Goal: Task Accomplishment & Management: Manage account settings

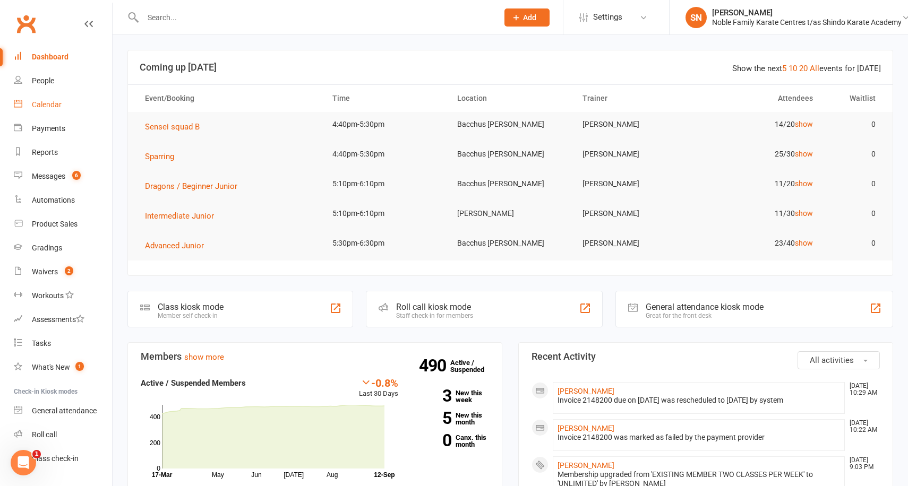
click at [44, 102] on div "Calendar" at bounding box center [47, 104] width 30 height 8
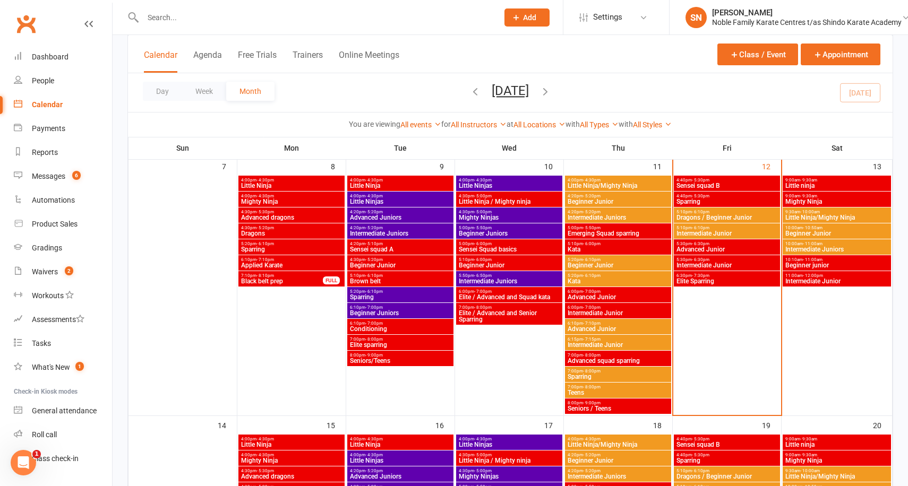
scroll to position [306, 0]
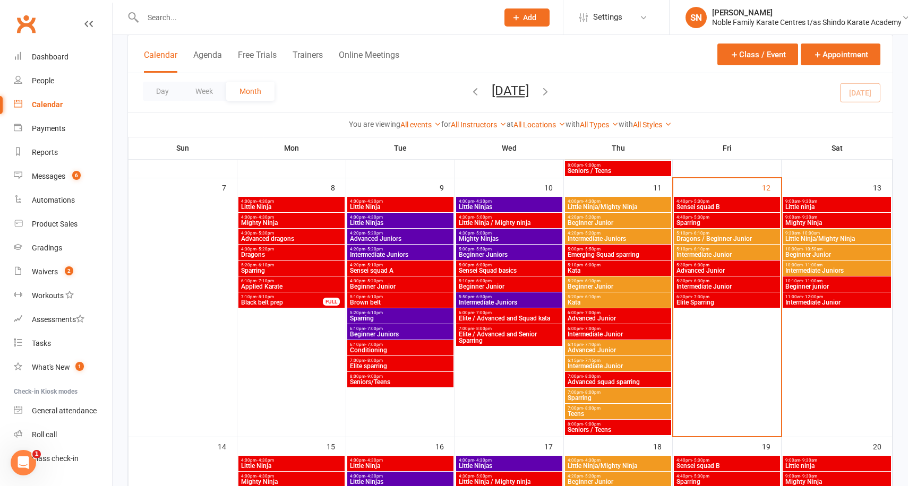
click at [704, 210] on div "4:40pm - 5:30pm Sensei squad B" at bounding box center [727, 204] width 106 height 15
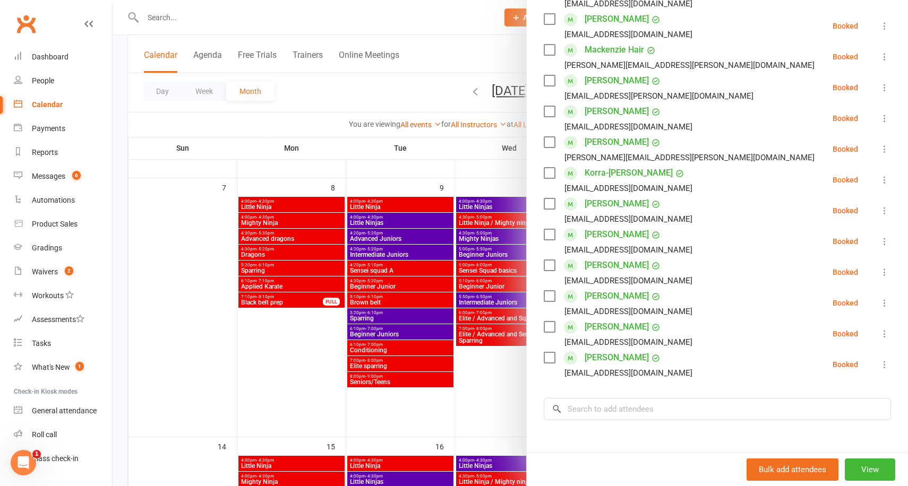
scroll to position [256, 0]
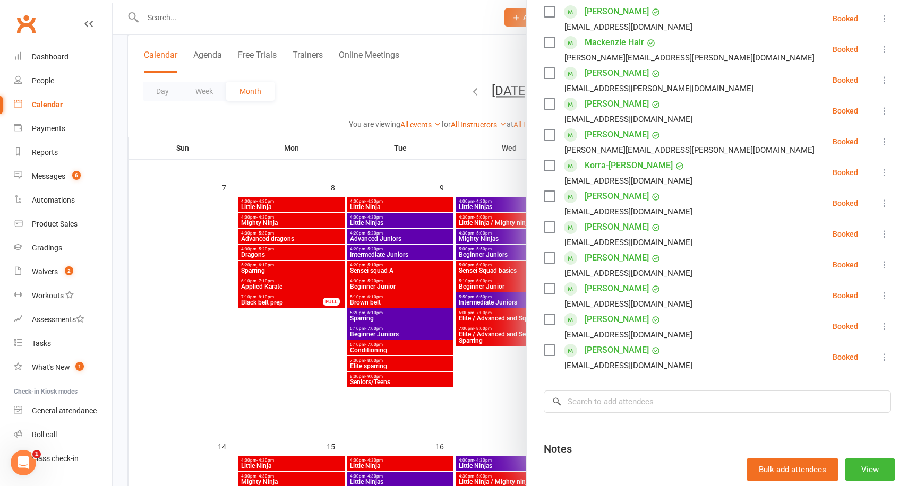
click at [885, 234] on icon at bounding box center [884, 234] width 11 height 11
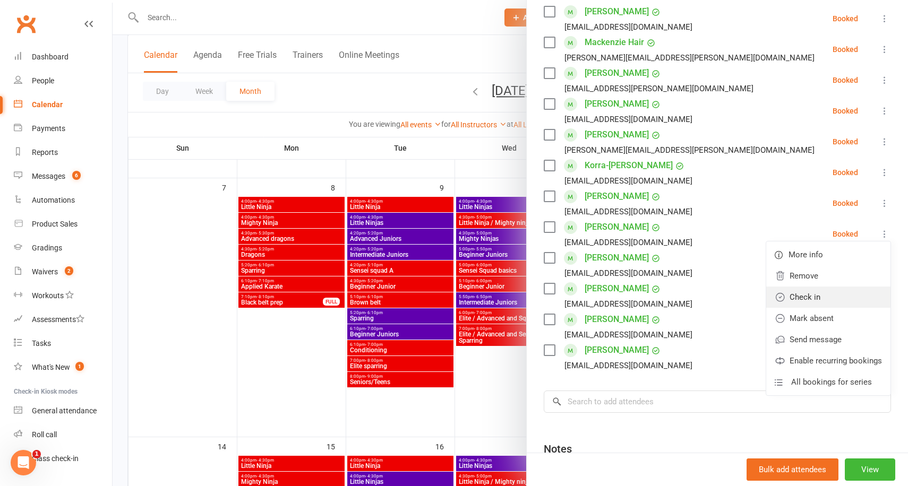
click at [839, 296] on link "Check in" at bounding box center [828, 297] width 124 height 21
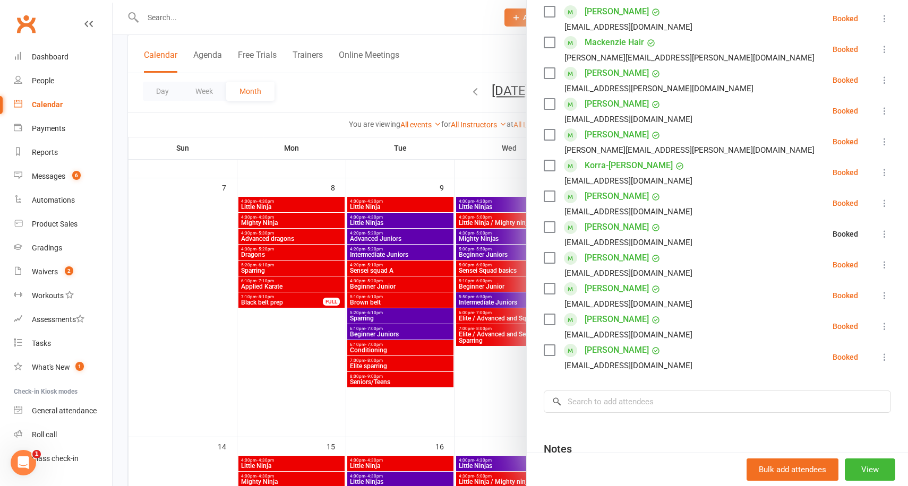
click at [883, 264] on icon at bounding box center [884, 265] width 11 height 11
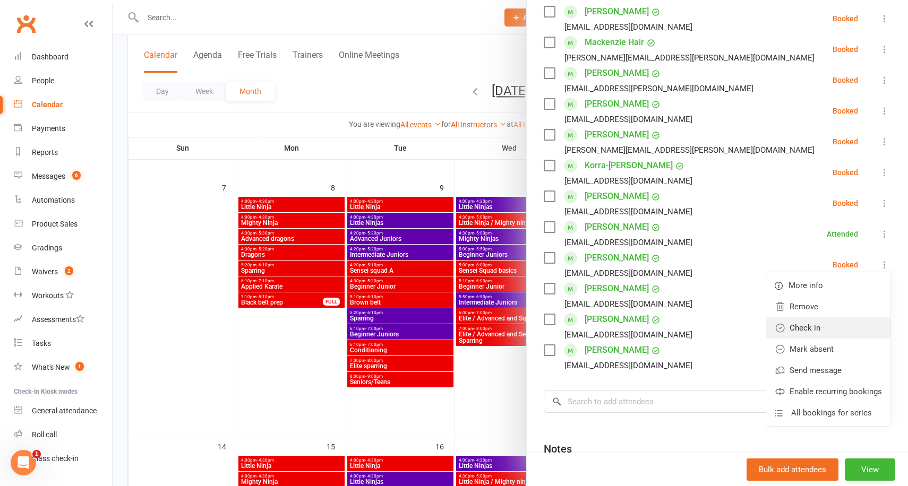
click at [835, 325] on link "Check in" at bounding box center [828, 328] width 124 height 21
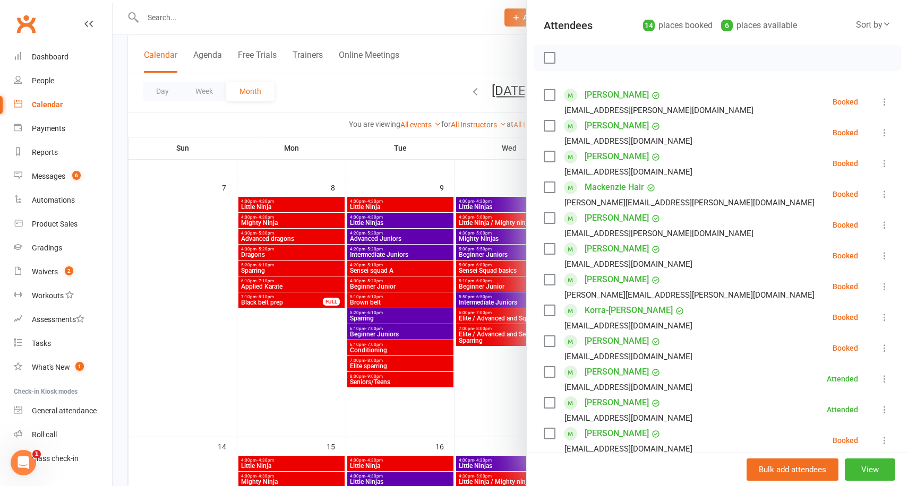
scroll to position [110, 0]
click at [483, 192] on div at bounding box center [511, 243] width 796 height 486
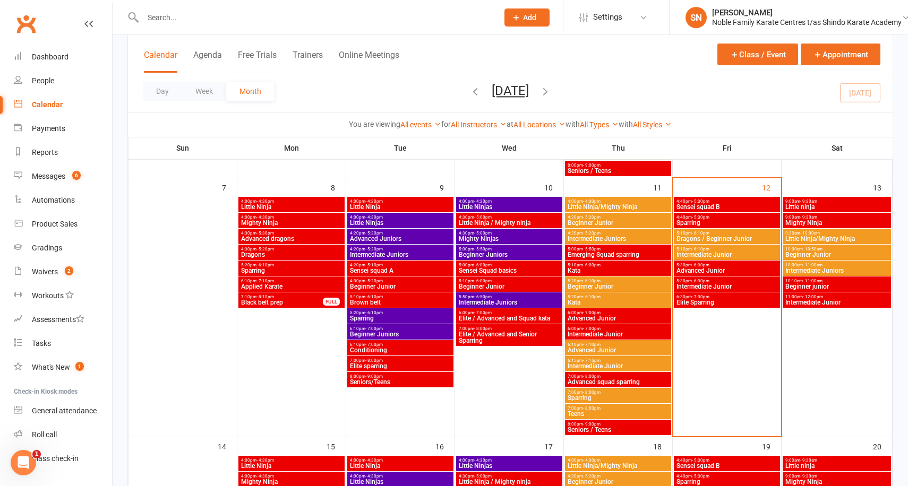
click at [715, 221] on span "Sparring" at bounding box center [727, 223] width 102 height 6
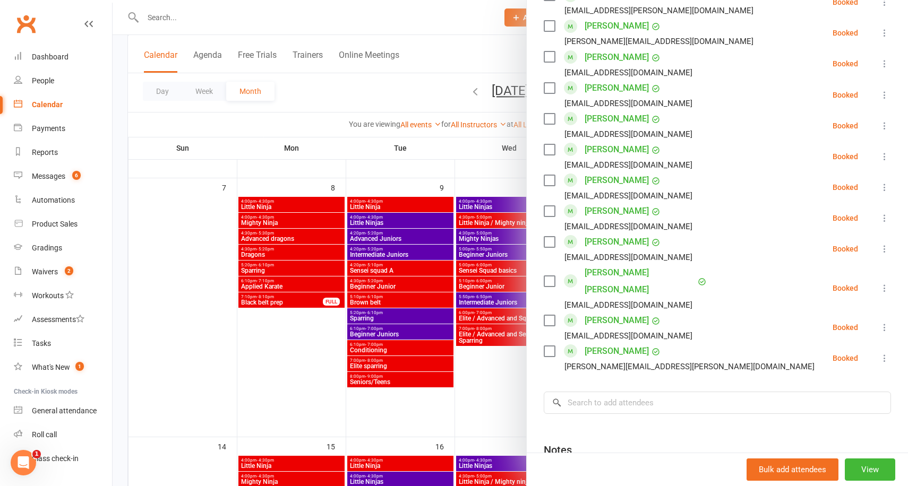
scroll to position [621, 0]
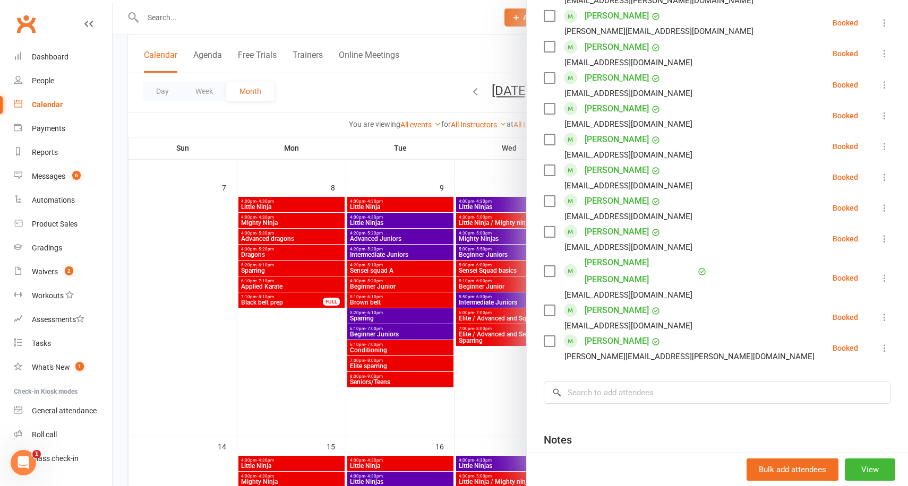
click at [490, 173] on div at bounding box center [511, 243] width 796 height 486
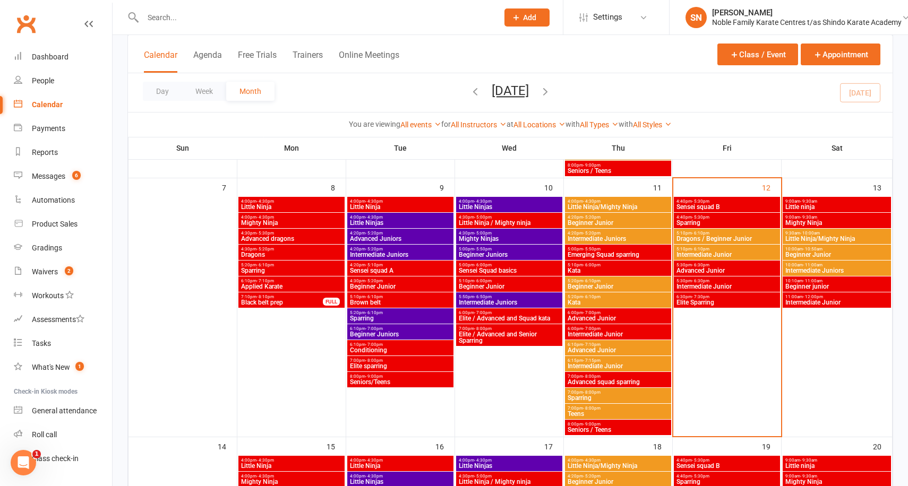
click at [713, 269] on span "Advanced Junior" at bounding box center [727, 271] width 102 height 6
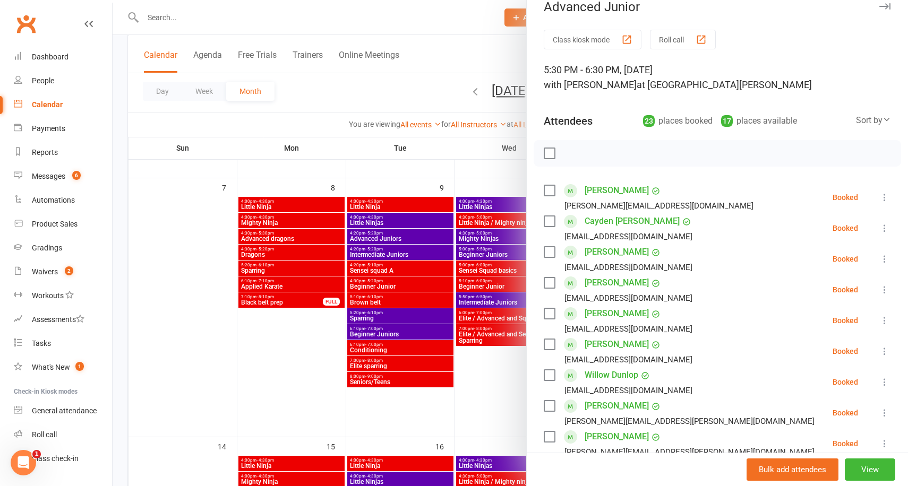
scroll to position [0, 0]
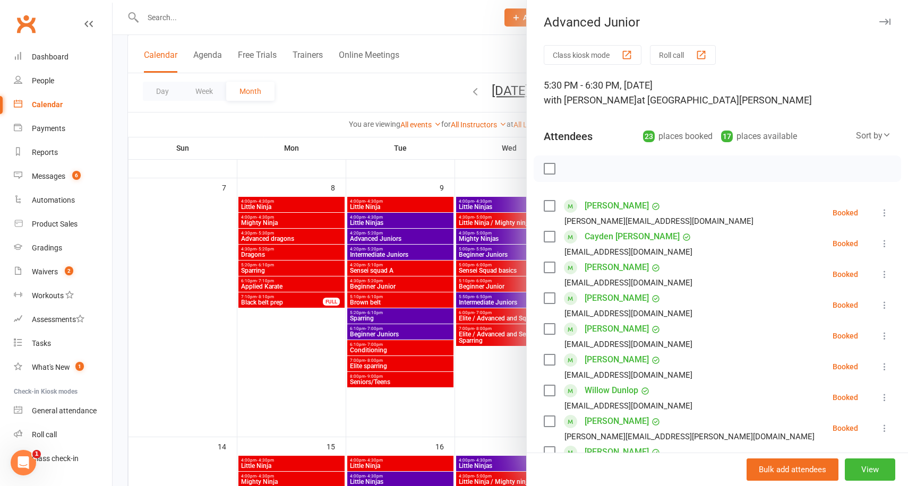
click at [371, 146] on div at bounding box center [511, 243] width 796 height 486
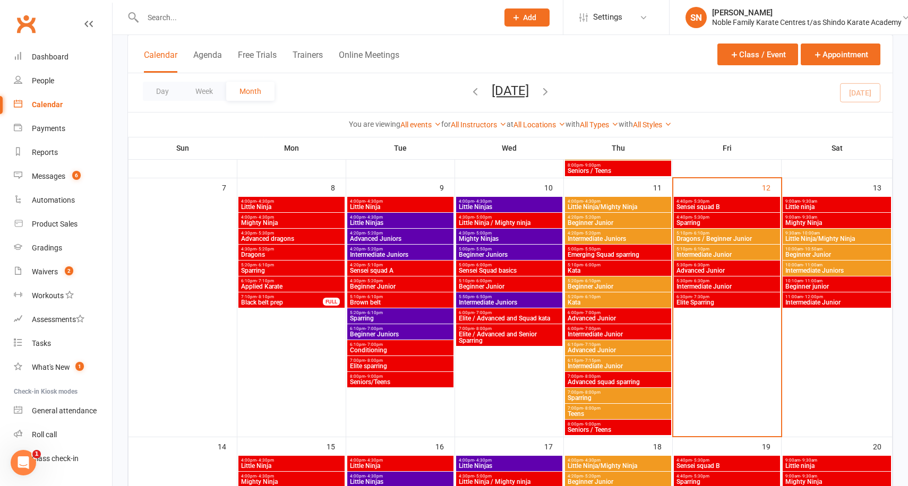
click at [711, 205] on span "Sensei squad B" at bounding box center [727, 207] width 102 height 6
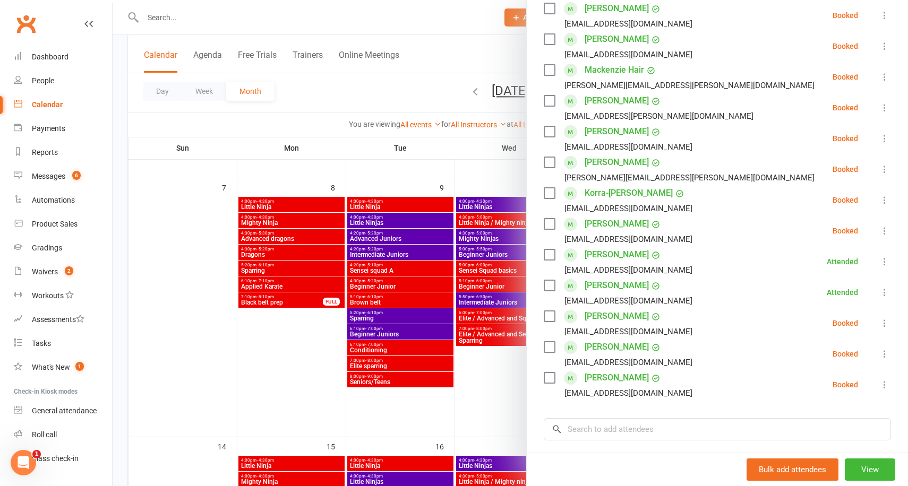
scroll to position [233, 0]
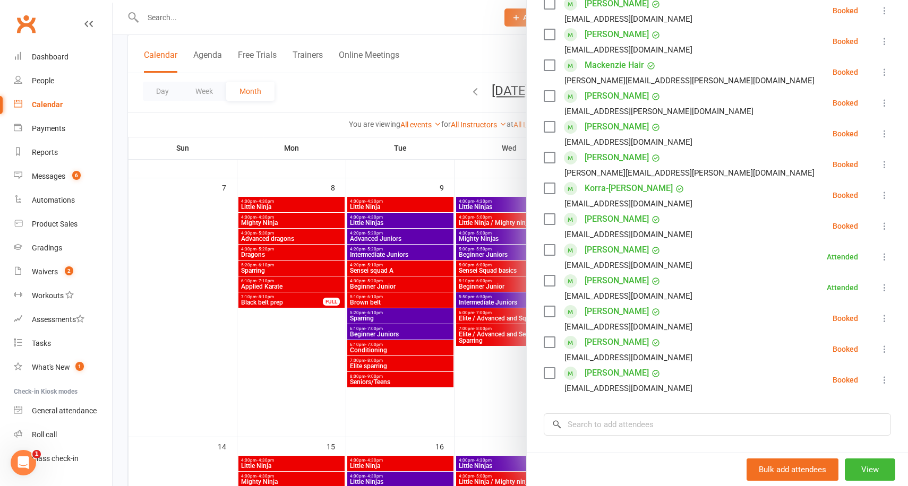
click at [458, 174] on div at bounding box center [511, 243] width 796 height 486
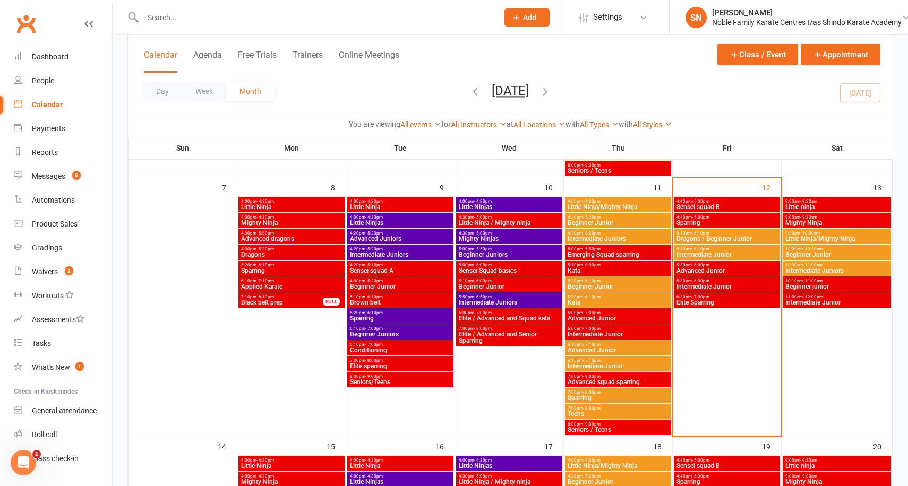
click at [698, 220] on span "Sparring" at bounding box center [727, 223] width 102 height 6
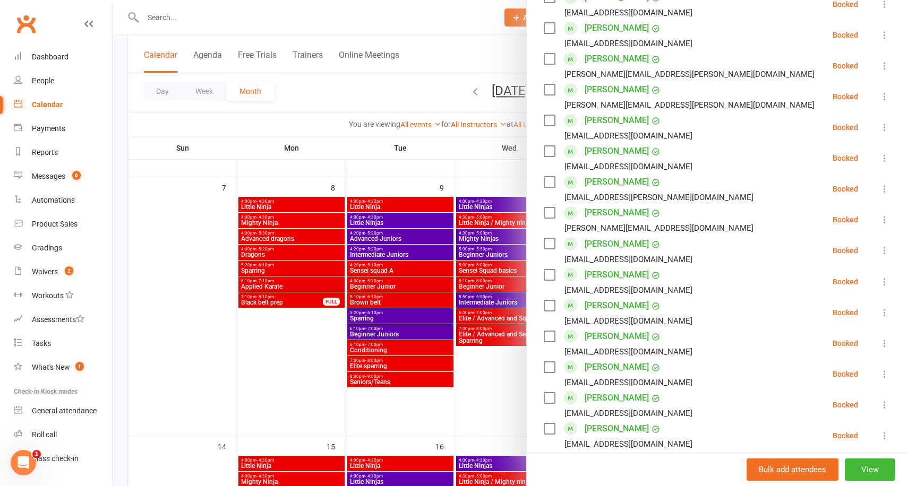
scroll to position [427, 0]
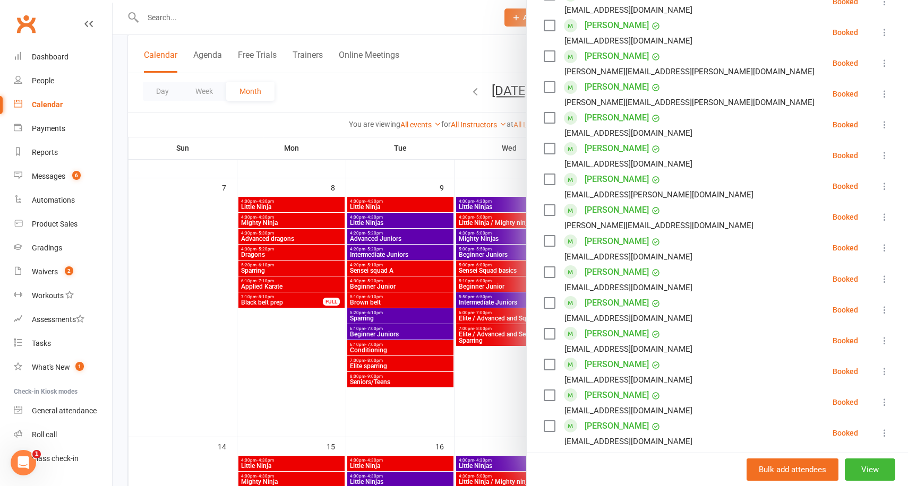
click at [428, 164] on div at bounding box center [511, 243] width 796 height 486
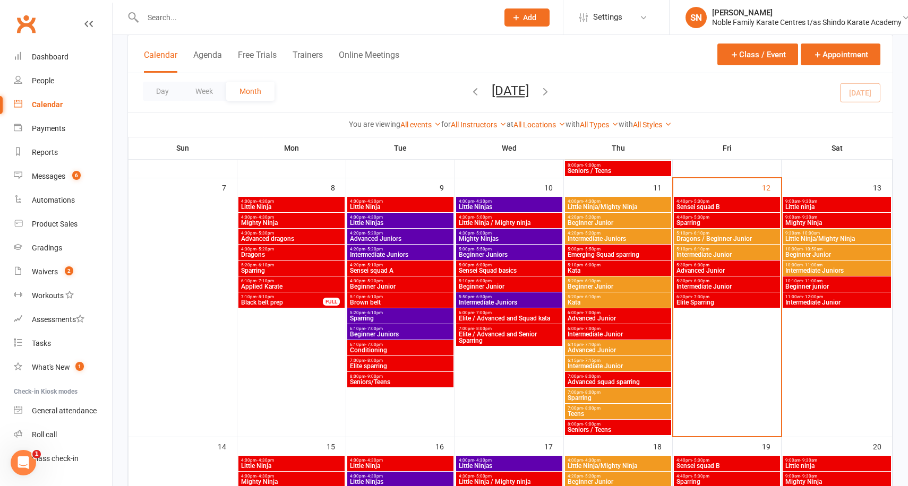
click at [714, 269] on span "Advanced Junior" at bounding box center [727, 271] width 102 height 6
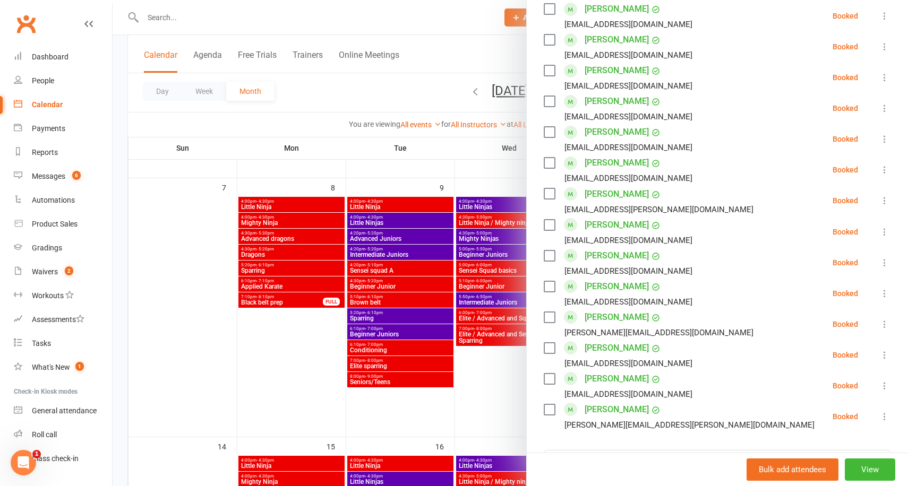
scroll to position [475, 0]
click at [481, 160] on div at bounding box center [511, 243] width 796 height 486
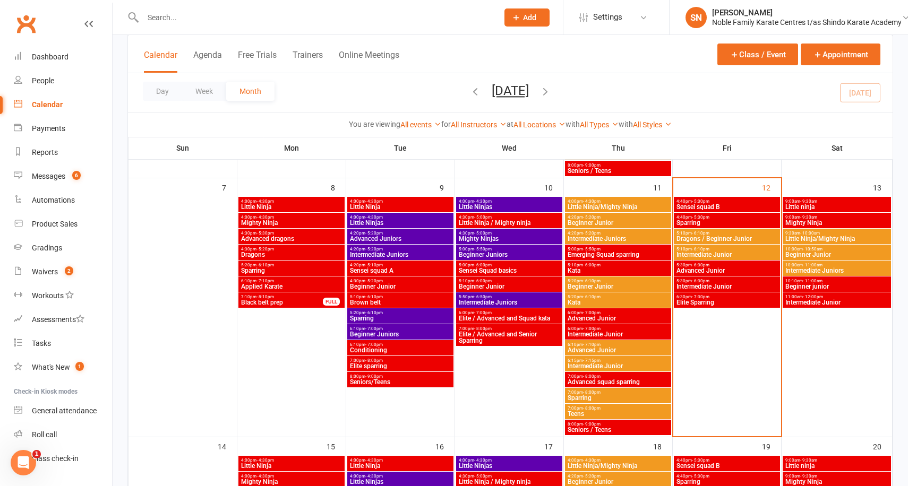
click at [720, 282] on span "5:30pm - 6:30pm" at bounding box center [727, 281] width 102 height 5
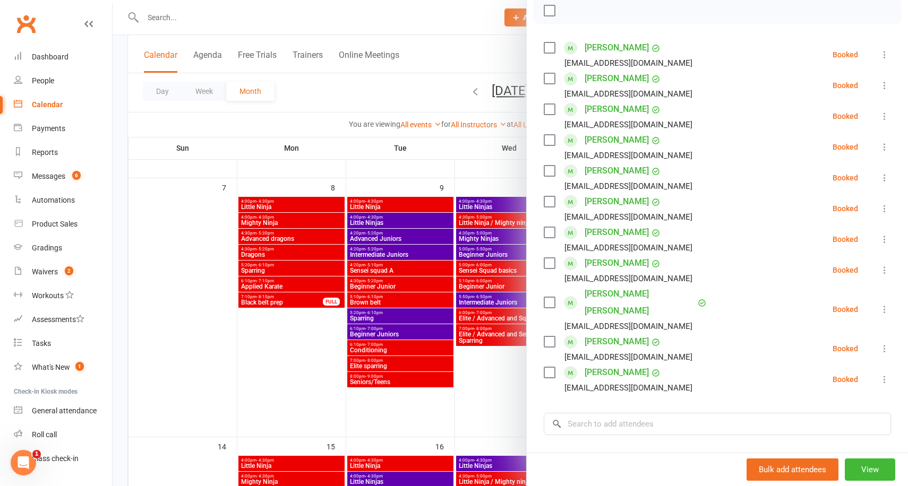
scroll to position [180, 0]
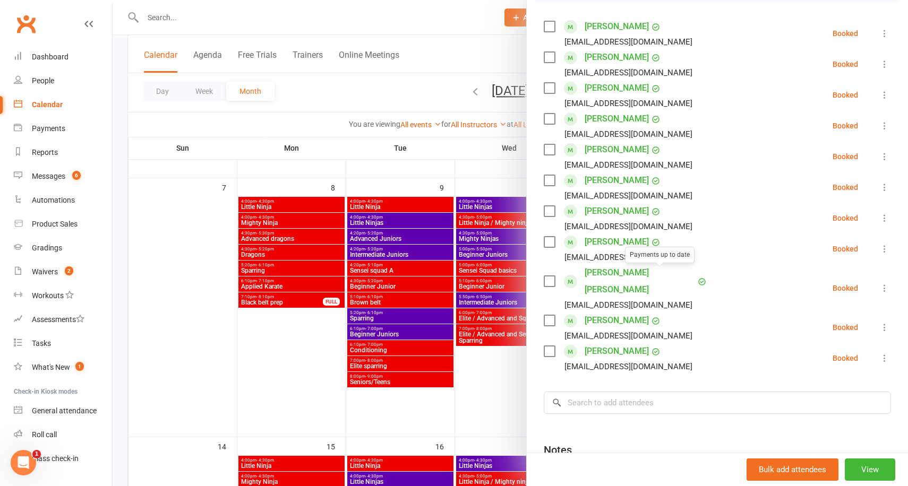
click at [510, 167] on div at bounding box center [511, 243] width 796 height 486
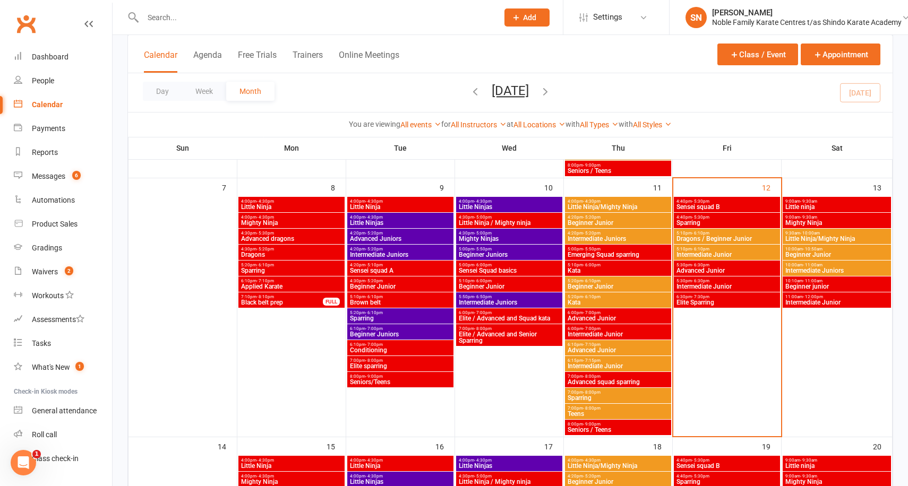
click at [710, 301] on span "Elite Sparring" at bounding box center [727, 303] width 102 height 6
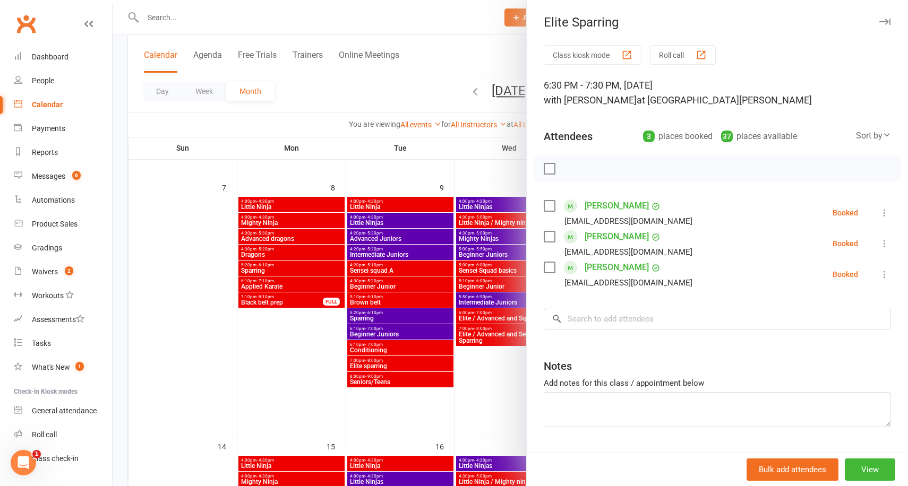
click at [433, 179] on div at bounding box center [511, 243] width 796 height 486
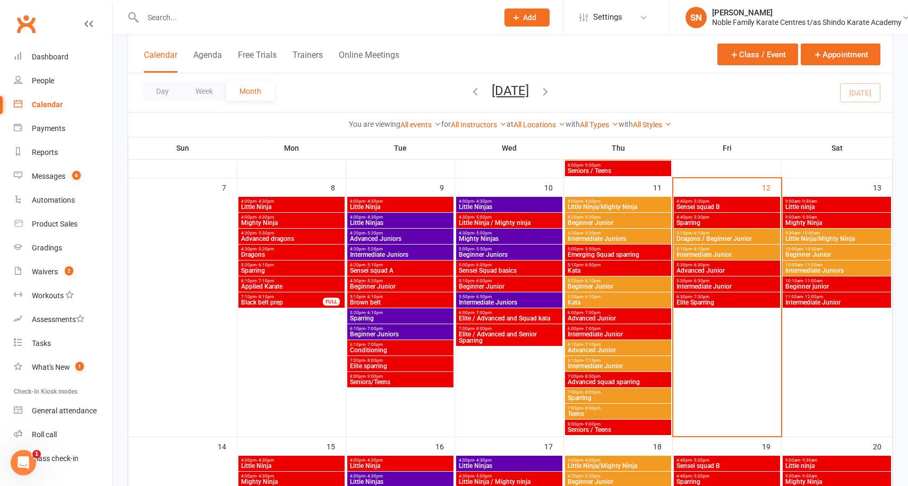
click at [701, 223] on span "Sparring" at bounding box center [727, 223] width 102 height 6
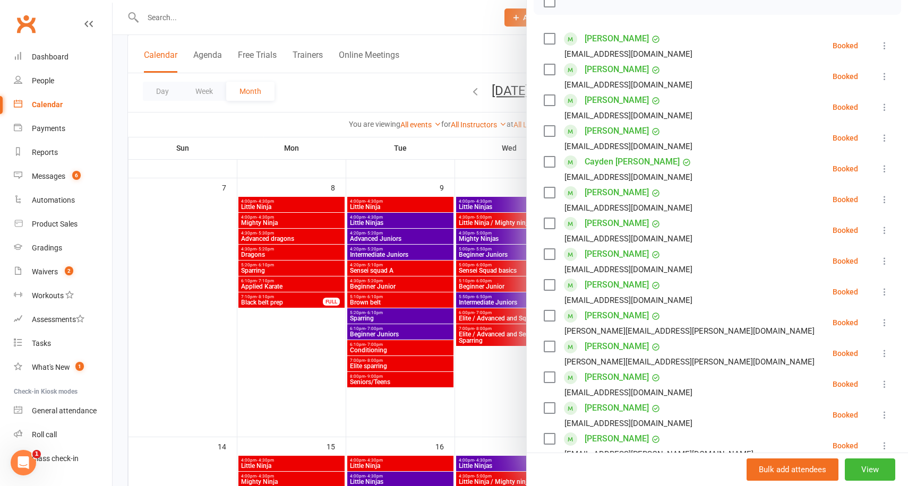
scroll to position [168, 0]
click at [885, 229] on icon at bounding box center [884, 230] width 11 height 11
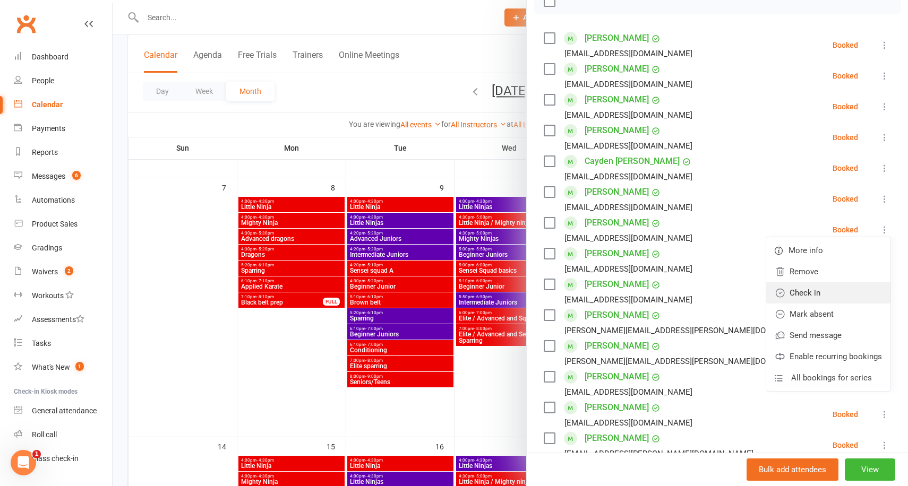
click at [814, 296] on link "Check in" at bounding box center [828, 293] width 124 height 21
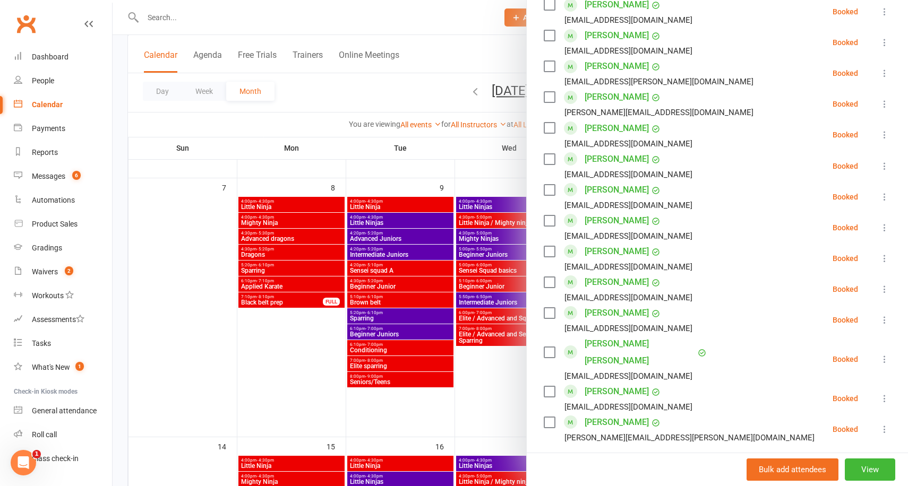
scroll to position [560, 0]
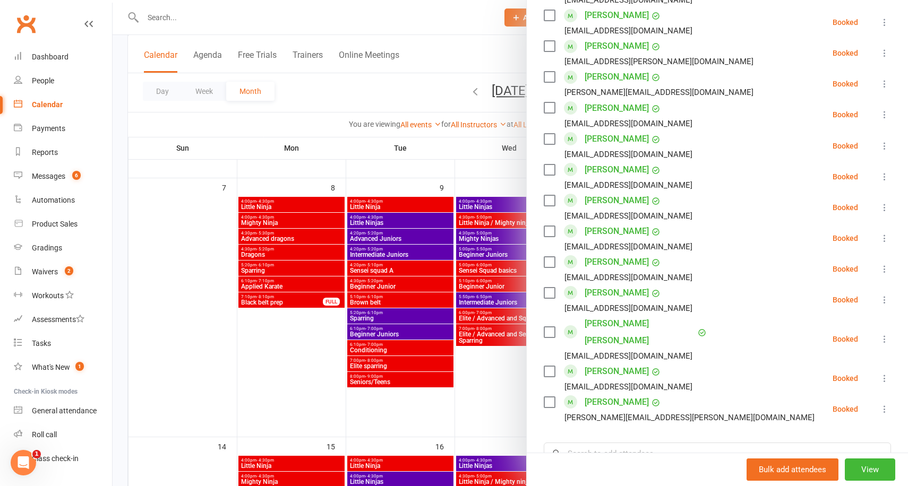
click at [453, 167] on div at bounding box center [511, 243] width 796 height 486
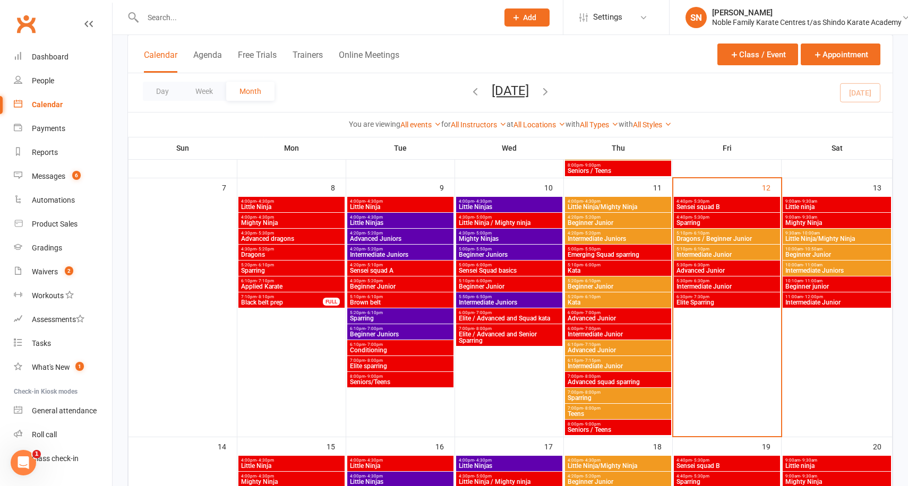
click at [707, 204] on span "Sensei squad B" at bounding box center [727, 207] width 102 height 6
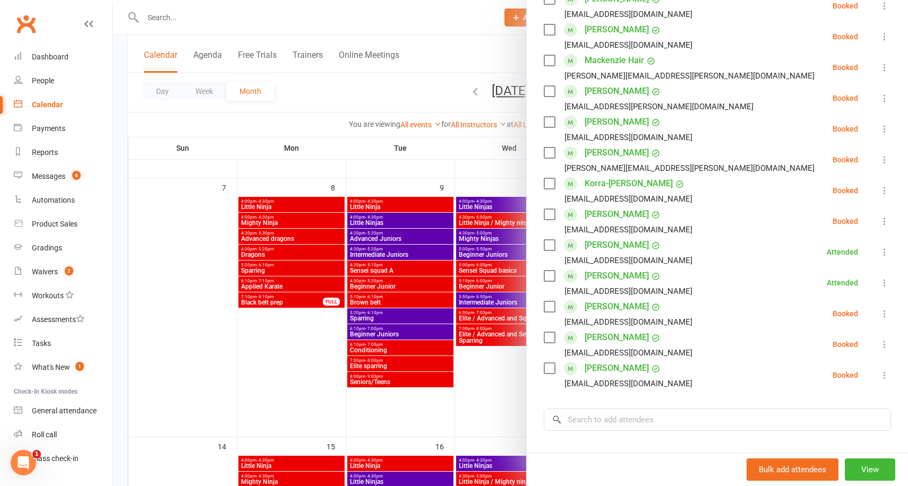
scroll to position [242, 0]
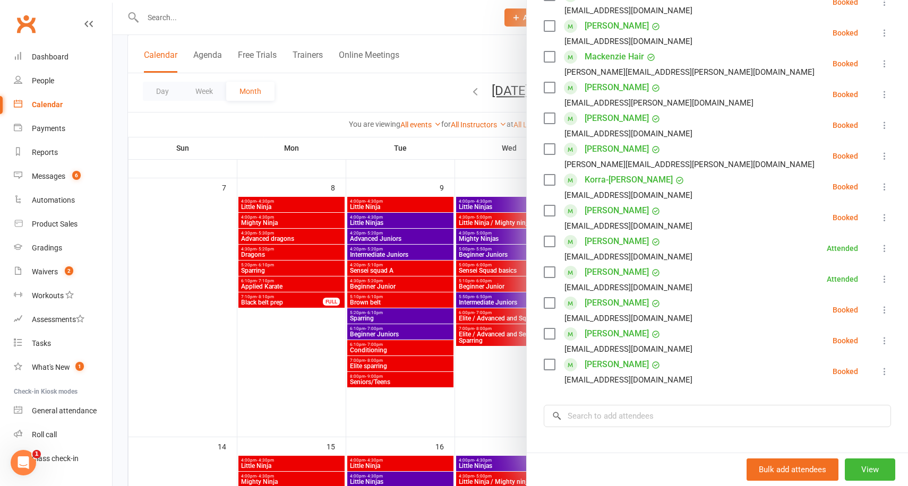
click at [886, 344] on icon at bounding box center [884, 341] width 11 height 11
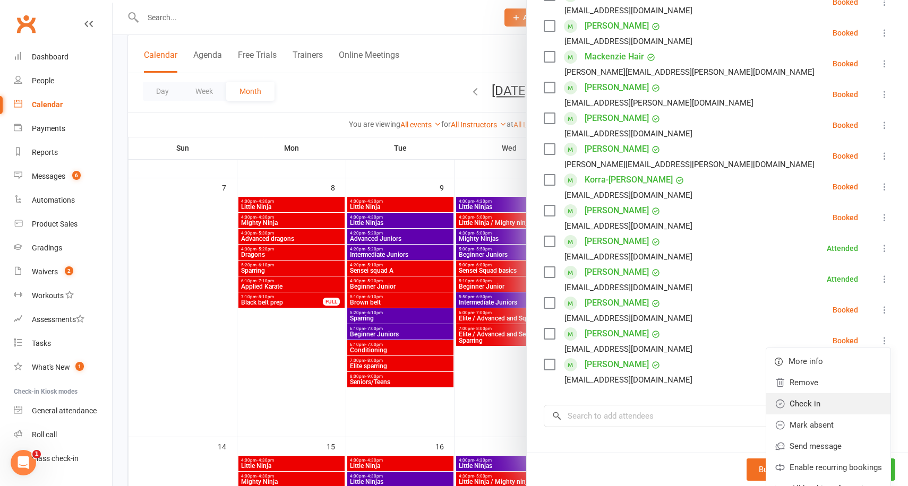
click at [815, 398] on link "Check in" at bounding box center [828, 404] width 124 height 21
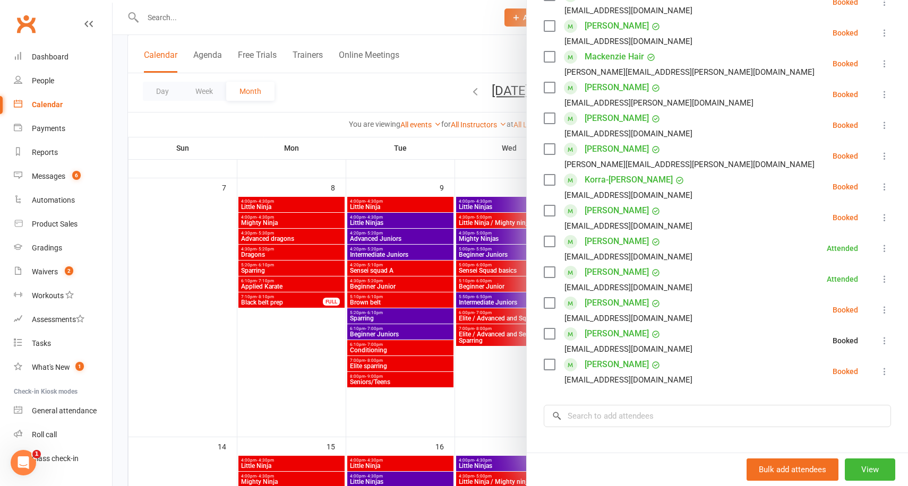
click at [883, 372] on icon at bounding box center [884, 371] width 11 height 11
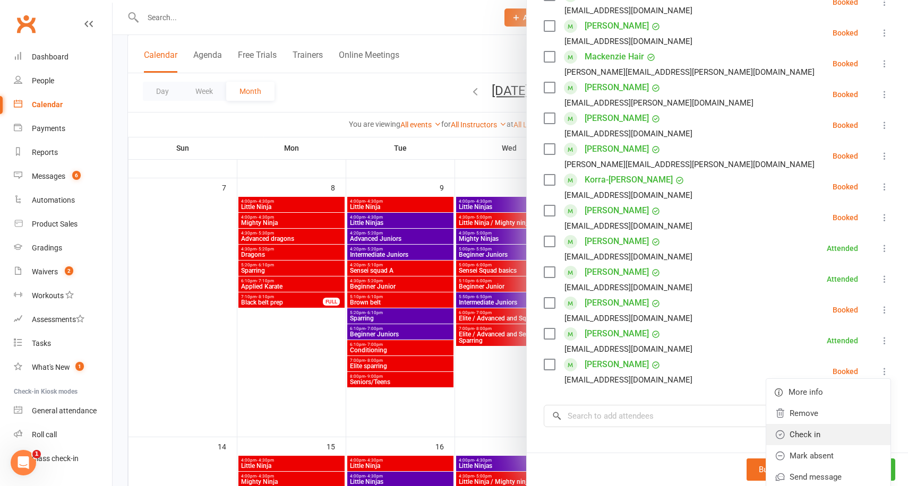
click at [816, 429] on link "Check in" at bounding box center [828, 434] width 124 height 21
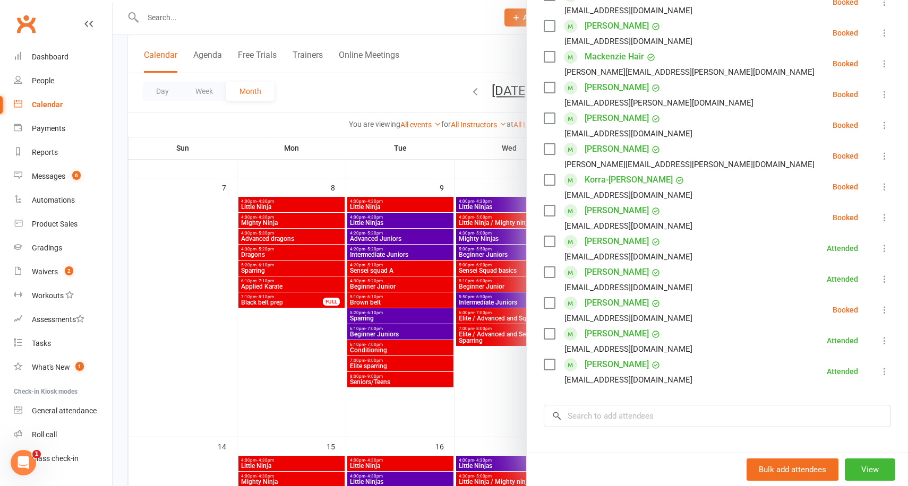
click at [168, 127] on div at bounding box center [511, 243] width 796 height 486
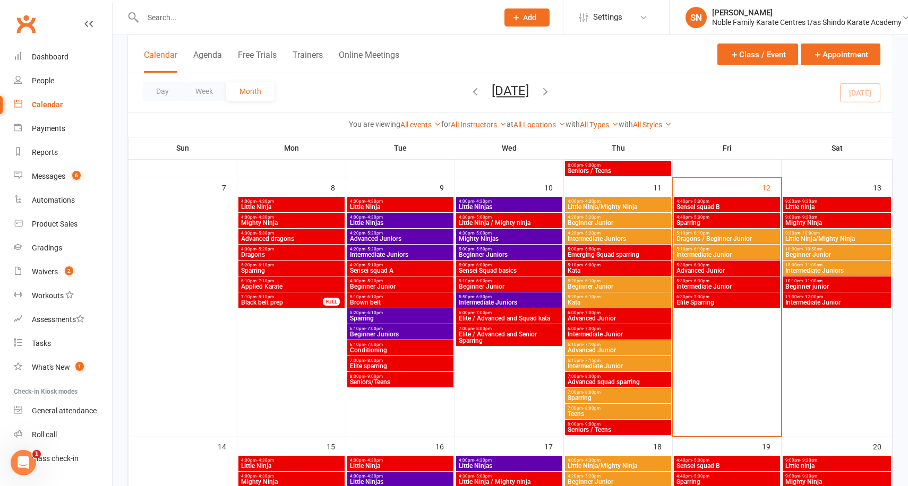
click at [706, 270] on span "Advanced Junior" at bounding box center [727, 271] width 102 height 6
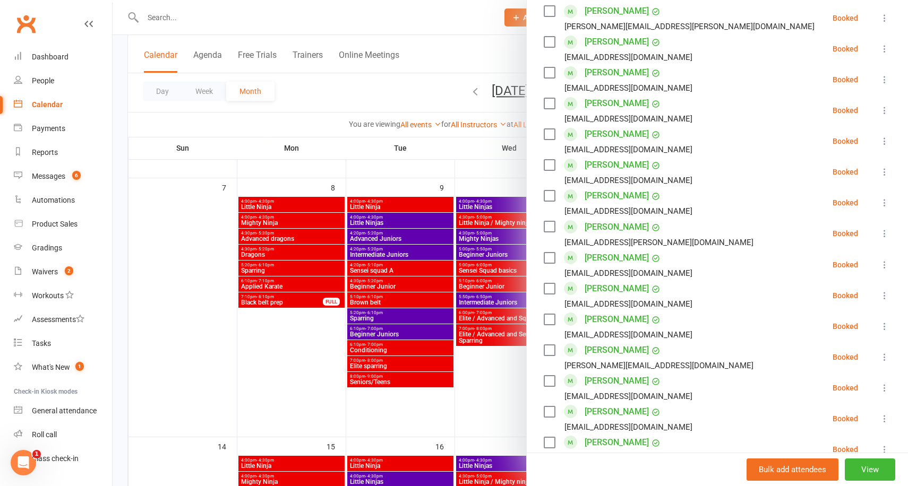
scroll to position [439, 0]
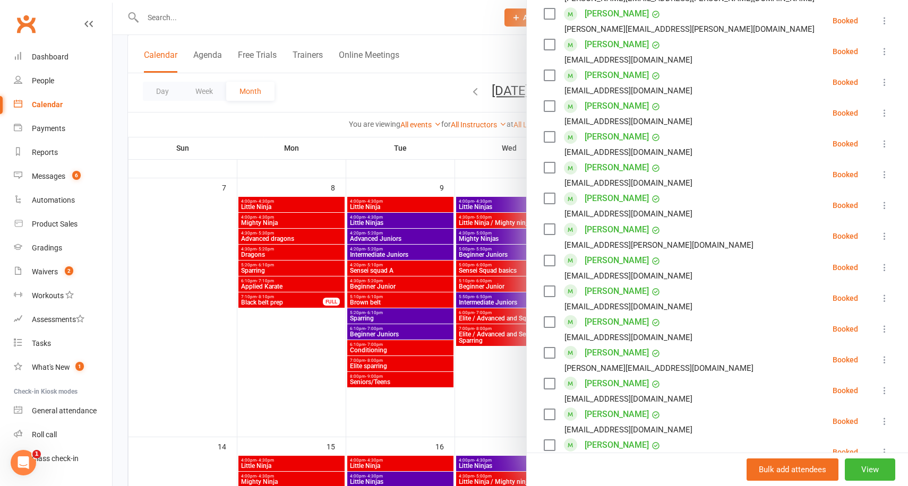
click at [468, 160] on div at bounding box center [511, 243] width 796 height 486
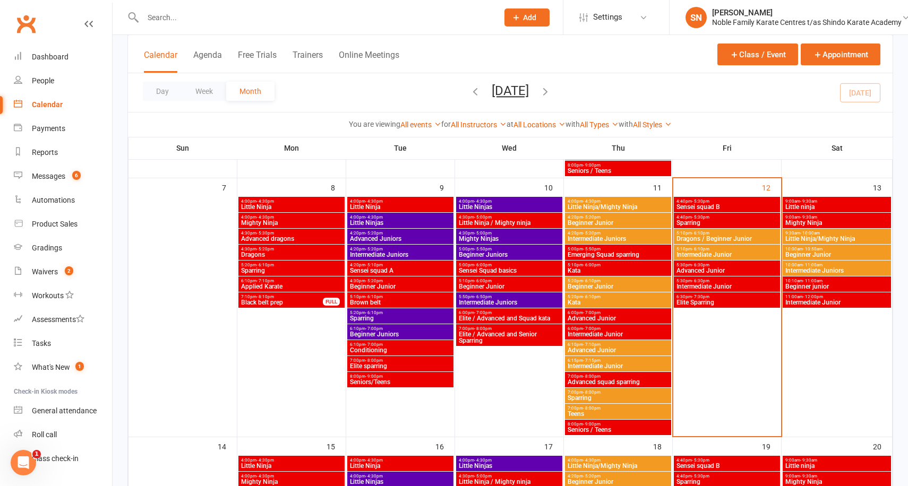
click at [703, 284] on span "Intermediate Junior" at bounding box center [727, 287] width 102 height 6
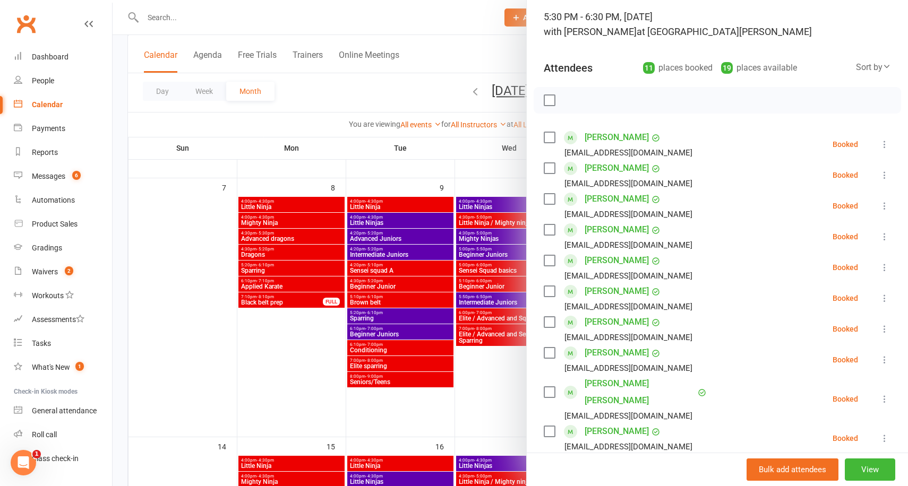
scroll to position [0, 0]
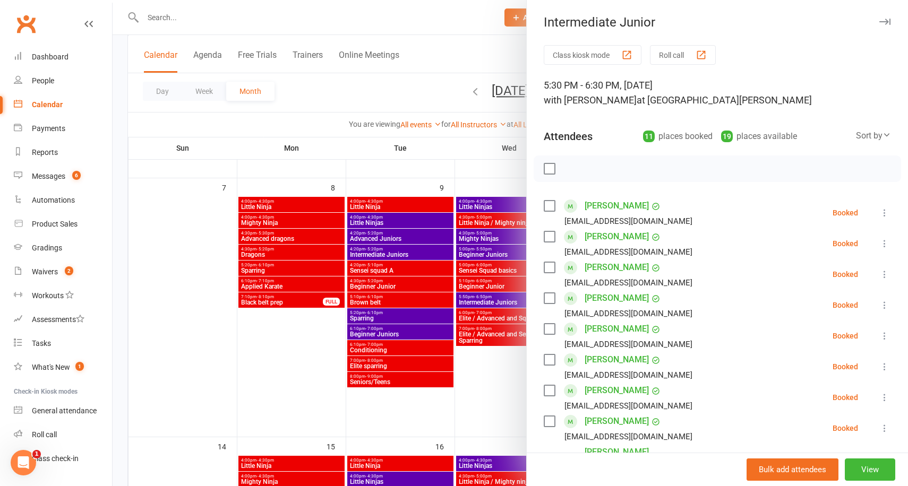
click at [409, 172] on div at bounding box center [511, 243] width 796 height 486
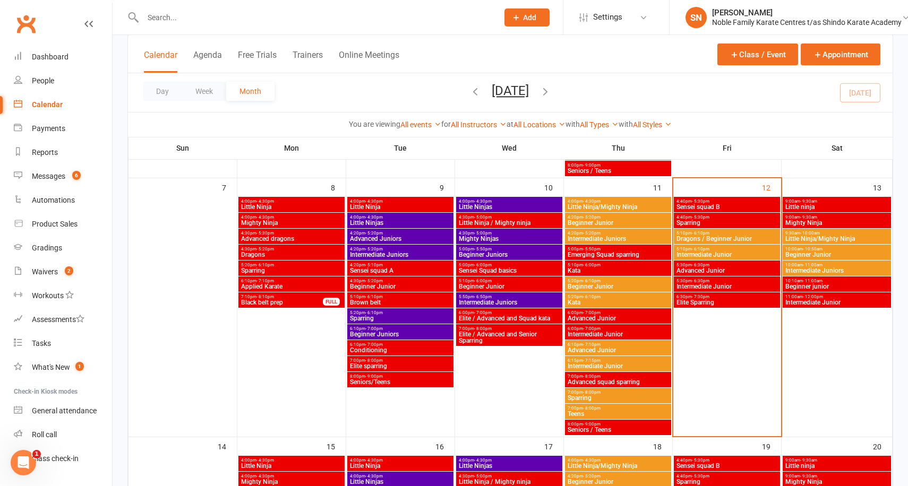
click at [698, 221] on span "Sparring" at bounding box center [727, 223] width 102 height 6
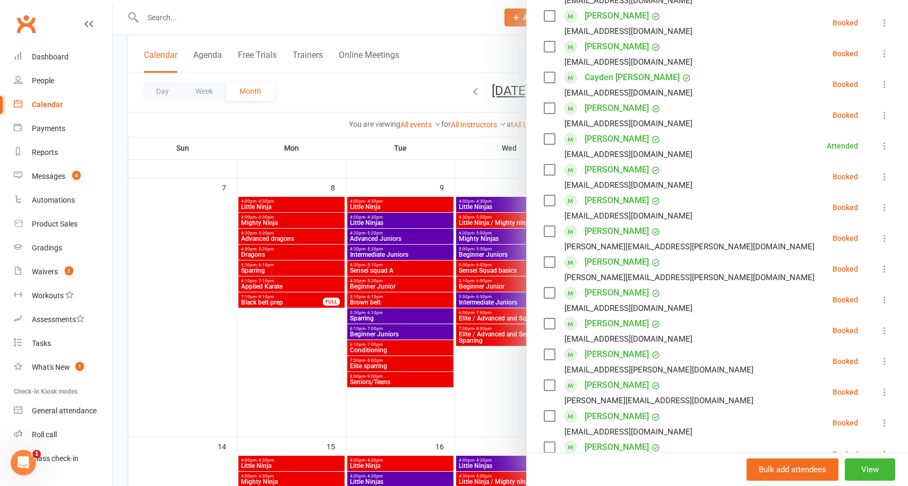
scroll to position [287, 0]
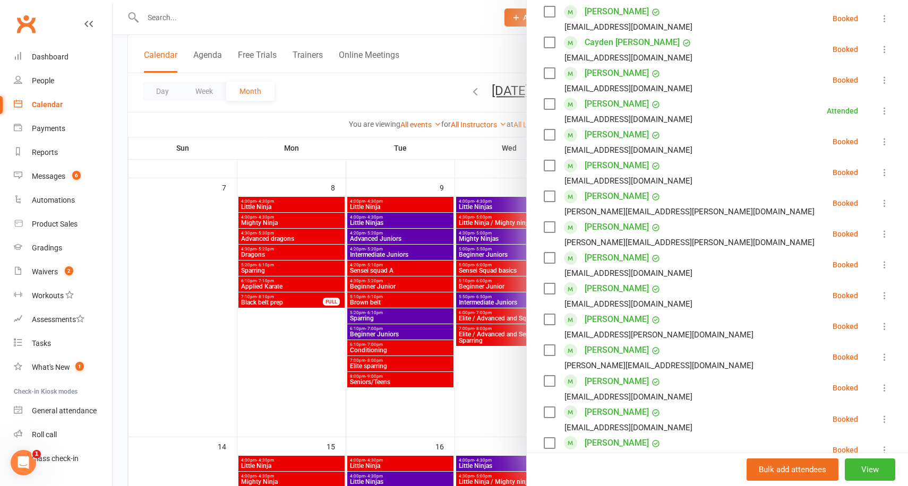
click at [884, 263] on icon at bounding box center [884, 265] width 11 height 11
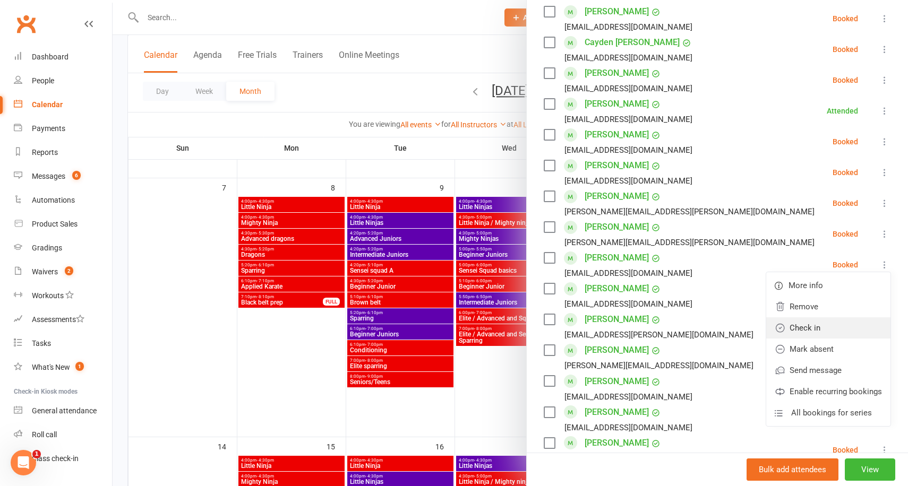
click at [806, 323] on link "Check in" at bounding box center [828, 328] width 124 height 21
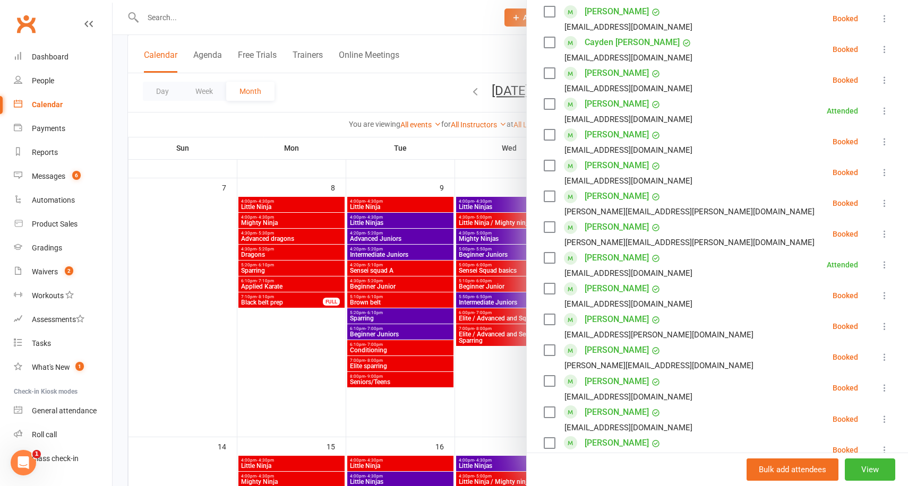
click at [466, 173] on div at bounding box center [511, 243] width 796 height 486
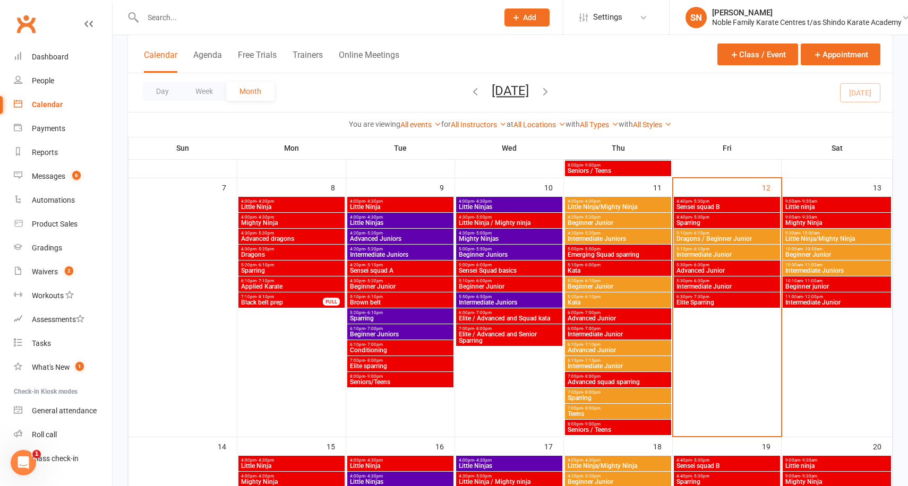
click at [730, 268] on span "Advanced Junior" at bounding box center [727, 271] width 102 height 6
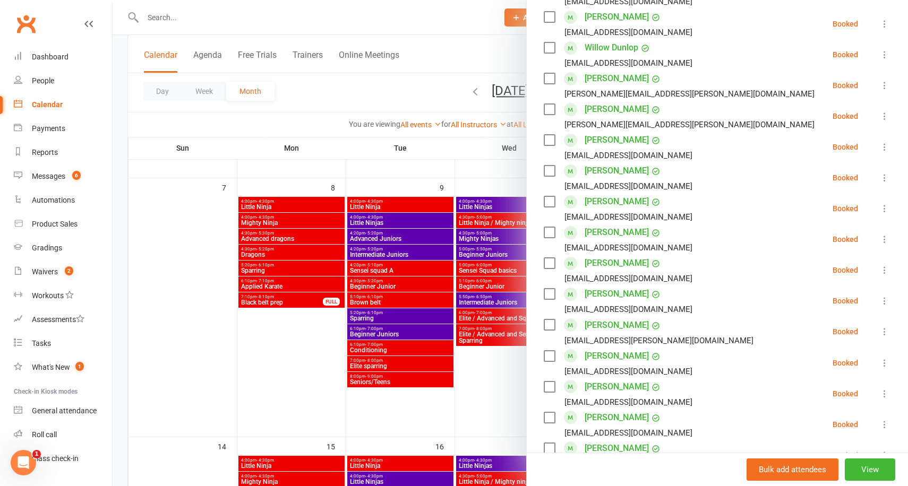
scroll to position [345, 0]
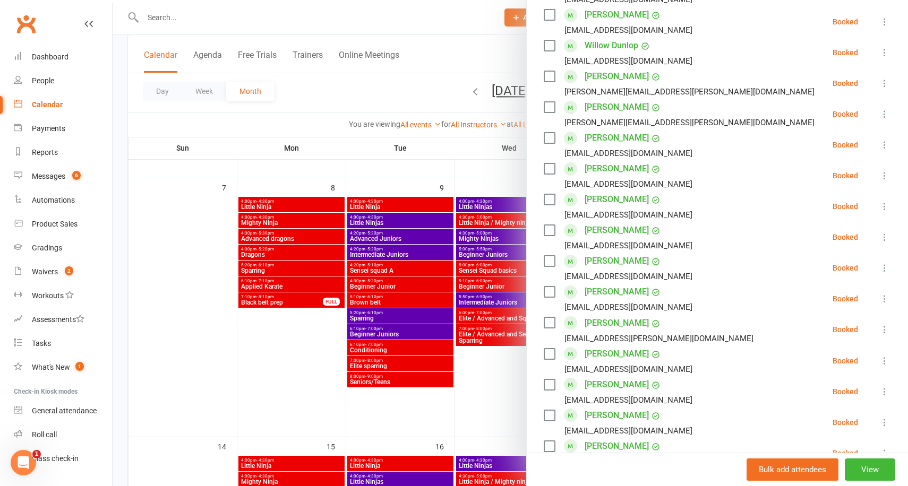
click at [883, 268] on icon at bounding box center [884, 268] width 11 height 11
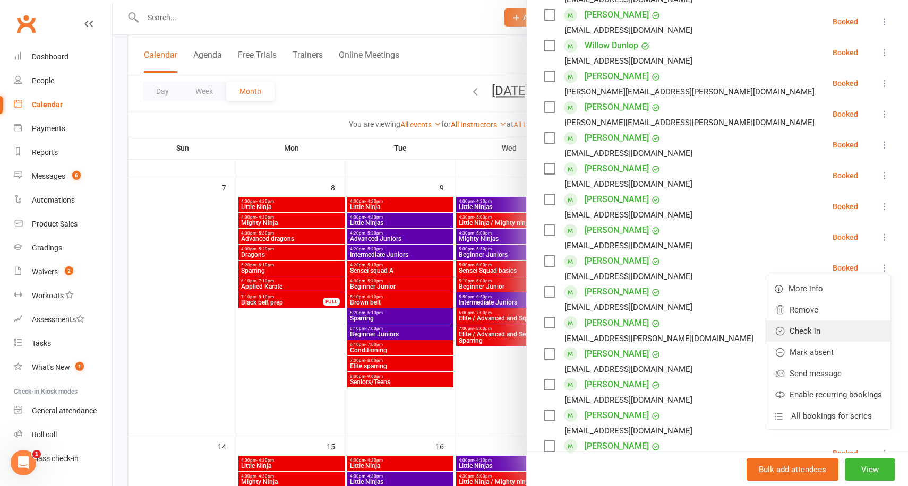
click at [809, 325] on link "Check in" at bounding box center [828, 331] width 124 height 21
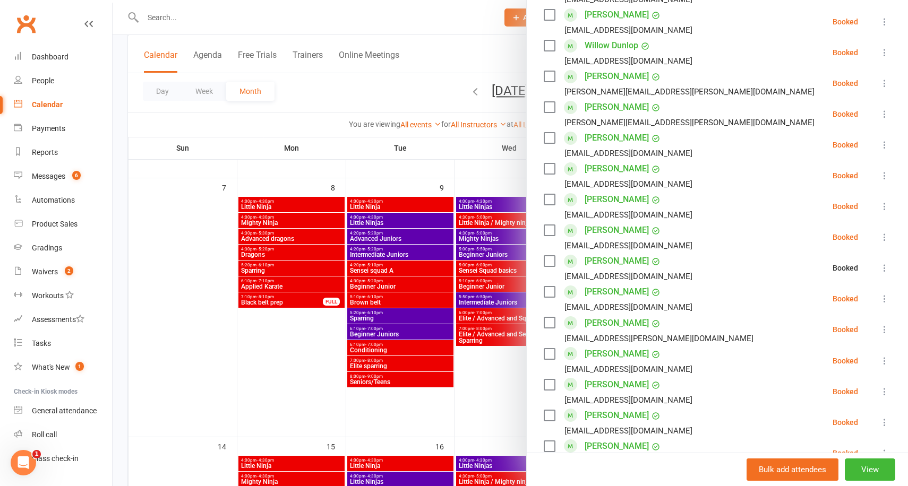
click at [168, 121] on div at bounding box center [511, 243] width 796 height 486
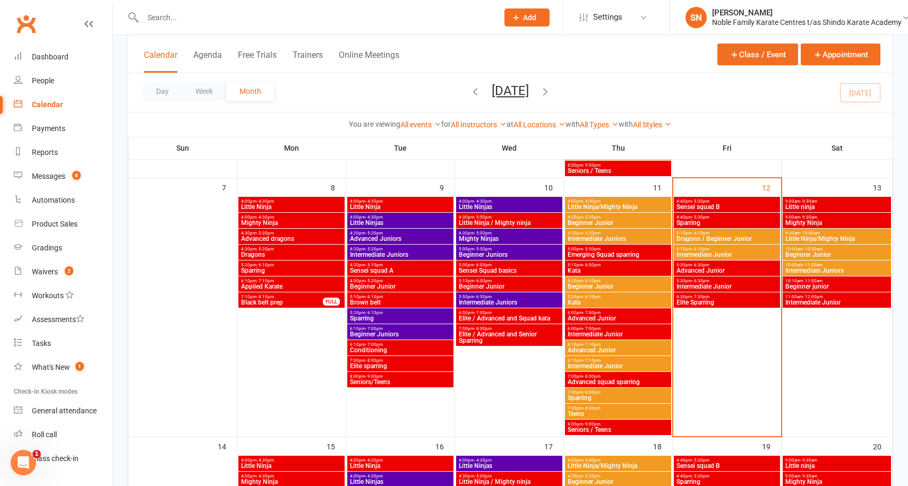
click at [710, 207] on span "Sensei squad B" at bounding box center [727, 207] width 102 height 6
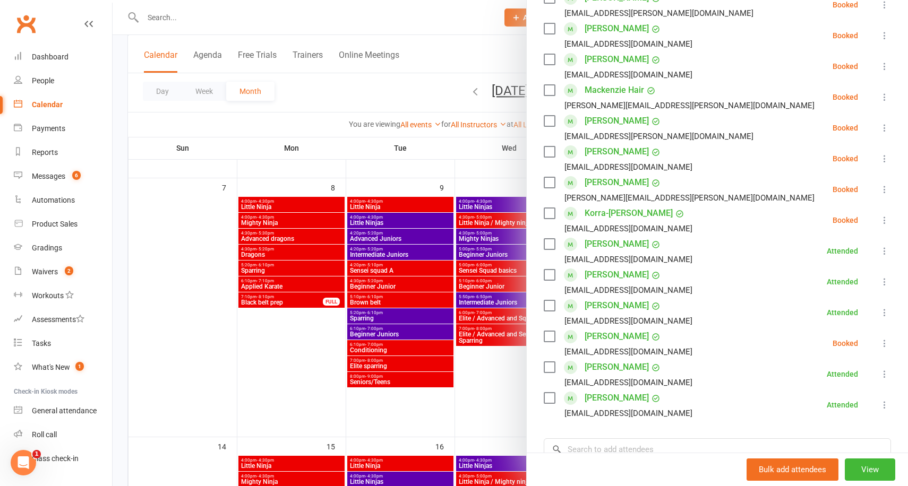
scroll to position [204, 0]
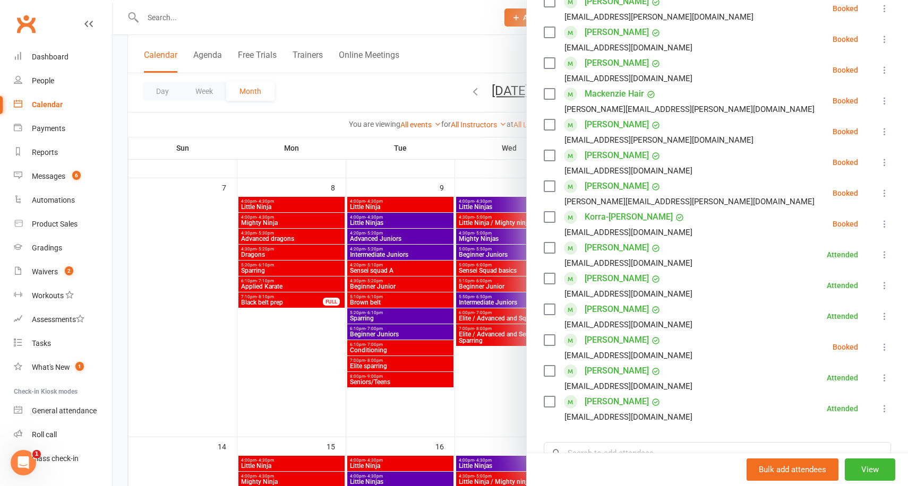
click at [464, 162] on div at bounding box center [511, 243] width 796 height 486
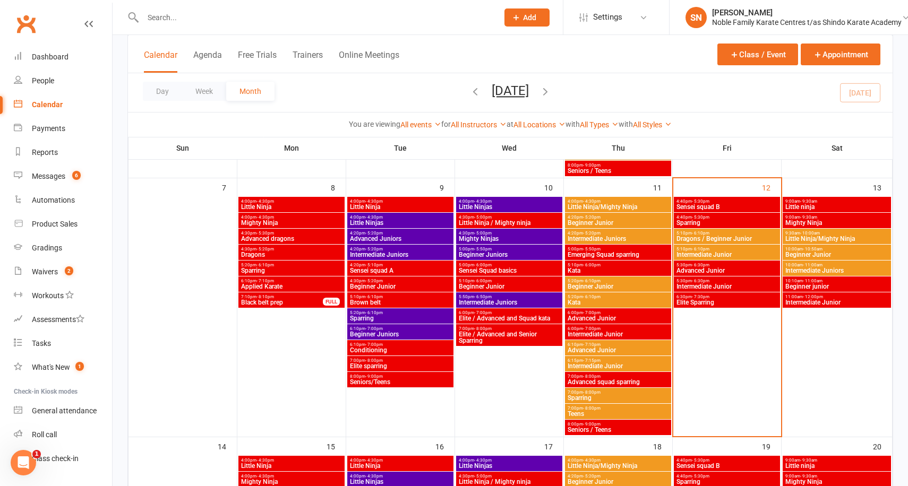
click at [717, 221] on span "Sparring" at bounding box center [727, 223] width 102 height 6
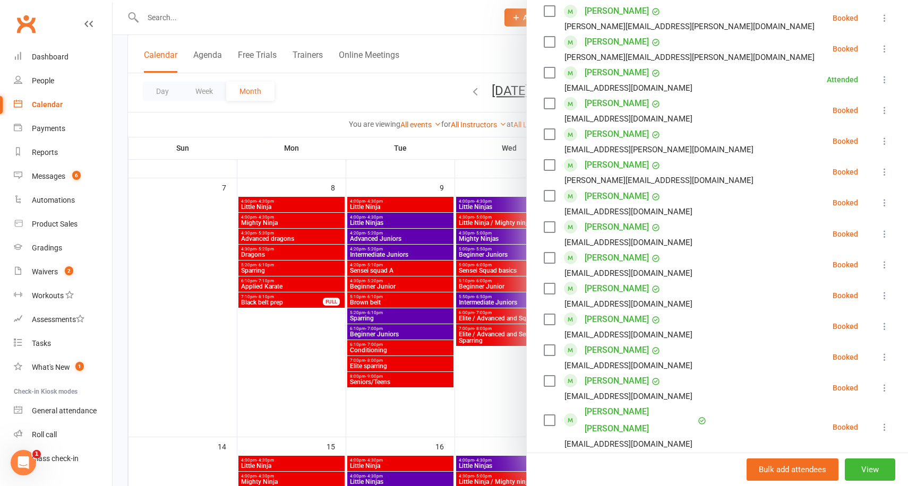
scroll to position [476, 0]
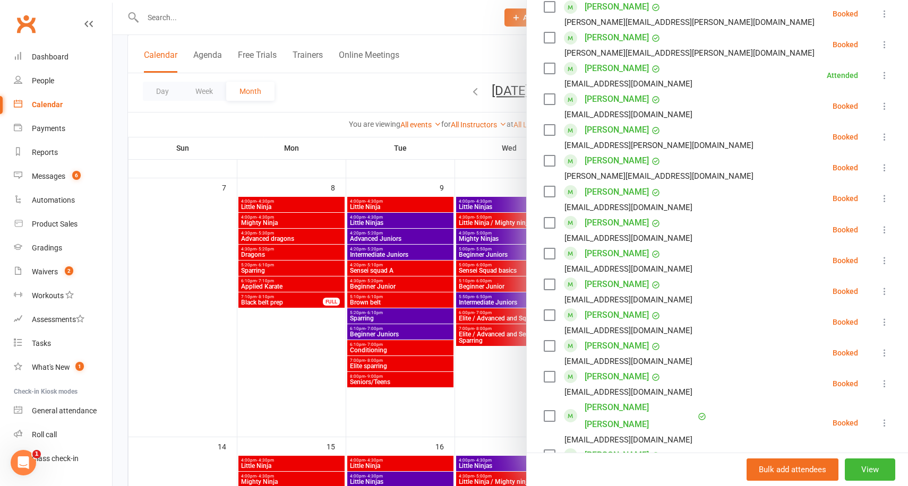
click at [463, 151] on div at bounding box center [511, 243] width 796 height 486
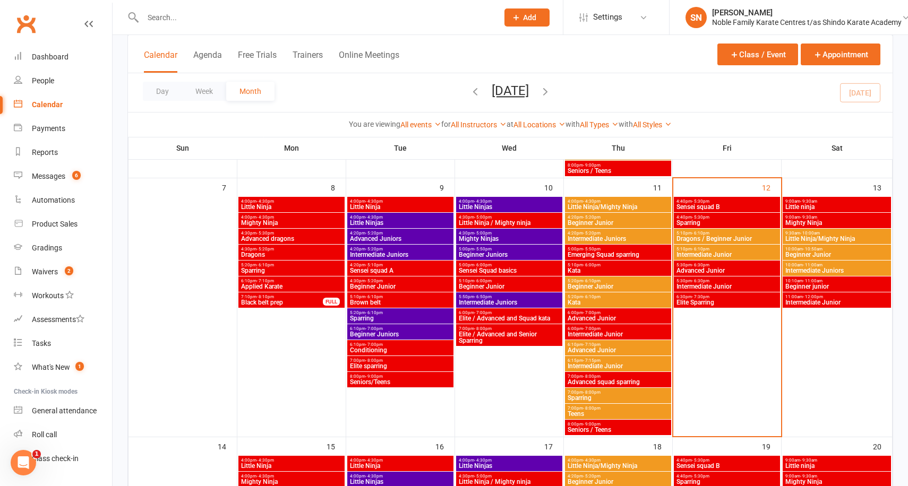
click at [703, 219] on span "- 5:30pm" at bounding box center [701, 217] width 18 height 5
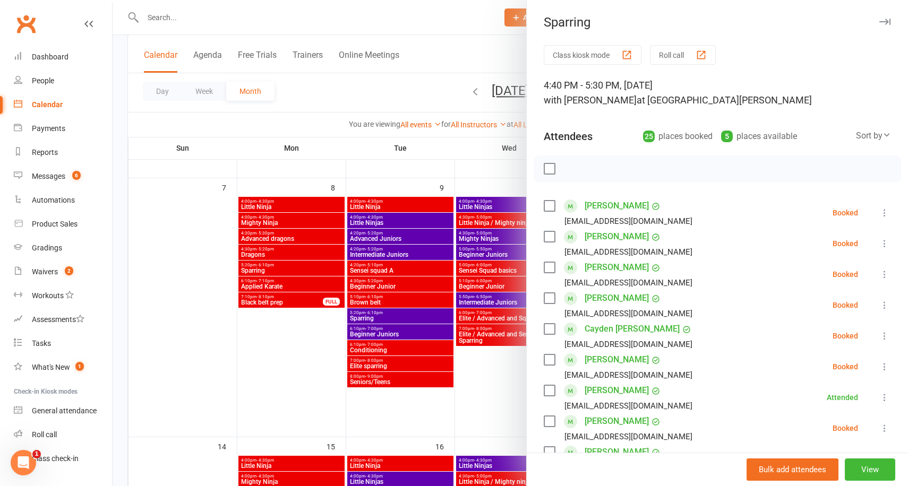
scroll to position [706, 0]
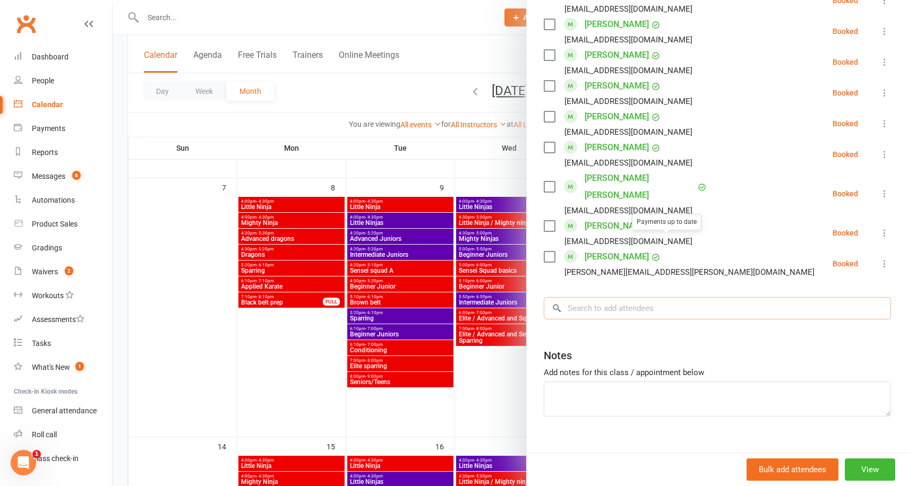
click at [628, 297] on input "search" at bounding box center [717, 308] width 347 height 22
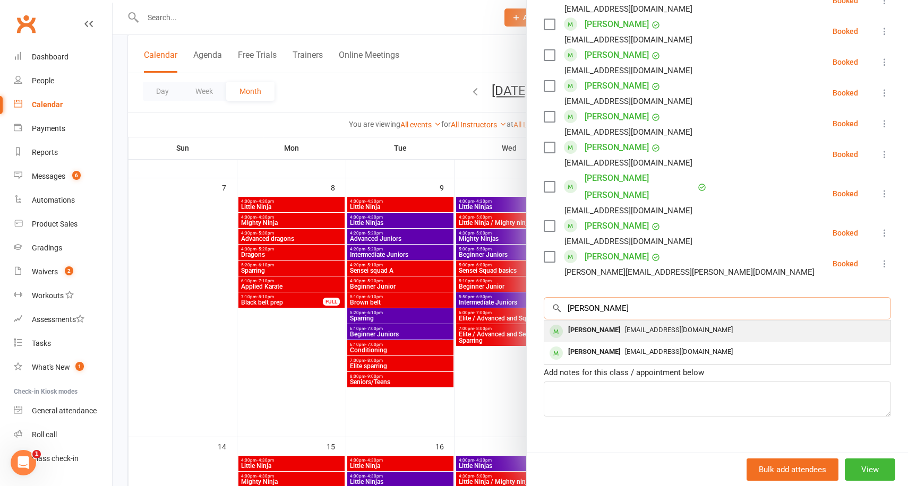
type input "[PERSON_NAME]"
click at [668, 323] on div "[EMAIL_ADDRESS][DOMAIN_NAME]" at bounding box center [718, 330] width 338 height 15
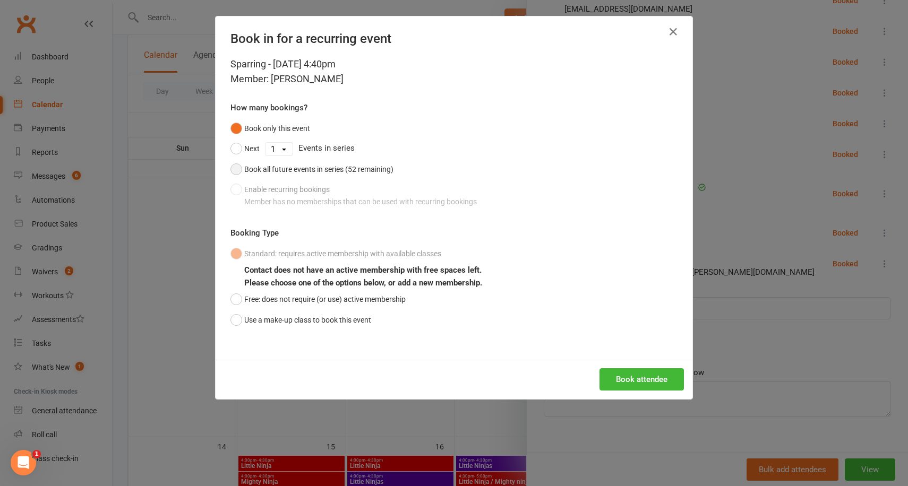
click at [317, 163] on button "Book all future events in series (52 remaining)" at bounding box center [311, 169] width 163 height 20
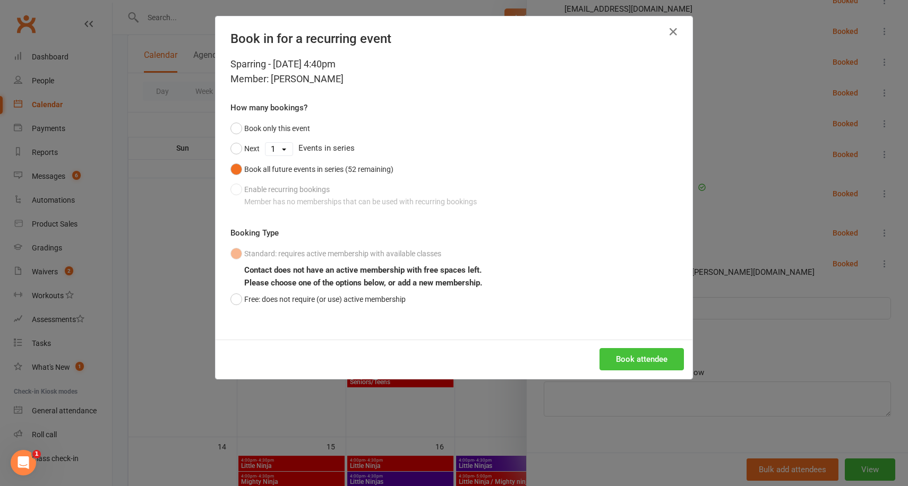
click at [649, 353] on button "Book attendee" at bounding box center [642, 359] width 84 height 22
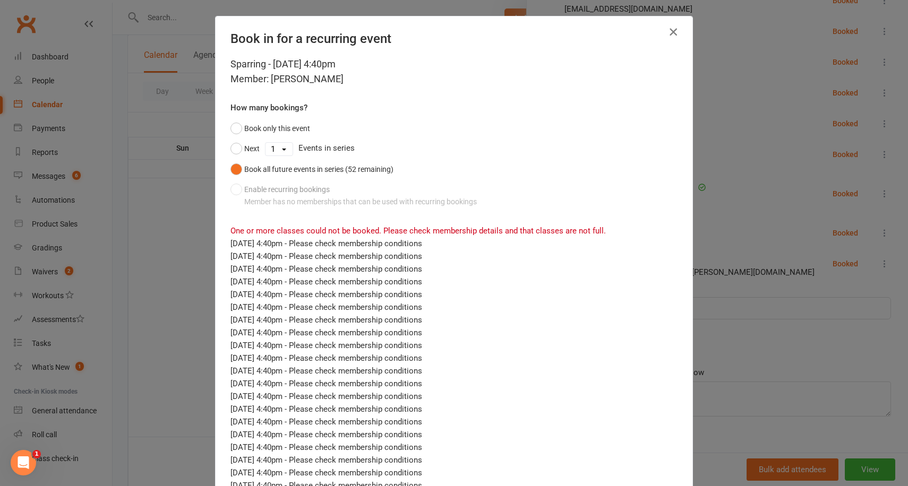
click at [670, 35] on icon "button" at bounding box center [673, 31] width 13 height 13
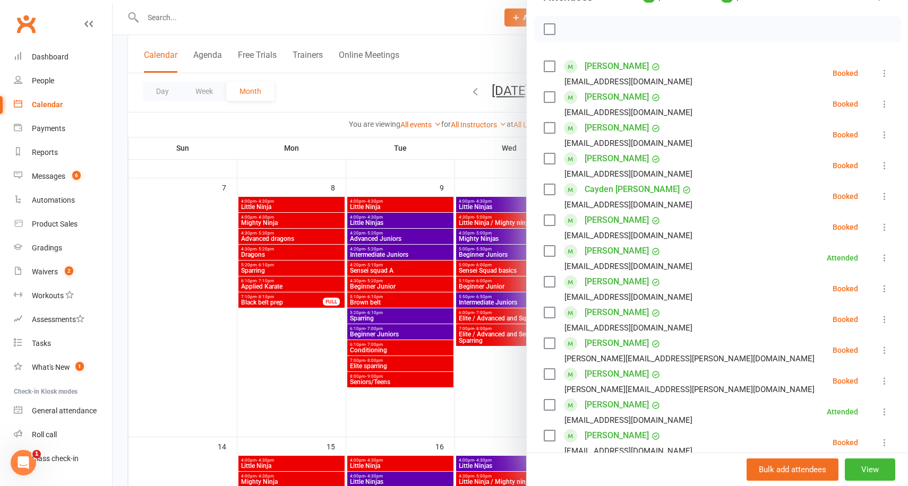
scroll to position [0, 0]
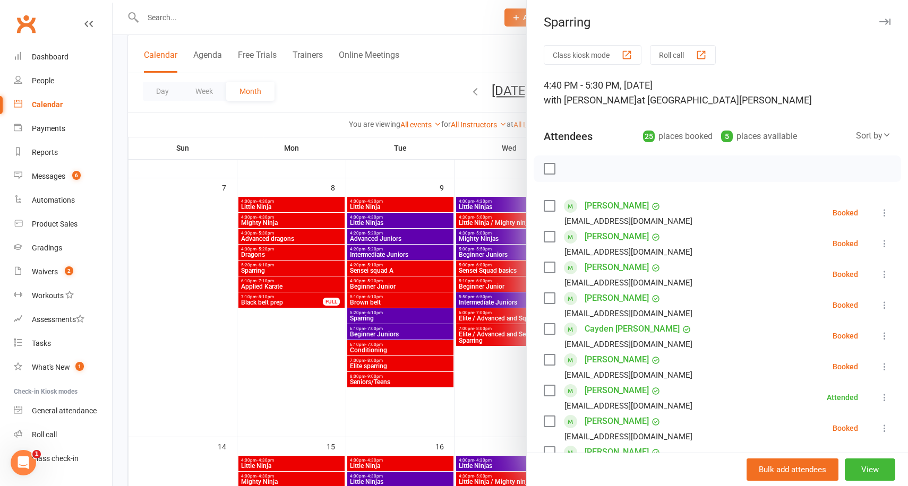
click at [449, 48] on div at bounding box center [511, 243] width 796 height 486
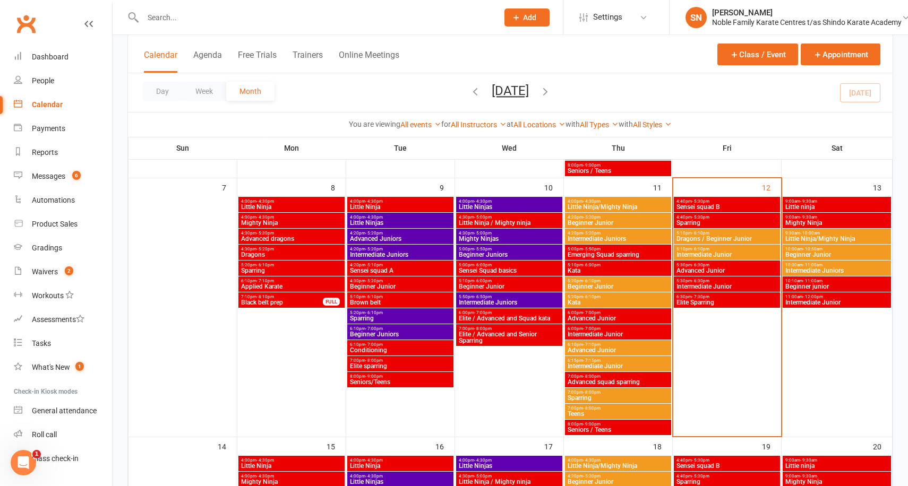
click at [708, 204] on span "Sensei squad B" at bounding box center [727, 207] width 102 height 6
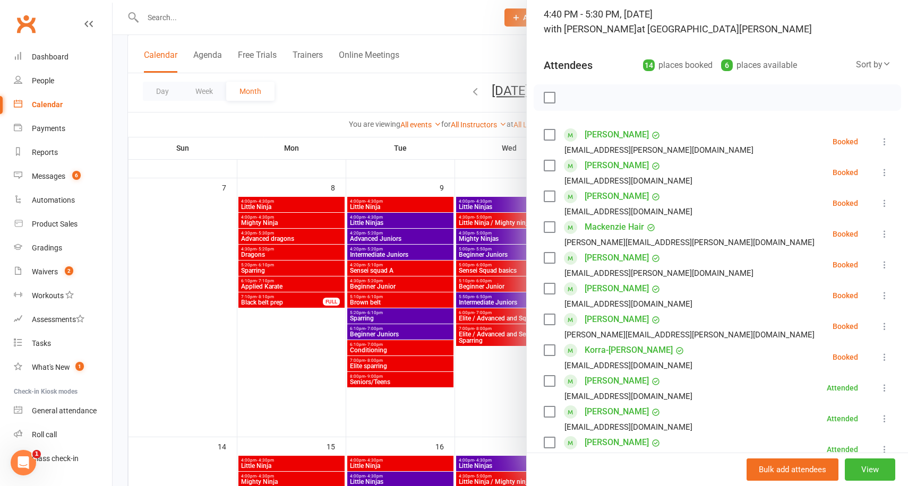
scroll to position [100, 0]
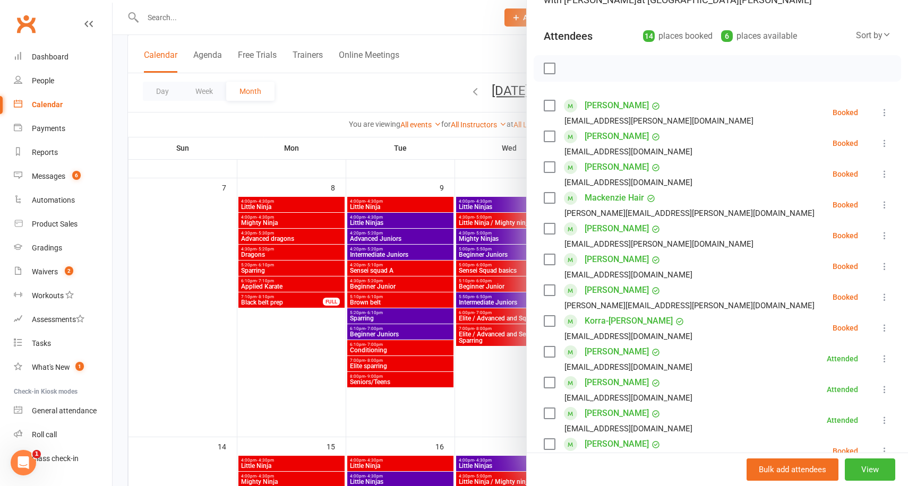
click at [887, 202] on icon at bounding box center [884, 205] width 11 height 11
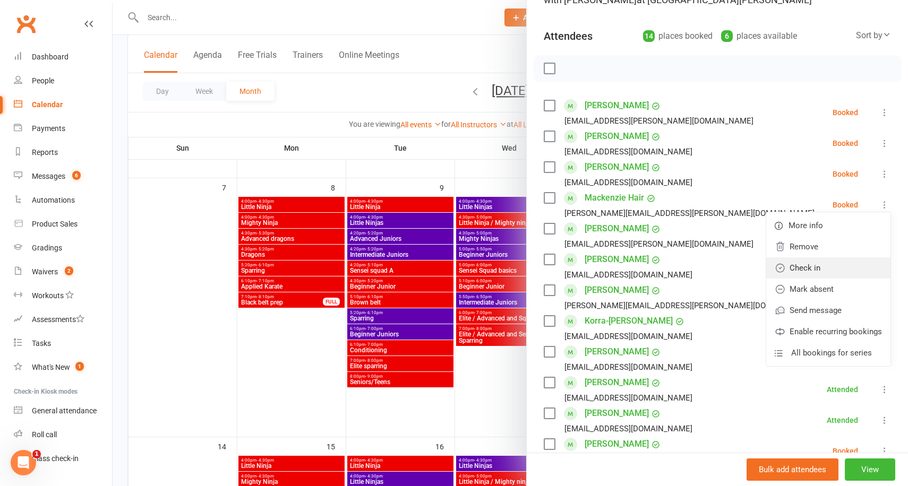
click at [806, 269] on link "Check in" at bounding box center [828, 268] width 124 height 21
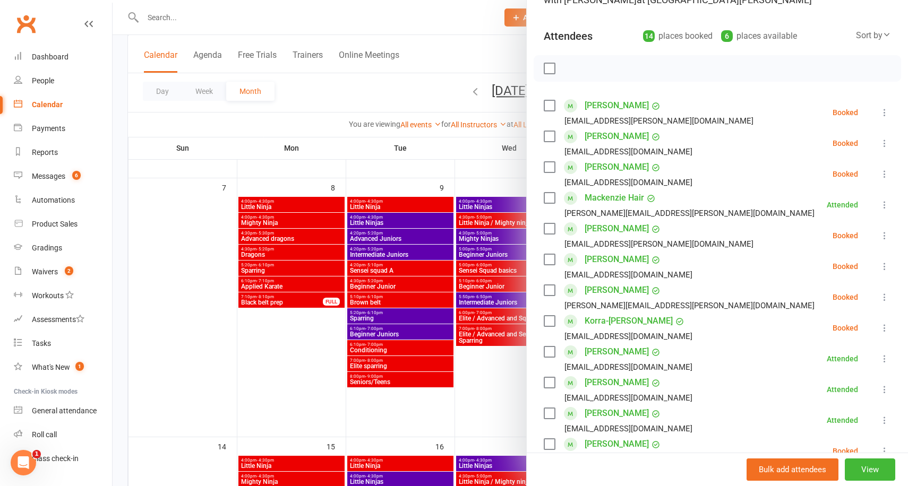
click at [457, 149] on div at bounding box center [511, 243] width 796 height 486
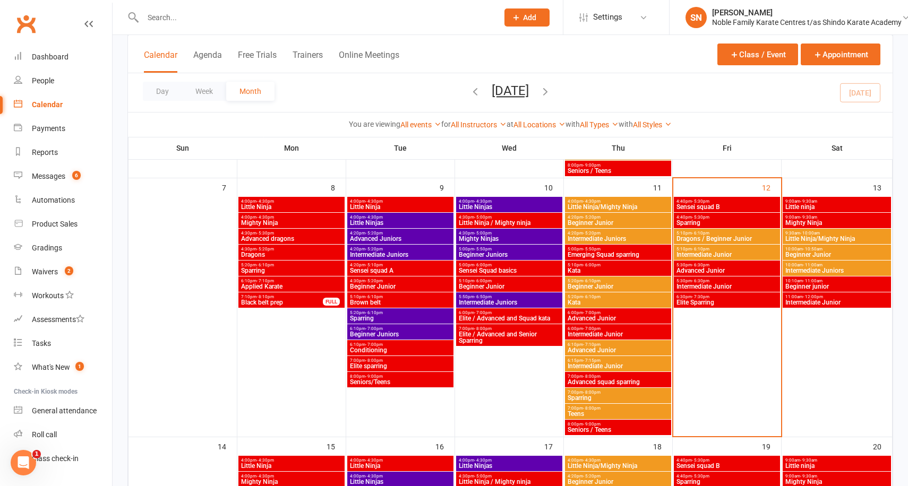
click at [732, 203] on span "4:40pm - 5:30pm" at bounding box center [727, 201] width 102 height 5
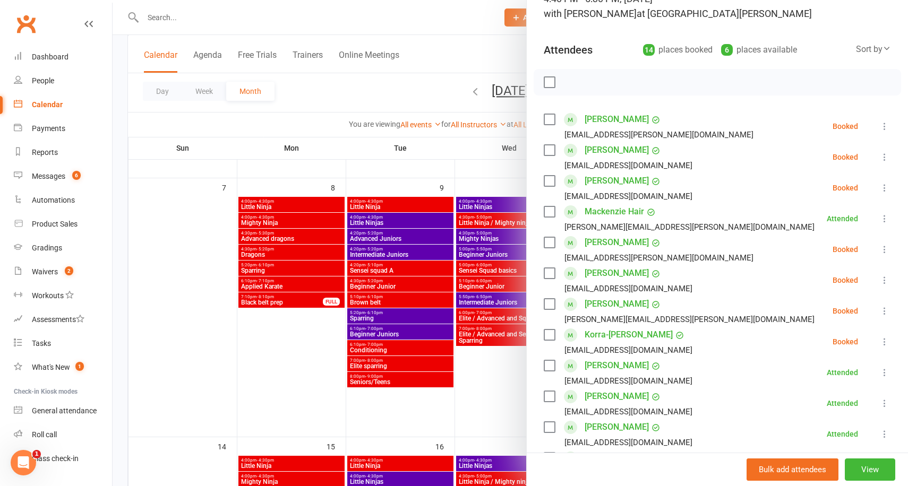
scroll to position [91, 0]
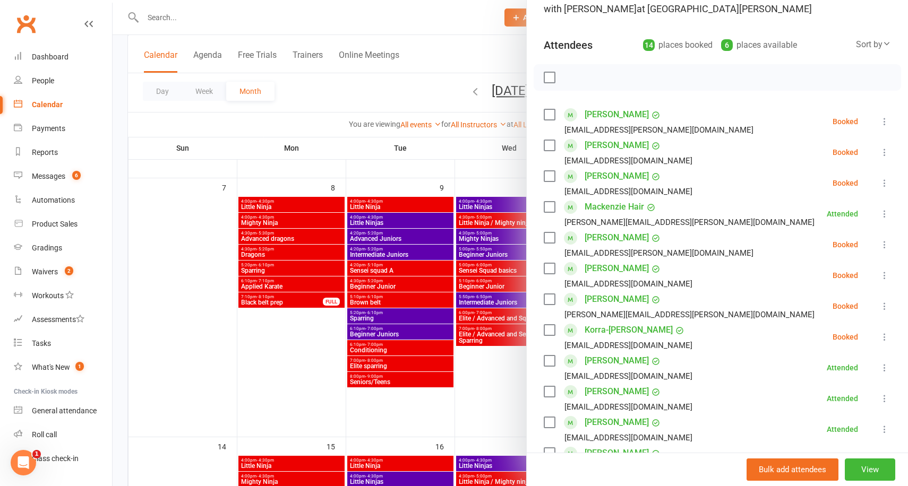
click at [887, 181] on icon at bounding box center [884, 183] width 11 height 11
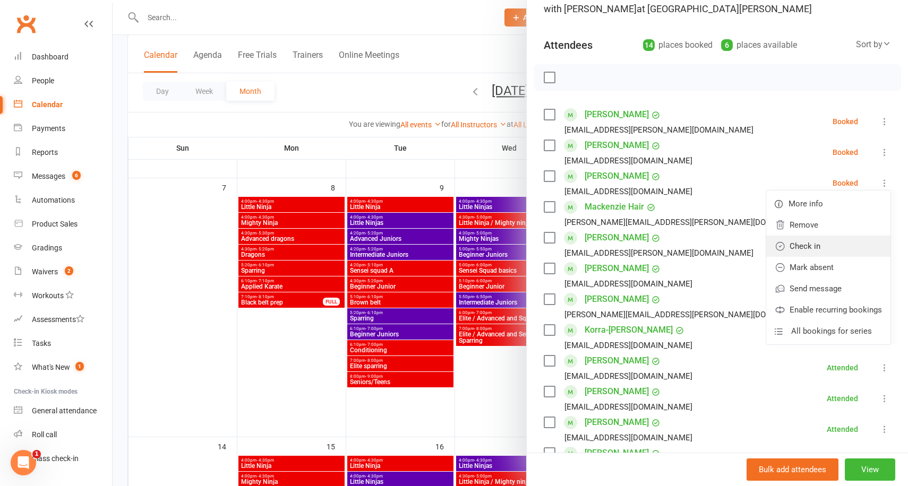
click at [813, 250] on link "Check in" at bounding box center [828, 246] width 124 height 21
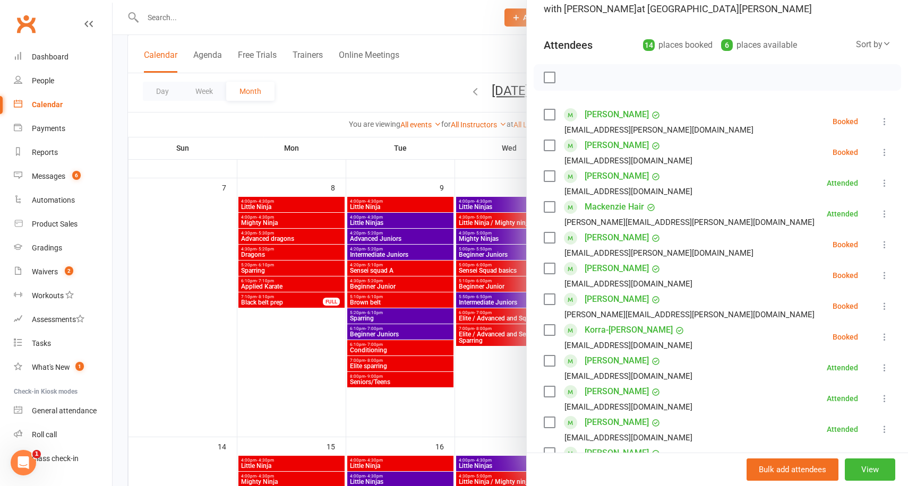
click at [428, 144] on div at bounding box center [511, 243] width 796 height 486
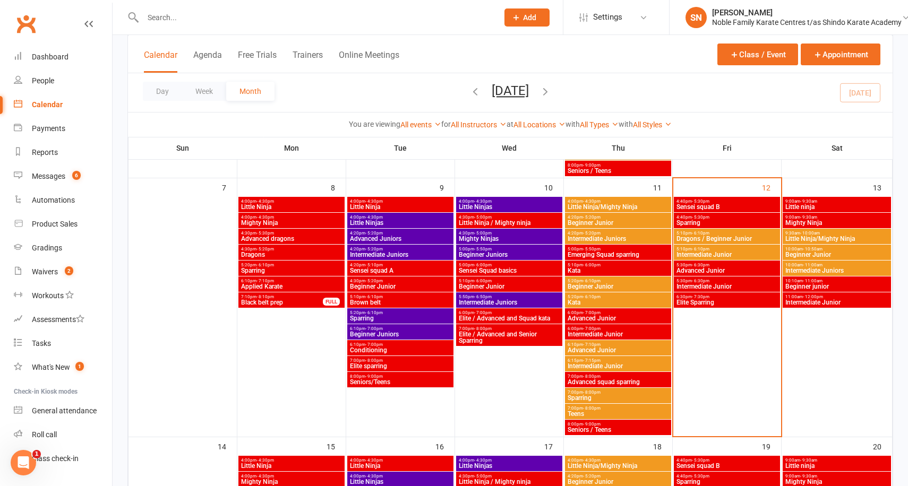
click at [721, 205] on span "Sensei squad B" at bounding box center [727, 207] width 102 height 6
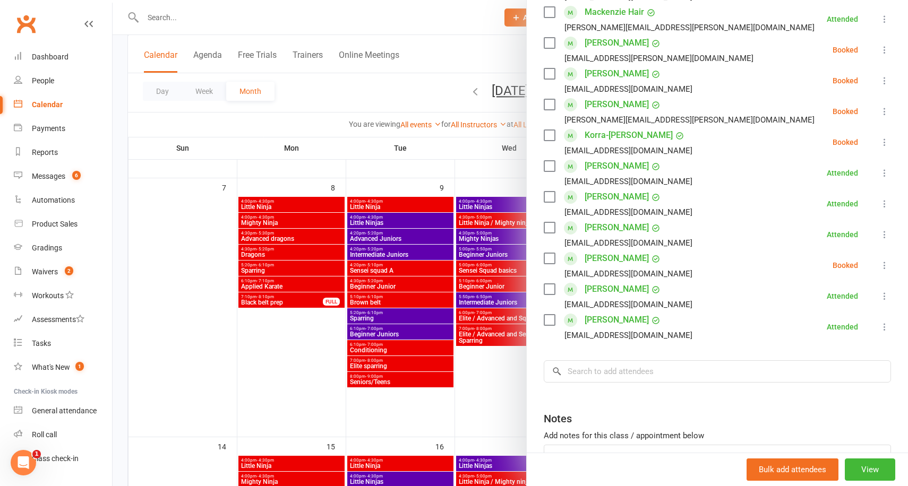
scroll to position [288, 0]
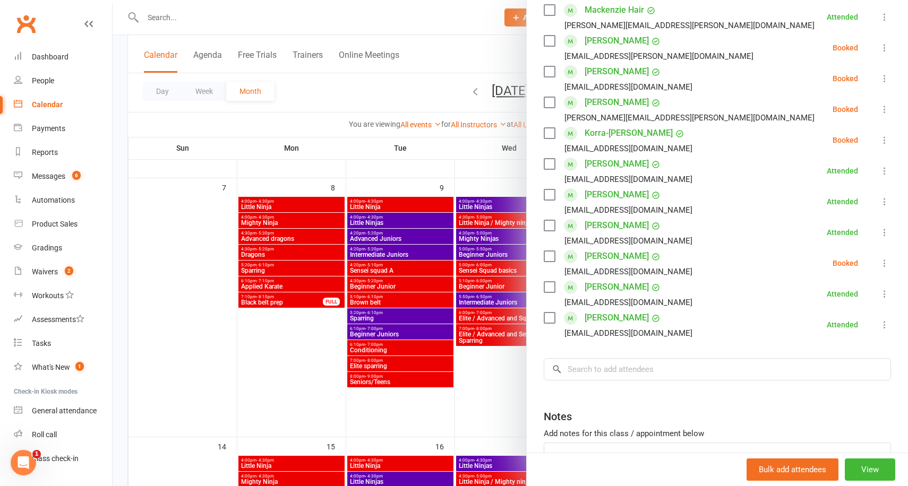
click at [452, 153] on div at bounding box center [511, 243] width 796 height 486
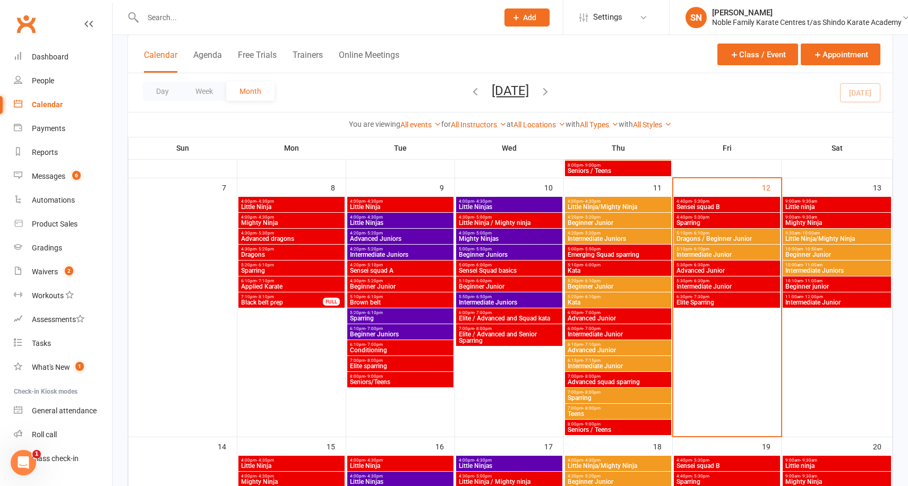
click at [687, 215] on span "4:40pm - 5:30pm" at bounding box center [727, 217] width 102 height 5
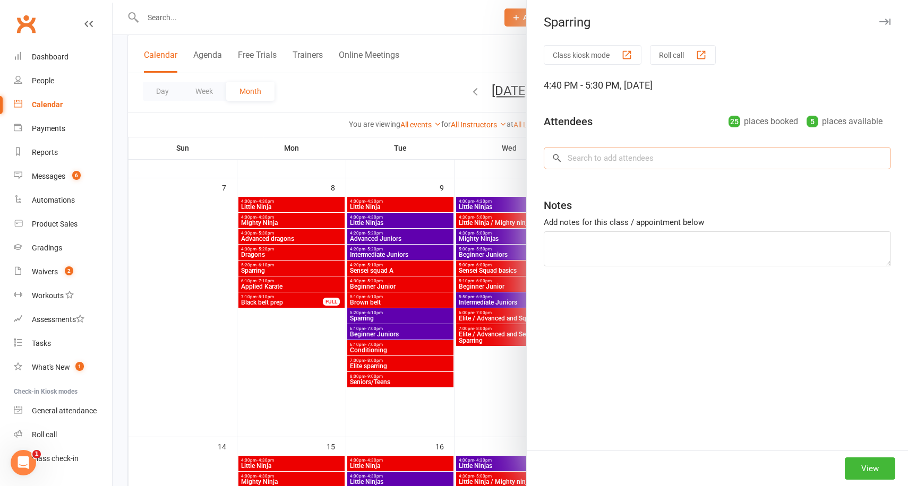
click at [684, 159] on input "search" at bounding box center [717, 158] width 347 height 22
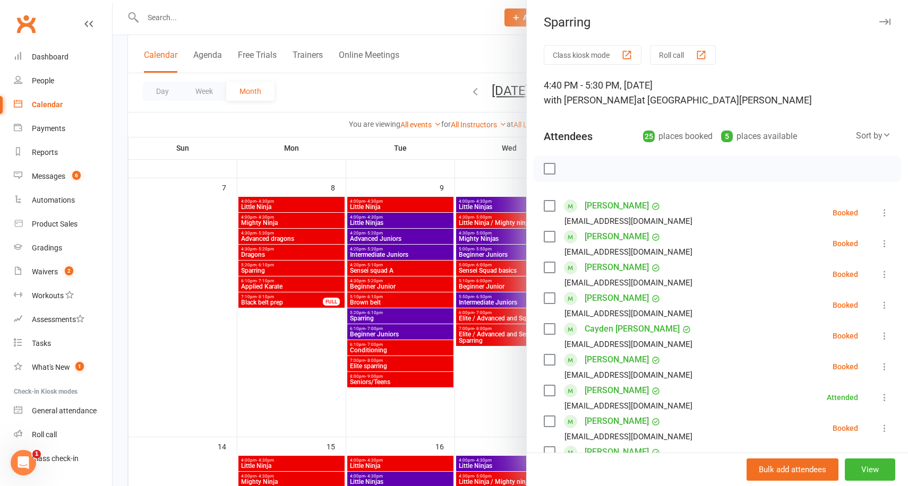
scroll to position [515, 0]
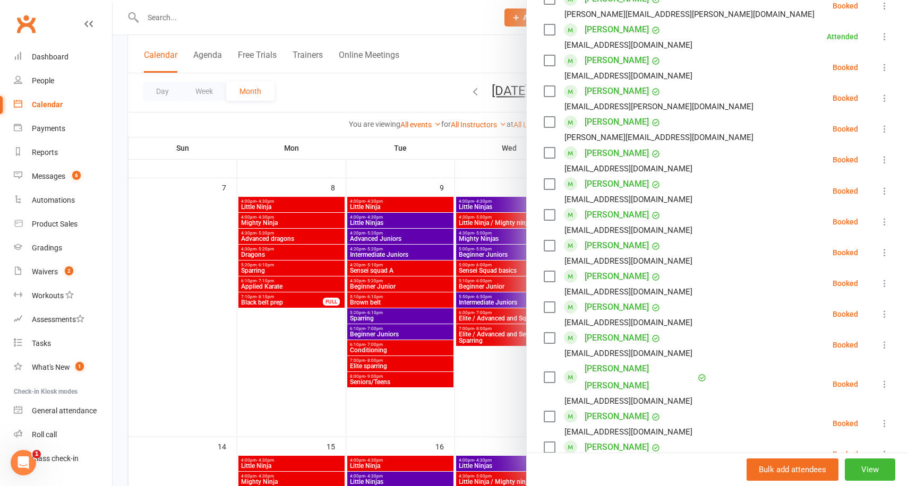
type input "[PERSON_NAME]"
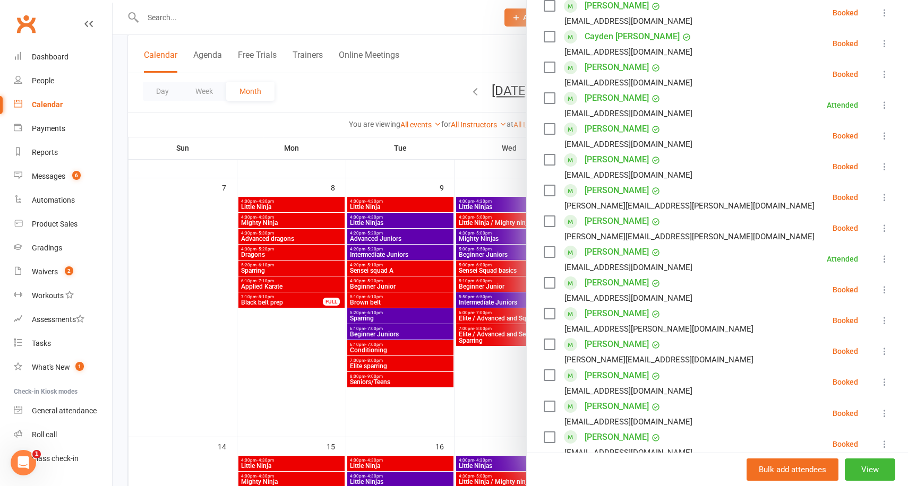
scroll to position [706, 0]
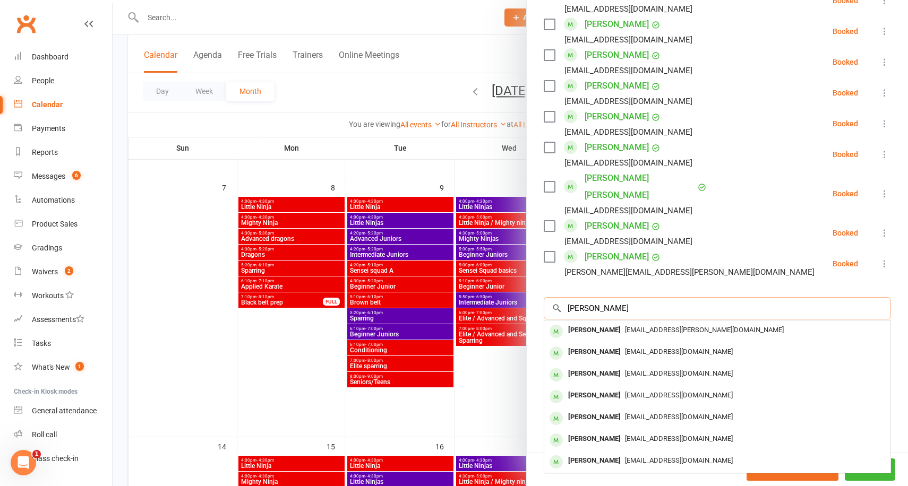
click at [881, 297] on input "[PERSON_NAME]" at bounding box center [717, 308] width 347 height 22
click at [878, 297] on input "[PERSON_NAME]" at bounding box center [717, 308] width 347 height 22
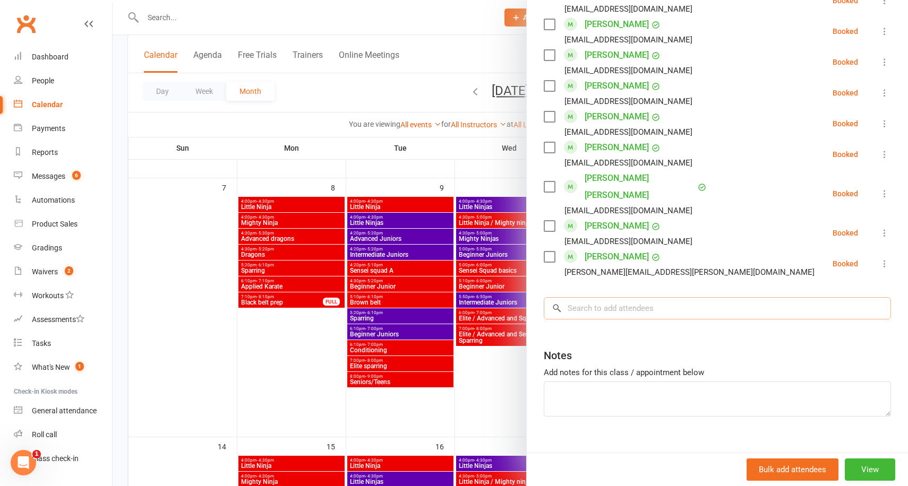
click at [809, 297] on input "search" at bounding box center [717, 308] width 347 height 22
click at [416, 80] on div at bounding box center [511, 243] width 796 height 486
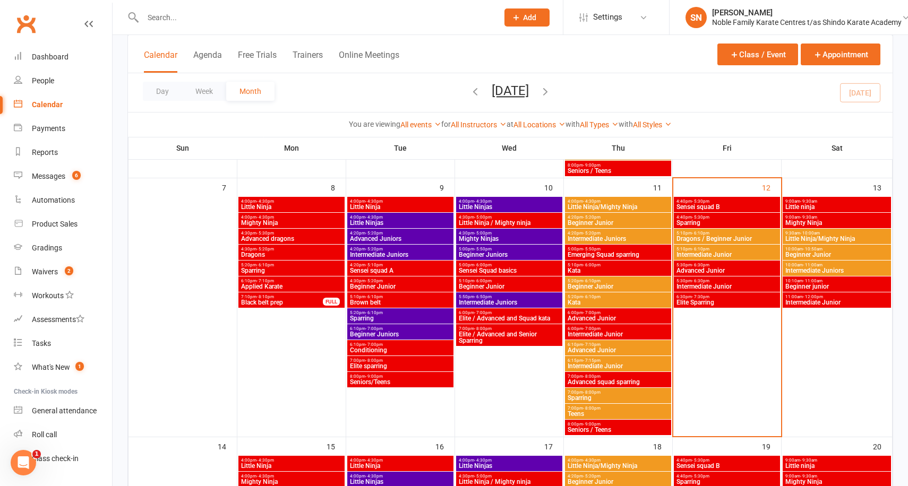
click at [700, 221] on span "Sparring" at bounding box center [727, 223] width 102 height 6
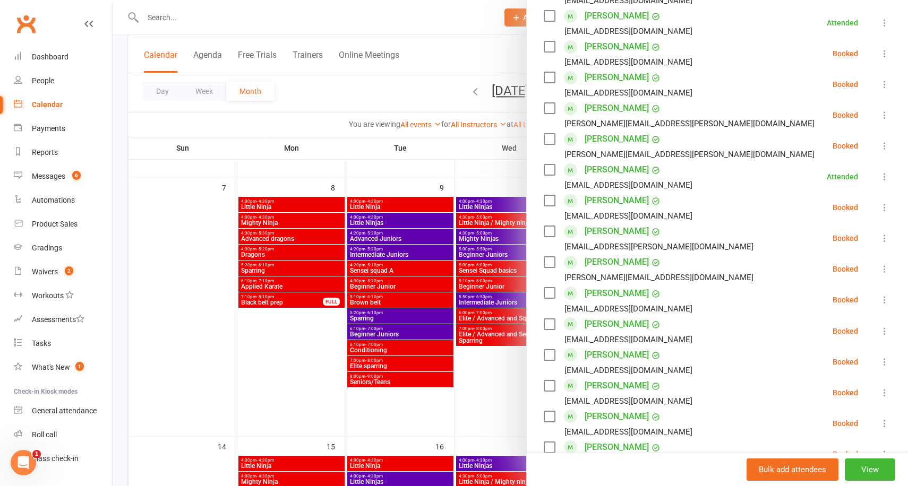
scroll to position [376, 0]
click at [884, 270] on icon at bounding box center [884, 268] width 11 height 11
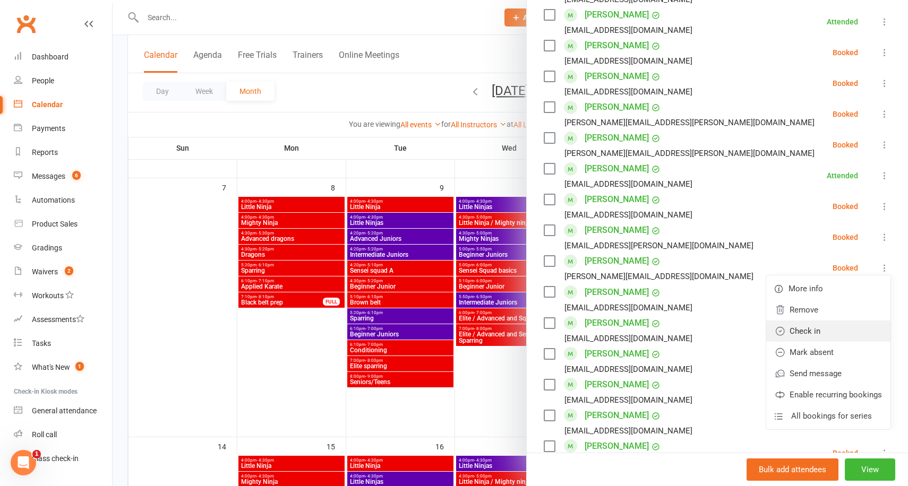
click at [808, 329] on link "Check in" at bounding box center [828, 331] width 124 height 21
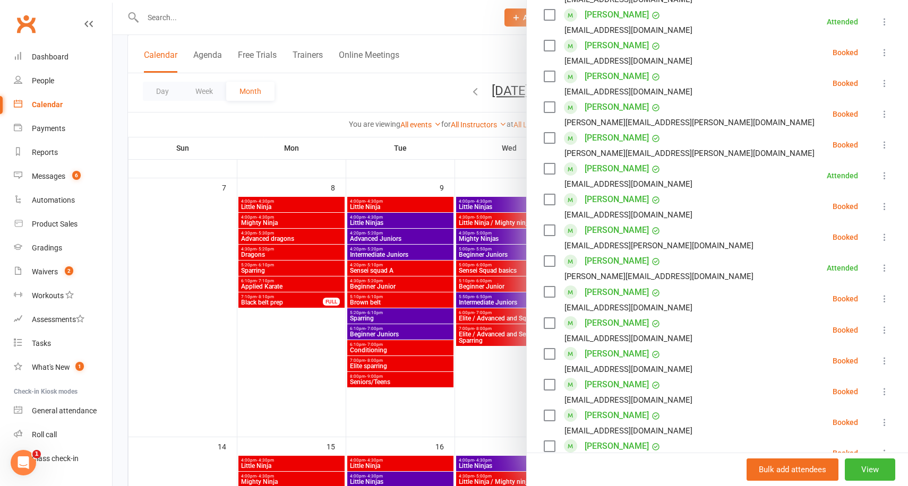
click at [122, 136] on div at bounding box center [511, 243] width 796 height 486
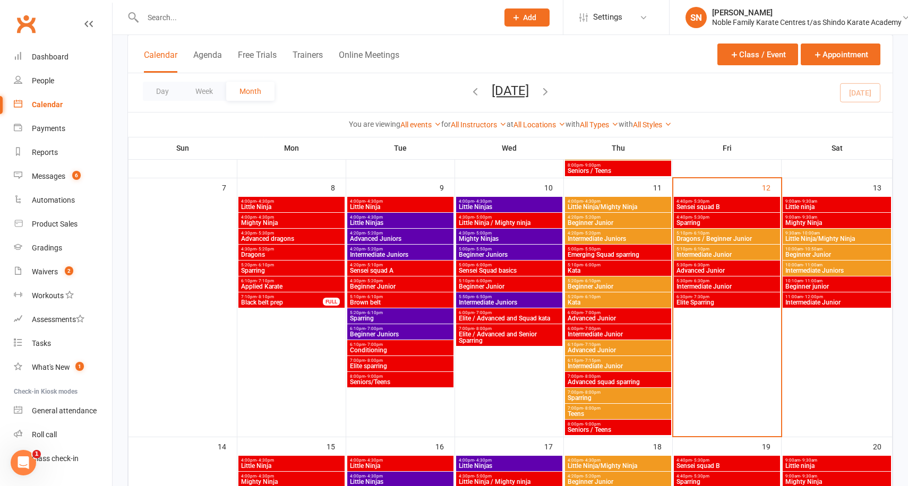
click at [713, 220] on span "Sparring" at bounding box center [727, 223] width 102 height 6
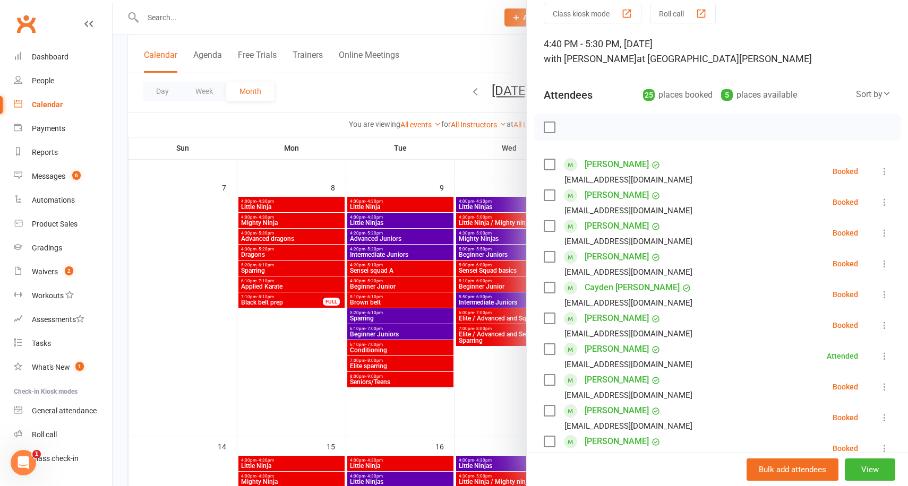
scroll to position [0, 0]
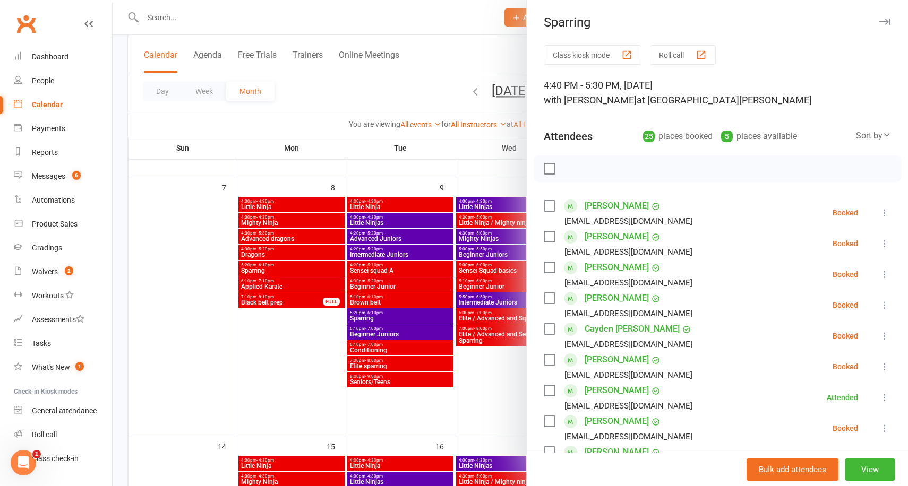
click at [438, 93] on div at bounding box center [511, 243] width 796 height 486
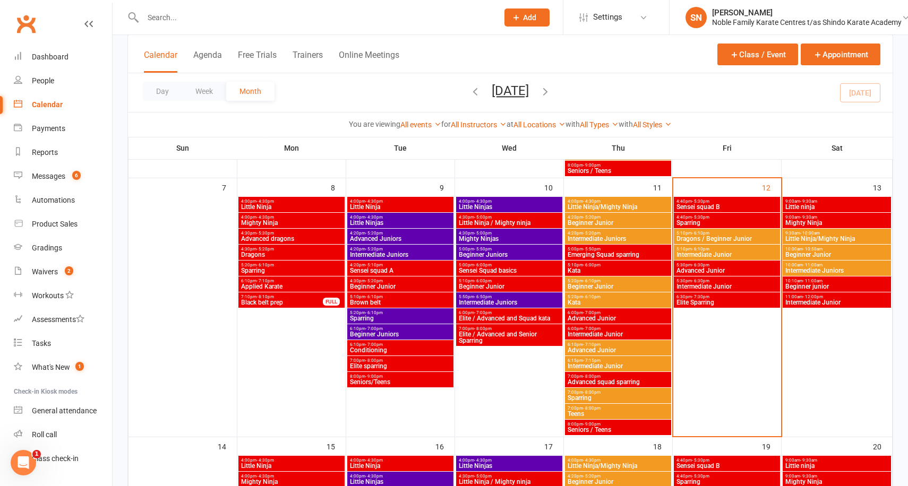
click at [723, 206] on span "Sensei squad B" at bounding box center [727, 207] width 102 height 6
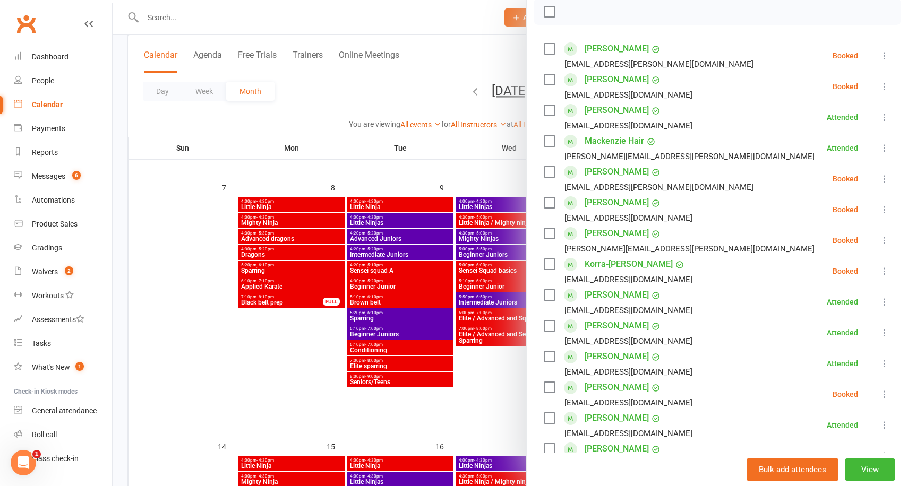
scroll to position [158, 0]
click at [885, 237] on icon at bounding box center [884, 239] width 11 height 11
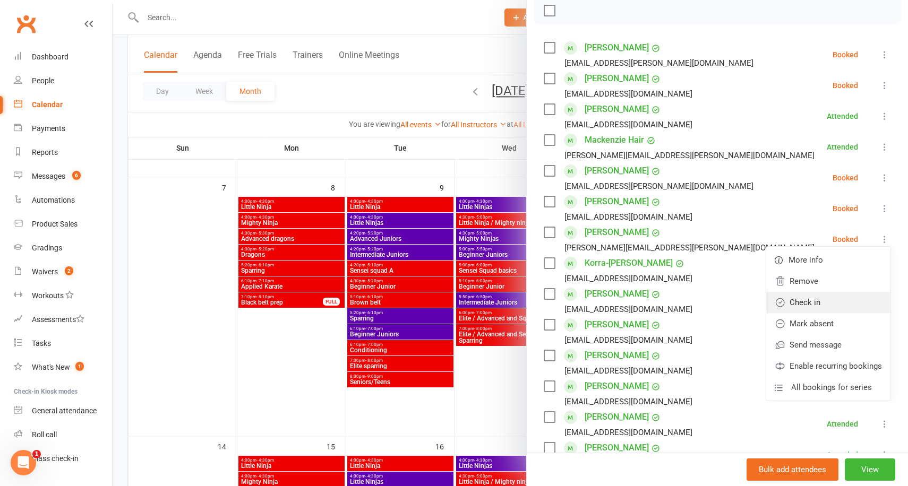
click at [814, 298] on link "Check in" at bounding box center [828, 302] width 124 height 21
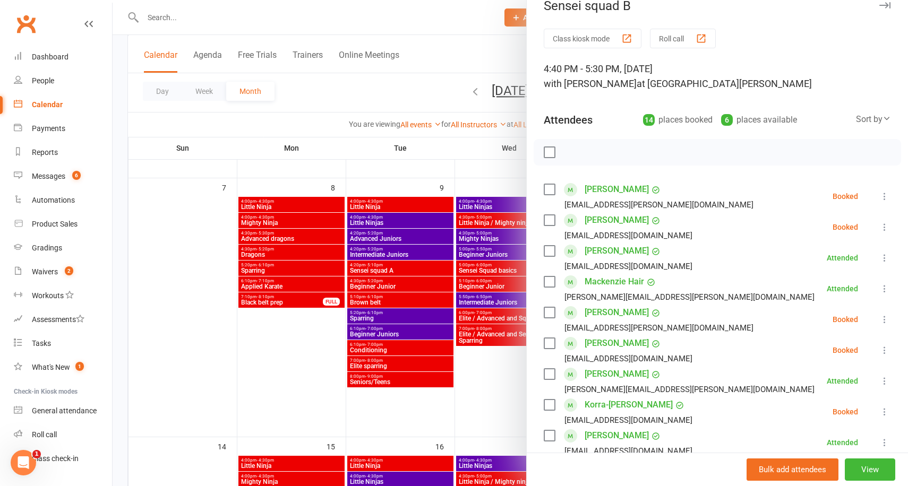
scroll to position [0, 0]
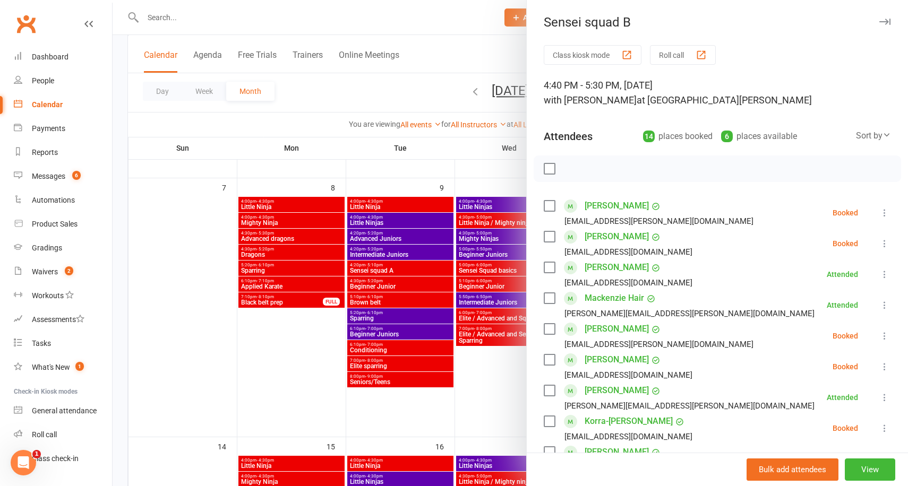
click at [254, 148] on div at bounding box center [511, 243] width 796 height 486
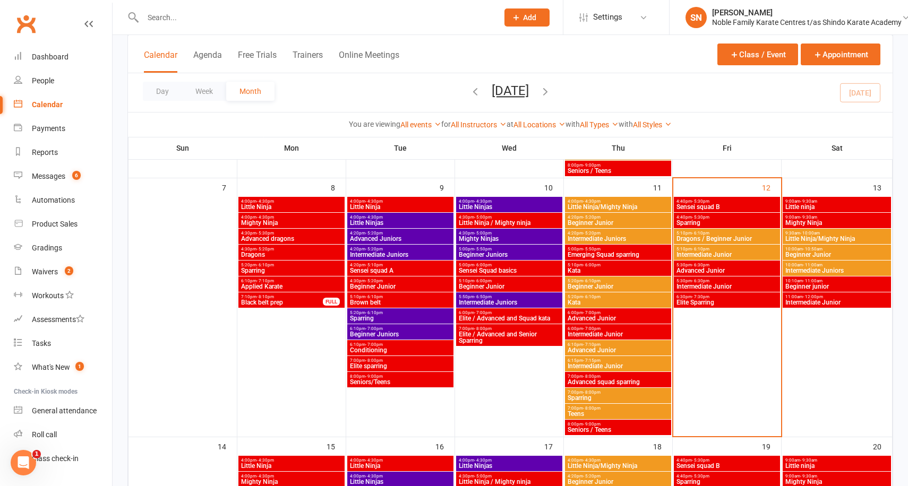
click at [694, 218] on span "- 5:30pm" at bounding box center [701, 217] width 18 height 5
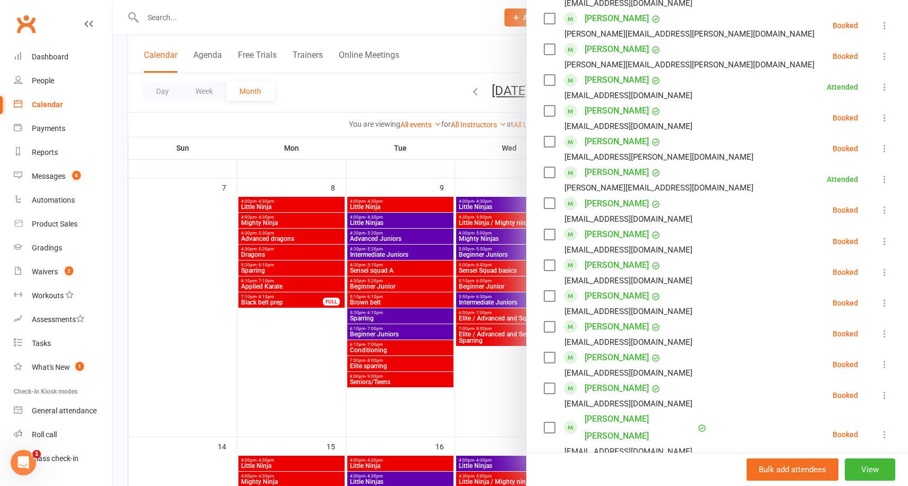
scroll to position [470, 0]
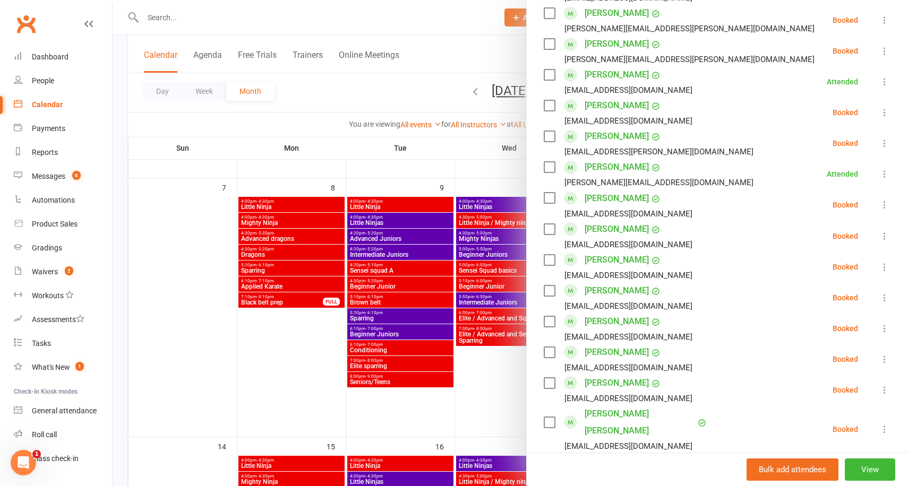
click at [887, 265] on icon at bounding box center [884, 267] width 11 height 11
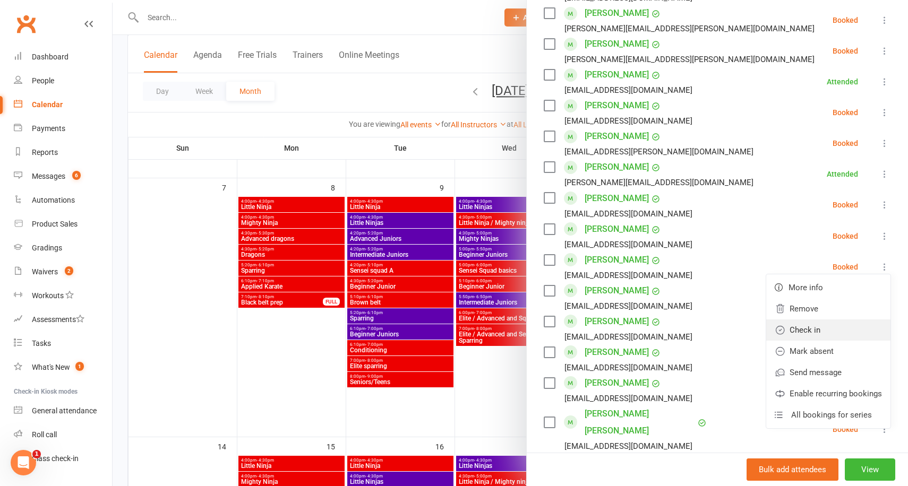
click at [807, 322] on link "Check in" at bounding box center [828, 330] width 124 height 21
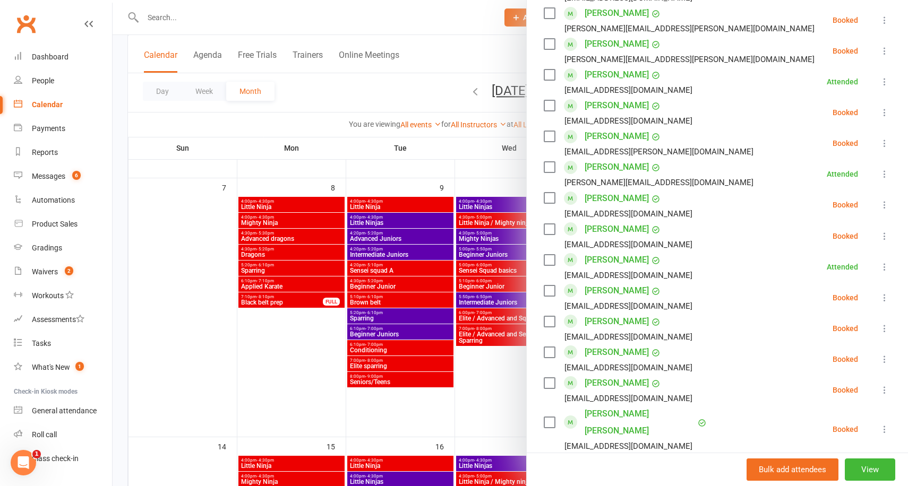
click at [443, 151] on div at bounding box center [511, 243] width 796 height 486
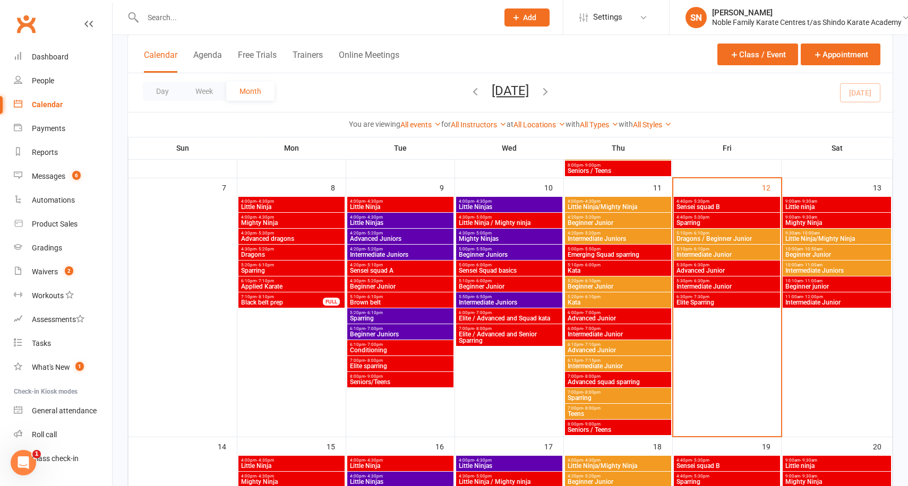
click at [710, 286] on span "Intermediate Junior" at bounding box center [727, 287] width 102 height 6
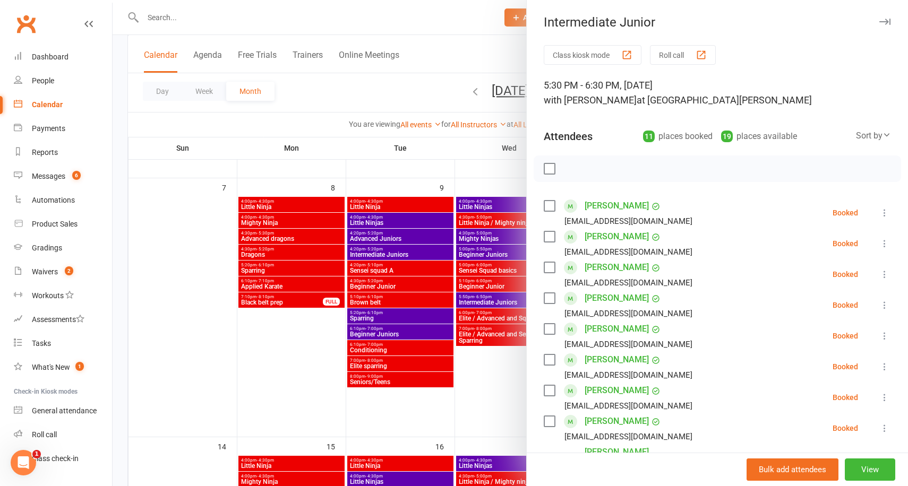
click at [475, 173] on div at bounding box center [511, 243] width 796 height 486
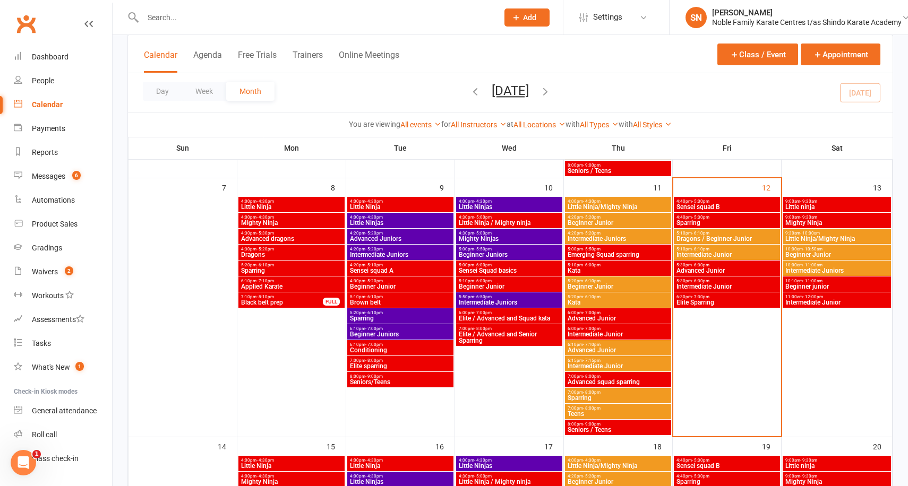
click at [748, 271] on span "Advanced Junior" at bounding box center [727, 271] width 102 height 6
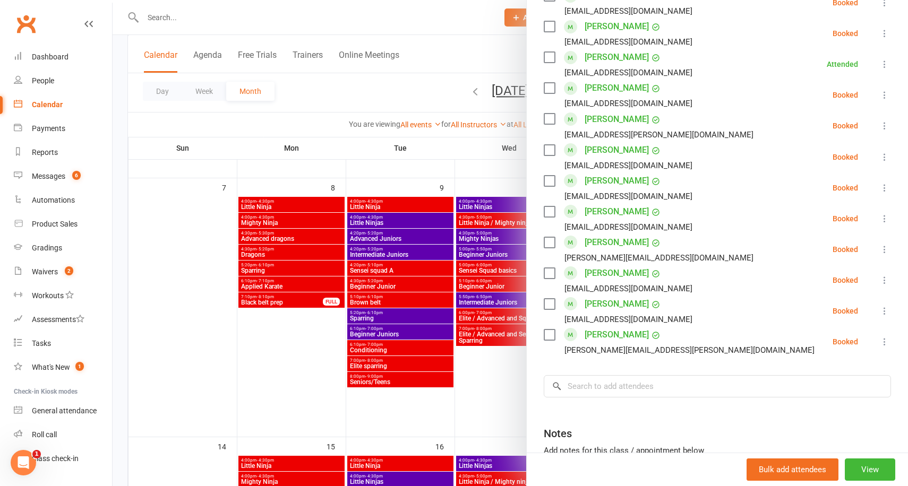
scroll to position [554, 0]
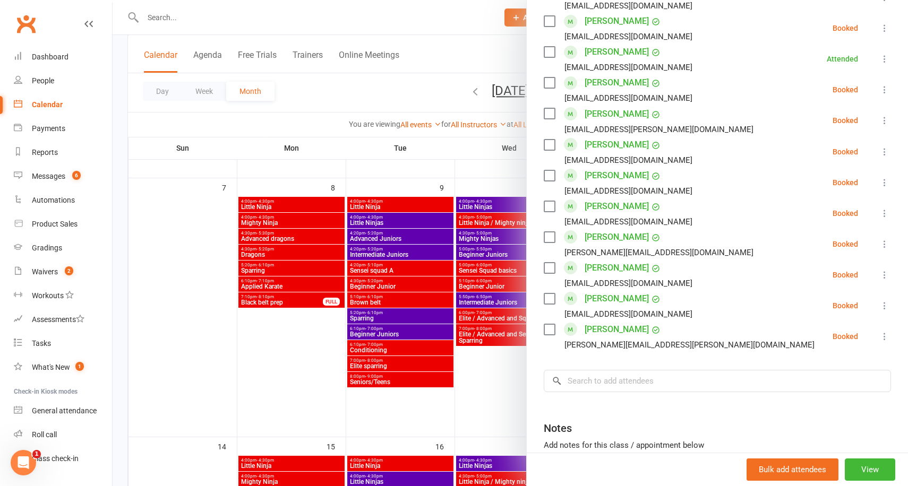
click at [491, 153] on div at bounding box center [511, 243] width 796 height 486
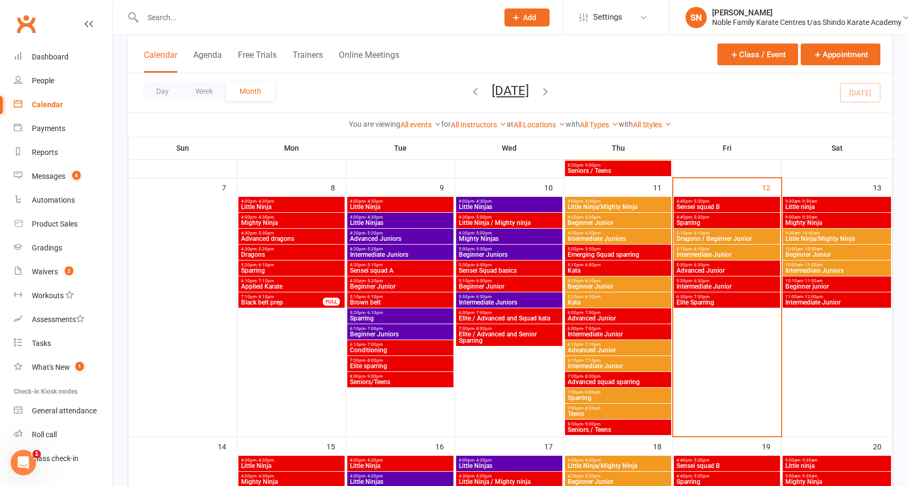
click at [704, 287] on span "Intermediate Junior" at bounding box center [727, 287] width 102 height 6
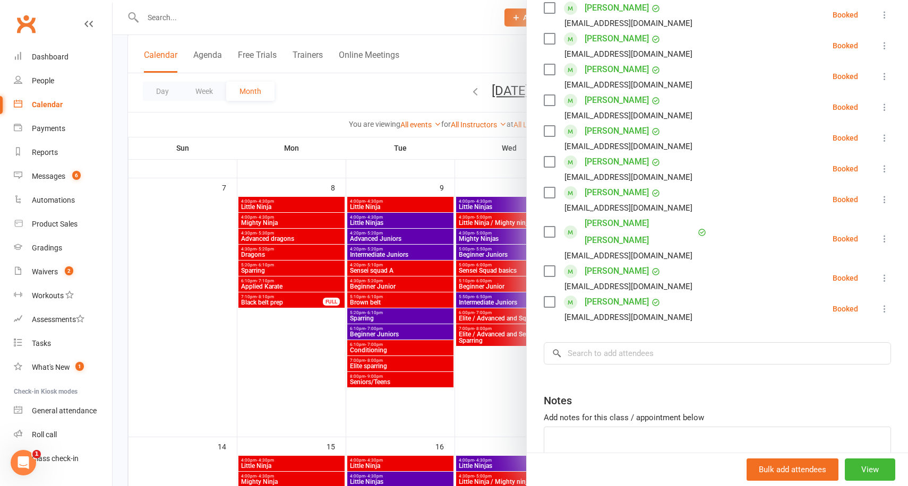
scroll to position [0, 0]
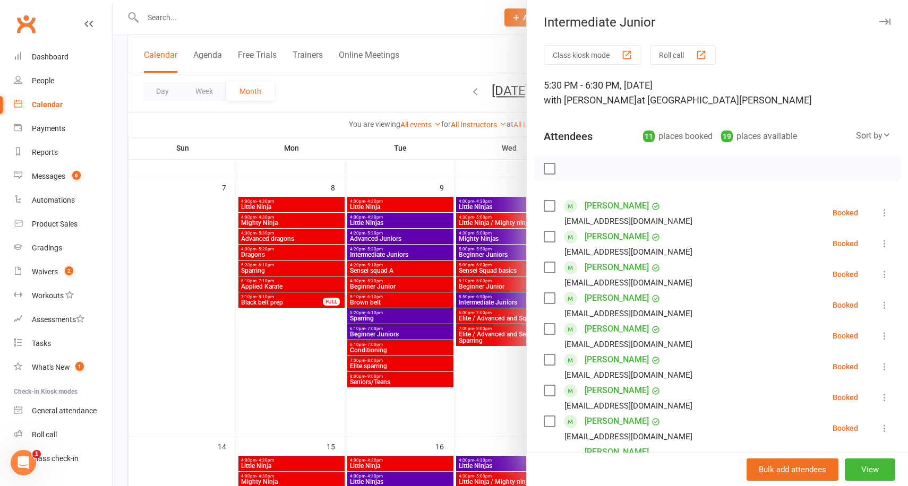
click at [447, 176] on div at bounding box center [511, 243] width 796 height 486
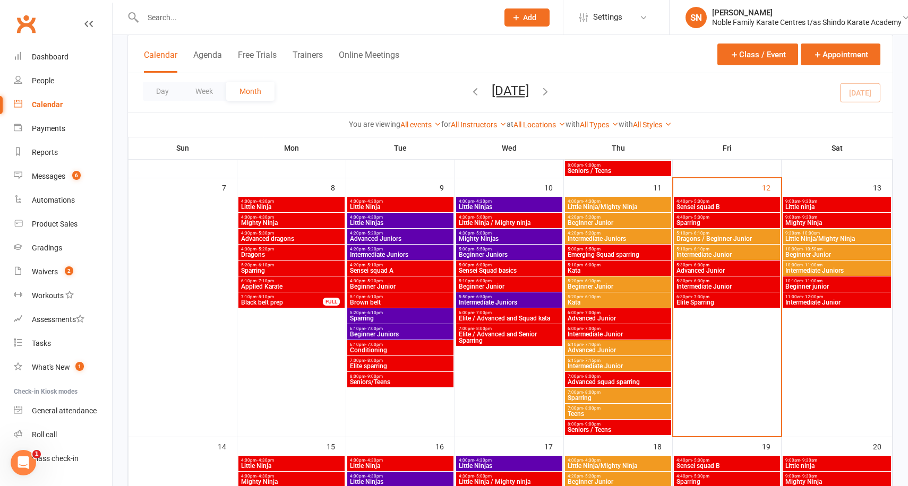
click at [704, 268] on span "Advanced Junior" at bounding box center [727, 271] width 102 height 6
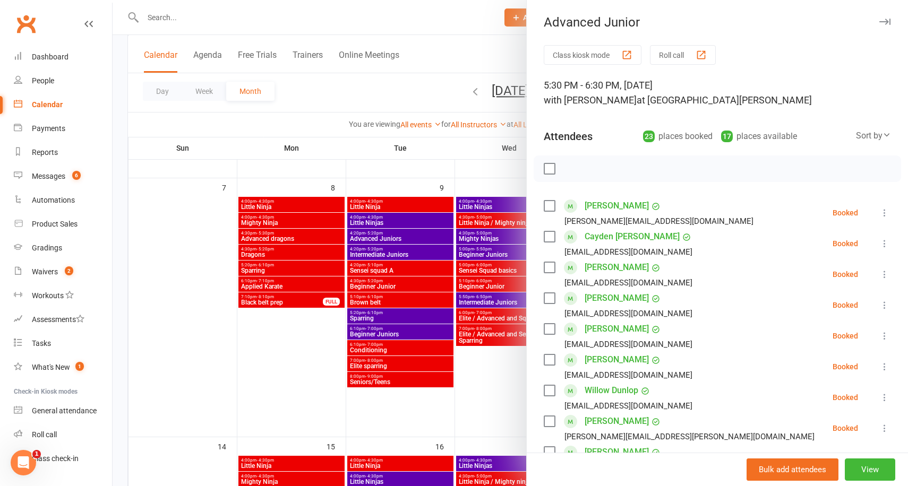
scroll to position [644, 0]
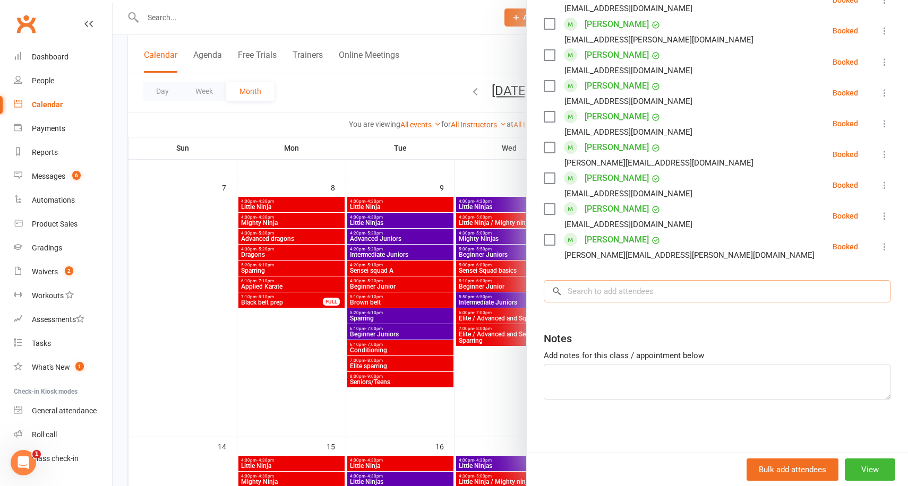
click at [637, 293] on input "search" at bounding box center [717, 291] width 347 height 22
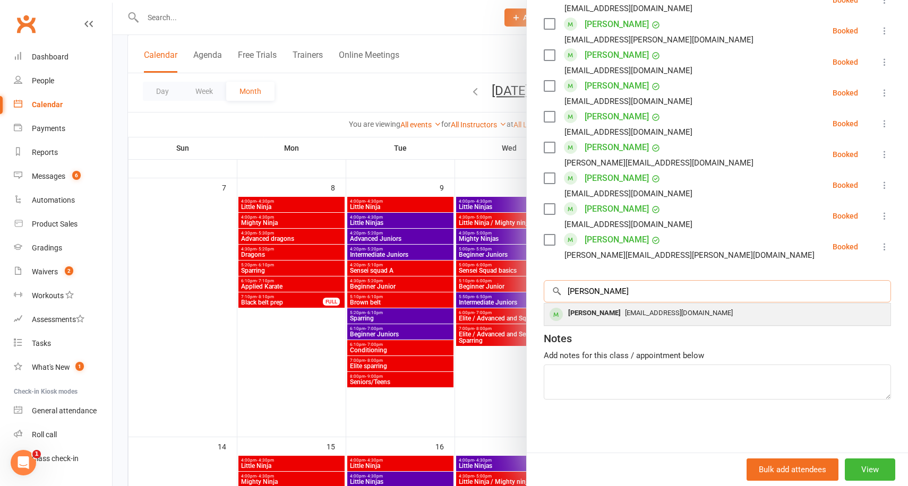
type input "[PERSON_NAME]"
click at [639, 311] on span "[EMAIL_ADDRESS][DOMAIN_NAME]" at bounding box center [679, 313] width 108 height 8
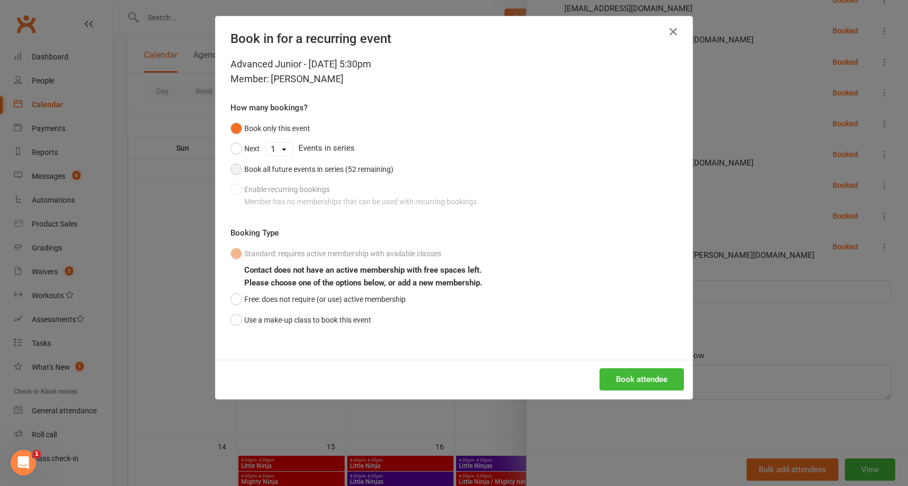
click at [353, 173] on div "Book all future events in series (52 remaining)" at bounding box center [318, 170] width 149 height 12
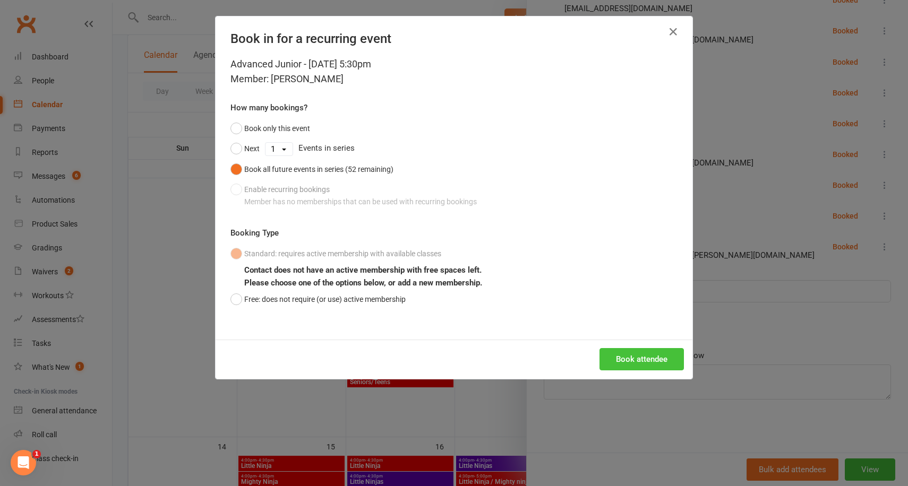
click at [648, 358] on button "Book attendee" at bounding box center [642, 359] width 84 height 22
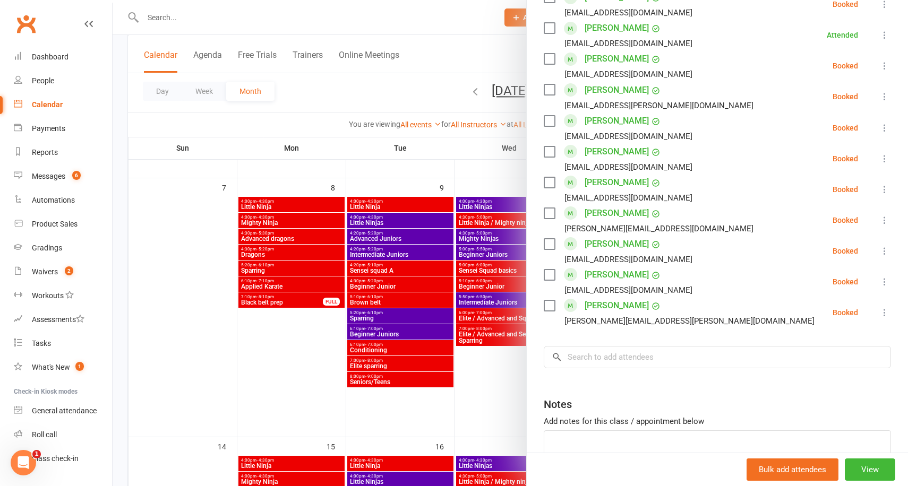
scroll to position [580, 0]
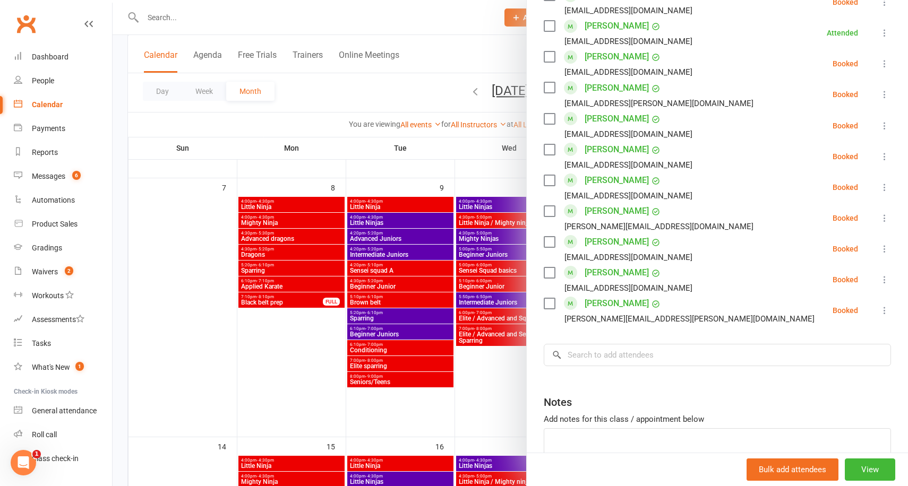
click at [428, 148] on div at bounding box center [511, 243] width 796 height 486
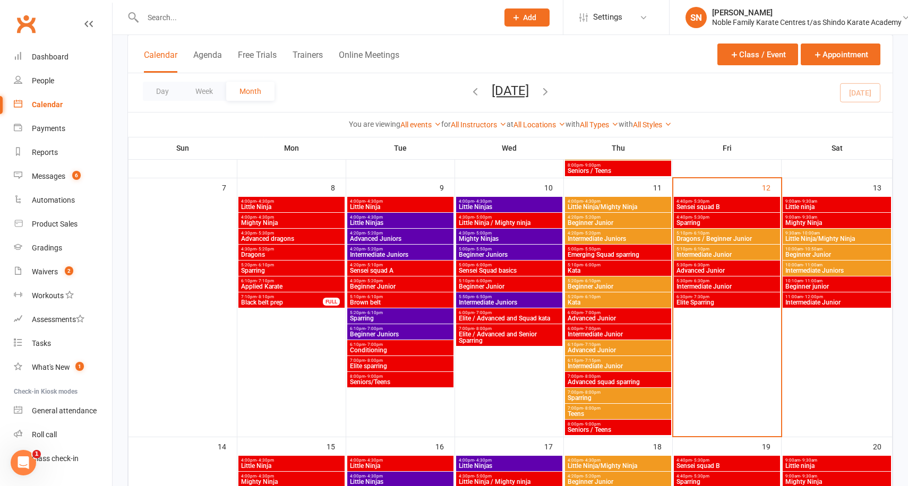
click at [721, 202] on span "4:40pm - 5:30pm" at bounding box center [727, 201] width 102 height 5
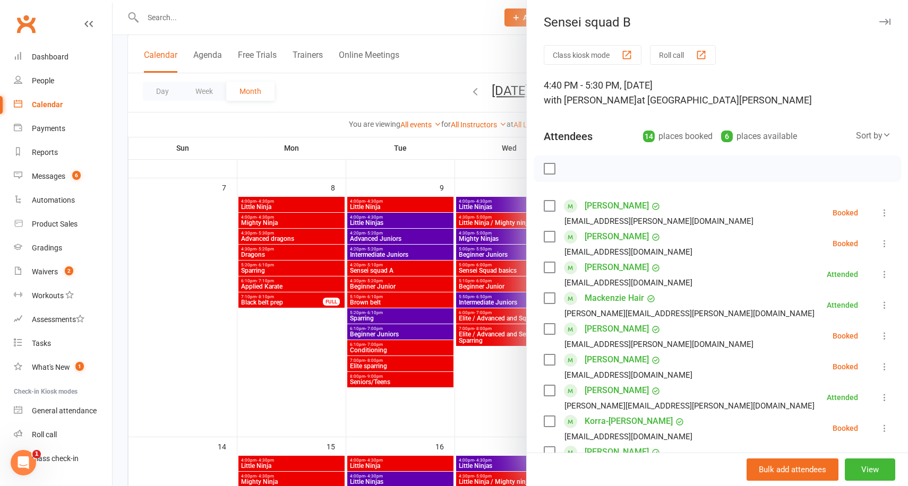
click at [484, 176] on div at bounding box center [511, 243] width 796 height 486
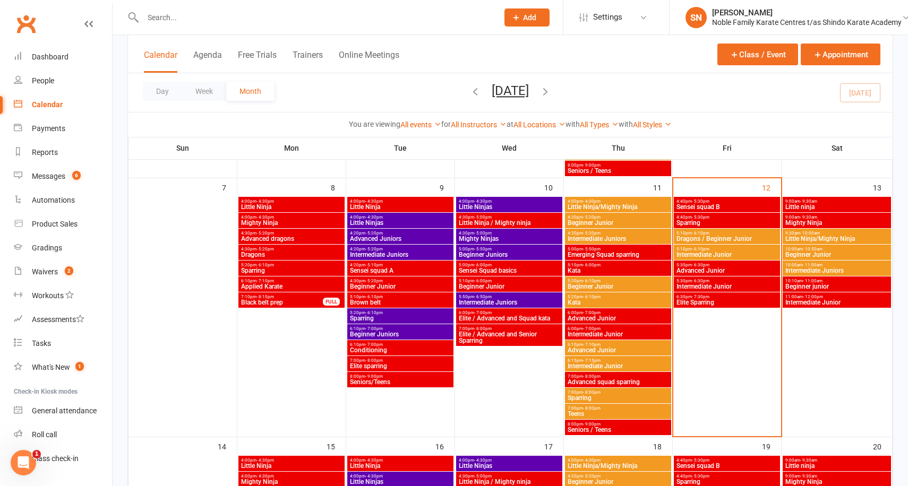
click at [712, 221] on span "Sparring" at bounding box center [727, 223] width 102 height 6
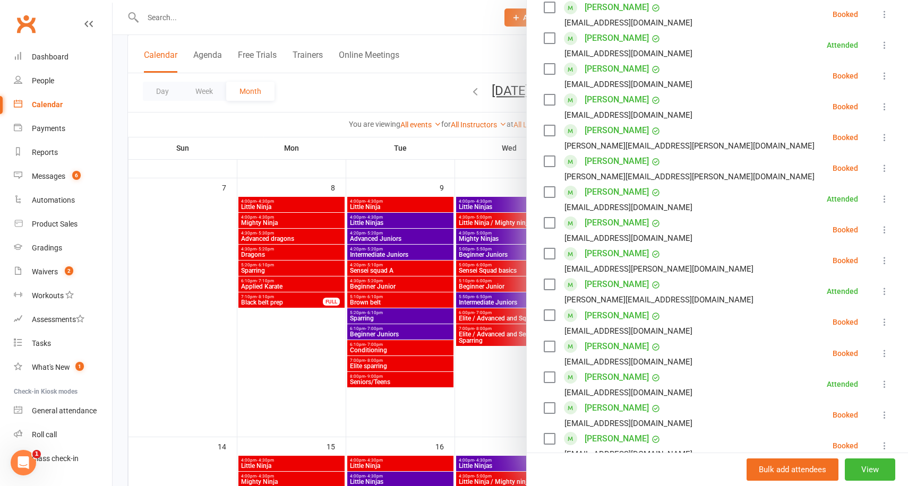
scroll to position [358, 0]
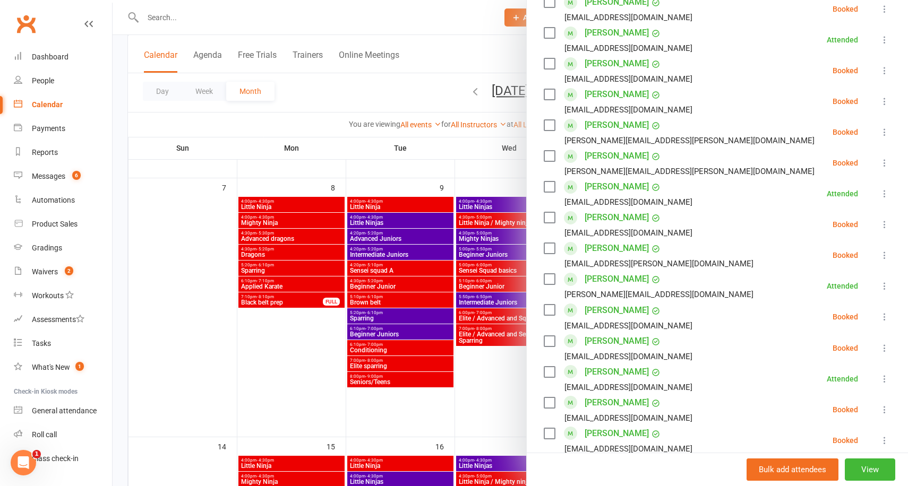
click at [885, 226] on icon at bounding box center [884, 224] width 11 height 11
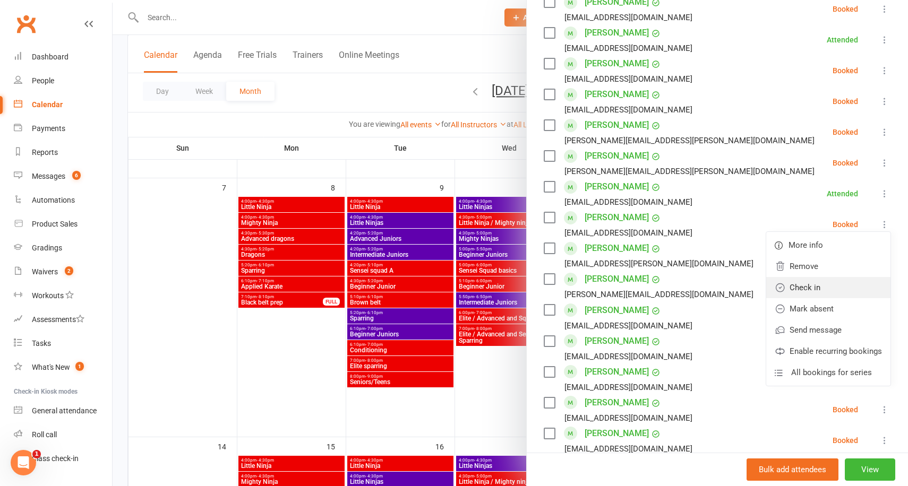
click at [827, 285] on link "Check in" at bounding box center [828, 287] width 124 height 21
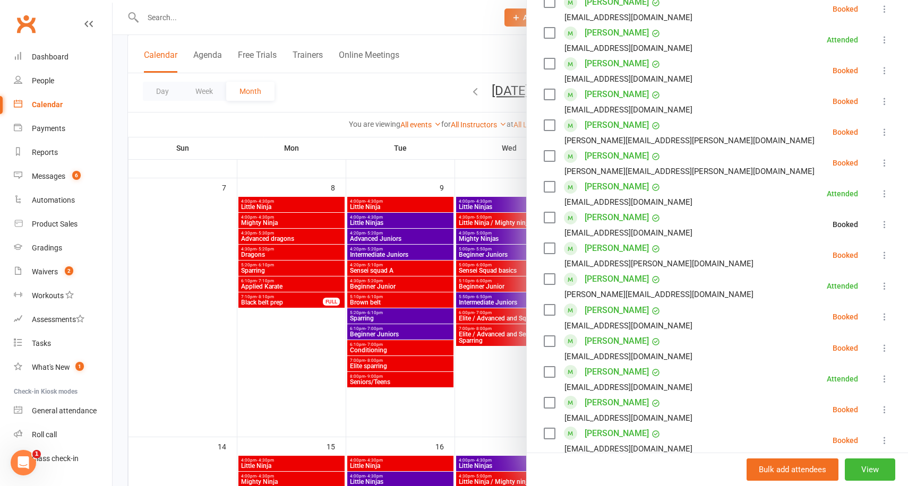
click at [435, 151] on div at bounding box center [511, 243] width 796 height 486
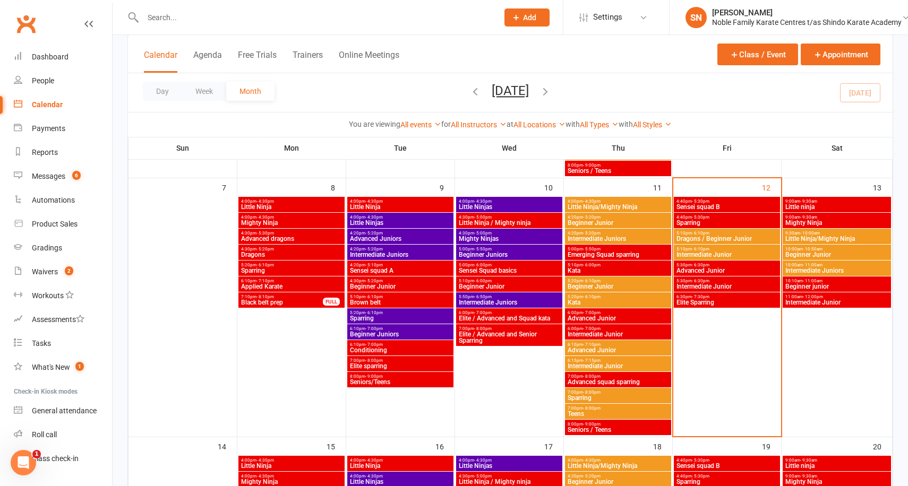
click at [713, 269] on span "Advanced Junior" at bounding box center [727, 271] width 102 height 6
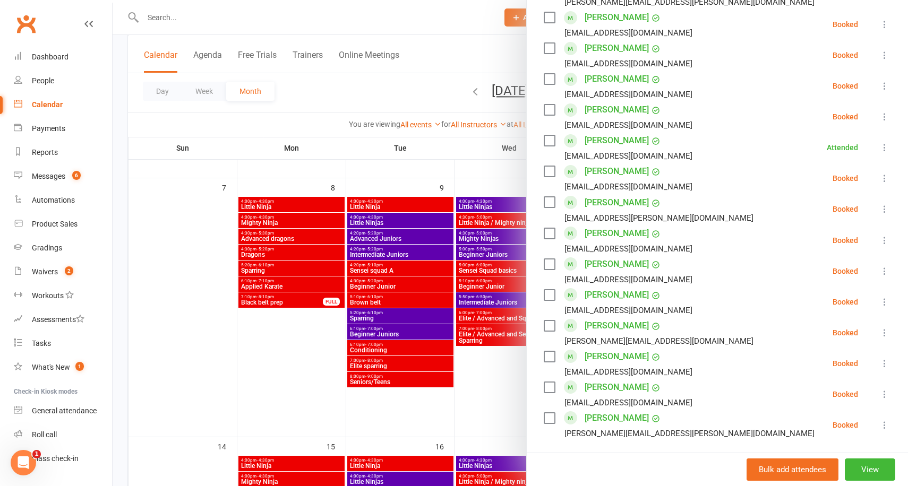
scroll to position [467, 0]
click at [883, 297] on icon at bounding box center [884, 300] width 11 height 11
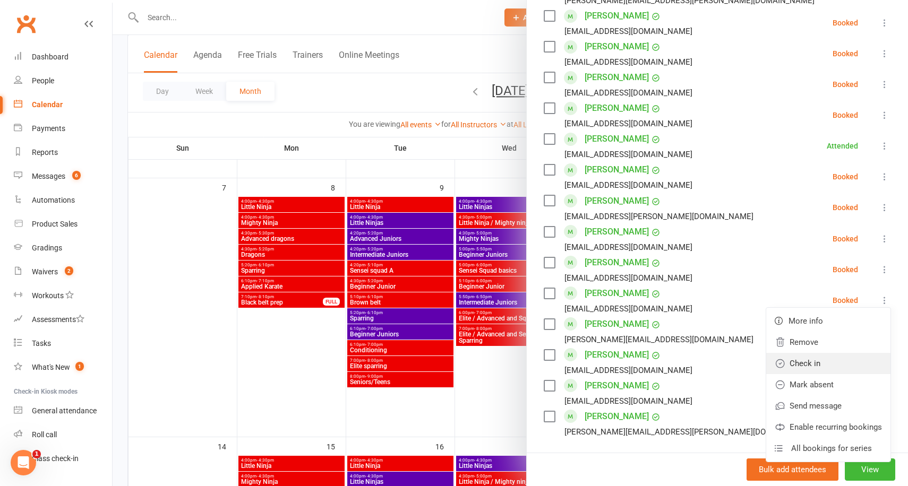
click at [809, 358] on link "Check in" at bounding box center [828, 363] width 124 height 21
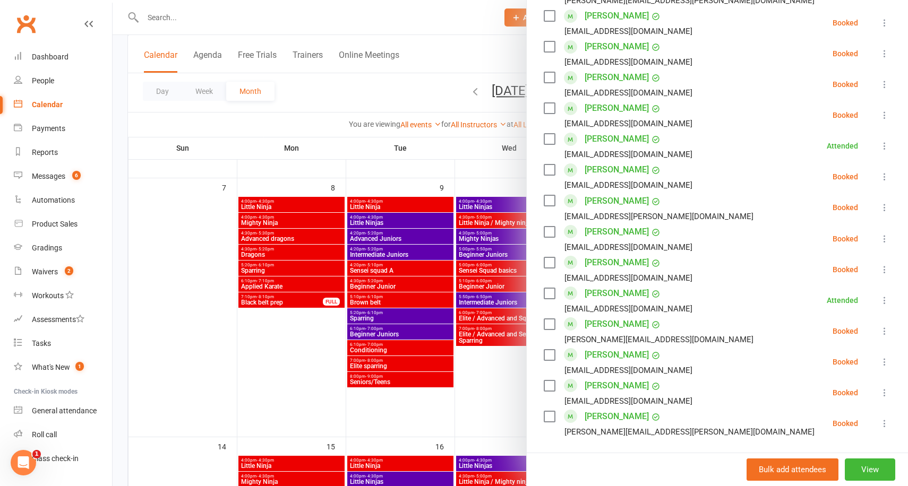
click at [448, 152] on div at bounding box center [511, 243] width 796 height 486
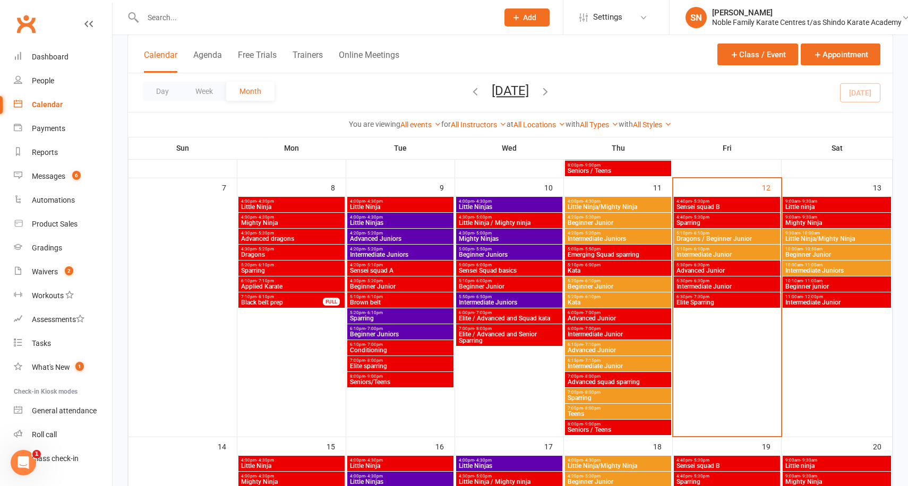
click at [686, 204] on span "Sensei squad B" at bounding box center [727, 207] width 102 height 6
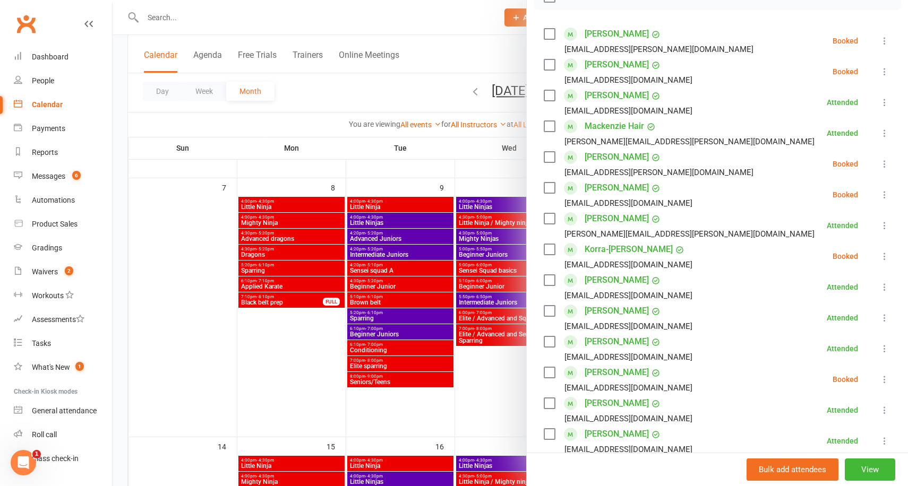
scroll to position [176, 0]
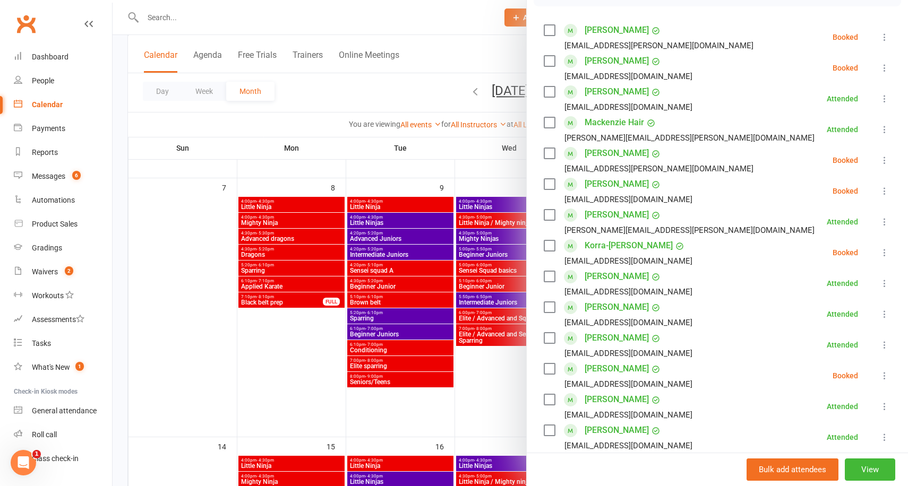
click at [881, 373] on icon at bounding box center [884, 376] width 11 height 11
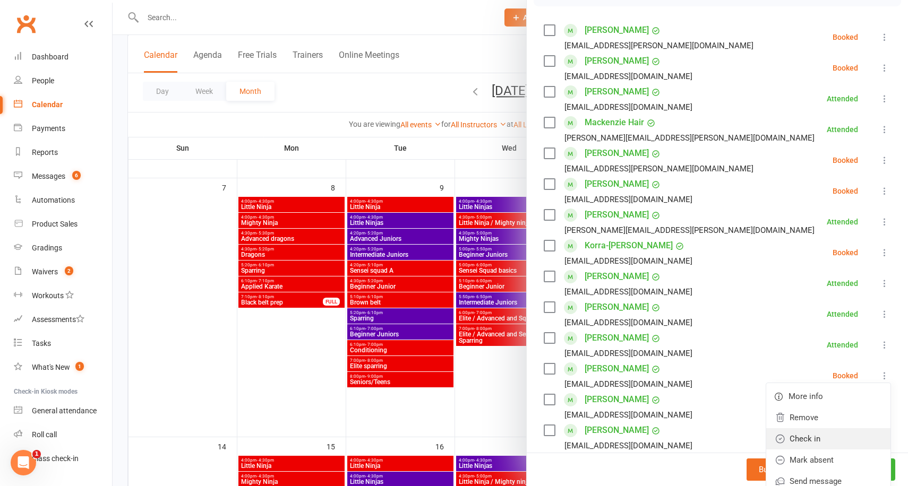
click at [807, 434] on link "Check in" at bounding box center [828, 439] width 124 height 21
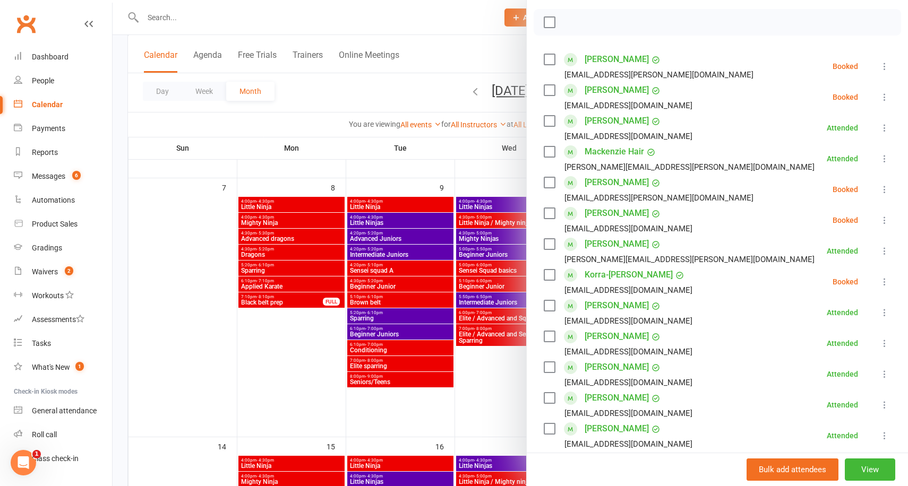
scroll to position [132, 0]
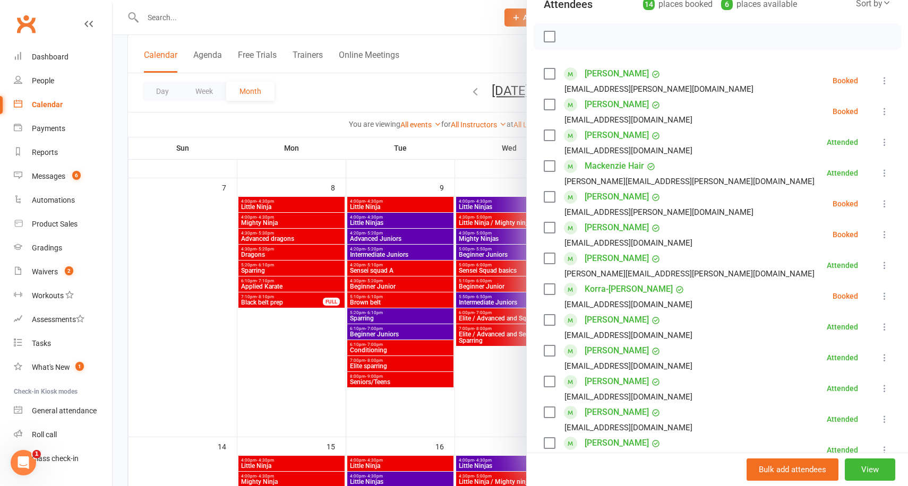
click at [884, 235] on icon at bounding box center [884, 234] width 11 height 11
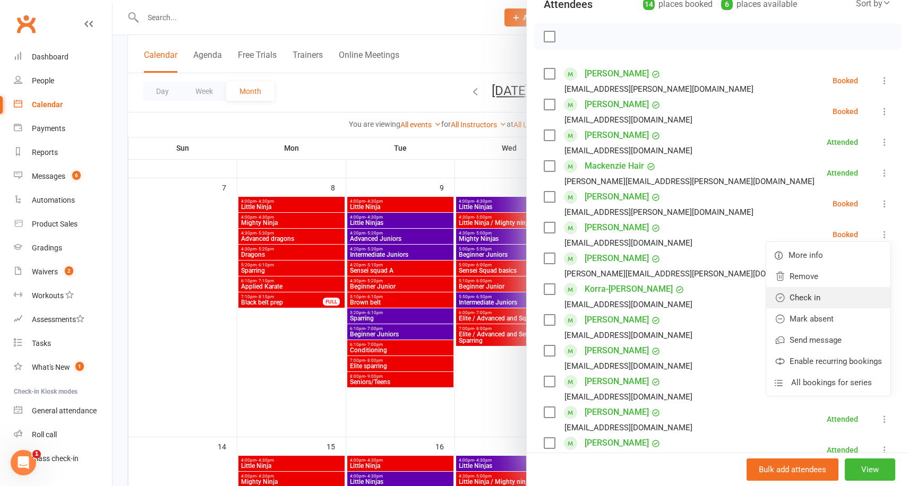
click at [825, 295] on link "Check in" at bounding box center [828, 297] width 124 height 21
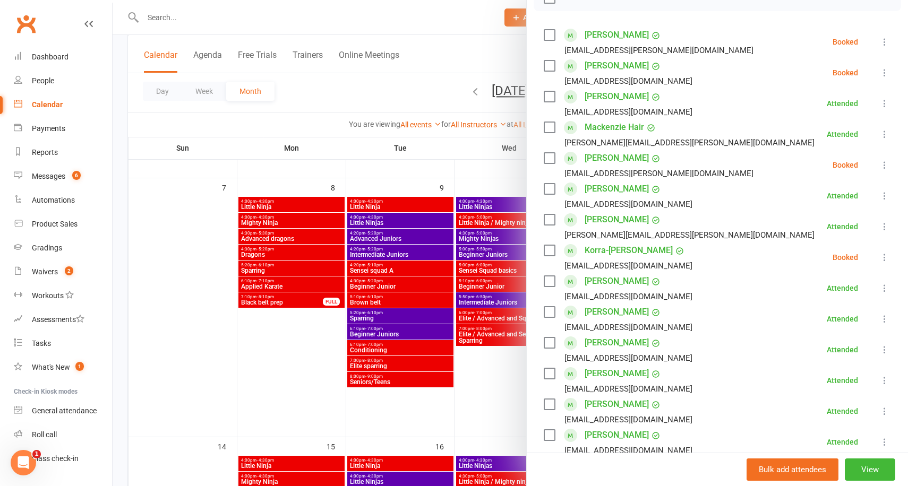
scroll to position [146, 0]
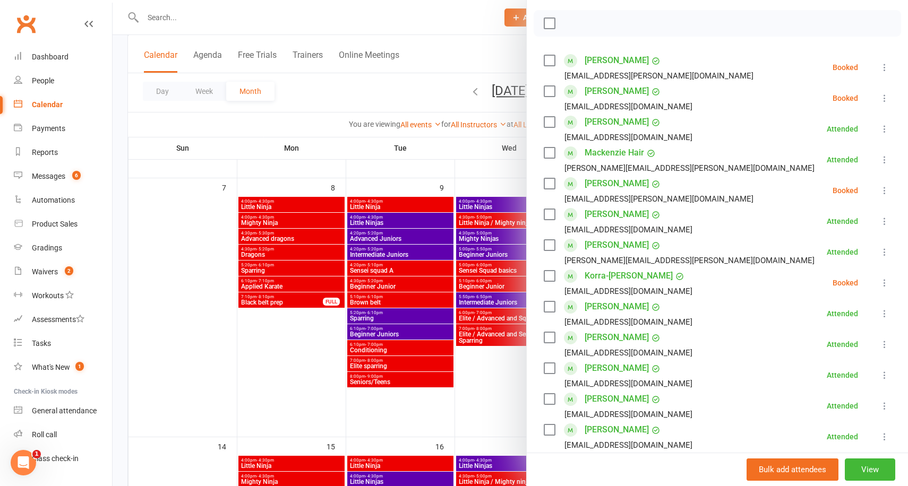
click at [489, 152] on div at bounding box center [511, 243] width 796 height 486
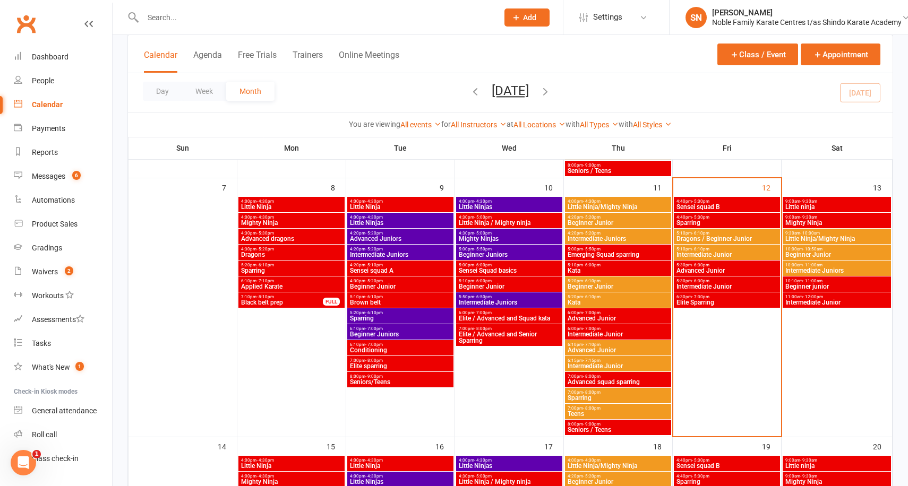
click at [723, 217] on span "4:40pm - 5:30pm" at bounding box center [727, 217] width 102 height 5
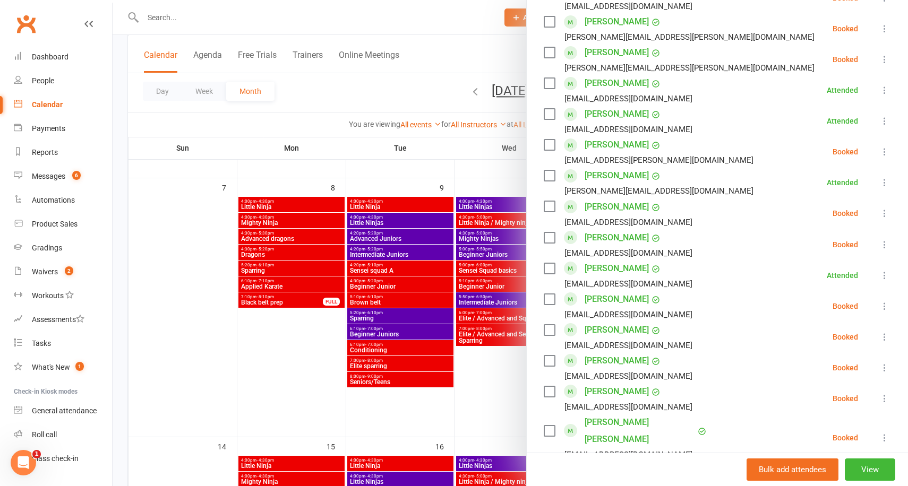
scroll to position [466, 0]
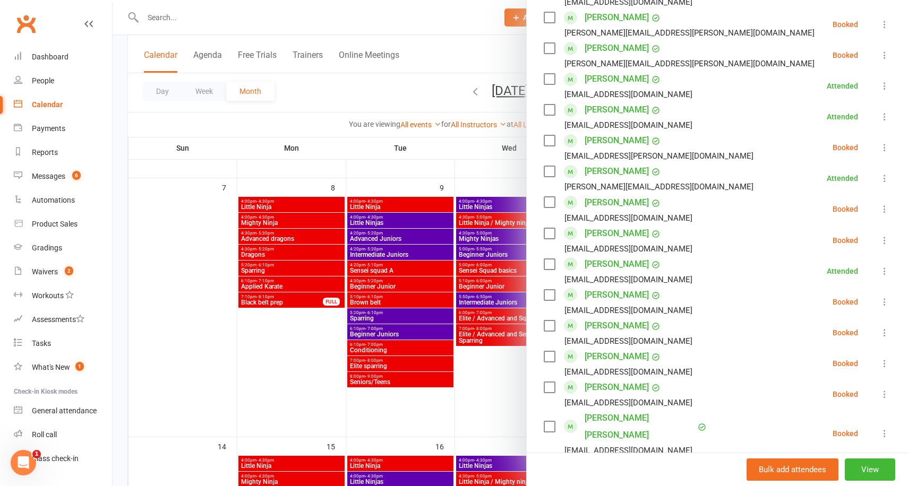
click at [885, 300] on icon at bounding box center [884, 302] width 11 height 11
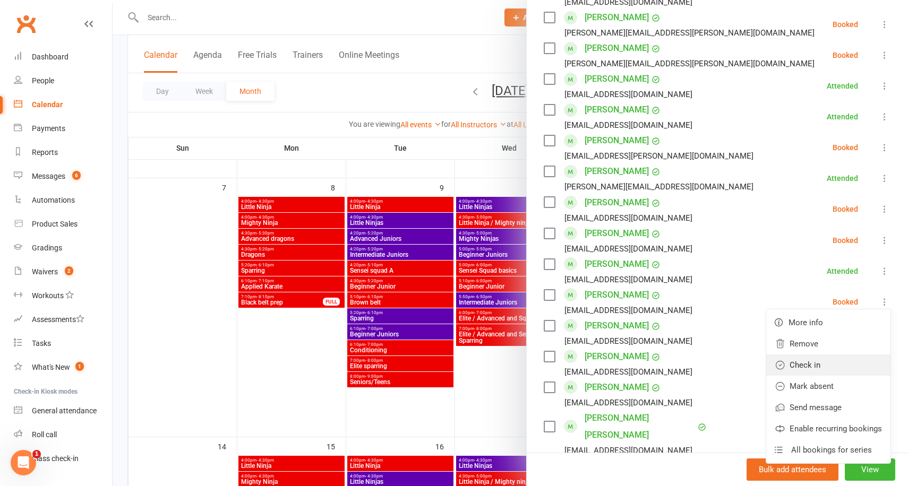
click at [815, 359] on link "Check in" at bounding box center [828, 365] width 124 height 21
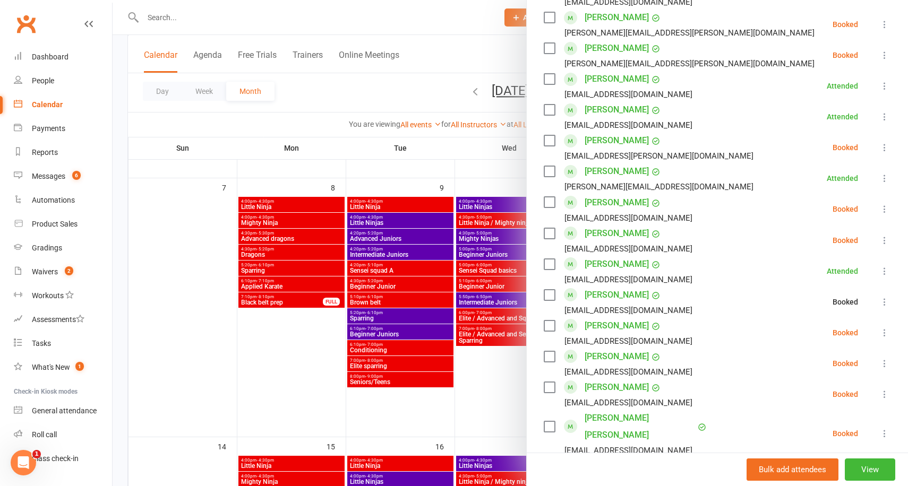
click at [334, 98] on div at bounding box center [511, 243] width 796 height 486
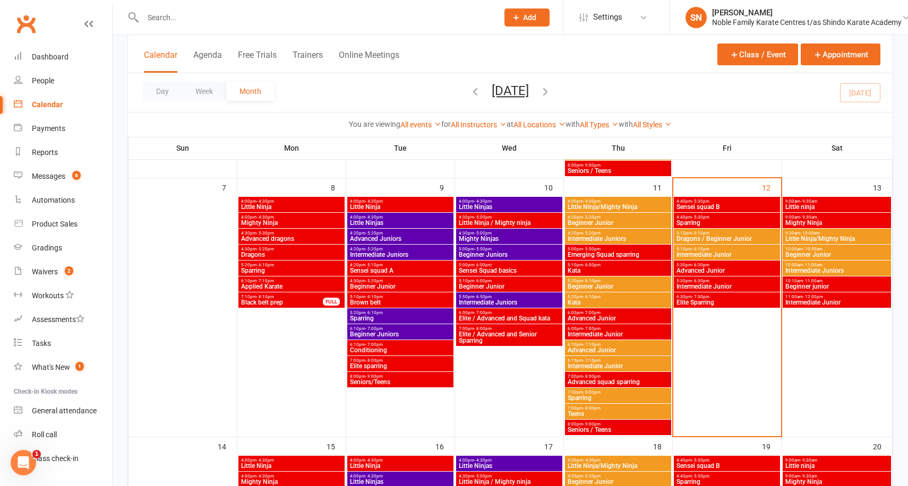
click at [722, 223] on span "Sparring" at bounding box center [727, 223] width 102 height 6
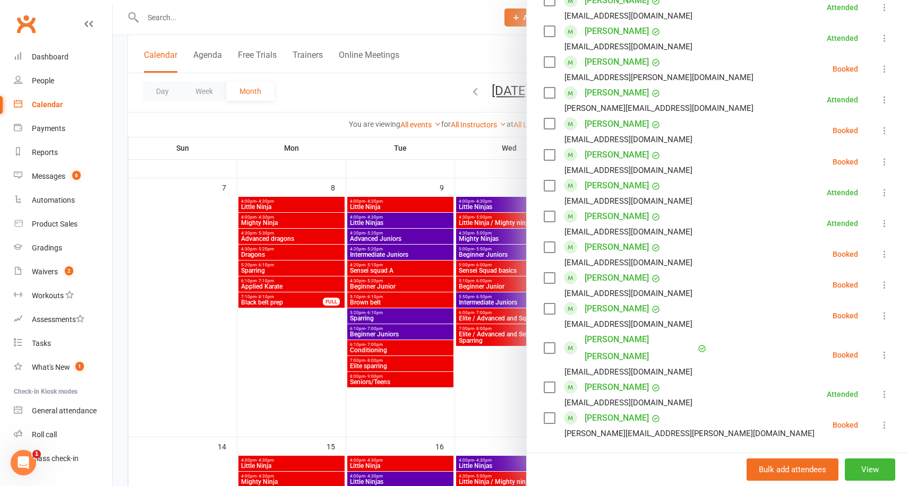
scroll to position [0, 0]
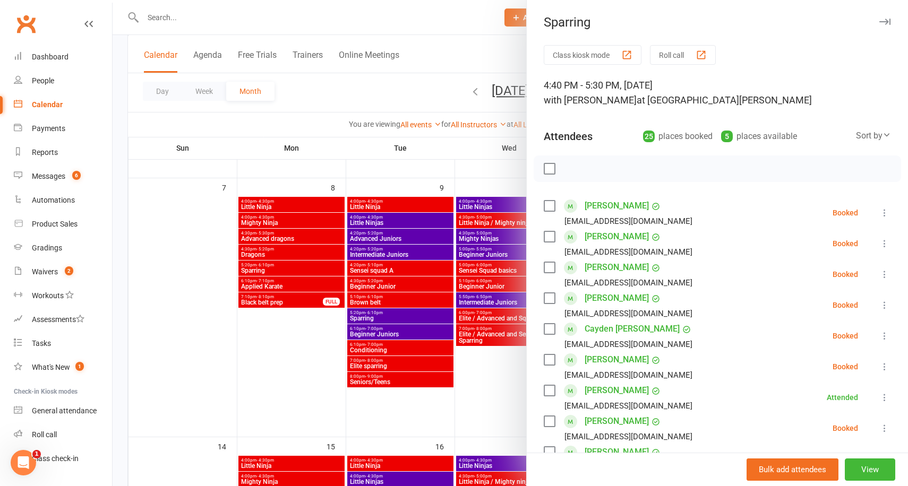
click at [415, 164] on div at bounding box center [511, 243] width 796 height 486
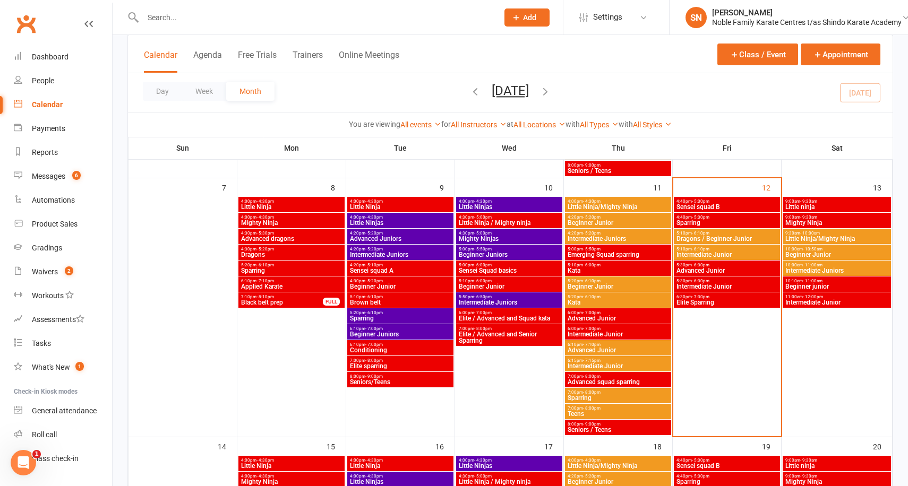
click at [715, 218] on span "4:40pm - 5:30pm" at bounding box center [727, 217] width 102 height 5
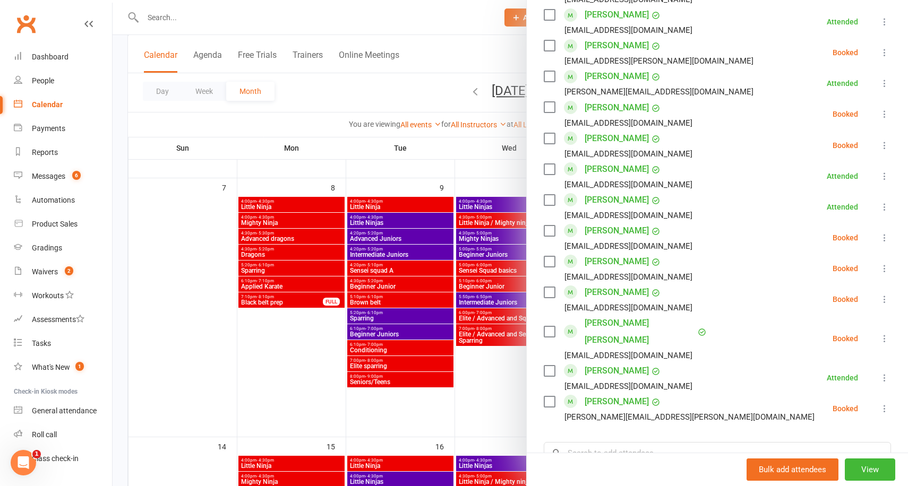
scroll to position [578, 0]
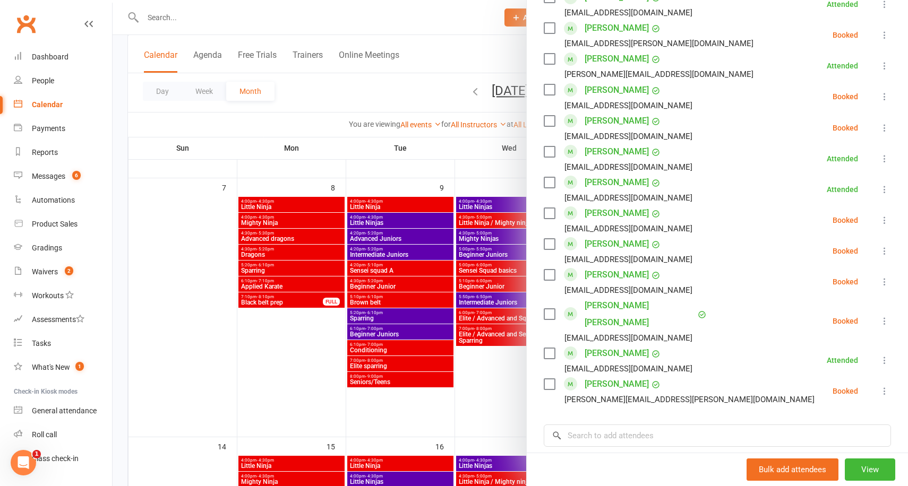
click at [888, 221] on icon at bounding box center [884, 220] width 11 height 11
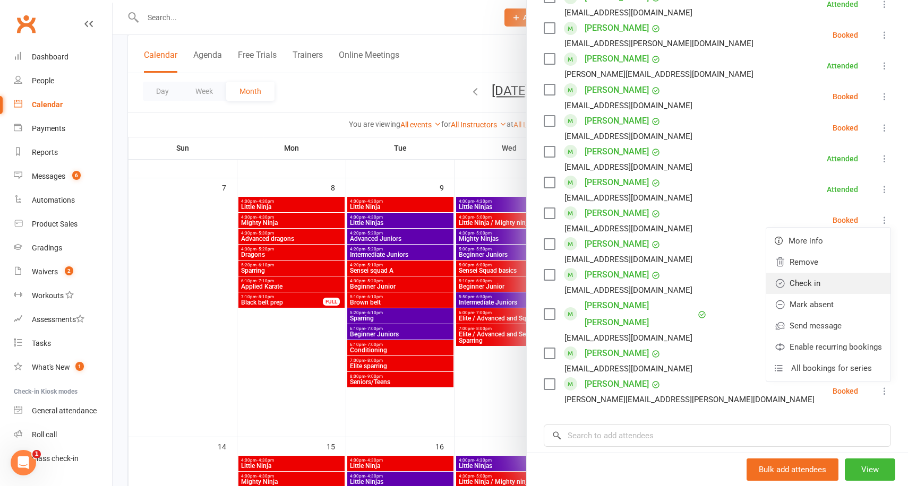
click at [810, 278] on link "Check in" at bounding box center [828, 283] width 124 height 21
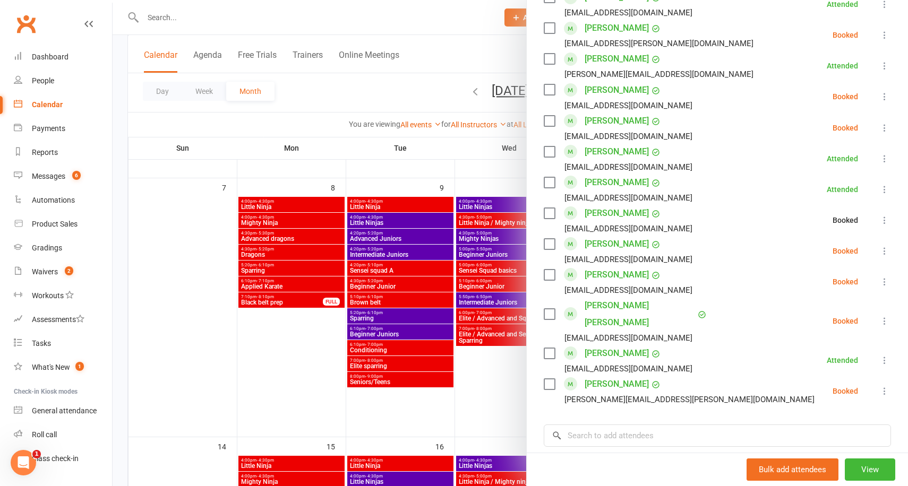
click at [433, 143] on div at bounding box center [511, 243] width 796 height 486
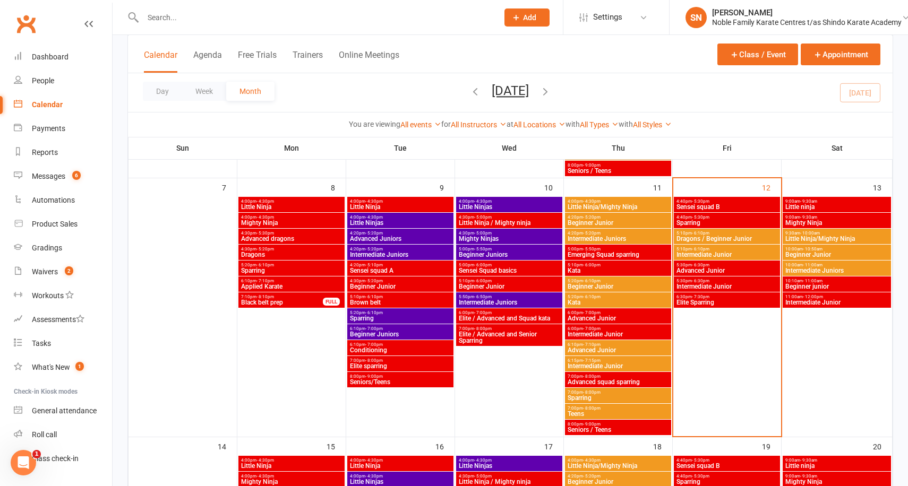
click at [719, 271] on span "Advanced Junior" at bounding box center [727, 271] width 102 height 6
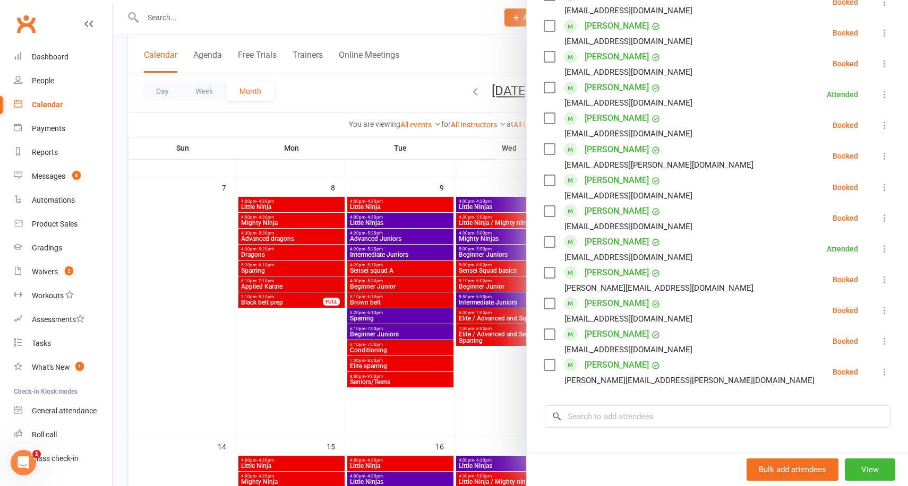
scroll to position [520, 0]
click at [883, 310] on icon at bounding box center [884, 309] width 11 height 11
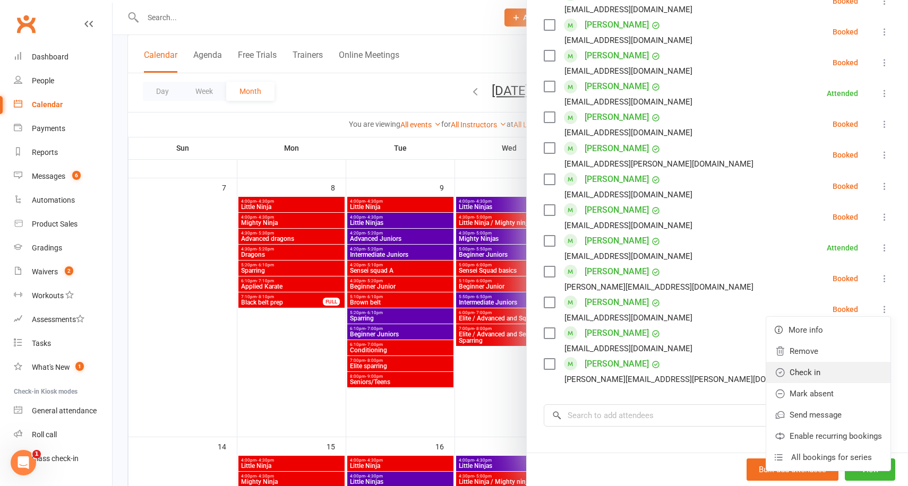
click at [815, 374] on link "Check in" at bounding box center [828, 372] width 124 height 21
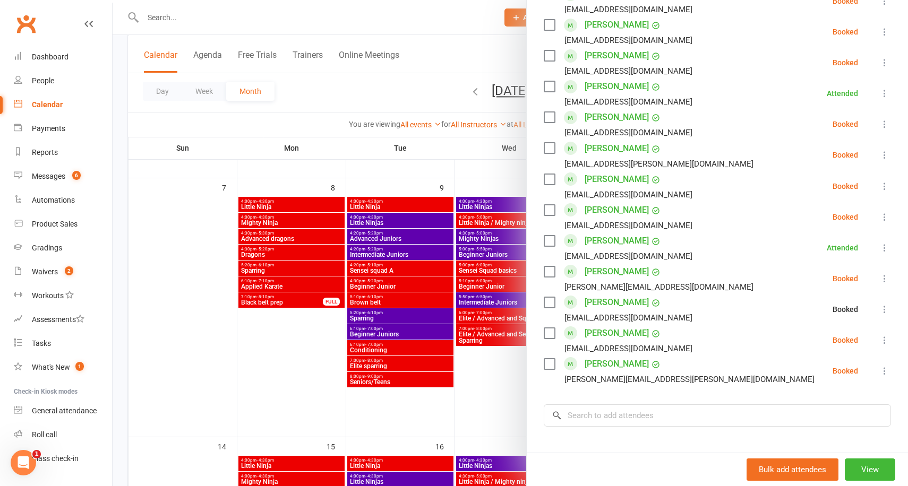
click at [463, 166] on div at bounding box center [511, 243] width 796 height 486
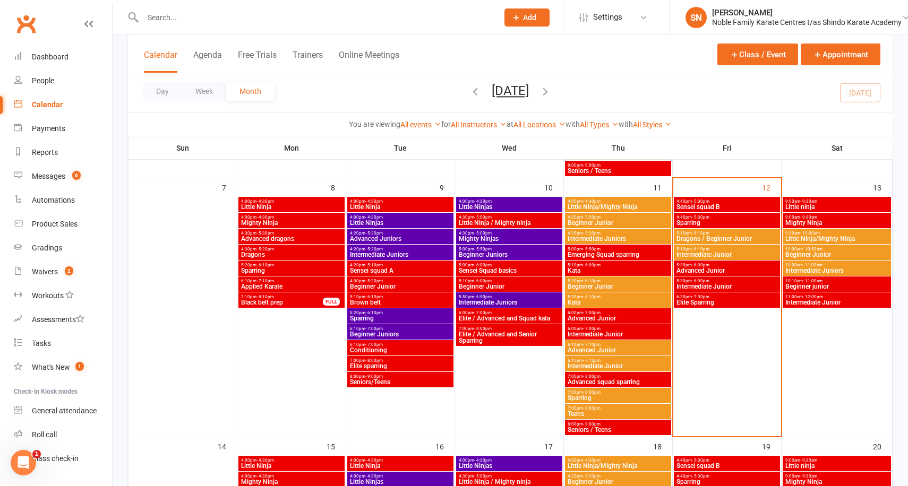
click at [714, 218] on span "4:40pm - 5:30pm" at bounding box center [727, 217] width 102 height 5
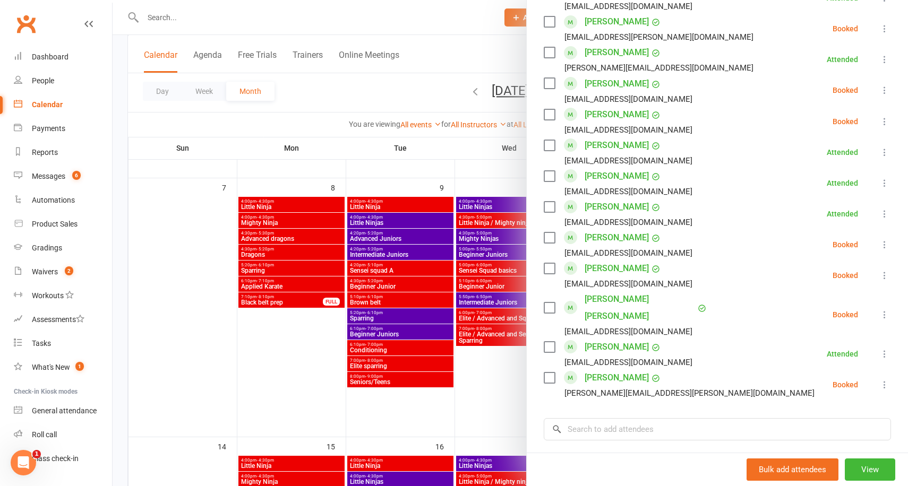
scroll to position [586, 0]
click at [881, 379] on icon at bounding box center [884, 384] width 11 height 11
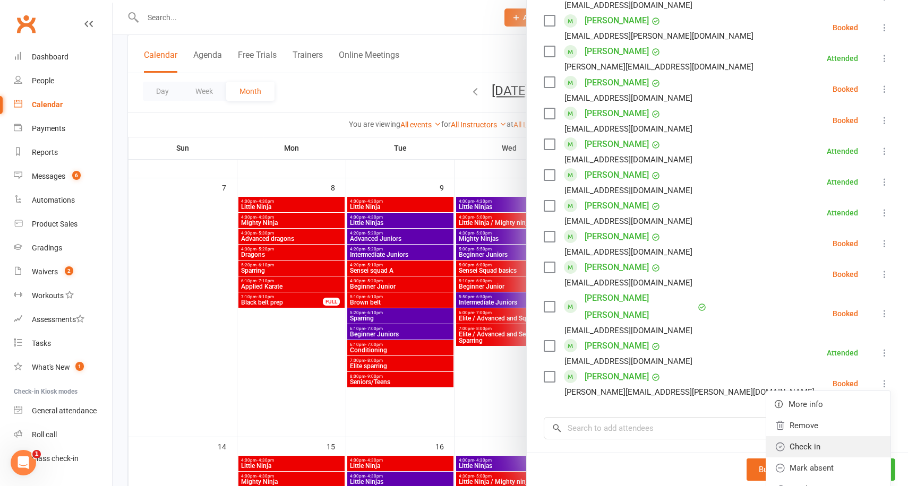
click at [802, 437] on link "Check in" at bounding box center [828, 447] width 124 height 21
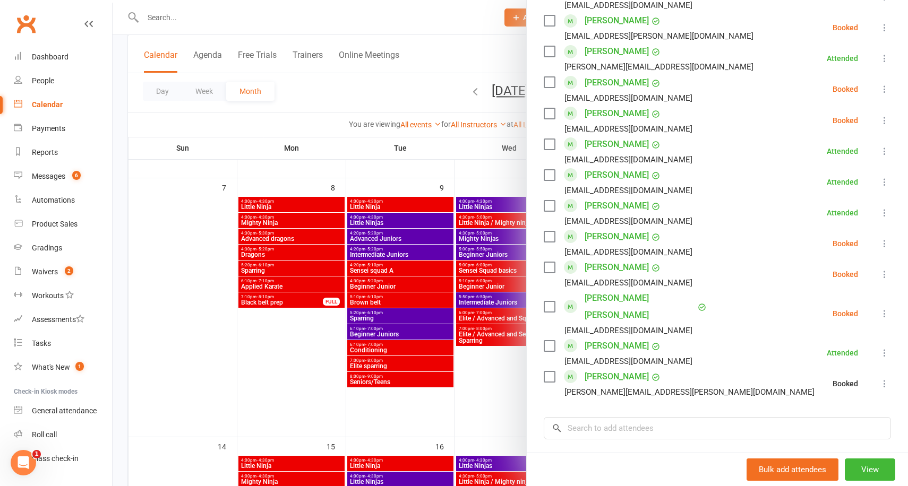
click at [447, 161] on div at bounding box center [511, 243] width 796 height 486
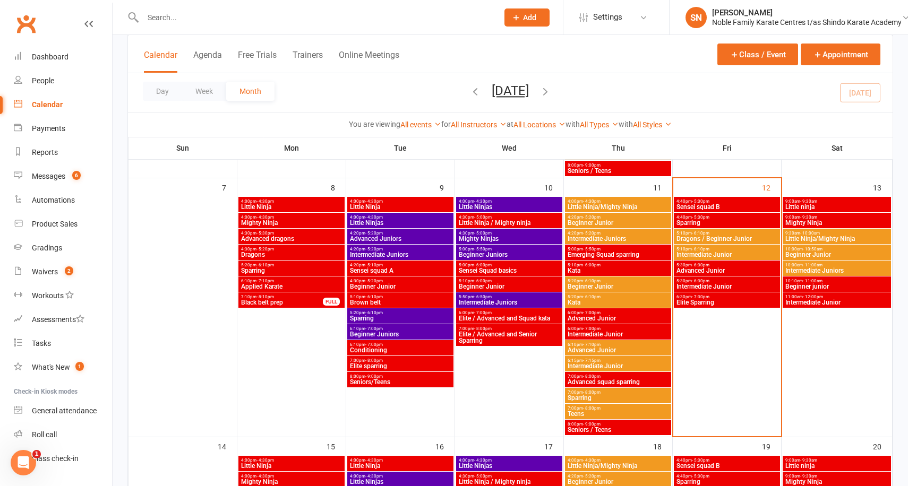
click at [707, 270] on span "Advanced Junior" at bounding box center [727, 271] width 102 height 6
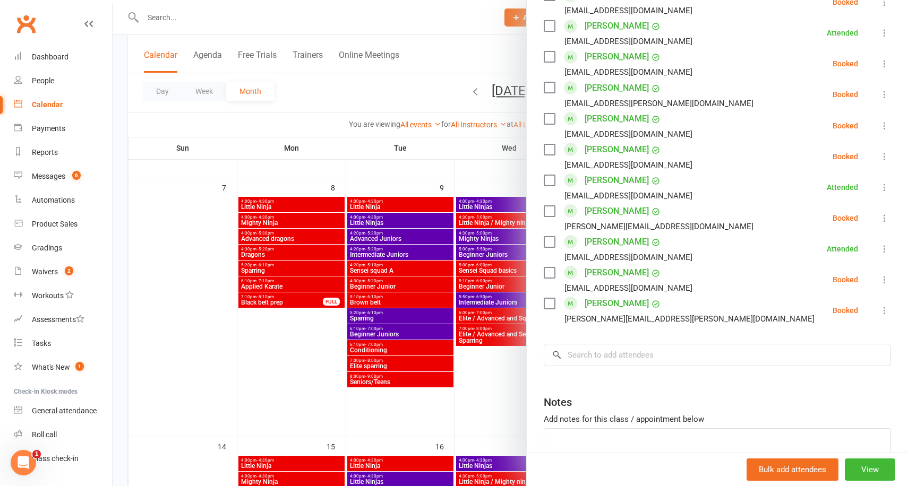
scroll to position [582, 0]
click at [883, 310] on icon at bounding box center [884, 309] width 11 height 11
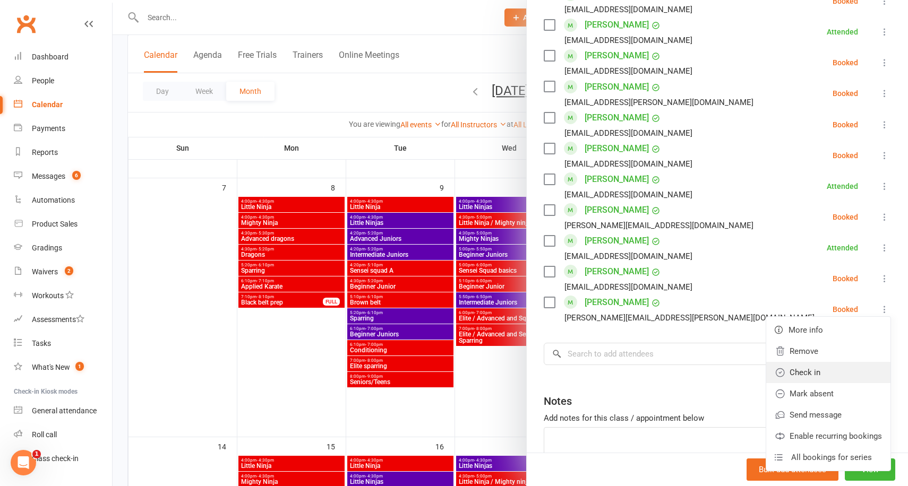
click at [812, 368] on link "Check in" at bounding box center [828, 372] width 124 height 21
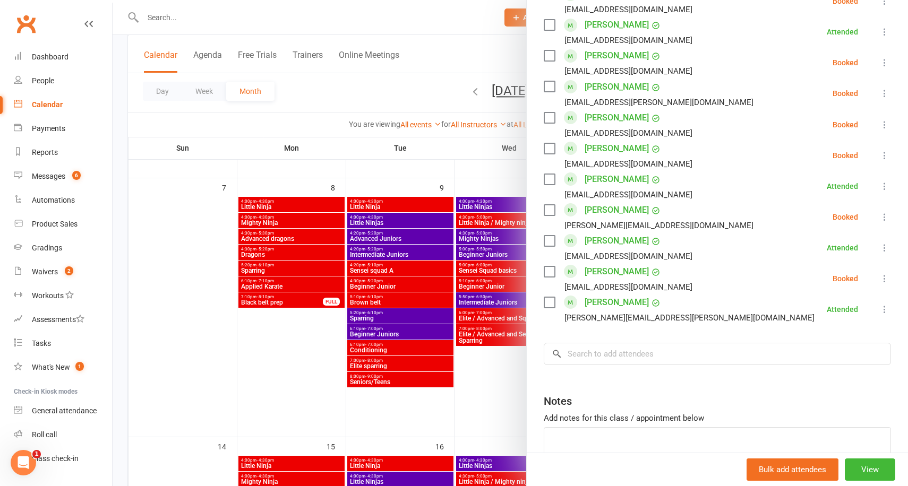
click at [884, 91] on icon at bounding box center [884, 93] width 11 height 11
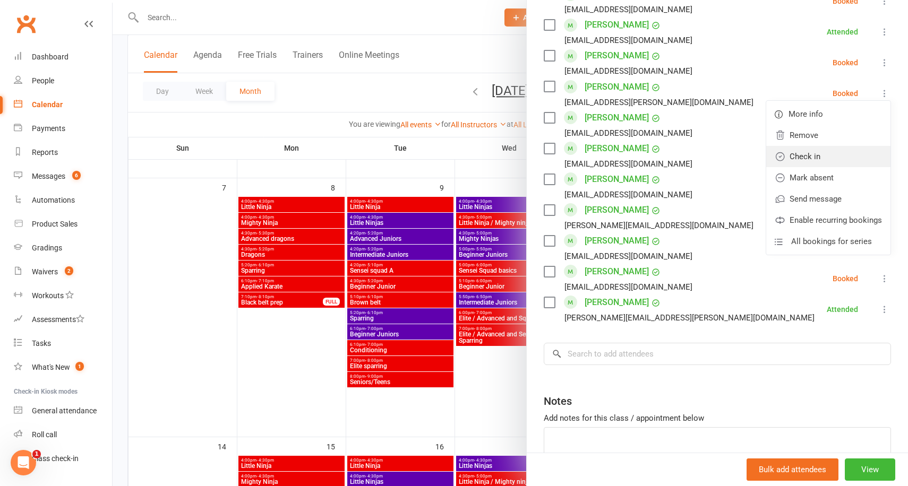
click at [822, 159] on link "Check in" at bounding box center [828, 156] width 124 height 21
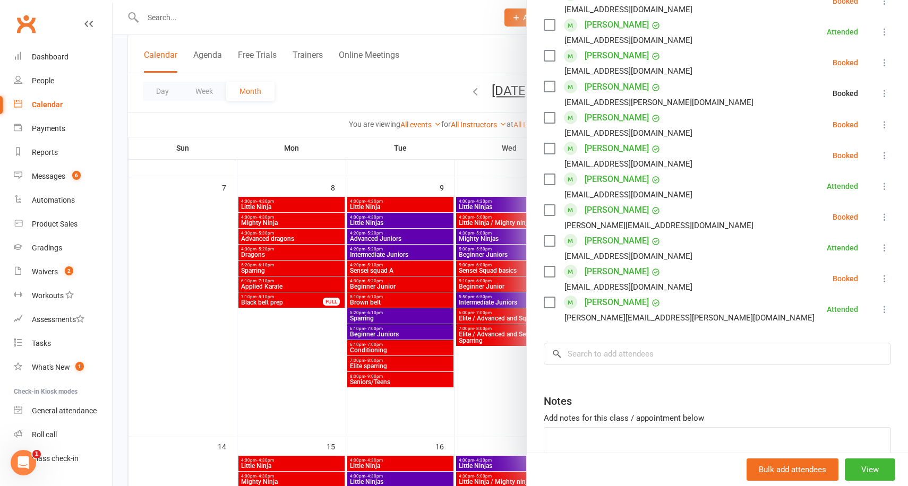
scroll to position [0, 0]
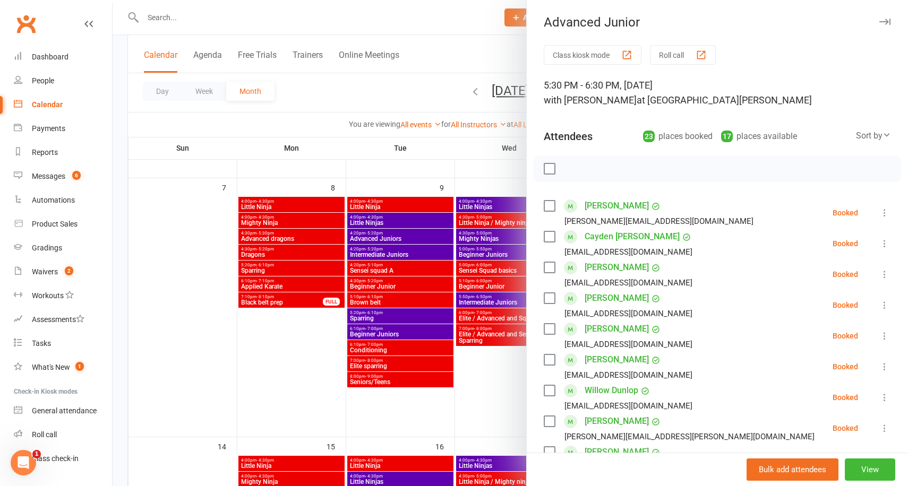
click at [461, 136] on div at bounding box center [511, 243] width 796 height 486
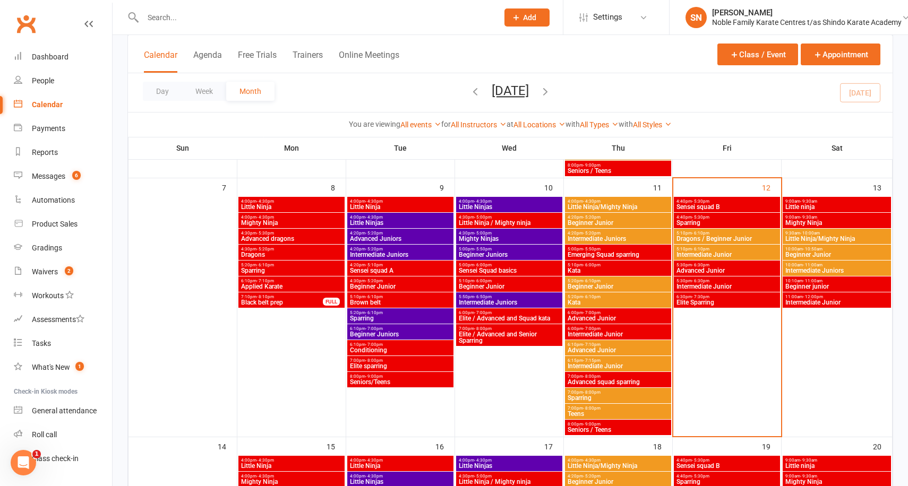
click at [706, 266] on span "- 6:30pm" at bounding box center [701, 265] width 18 height 5
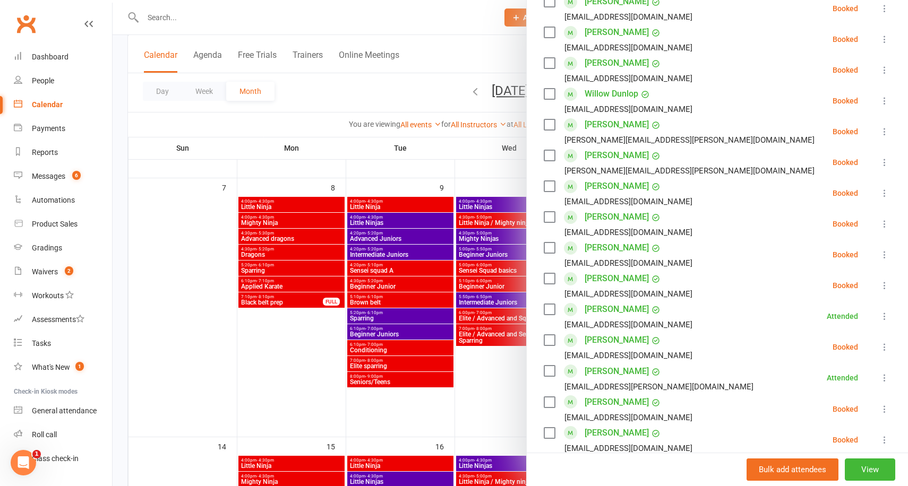
scroll to position [298, 0]
click at [458, 174] on div at bounding box center [511, 243] width 796 height 486
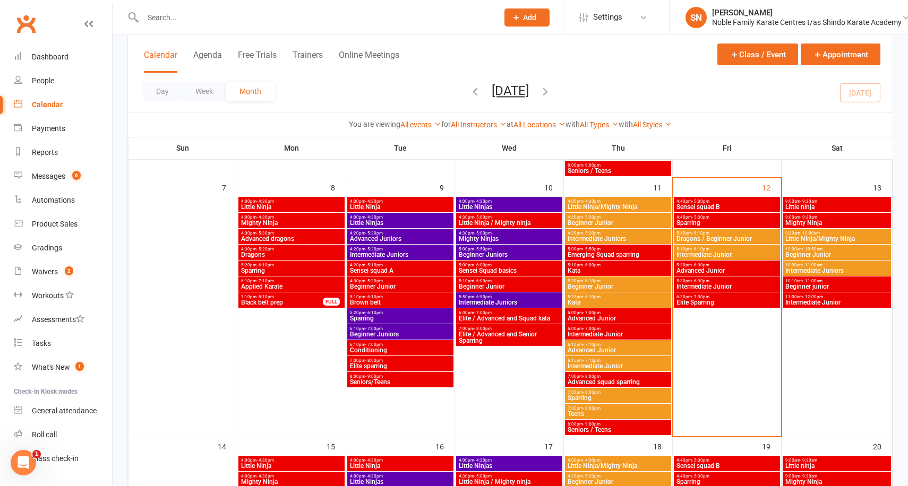
click at [702, 220] on span "Sparring" at bounding box center [727, 223] width 102 height 6
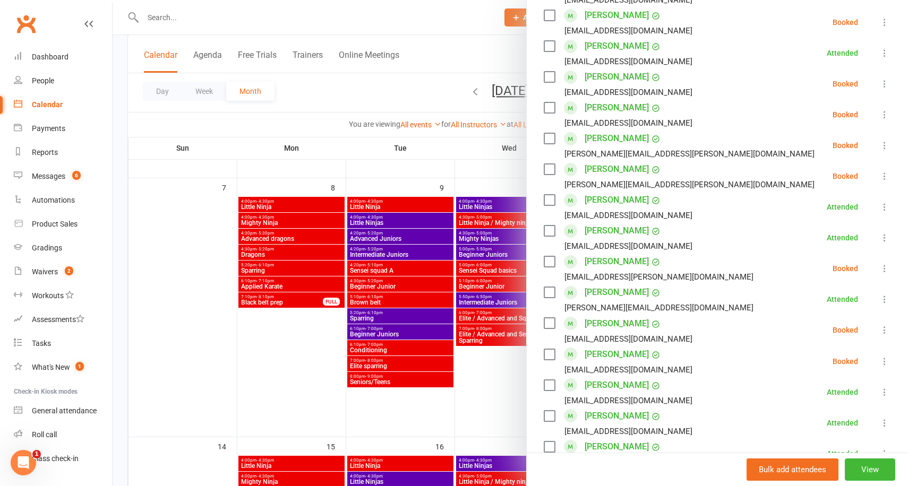
scroll to position [345, 0]
click at [883, 264] on icon at bounding box center [884, 268] width 11 height 11
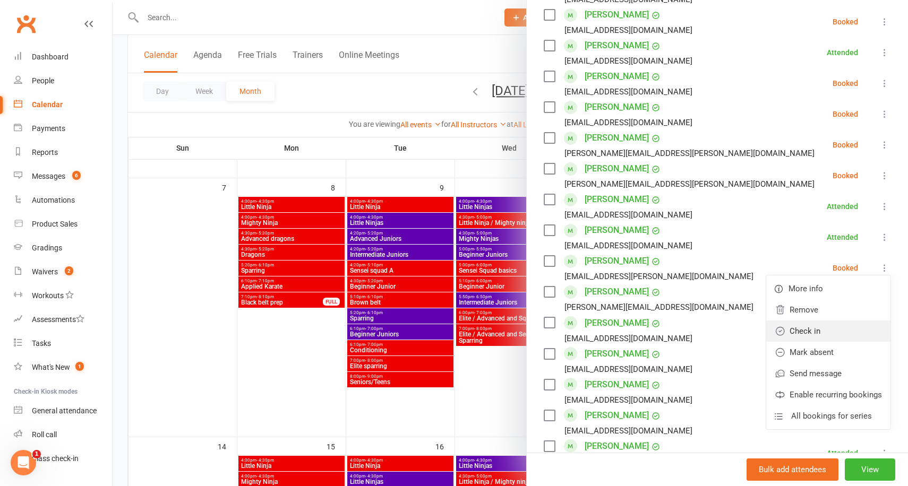
click at [811, 328] on link "Check in" at bounding box center [828, 331] width 124 height 21
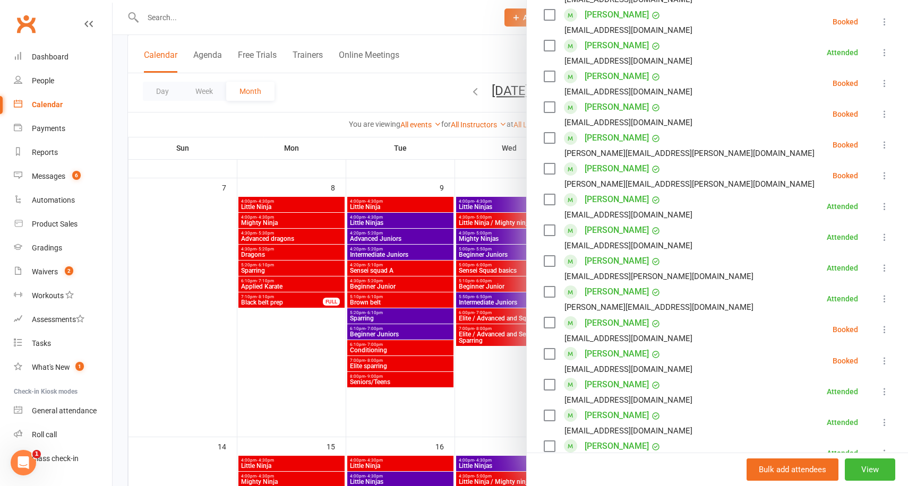
click at [442, 142] on div at bounding box center [511, 243] width 796 height 486
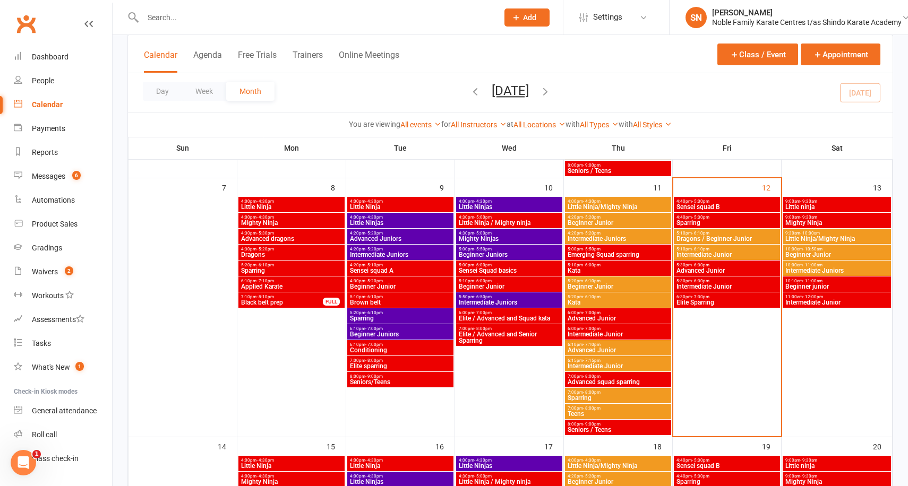
click at [701, 220] on span "Sparring" at bounding box center [727, 223] width 102 height 6
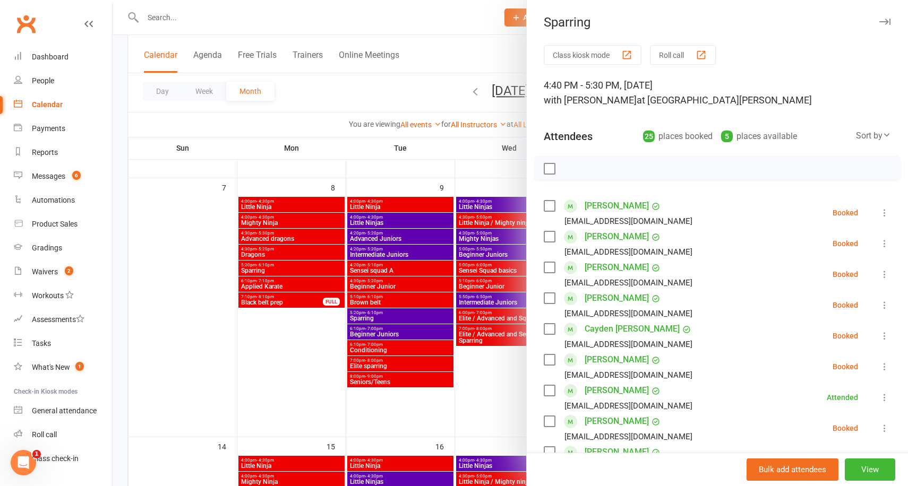
click at [886, 243] on icon at bounding box center [884, 243] width 11 height 11
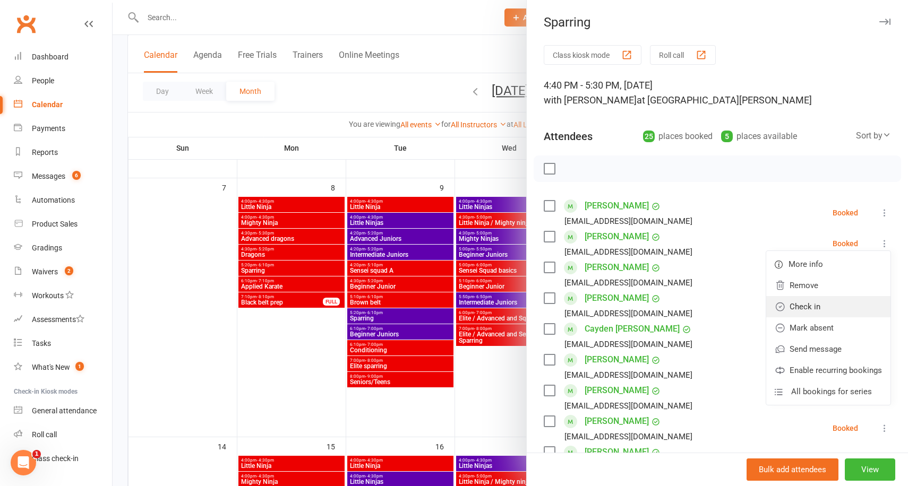
click at [845, 297] on link "Check in" at bounding box center [828, 306] width 124 height 21
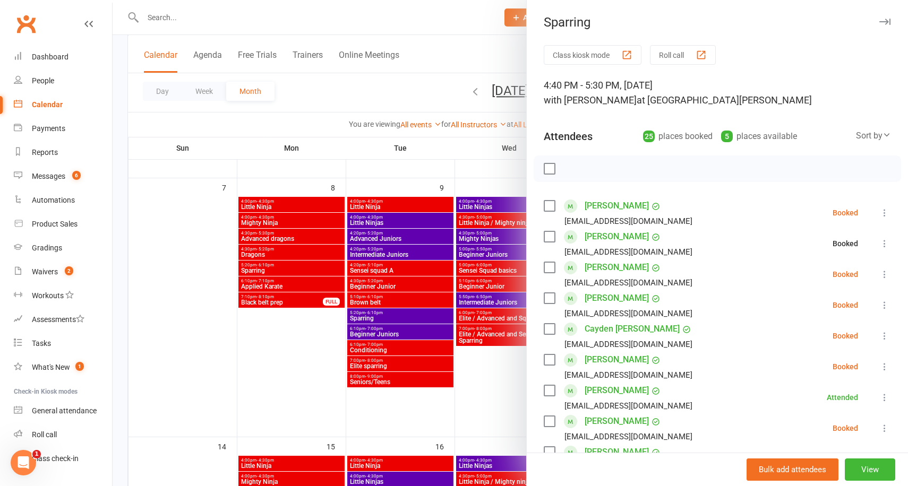
click at [890, 274] on icon at bounding box center [884, 274] width 11 height 11
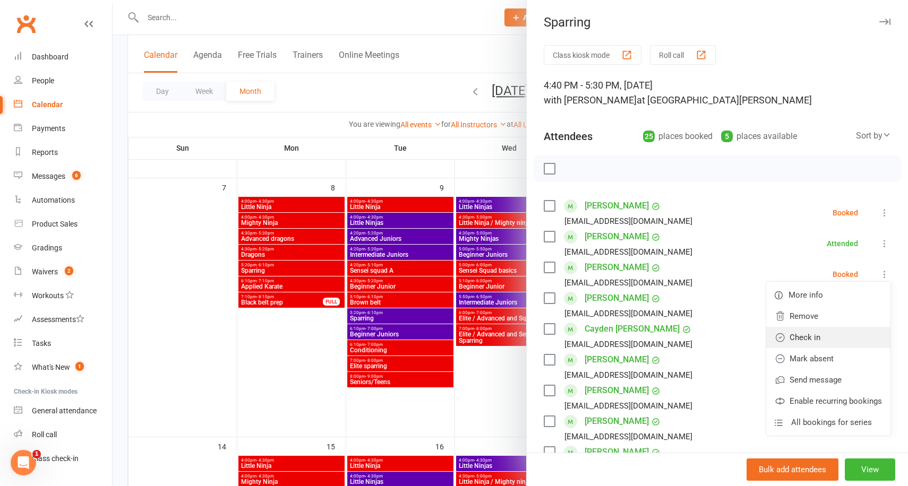
click at [840, 331] on link "Check in" at bounding box center [828, 337] width 124 height 21
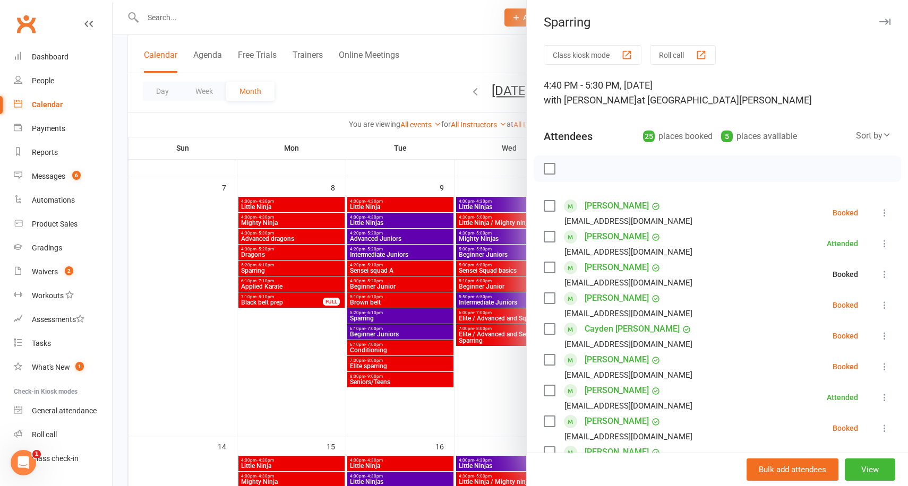
click at [884, 302] on icon at bounding box center [884, 305] width 11 height 11
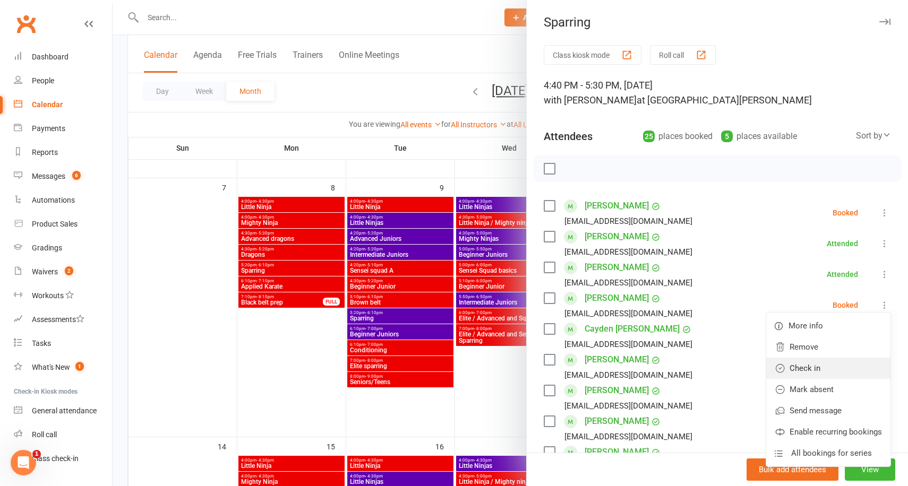
click at [839, 364] on link "Check in" at bounding box center [828, 368] width 124 height 21
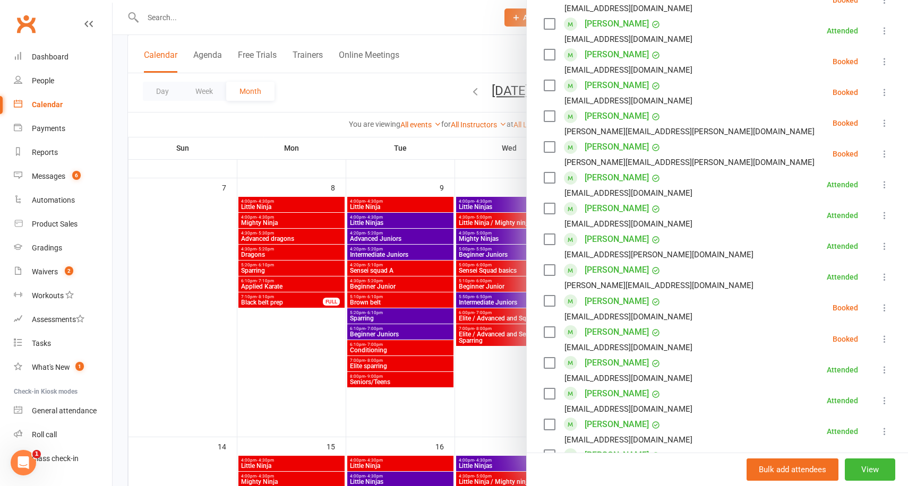
scroll to position [0, 0]
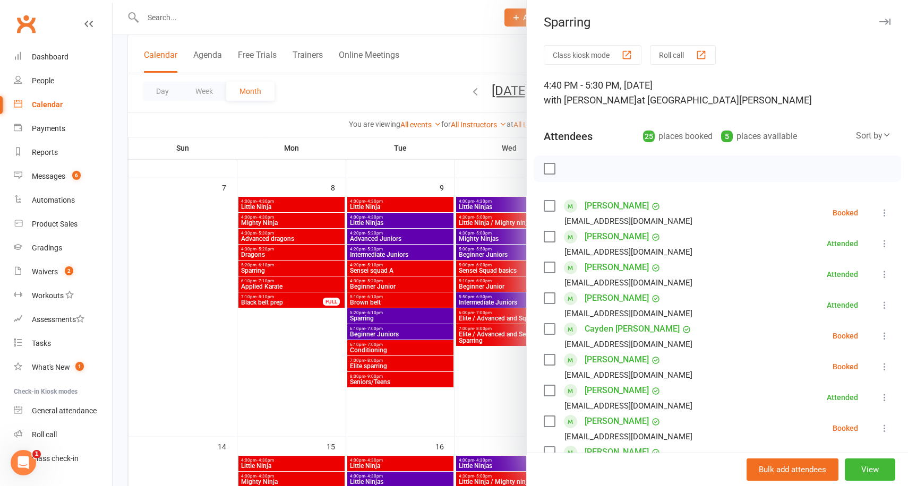
click at [414, 99] on div at bounding box center [511, 243] width 796 height 486
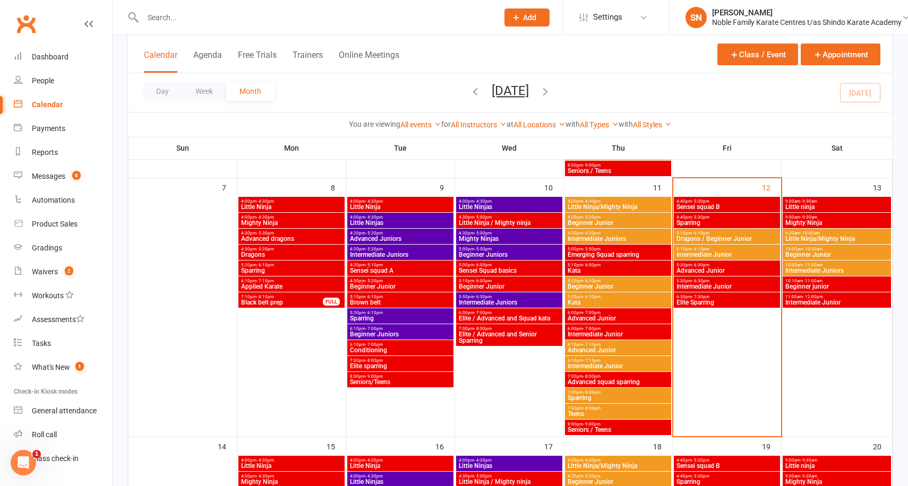
click at [725, 204] on span "Sensei squad B" at bounding box center [727, 207] width 102 height 6
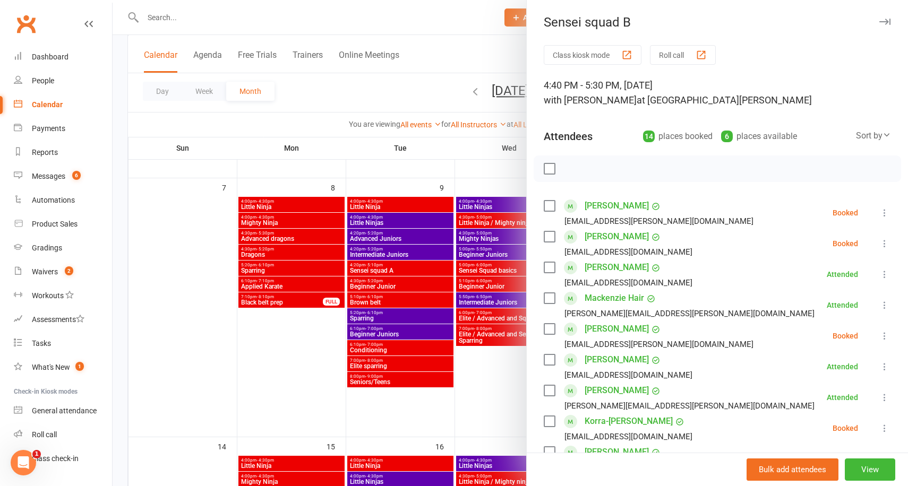
click at [469, 167] on div at bounding box center [511, 243] width 796 height 486
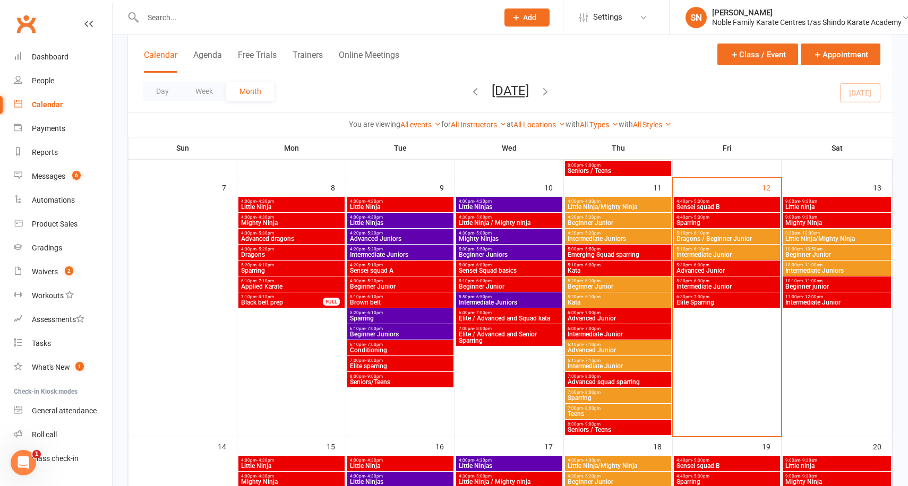
click at [705, 223] on span "Sparring" at bounding box center [727, 223] width 102 height 6
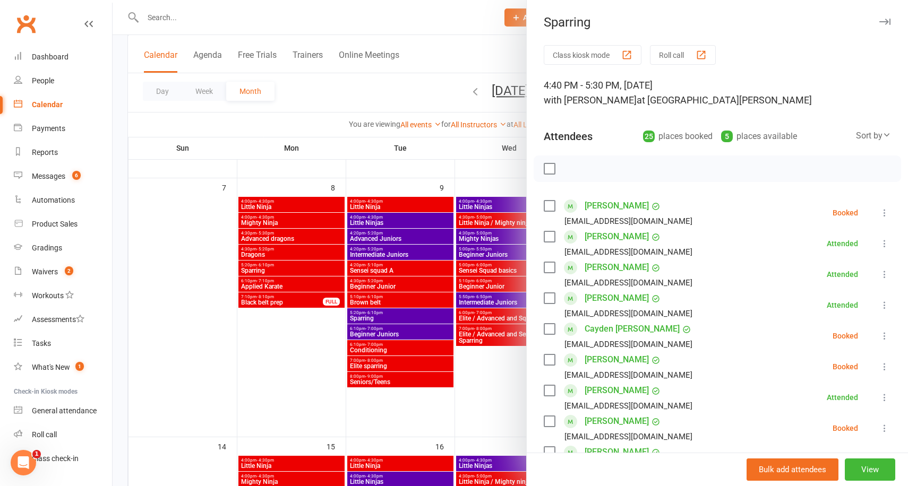
click at [252, 127] on div at bounding box center [511, 243] width 796 height 486
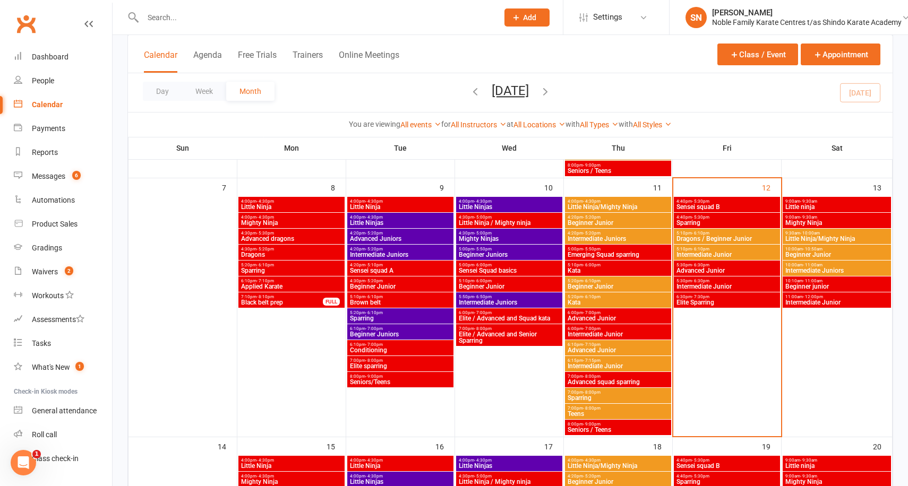
click at [699, 222] on span "Sparring" at bounding box center [727, 223] width 102 height 6
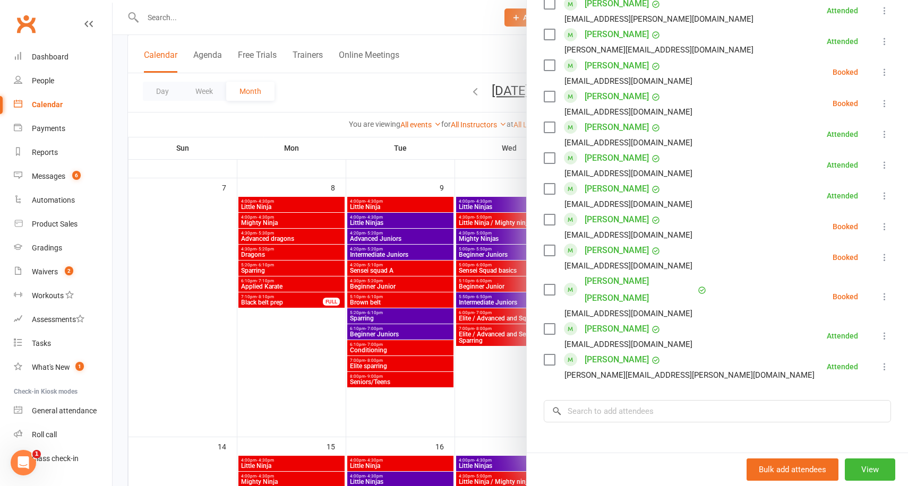
scroll to position [614, 0]
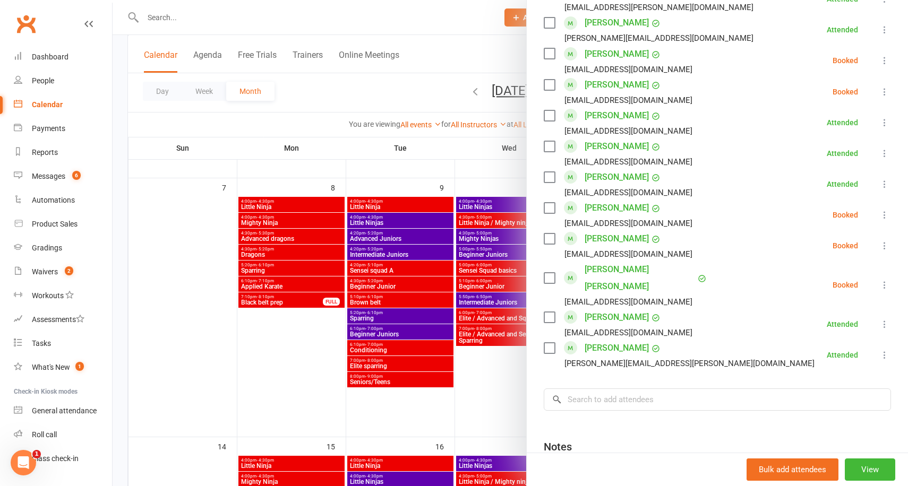
click at [885, 280] on icon at bounding box center [884, 285] width 11 height 11
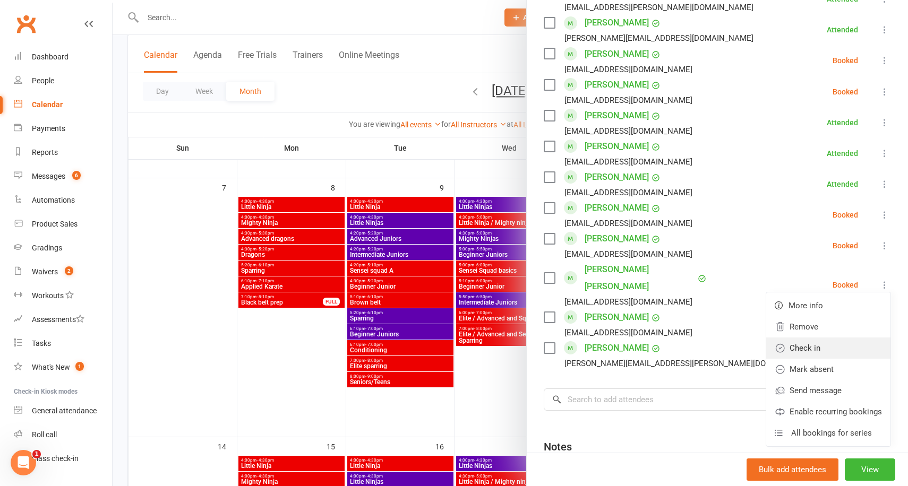
click at [824, 339] on link "Check in" at bounding box center [828, 348] width 124 height 21
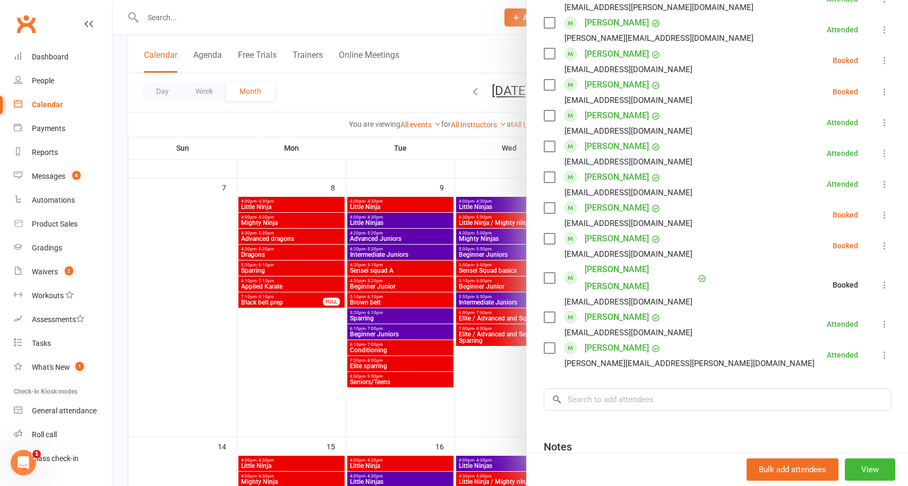
click at [472, 145] on div at bounding box center [511, 243] width 796 height 486
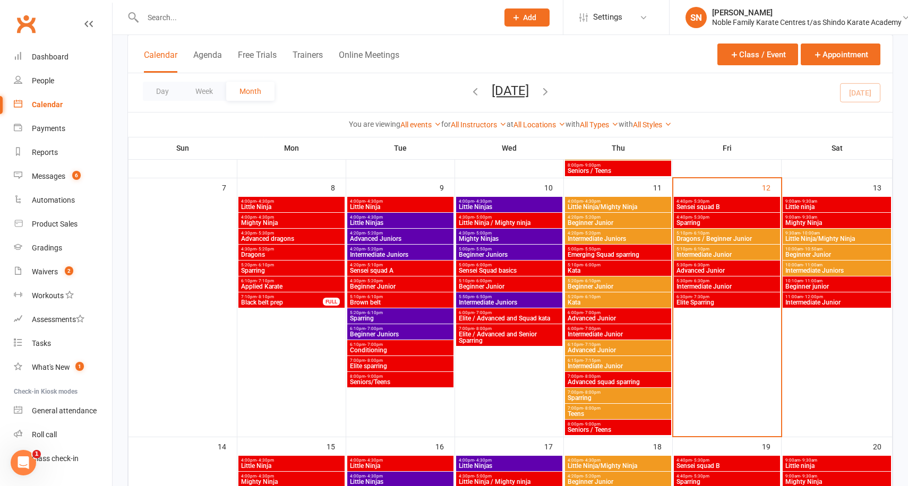
click at [708, 268] on span "Advanced Junior" at bounding box center [727, 271] width 102 height 6
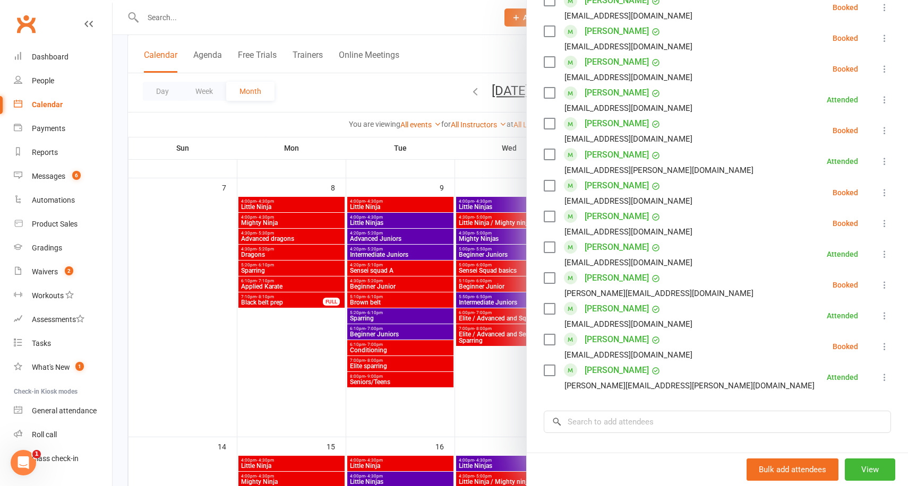
scroll to position [536, 0]
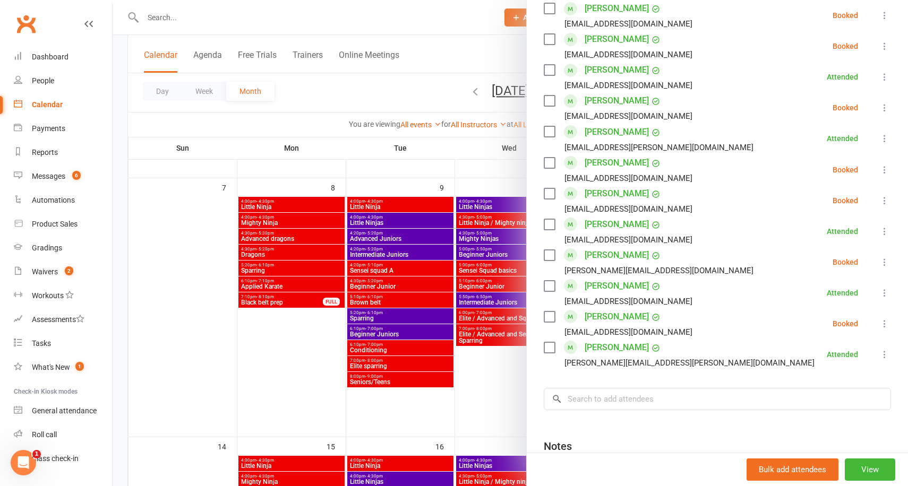
click at [472, 150] on div at bounding box center [511, 243] width 796 height 486
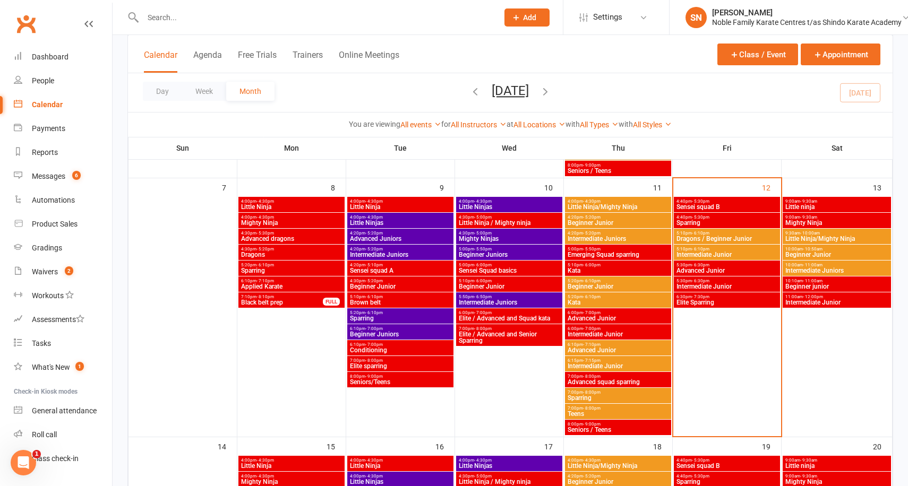
click at [697, 284] on span "Intermediate Junior" at bounding box center [727, 287] width 102 height 6
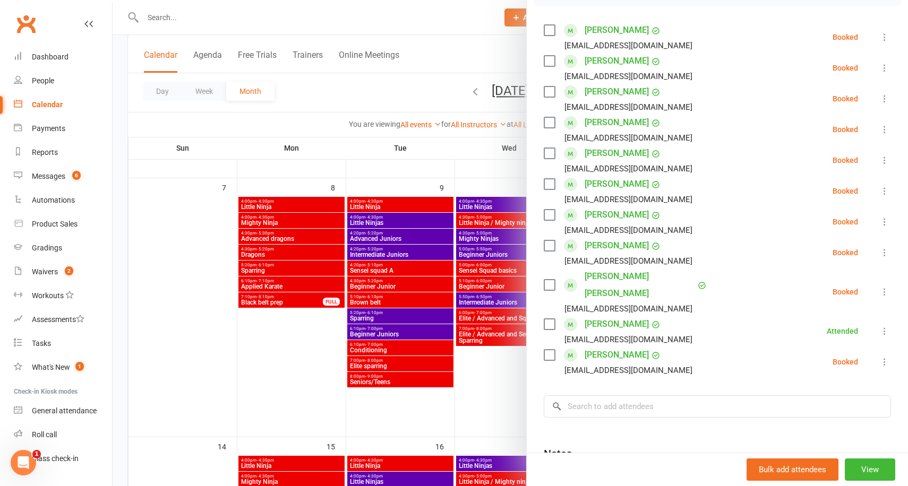
scroll to position [193, 0]
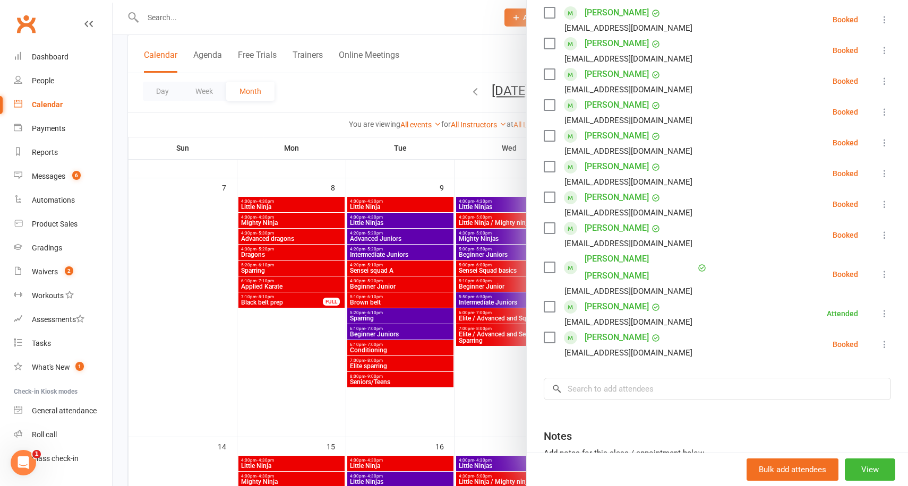
click at [884, 269] on icon at bounding box center [884, 274] width 11 height 11
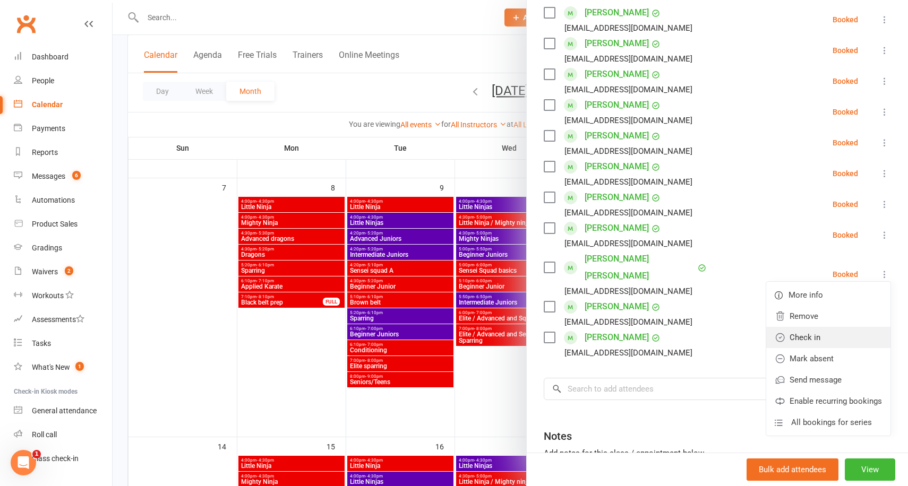
click at [822, 327] on link "Check in" at bounding box center [828, 337] width 124 height 21
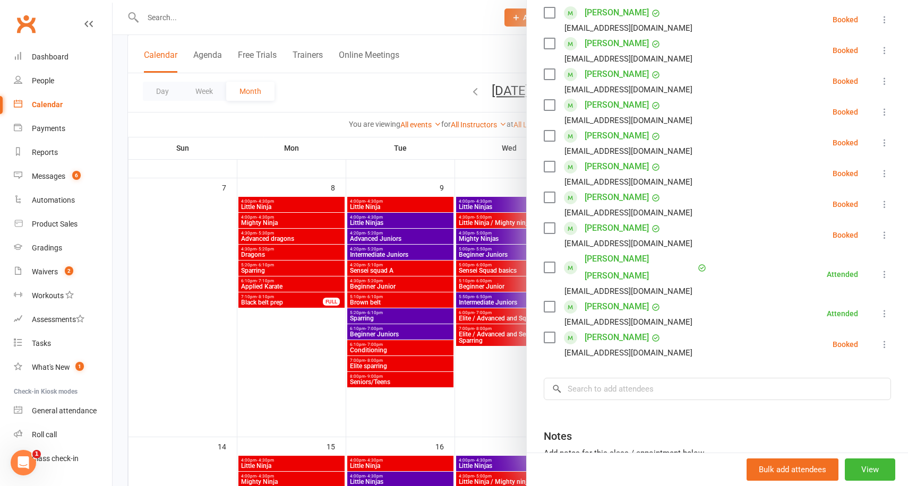
scroll to position [0, 0]
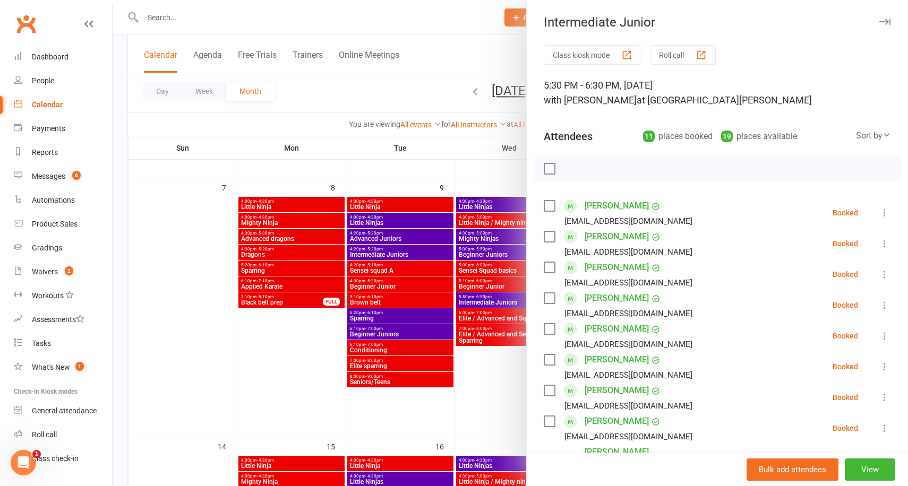
click at [884, 242] on icon at bounding box center [884, 243] width 11 height 11
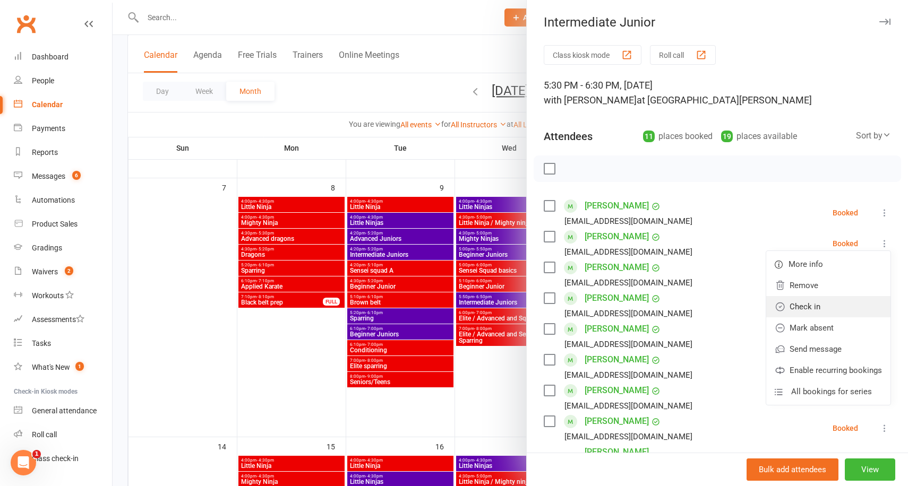
click at [817, 310] on link "Check in" at bounding box center [828, 306] width 124 height 21
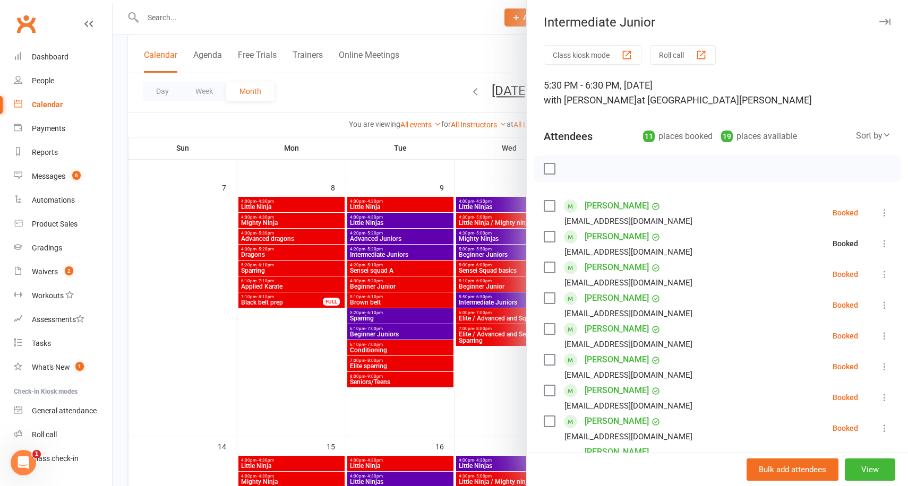
click at [884, 274] on icon at bounding box center [884, 274] width 11 height 11
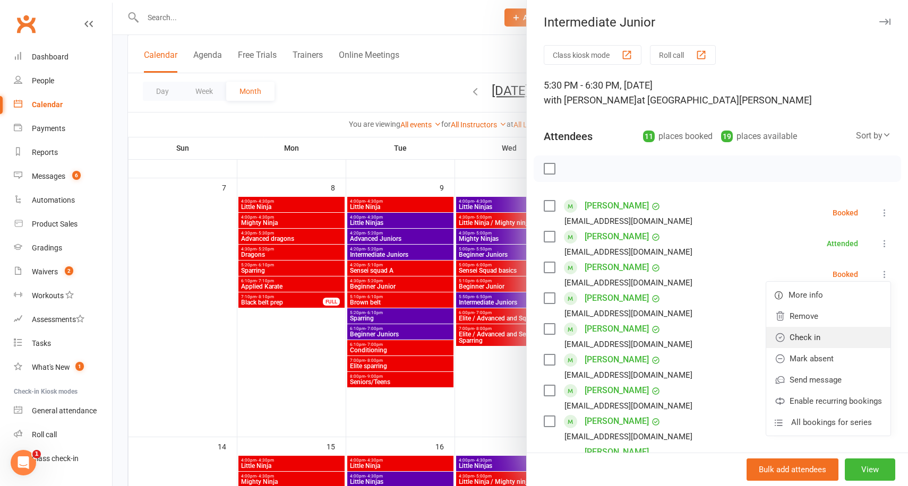
click at [824, 337] on link "Check in" at bounding box center [828, 337] width 124 height 21
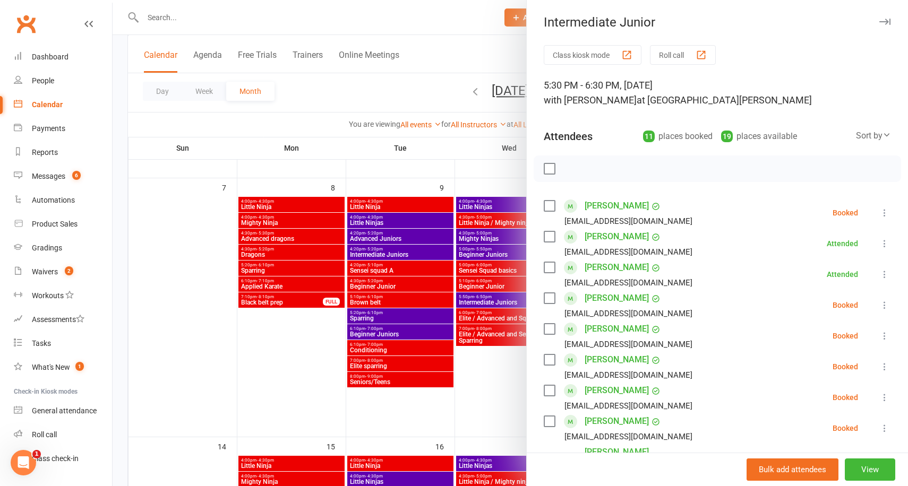
click at [447, 153] on div at bounding box center [511, 243] width 796 height 486
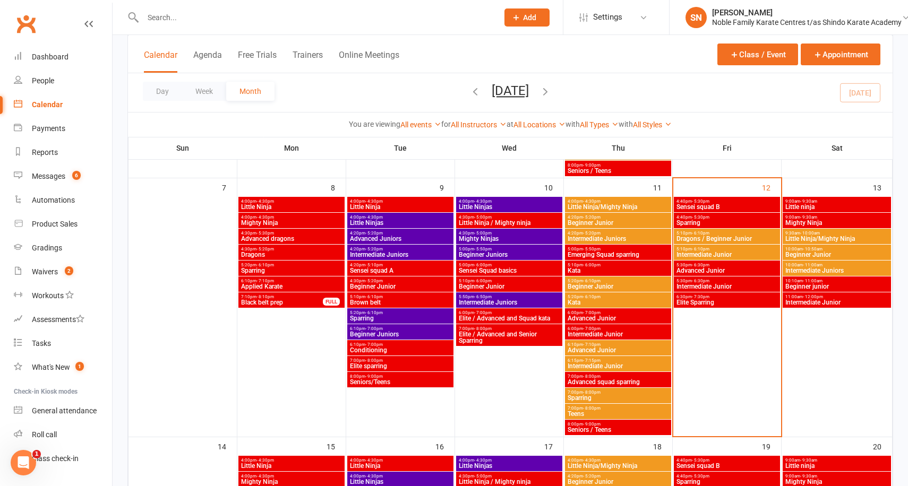
click at [702, 221] on span "Sparring" at bounding box center [727, 223] width 102 height 6
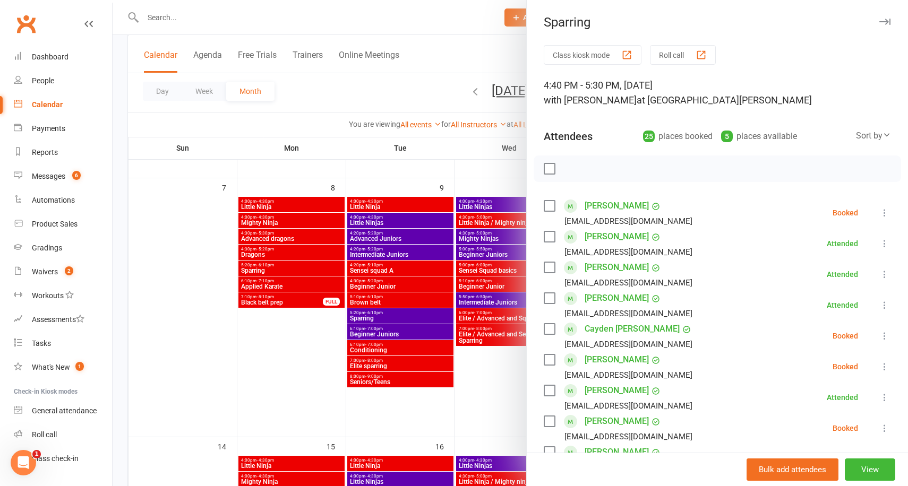
click at [488, 175] on div at bounding box center [511, 243] width 796 height 486
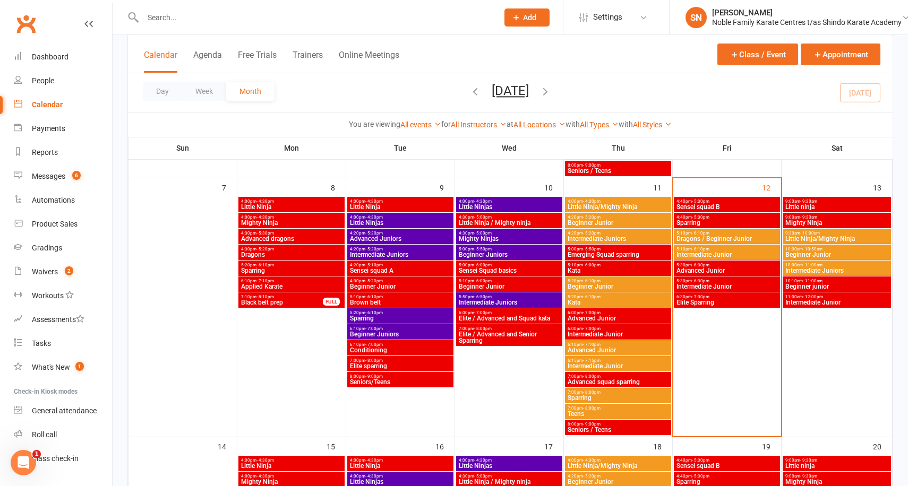
click at [703, 269] on span "Advanced Junior" at bounding box center [727, 271] width 102 height 6
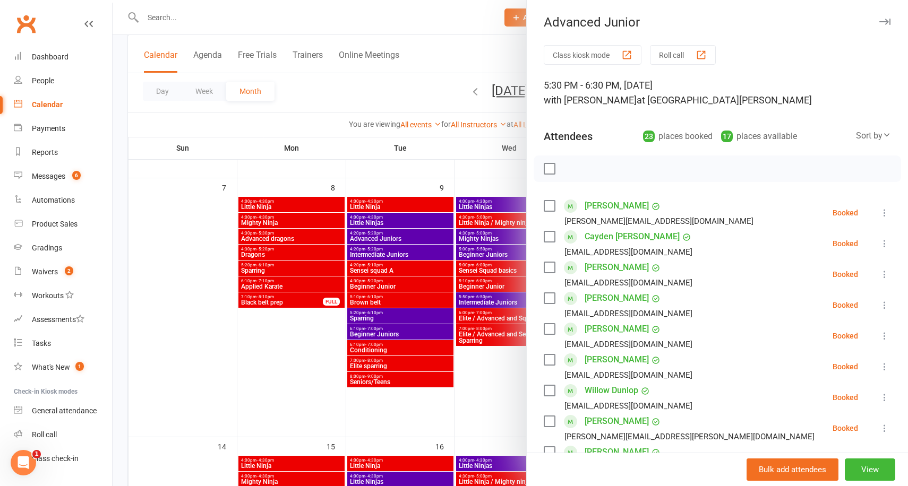
click at [482, 175] on div at bounding box center [511, 243] width 796 height 486
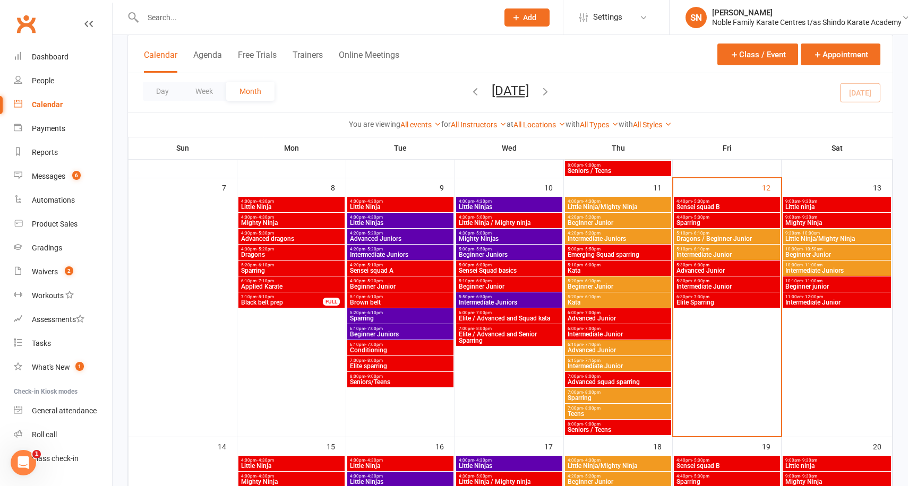
click at [706, 285] on span "Intermediate Junior" at bounding box center [727, 287] width 102 height 6
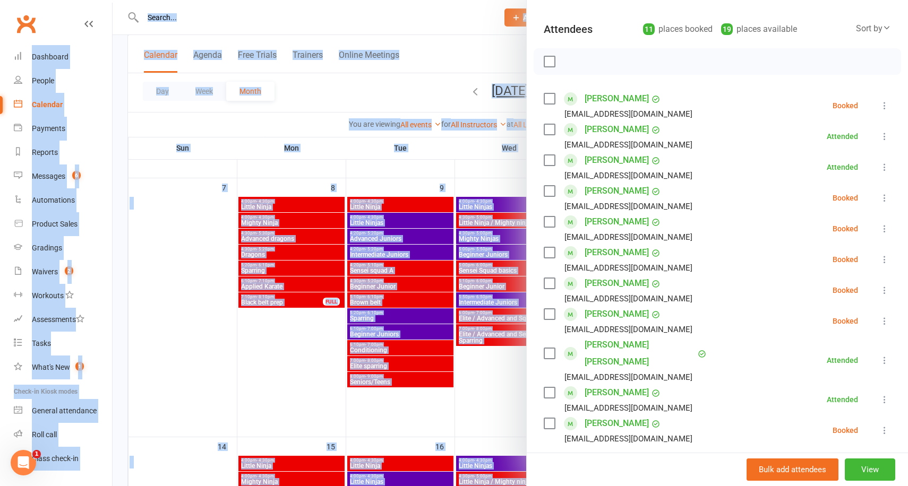
scroll to position [274, 0]
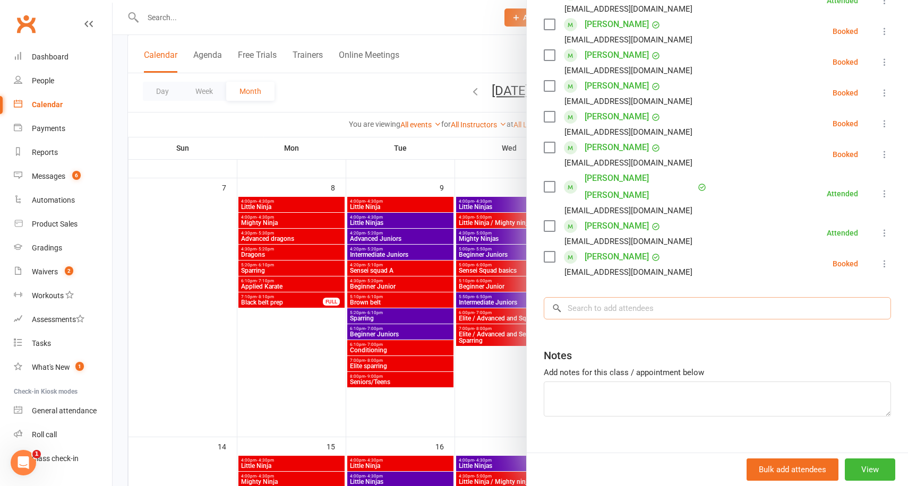
click at [625, 297] on input "search" at bounding box center [717, 308] width 347 height 22
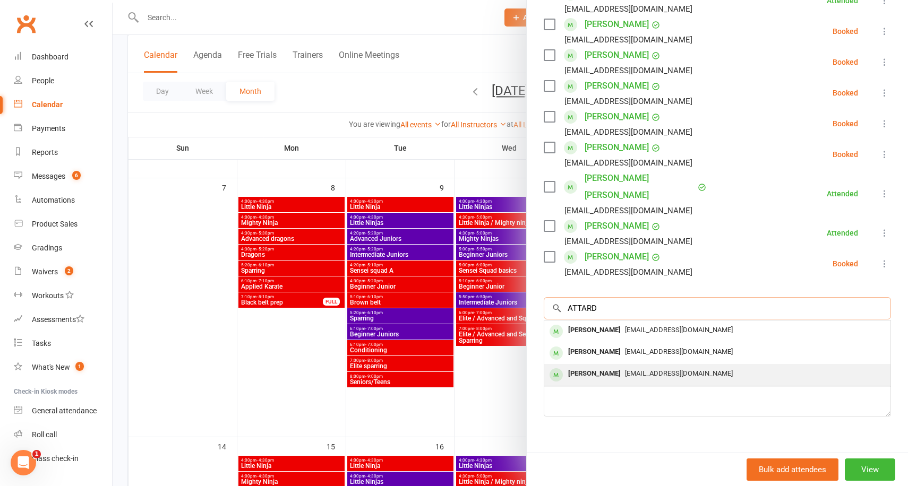
type input "ATTARD"
click at [630, 370] on span "[EMAIL_ADDRESS][DOMAIN_NAME]" at bounding box center [679, 374] width 108 height 8
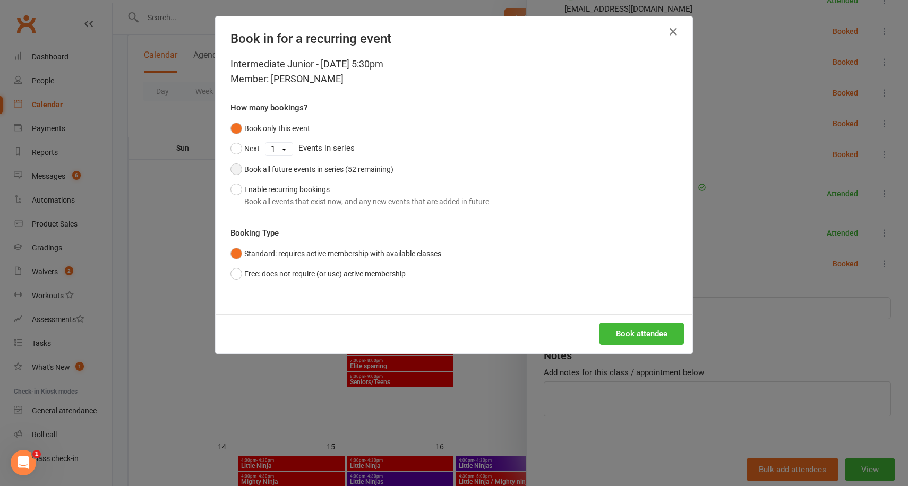
click at [366, 164] on div "Book all future events in series (52 remaining)" at bounding box center [318, 170] width 149 height 12
click at [648, 323] on button "Book attendee" at bounding box center [642, 334] width 84 height 22
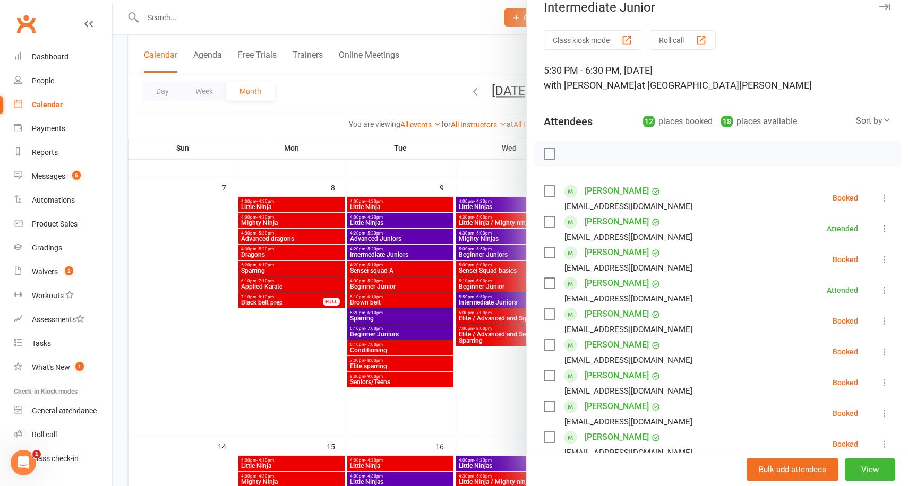
scroll to position [0, 0]
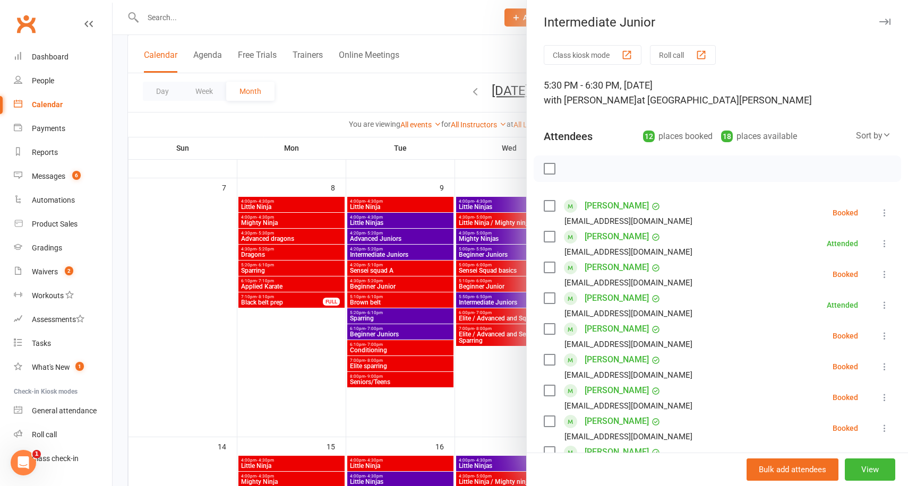
click at [884, 275] on icon at bounding box center [884, 274] width 11 height 11
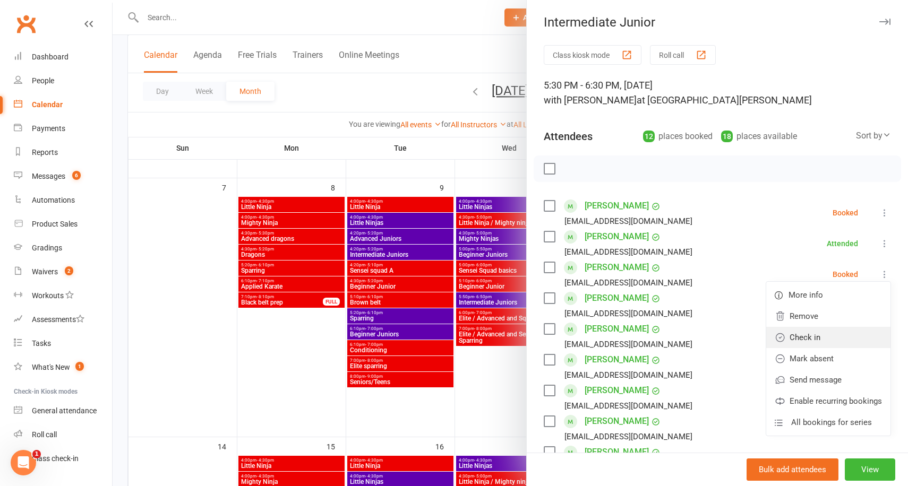
click at [816, 338] on link "Check in" at bounding box center [828, 337] width 124 height 21
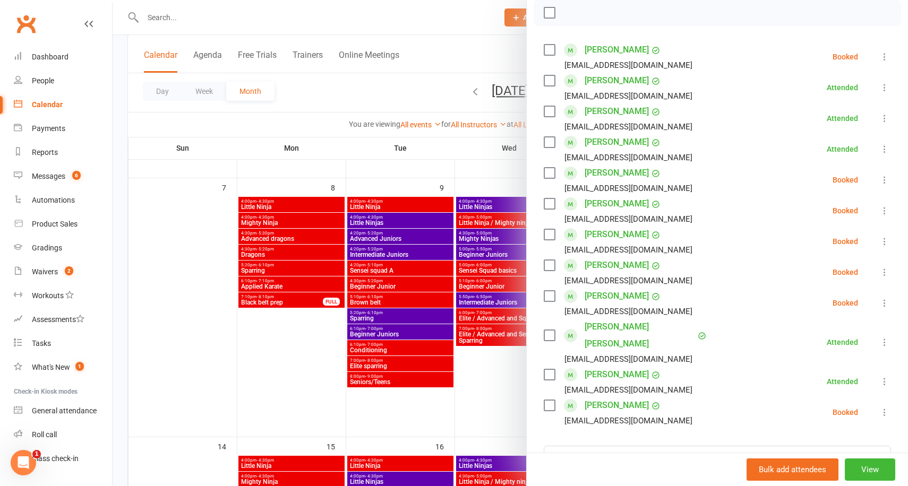
scroll to position [157, 0]
click at [458, 134] on div at bounding box center [511, 243] width 796 height 486
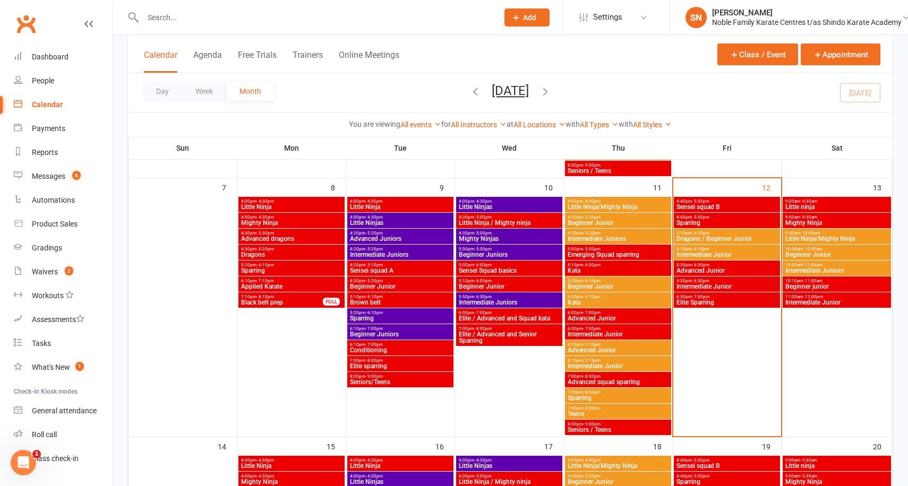
click at [178, 14] on input "text" at bounding box center [315, 17] width 351 height 15
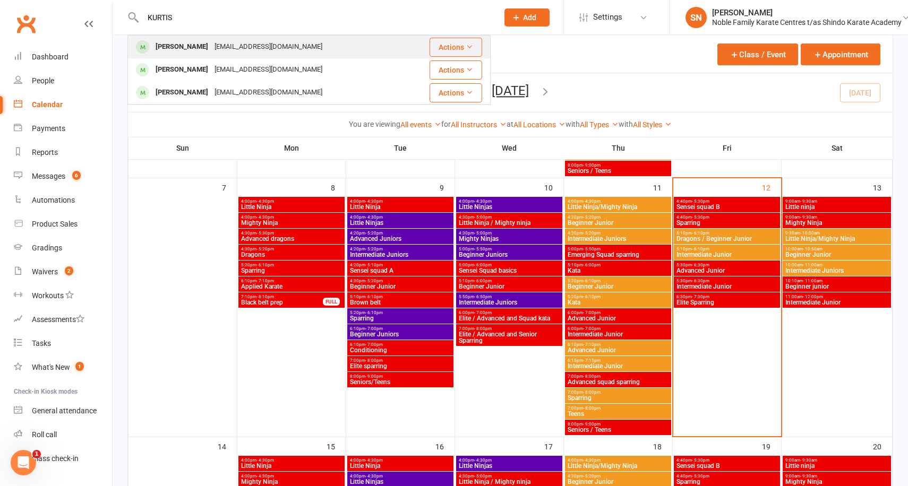
type input "KURTIS"
click at [196, 47] on div "[PERSON_NAME]" at bounding box center [181, 46] width 59 height 15
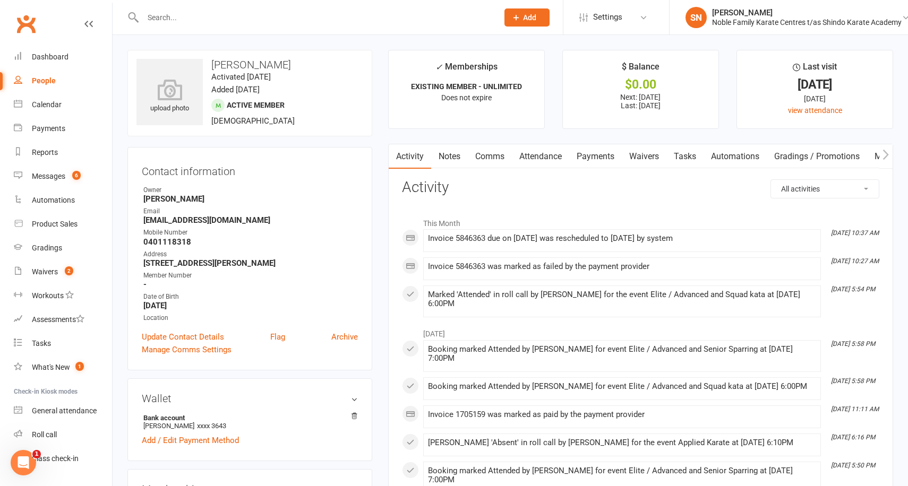
click at [604, 153] on link "Payments" at bounding box center [595, 156] width 53 height 24
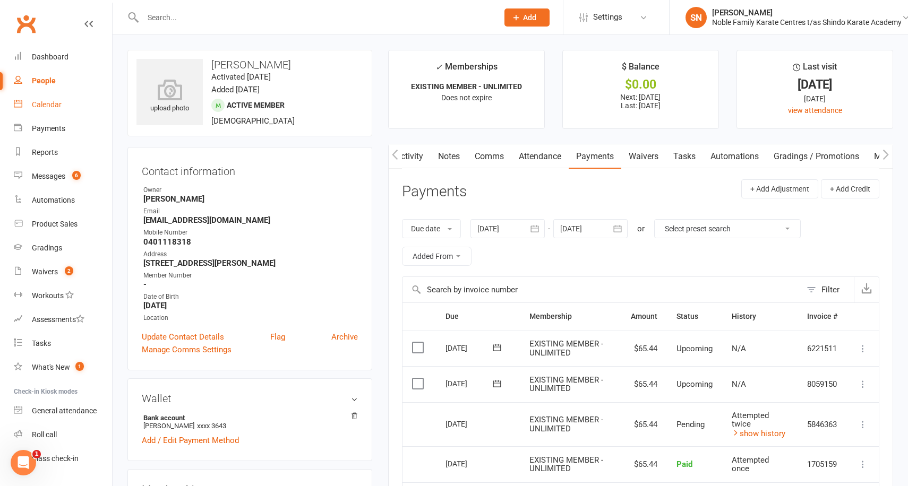
click at [64, 101] on link "Calendar" at bounding box center [63, 105] width 98 height 24
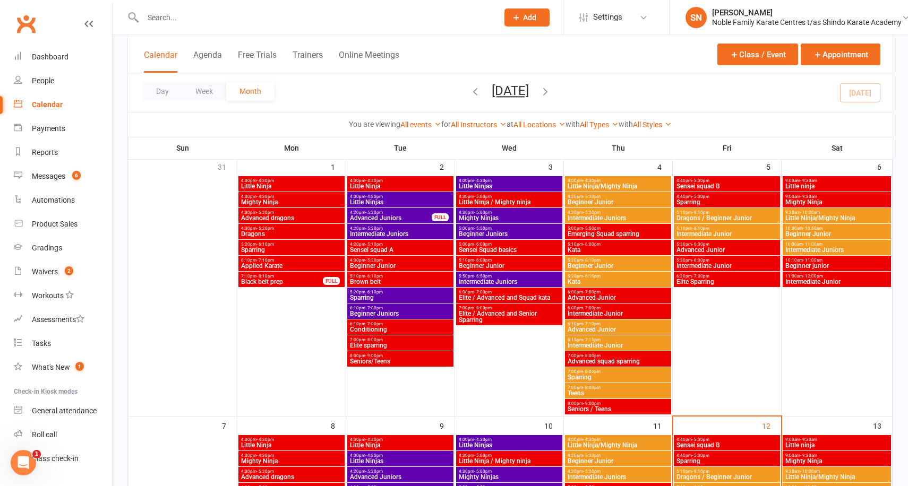
scroll to position [69, 0]
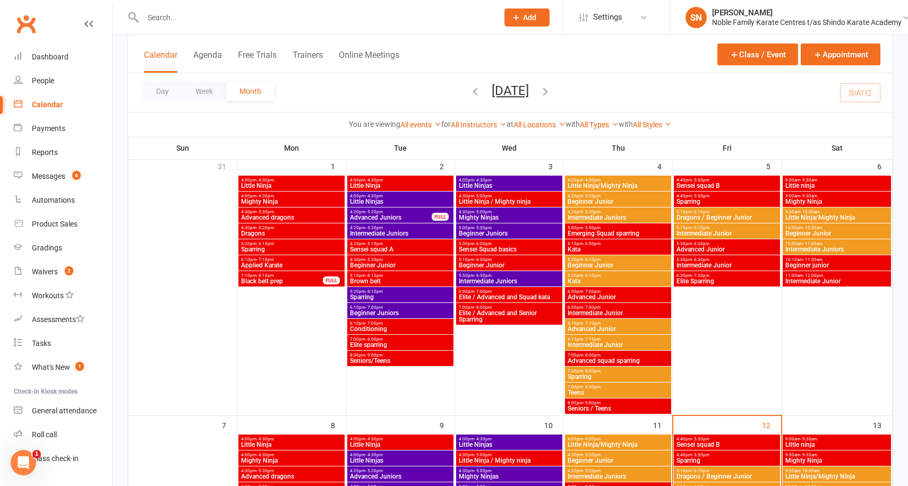
click at [710, 197] on span "4:40pm - 5:30pm" at bounding box center [727, 196] width 102 height 5
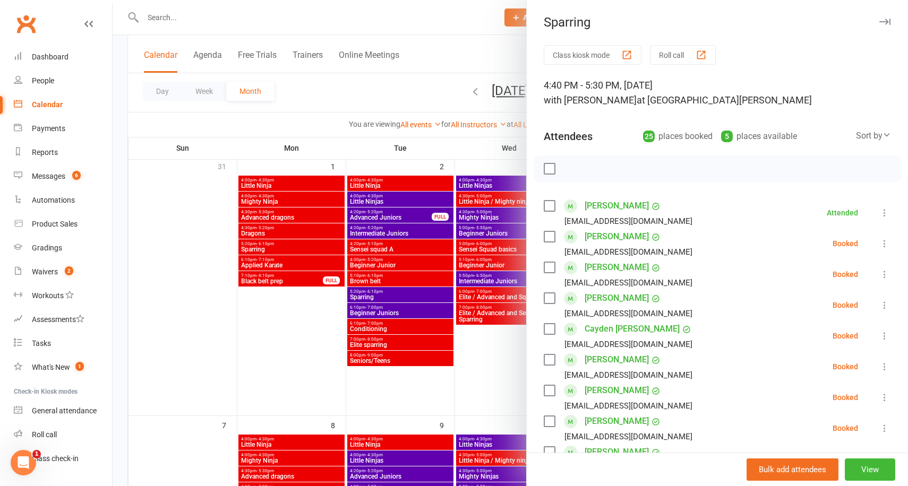
scroll to position [1, 0]
click at [388, 146] on div at bounding box center [511, 243] width 796 height 486
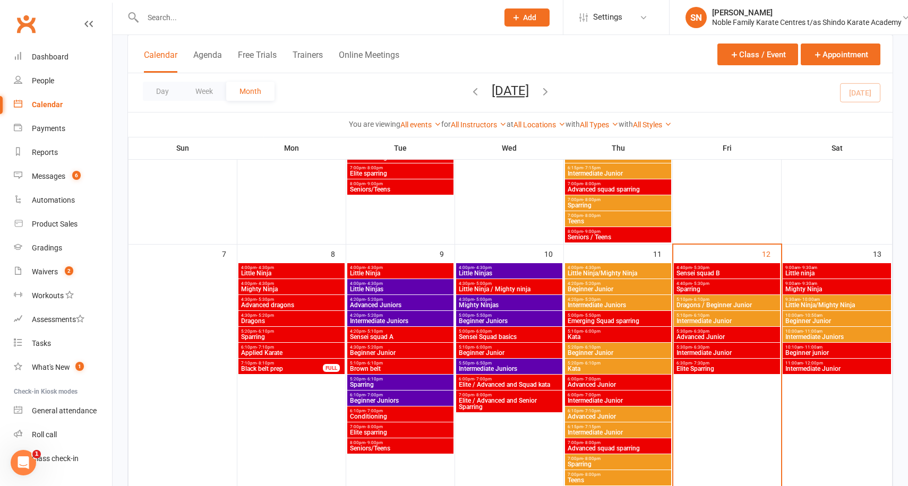
scroll to position [241, 0]
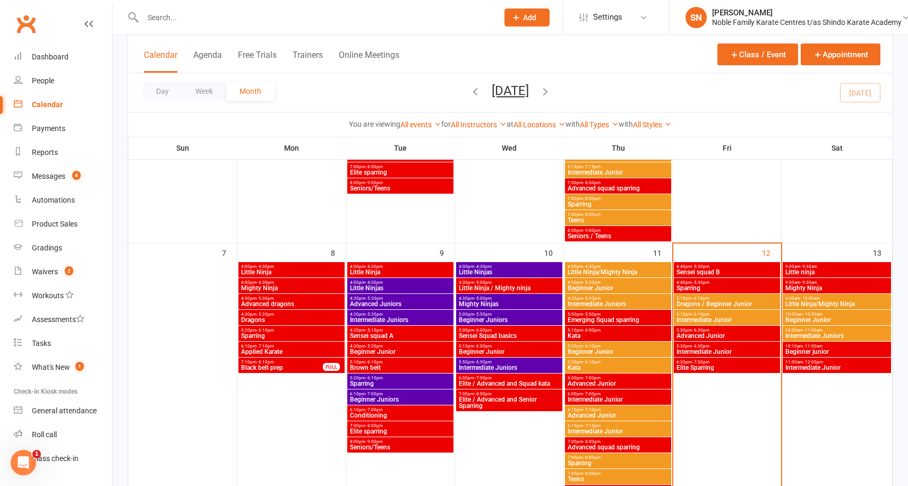
click at [701, 288] on span "Sparring" at bounding box center [727, 288] width 102 height 6
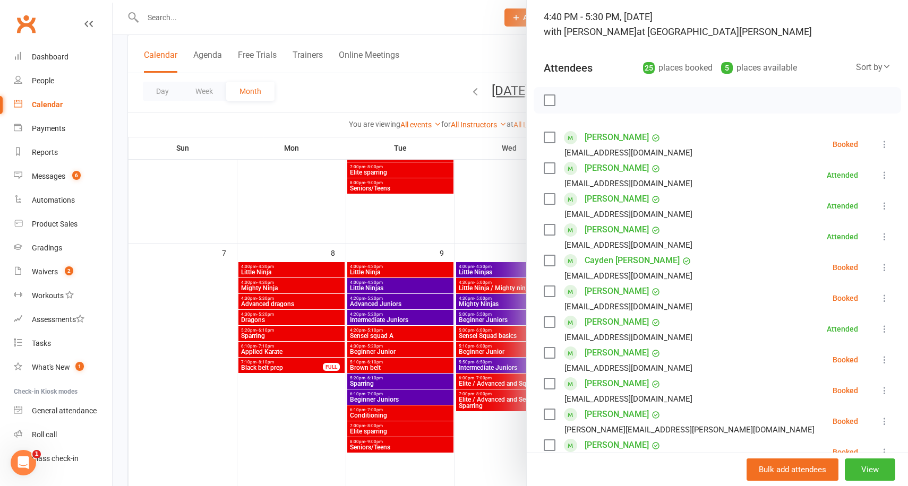
scroll to position [60, 0]
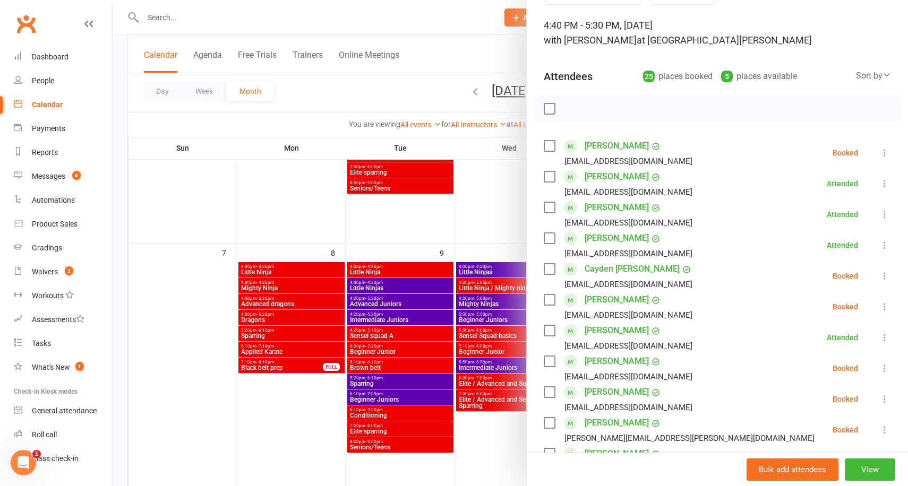
click at [122, 169] on div at bounding box center [511, 243] width 796 height 486
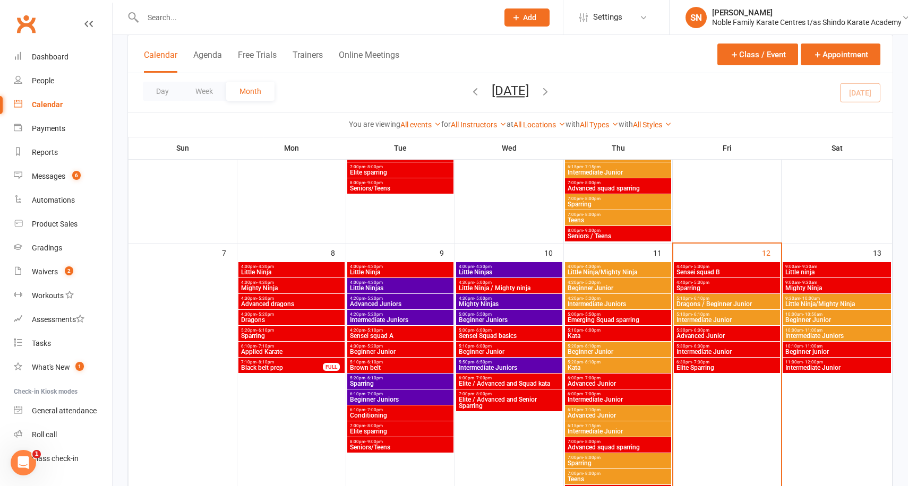
click at [711, 331] on span "5:30pm - 6:30pm" at bounding box center [727, 330] width 102 height 5
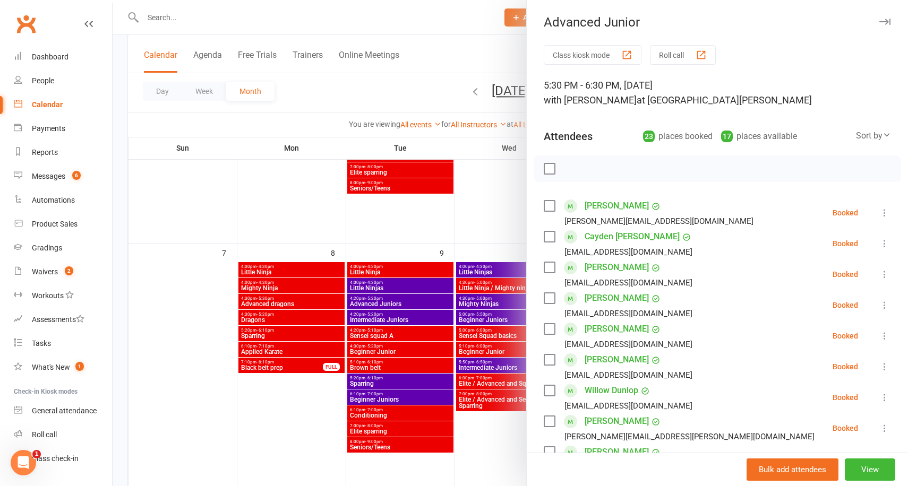
click at [886, 209] on icon at bounding box center [884, 213] width 11 height 11
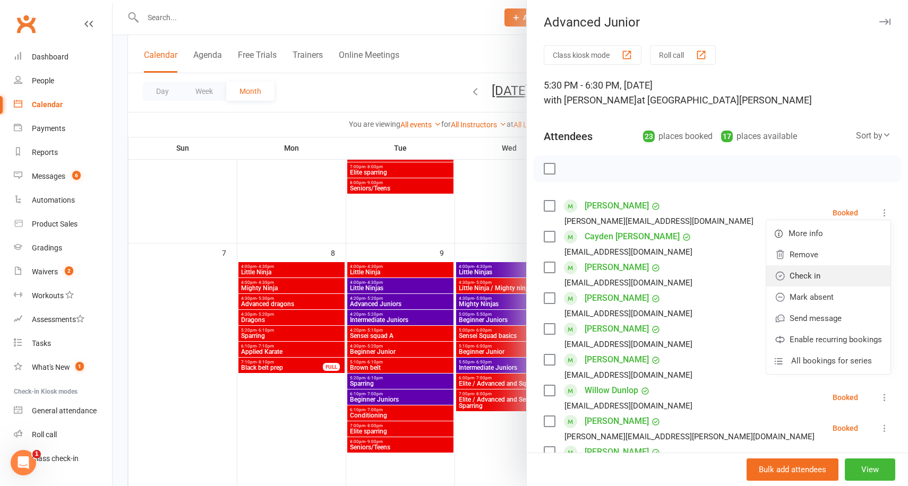
click at [824, 276] on link "Check in" at bounding box center [828, 276] width 124 height 21
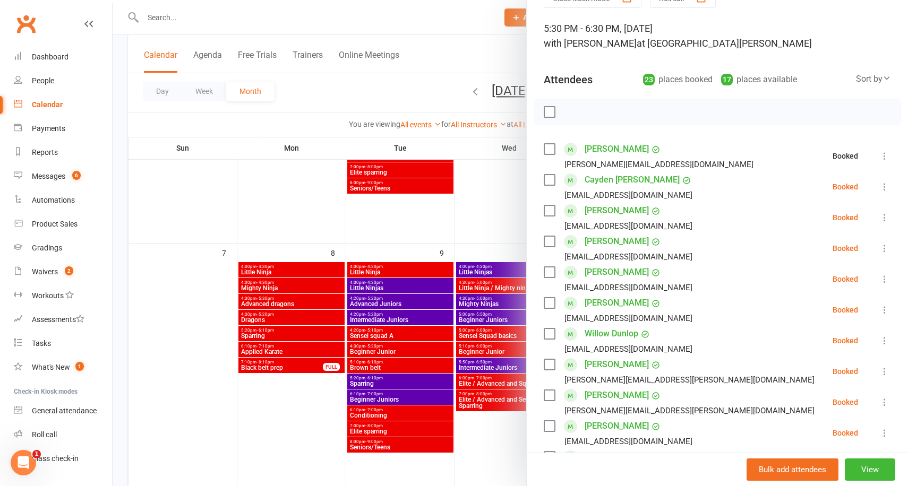
scroll to position [58, 0]
click at [886, 246] on icon at bounding box center [884, 247] width 11 height 11
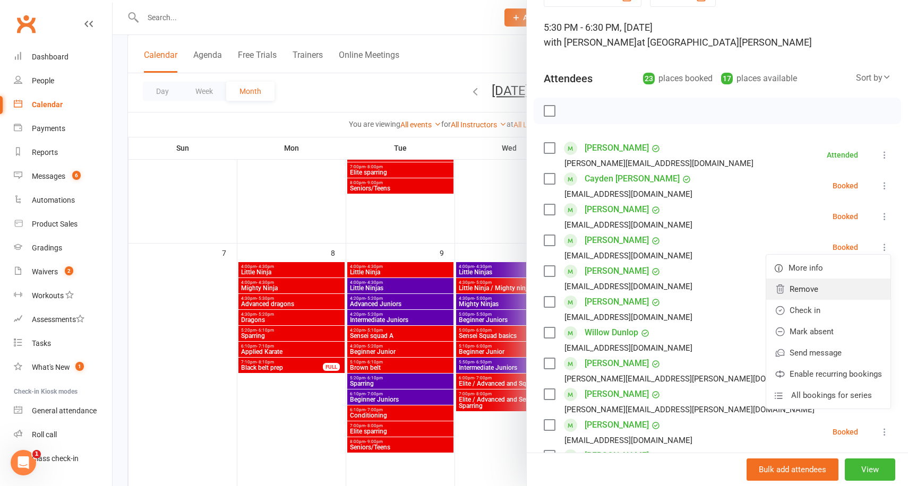
click at [830, 298] on link "Remove" at bounding box center [828, 289] width 124 height 21
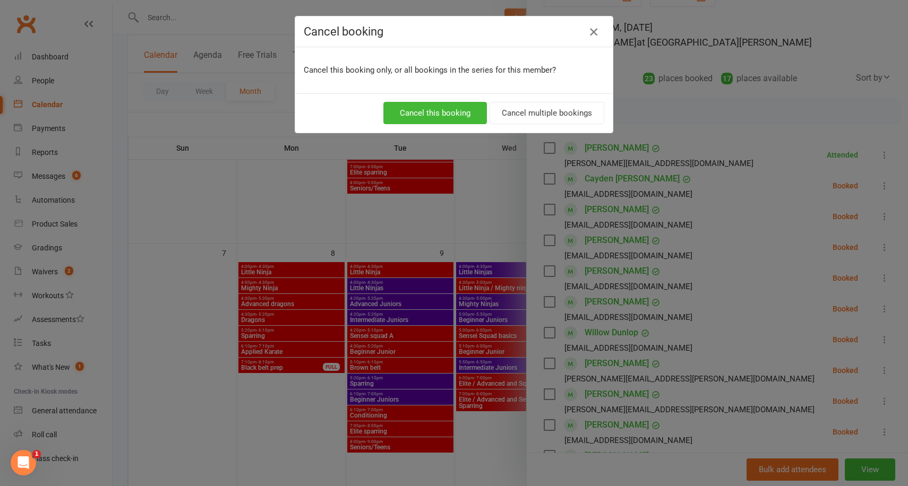
click at [593, 33] on icon "button" at bounding box center [593, 31] width 13 height 13
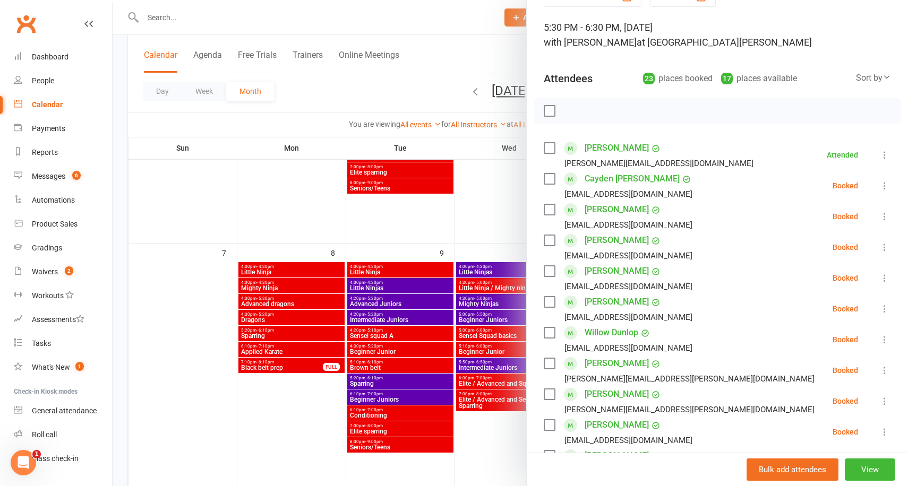
click at [886, 243] on icon at bounding box center [884, 247] width 11 height 11
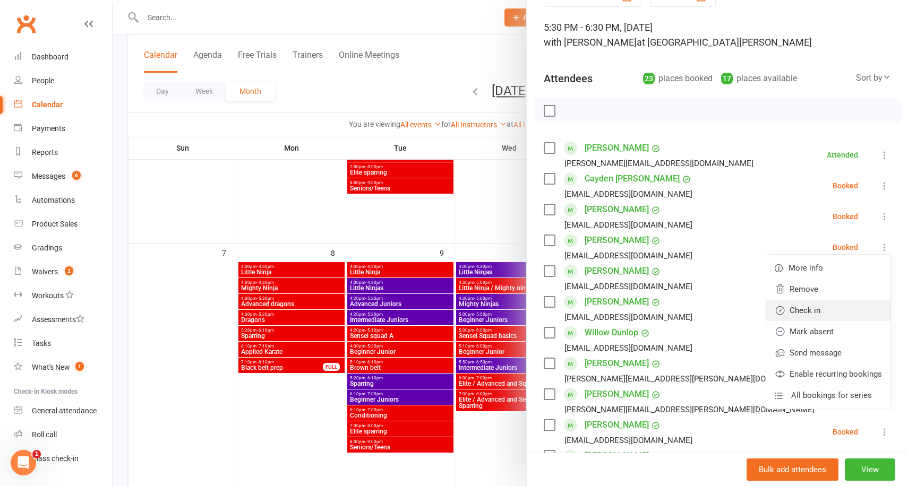
click at [796, 305] on link "Check in" at bounding box center [828, 310] width 124 height 21
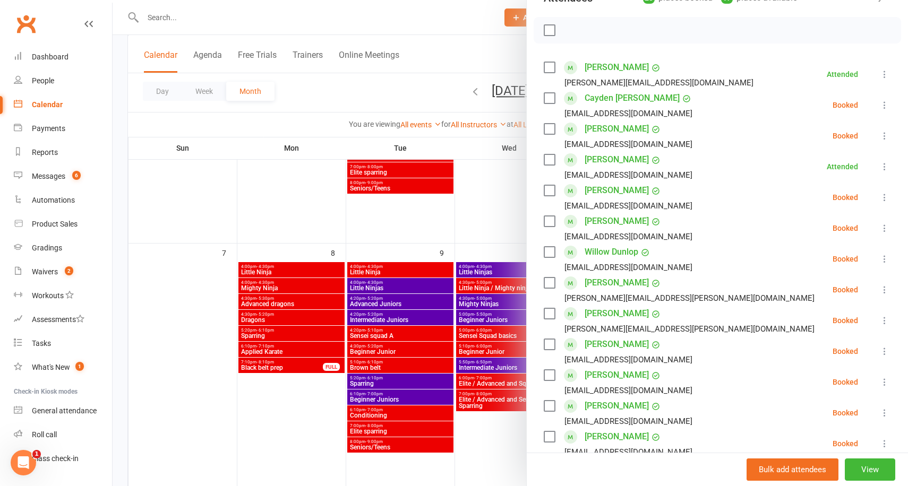
scroll to position [139, 0]
click at [882, 315] on icon at bounding box center [884, 320] width 11 height 11
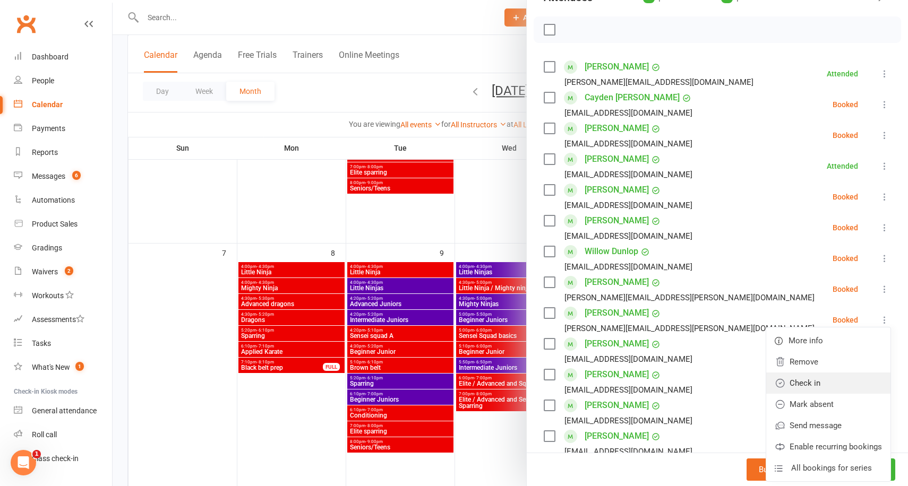
click at [820, 380] on link "Check in" at bounding box center [828, 383] width 124 height 21
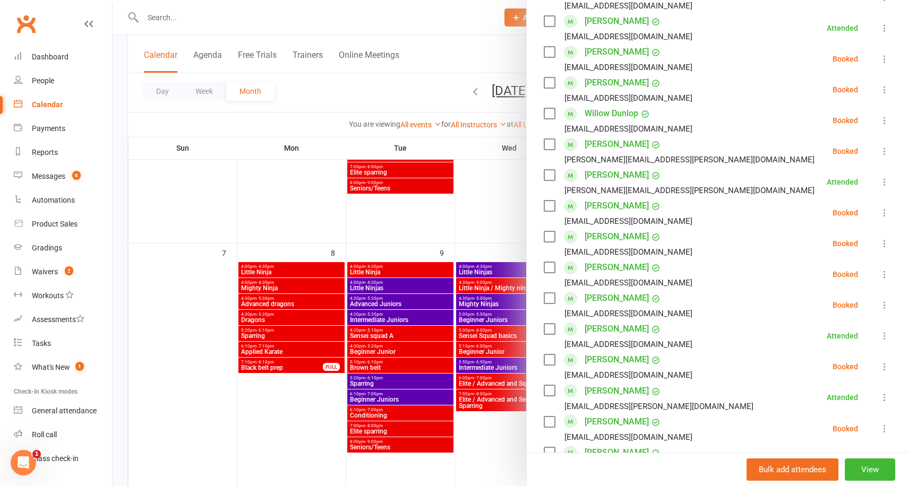
scroll to position [281, 0]
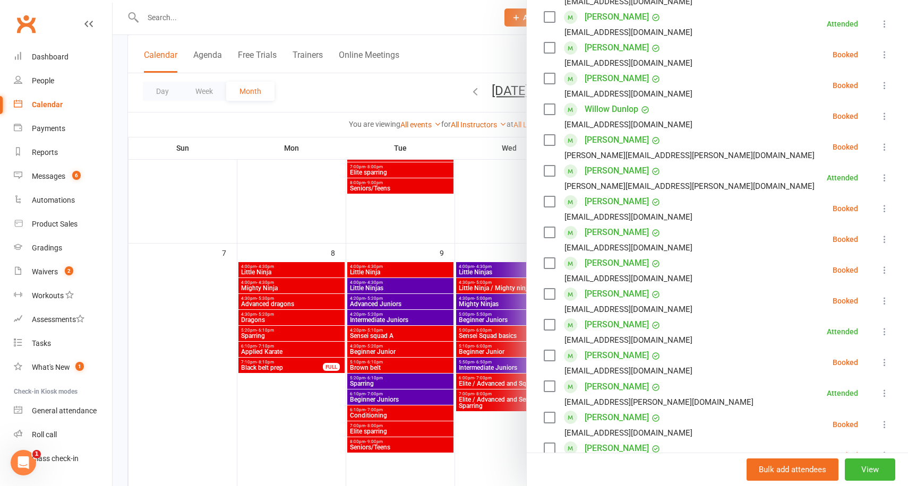
click at [883, 300] on icon at bounding box center [884, 301] width 11 height 11
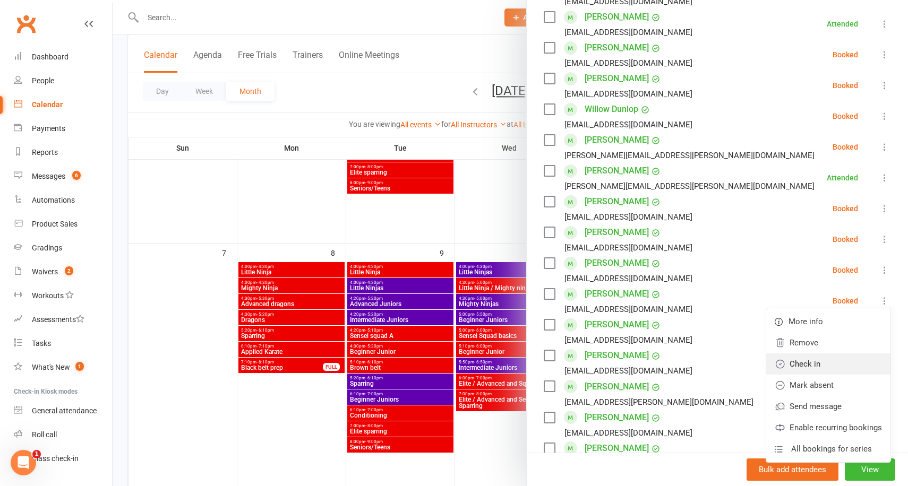
click at [833, 361] on link "Check in" at bounding box center [828, 364] width 124 height 21
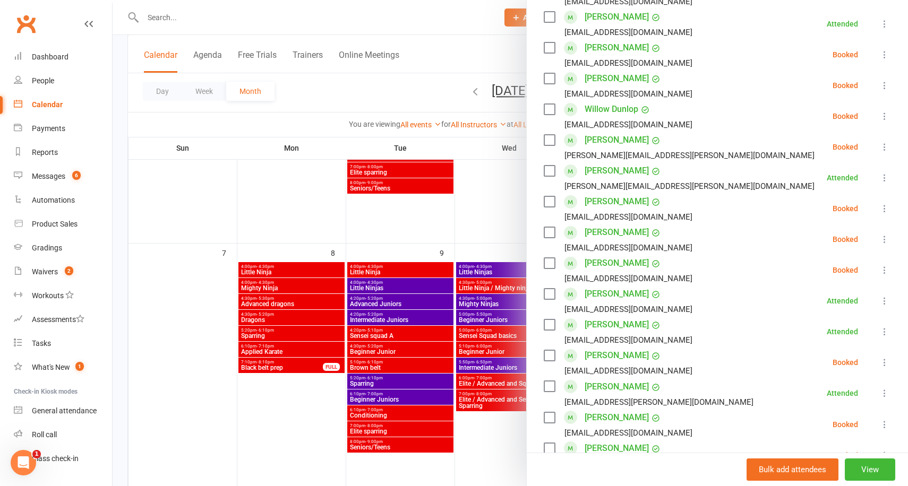
click at [499, 203] on div at bounding box center [511, 243] width 796 height 486
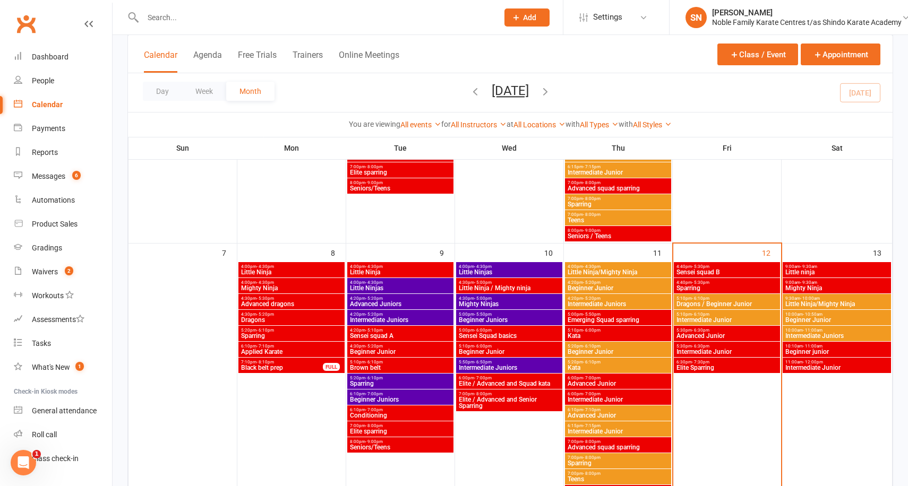
click at [719, 287] on span "Sparring" at bounding box center [727, 288] width 102 height 6
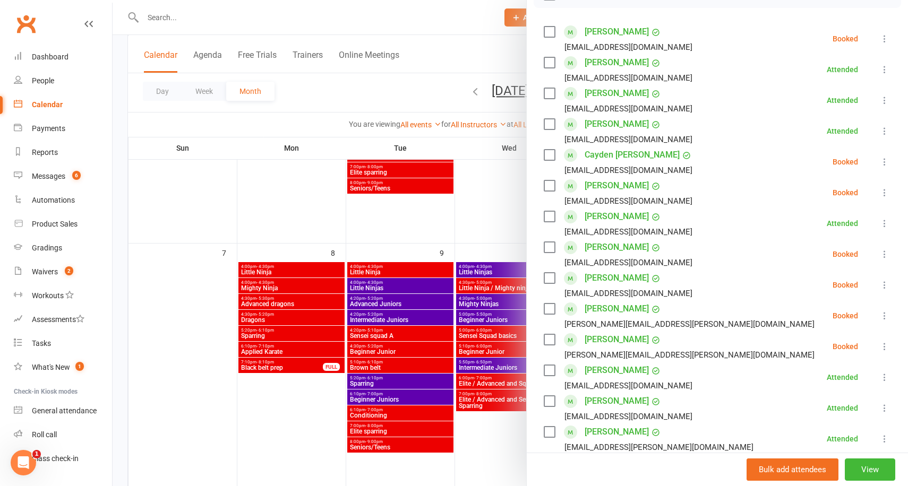
scroll to position [178, 0]
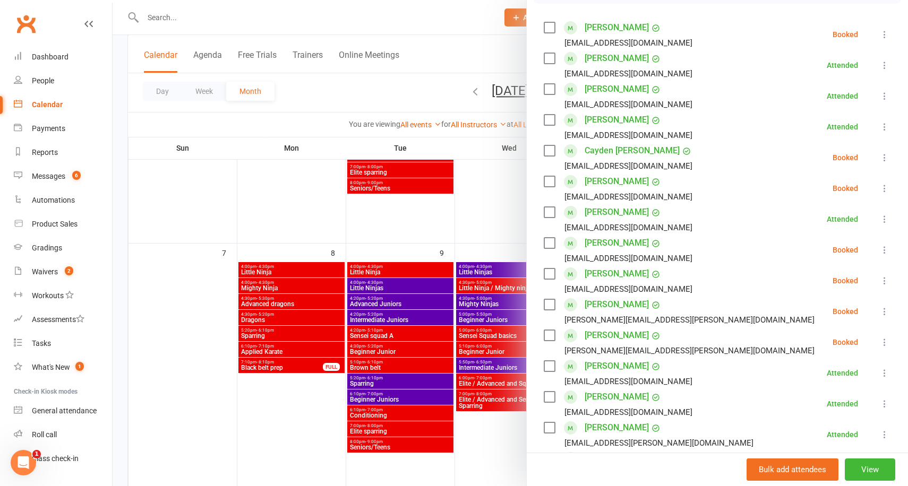
click at [888, 340] on icon at bounding box center [884, 342] width 11 height 11
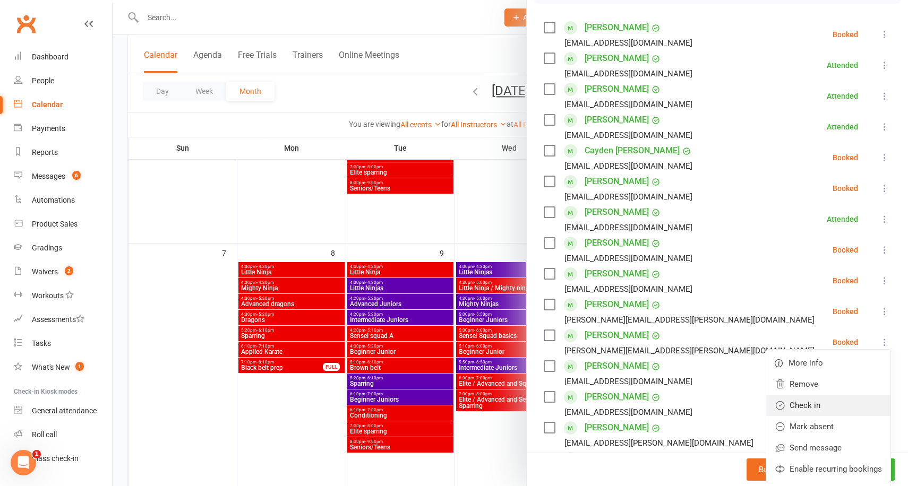
click at [811, 400] on link "Check in" at bounding box center [828, 405] width 124 height 21
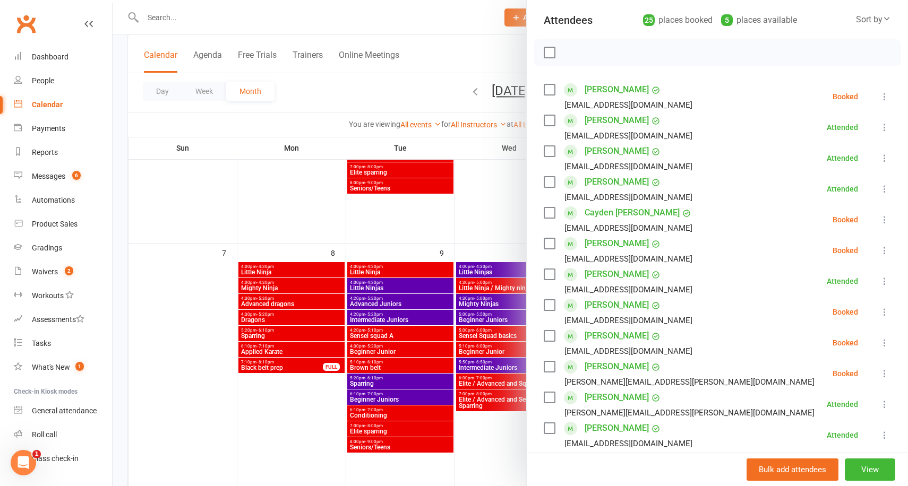
scroll to position [112, 0]
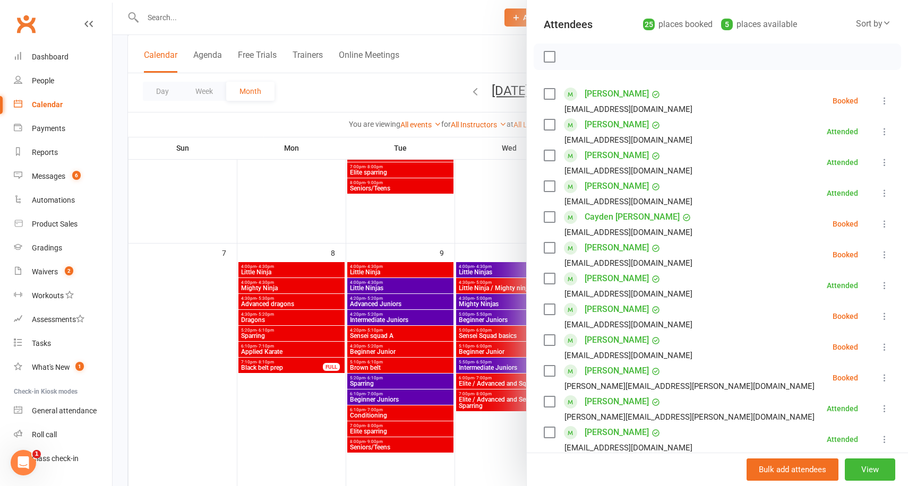
click at [474, 202] on div at bounding box center [511, 243] width 796 height 486
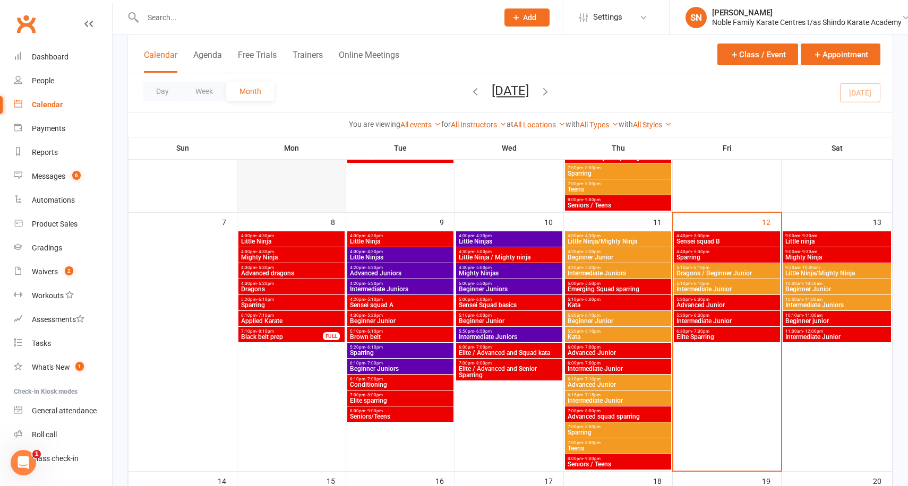
scroll to position [276, 0]
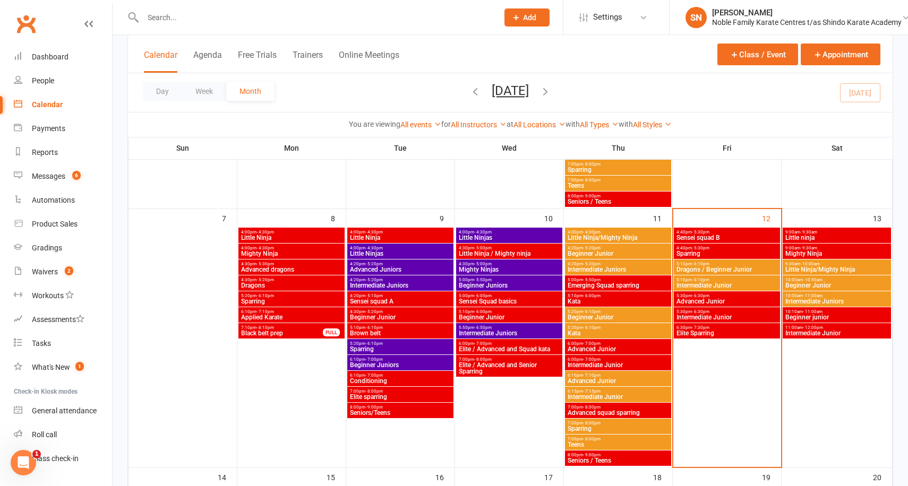
click at [703, 301] on span "Advanced Junior" at bounding box center [727, 301] width 102 height 6
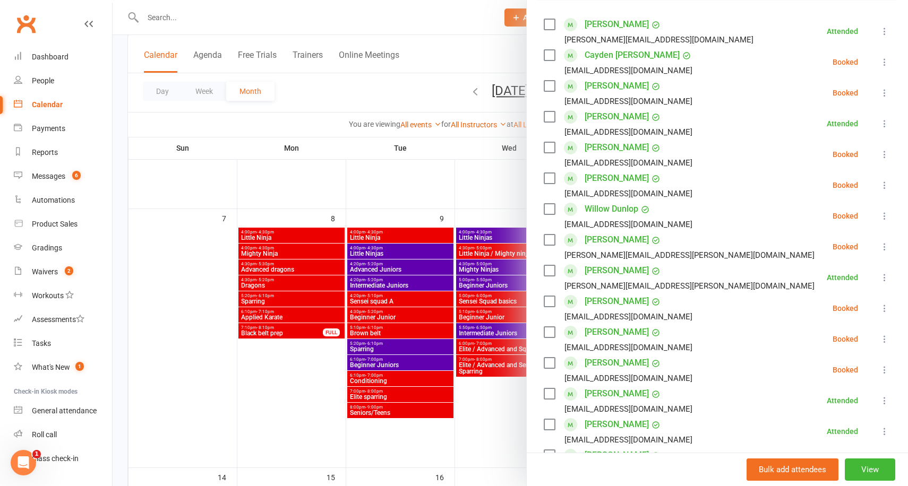
scroll to position [185, 0]
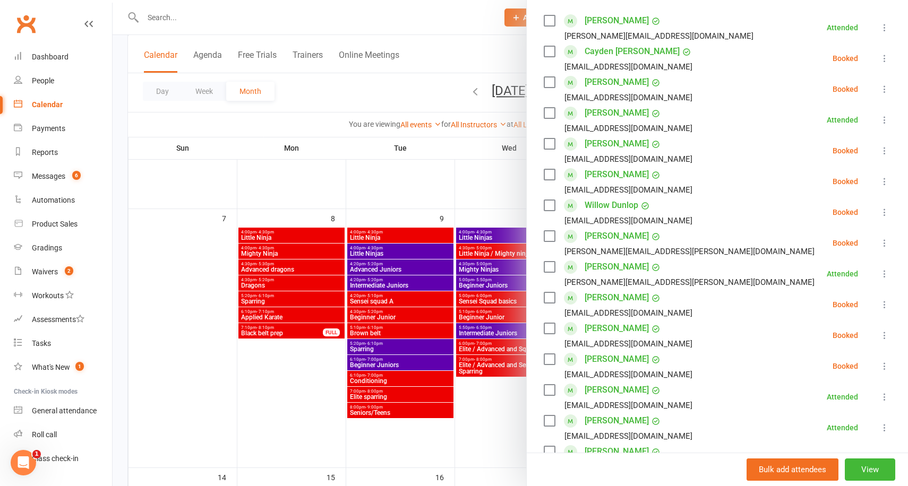
click at [884, 297] on li "[PERSON_NAME] [EMAIL_ADDRESS][DOMAIN_NAME] Booked More info Remove Check in [PE…" at bounding box center [717, 304] width 347 height 31
click at [884, 302] on icon at bounding box center [884, 305] width 11 height 11
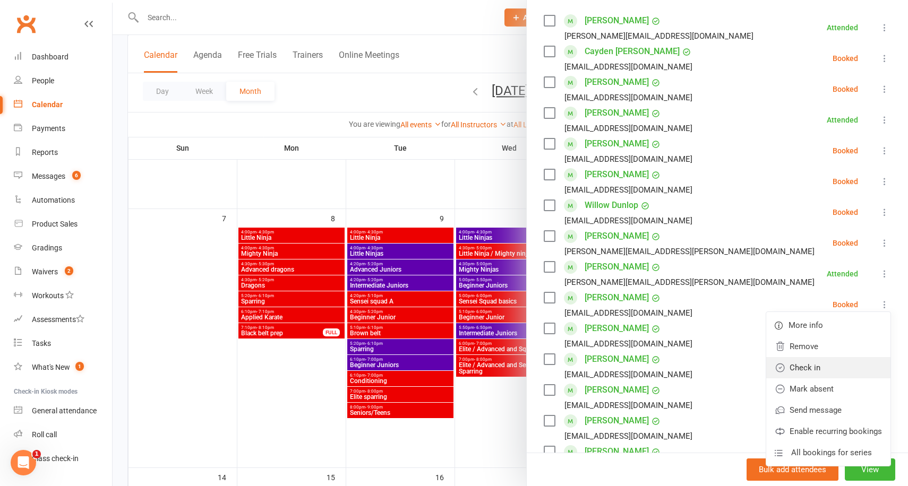
click at [839, 370] on link "Check in" at bounding box center [828, 367] width 124 height 21
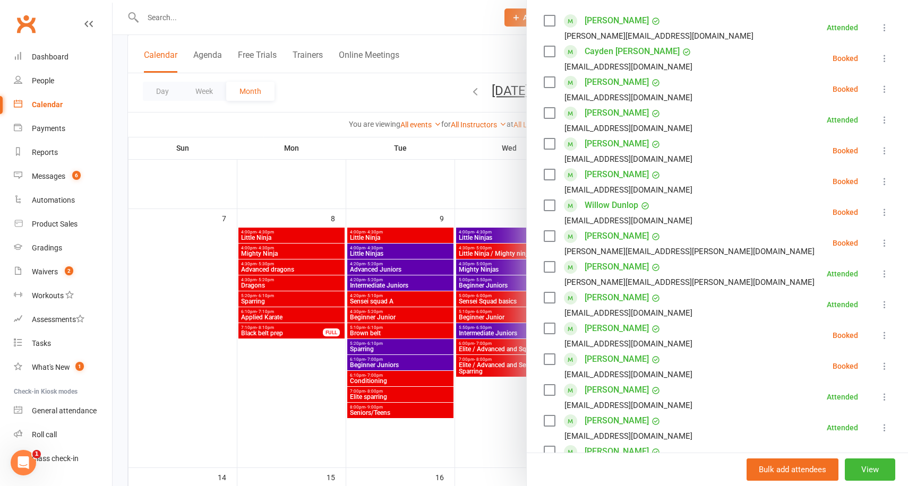
click at [886, 336] on icon at bounding box center [884, 335] width 11 height 11
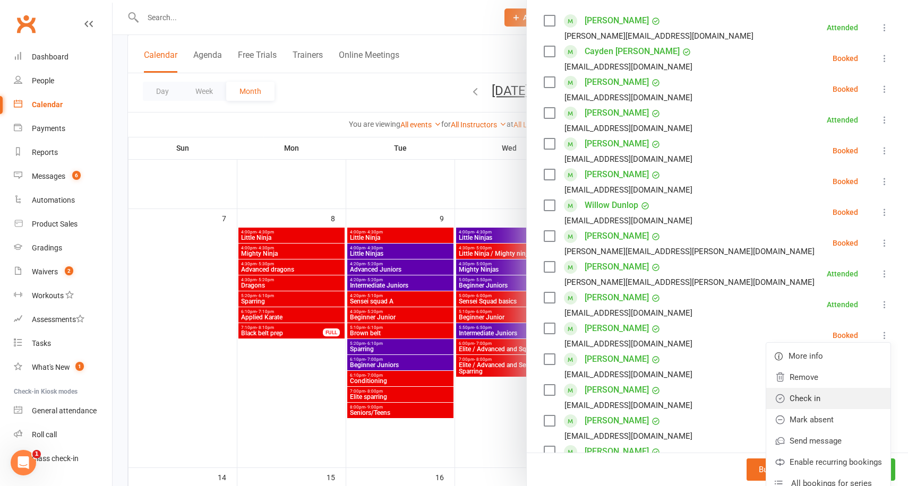
click at [823, 401] on link "Check in" at bounding box center [828, 398] width 124 height 21
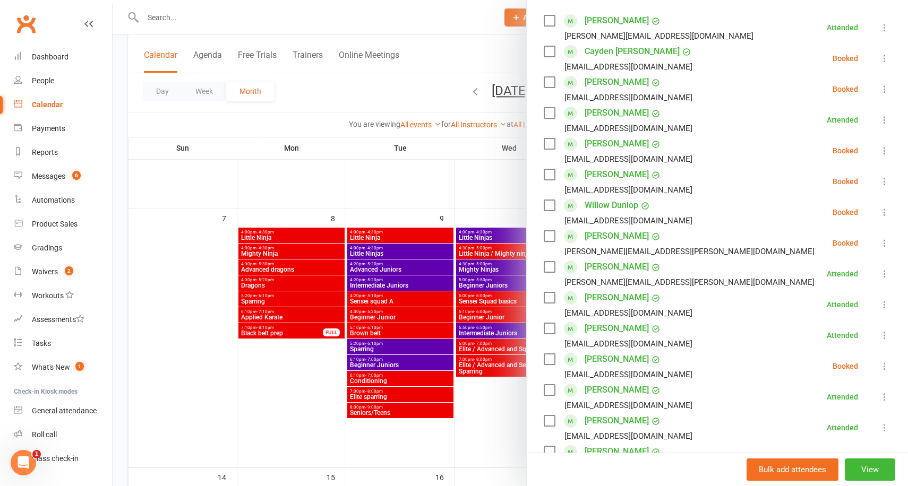
scroll to position [175, 0]
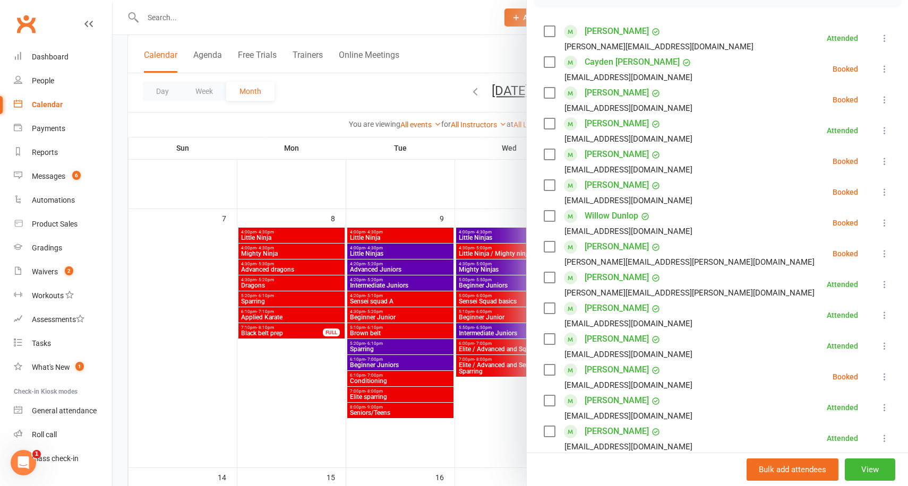
click at [467, 198] on div at bounding box center [511, 243] width 796 height 486
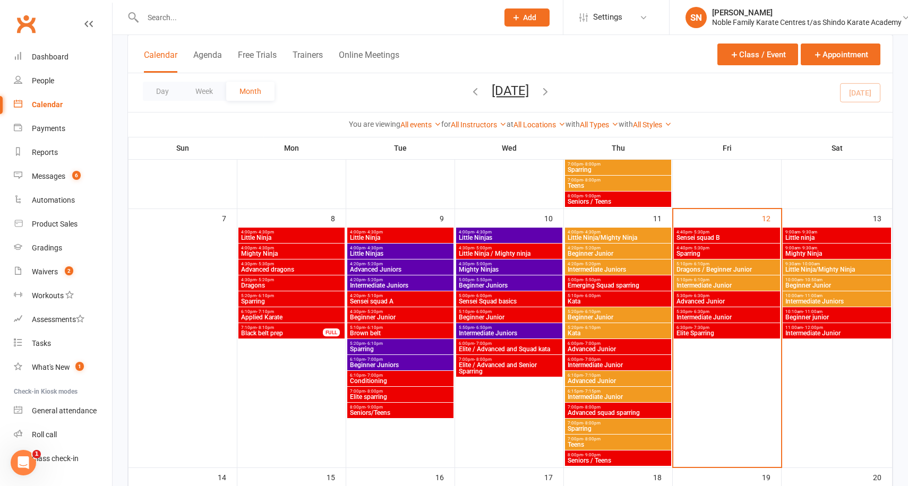
click at [700, 314] on span "Intermediate Junior" at bounding box center [727, 317] width 102 height 6
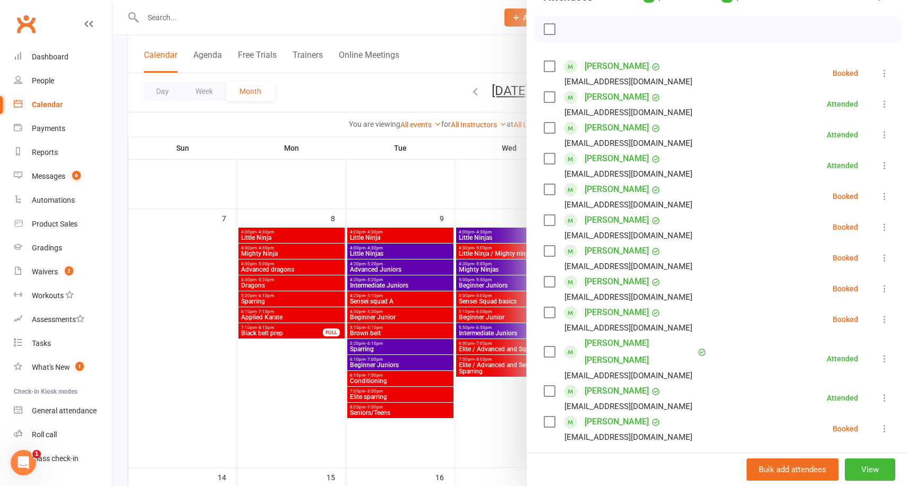
scroll to position [205, 0]
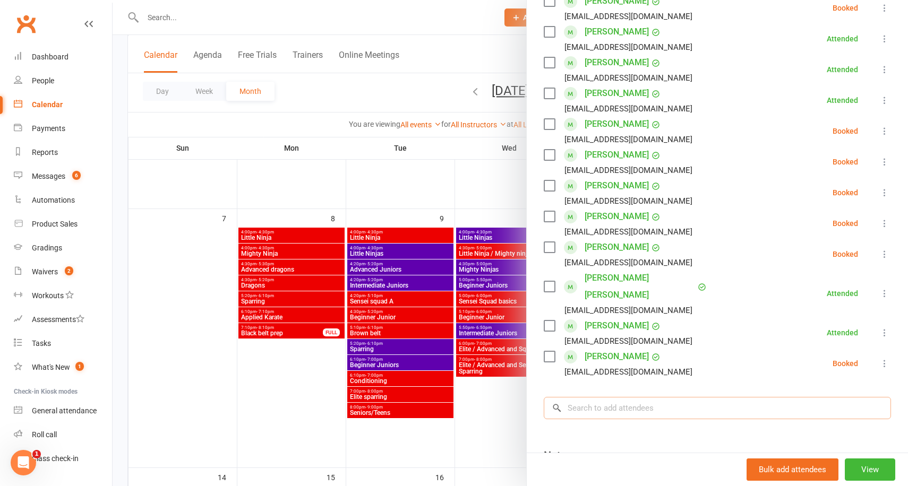
click at [638, 397] on input "search" at bounding box center [717, 408] width 347 height 22
type input "A"
click at [412, 96] on div at bounding box center [511, 243] width 796 height 486
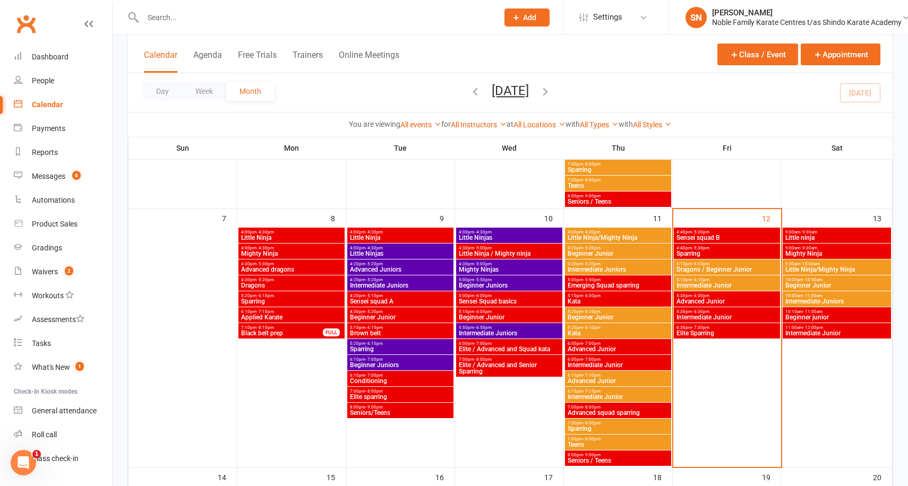
click at [694, 300] on span "Advanced Junior" at bounding box center [727, 301] width 102 height 6
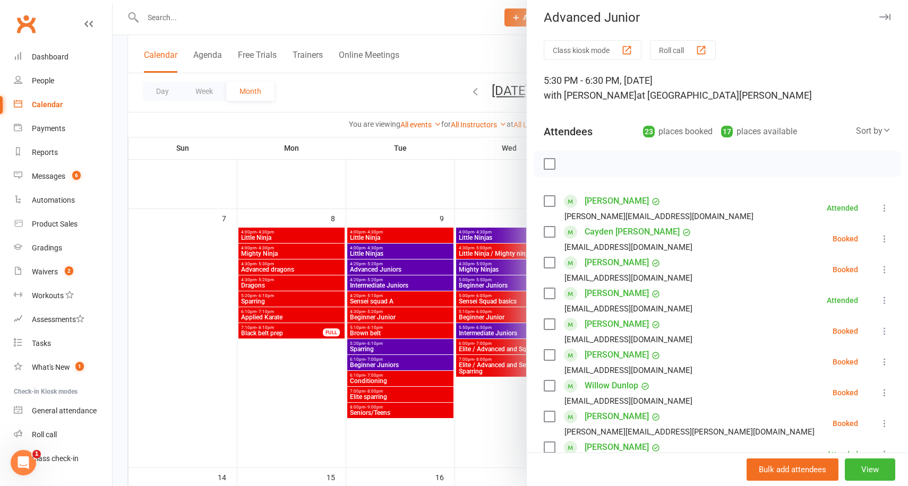
scroll to position [14, 0]
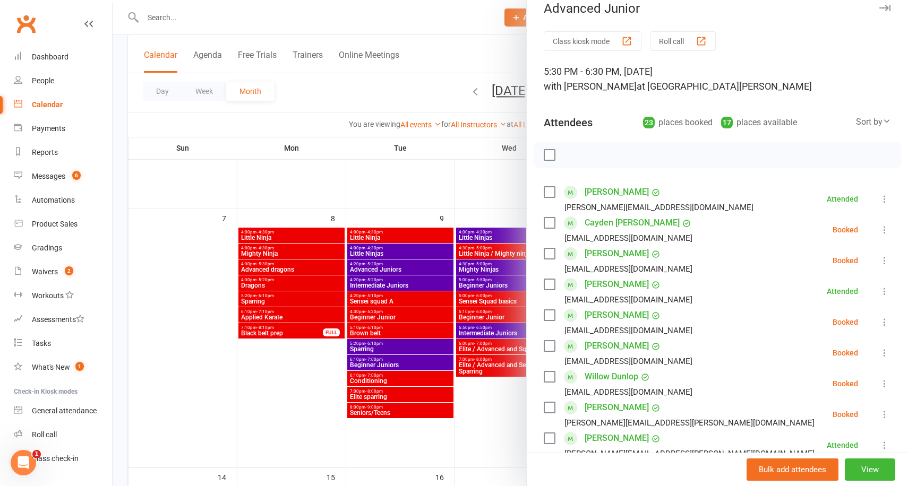
click at [500, 206] on div at bounding box center [511, 243] width 796 height 486
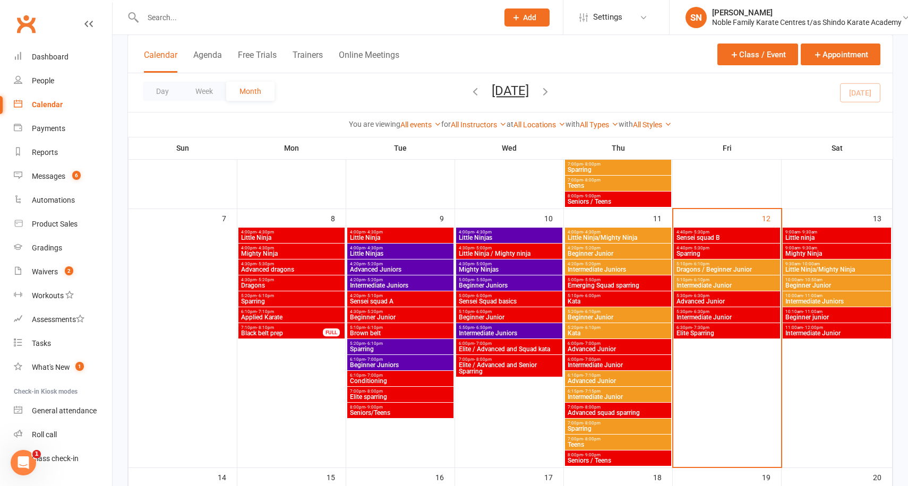
click at [706, 314] on span "Intermediate Junior" at bounding box center [727, 317] width 102 height 6
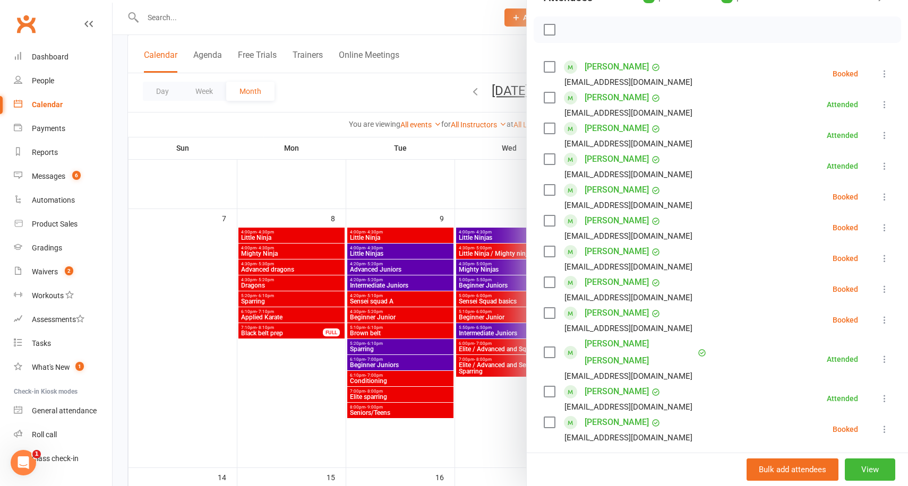
scroll to position [165, 0]
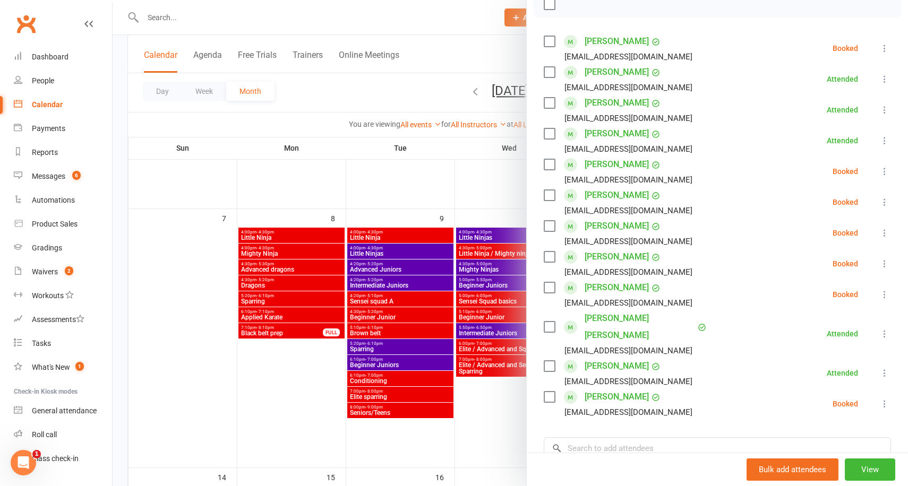
click at [495, 216] on div at bounding box center [511, 243] width 796 height 486
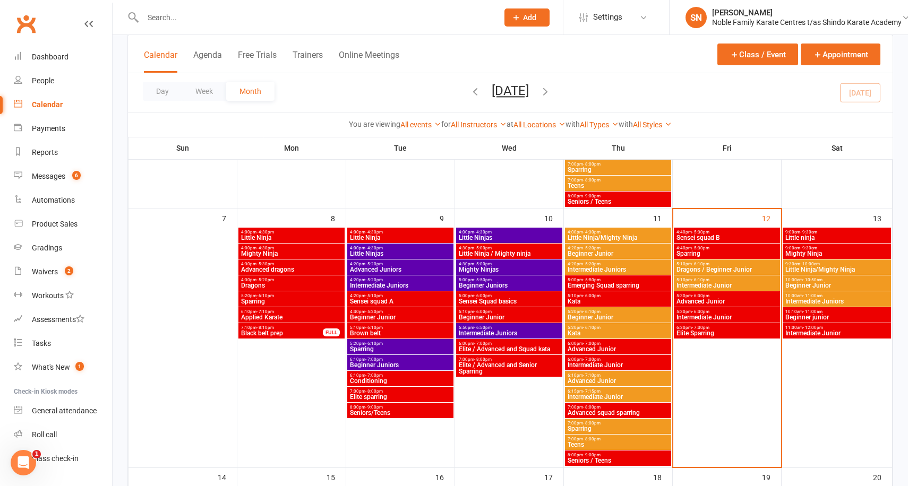
click at [701, 301] on span "Advanced Junior" at bounding box center [727, 301] width 102 height 6
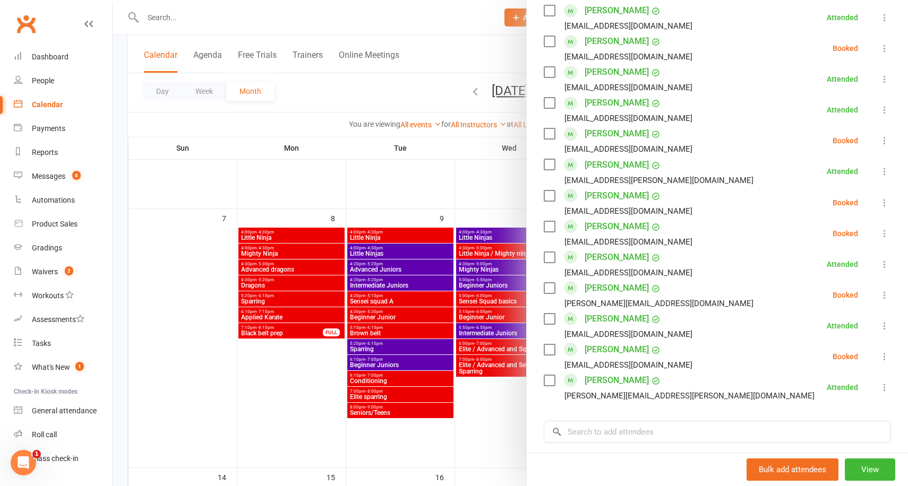
scroll to position [506, 0]
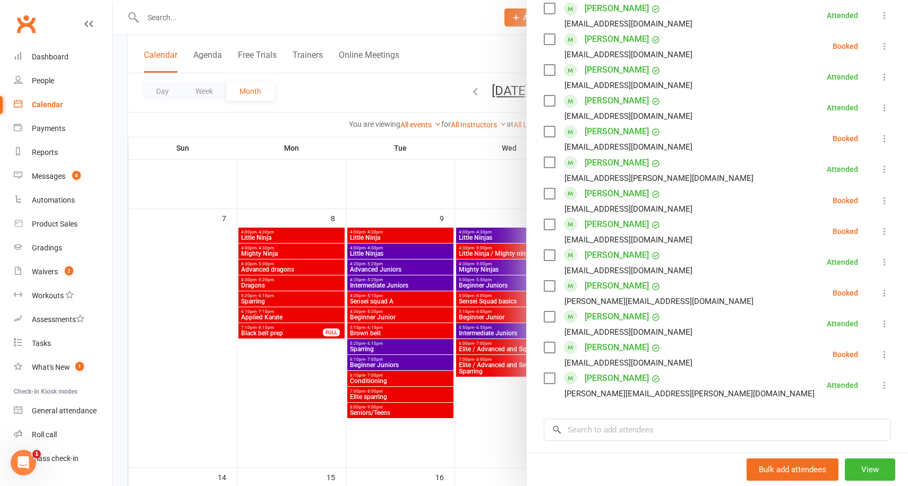
click at [485, 184] on div at bounding box center [511, 243] width 796 height 486
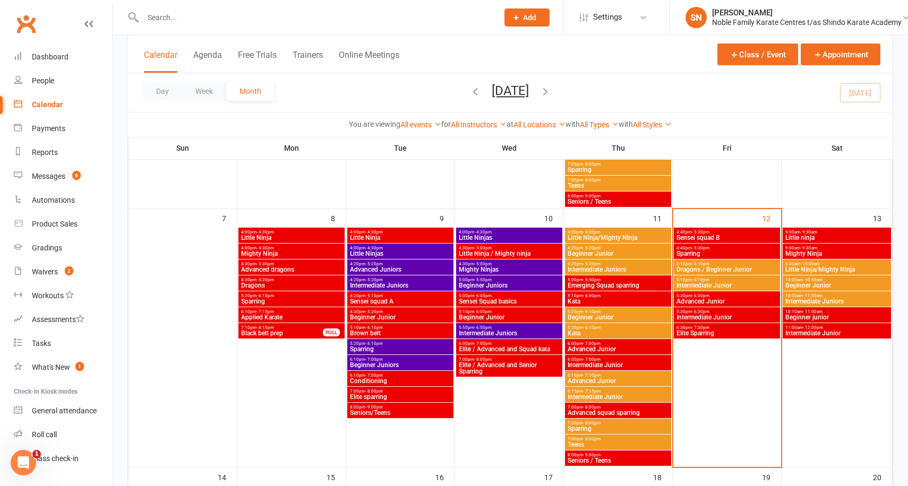
click at [705, 315] on span "Intermediate Junior" at bounding box center [727, 317] width 102 height 6
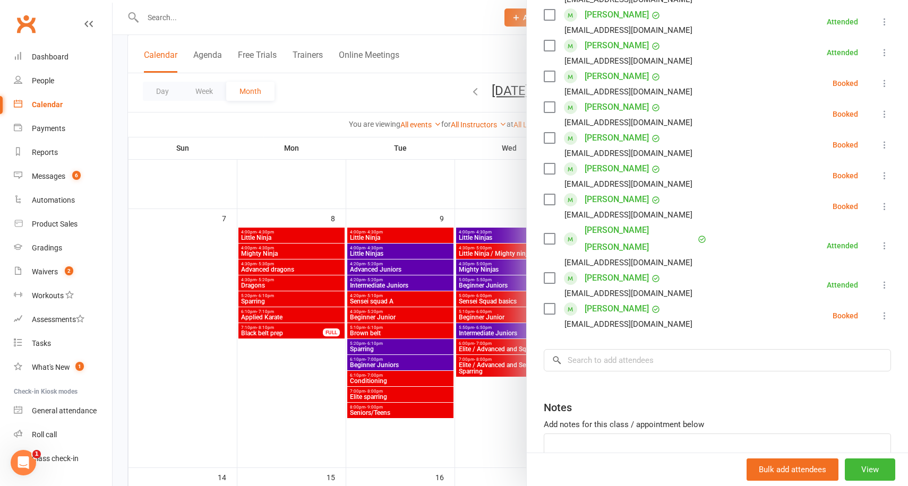
scroll to position [305, 0]
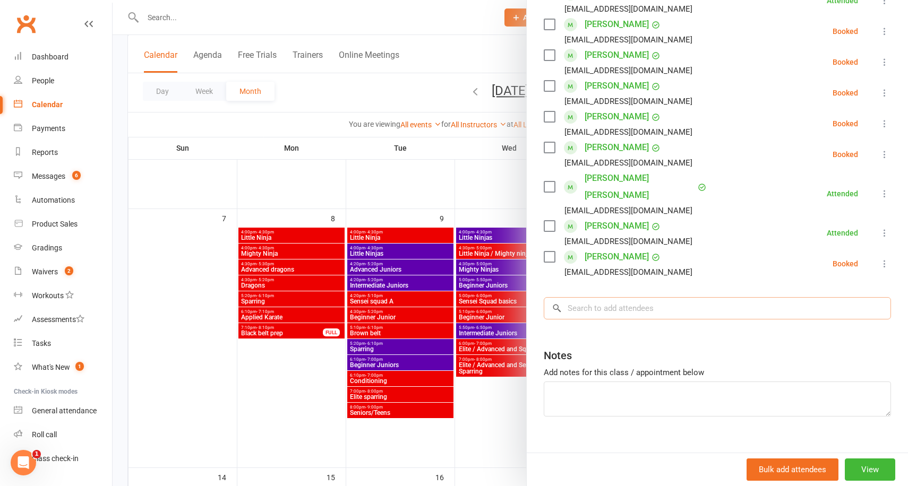
click at [605, 297] on input "search" at bounding box center [717, 308] width 347 height 22
type input "A"
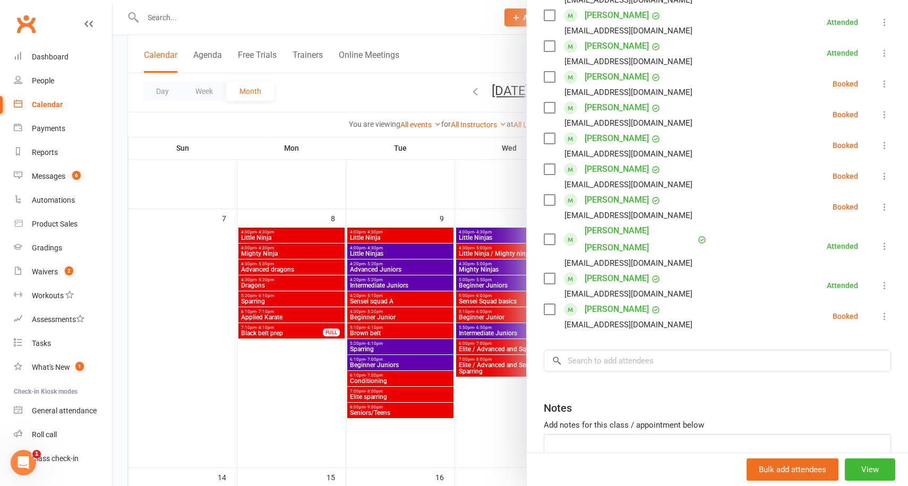
click at [456, 184] on div at bounding box center [511, 243] width 796 height 486
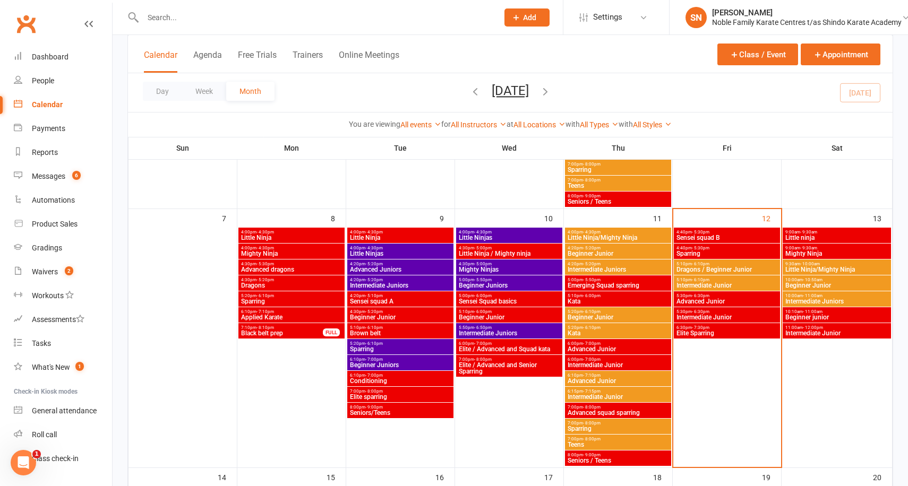
click at [718, 300] on span "Advanced Junior" at bounding box center [727, 301] width 102 height 6
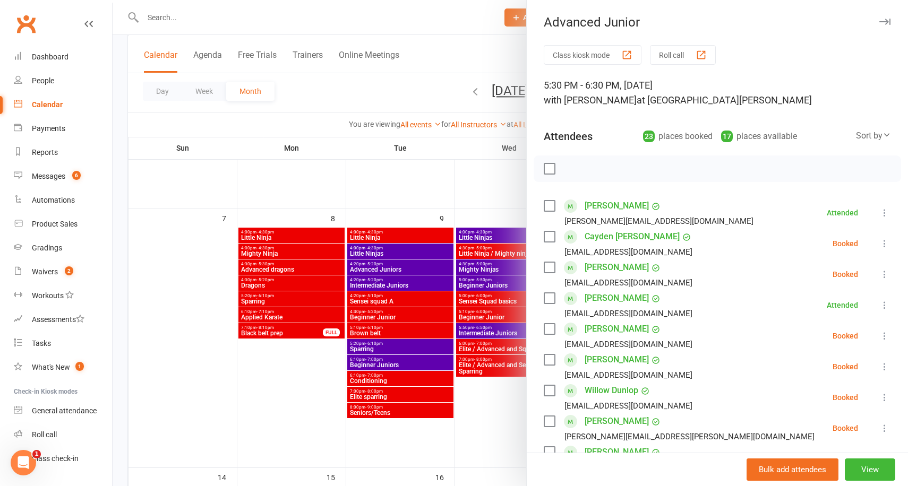
click at [503, 180] on div at bounding box center [511, 243] width 796 height 486
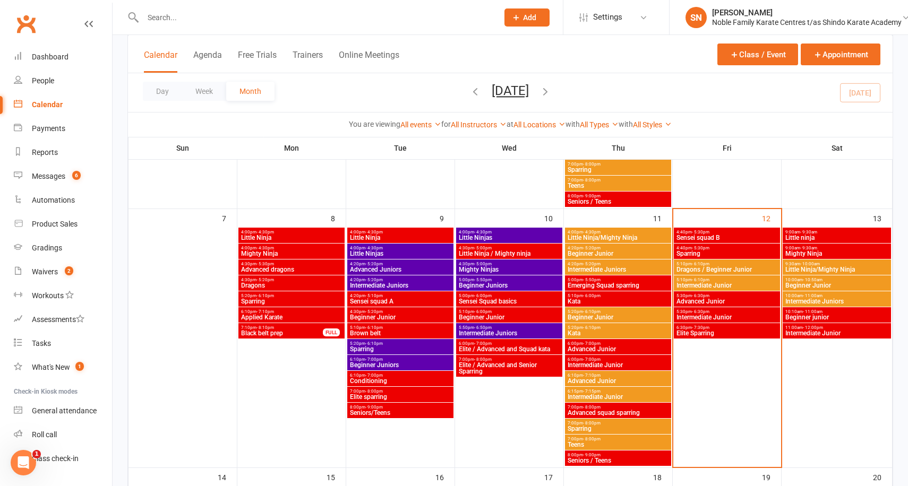
click at [708, 299] on span "Advanced Junior" at bounding box center [727, 301] width 102 height 6
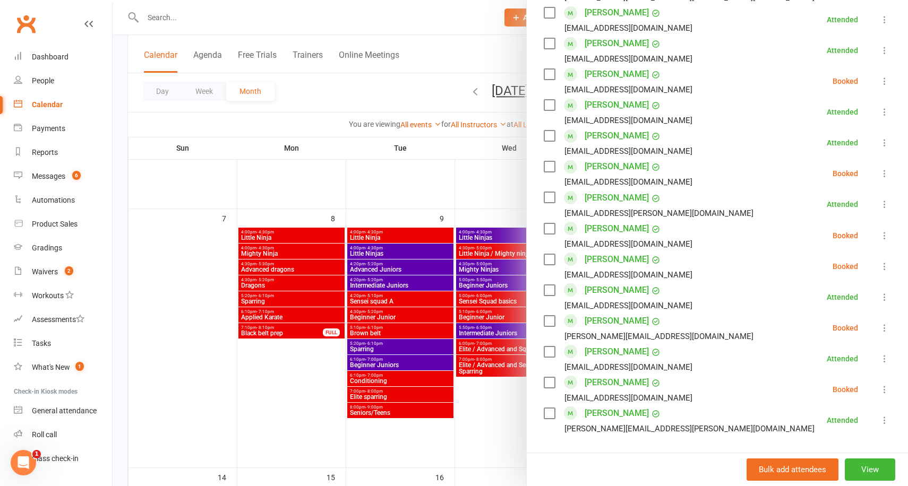
scroll to position [474, 0]
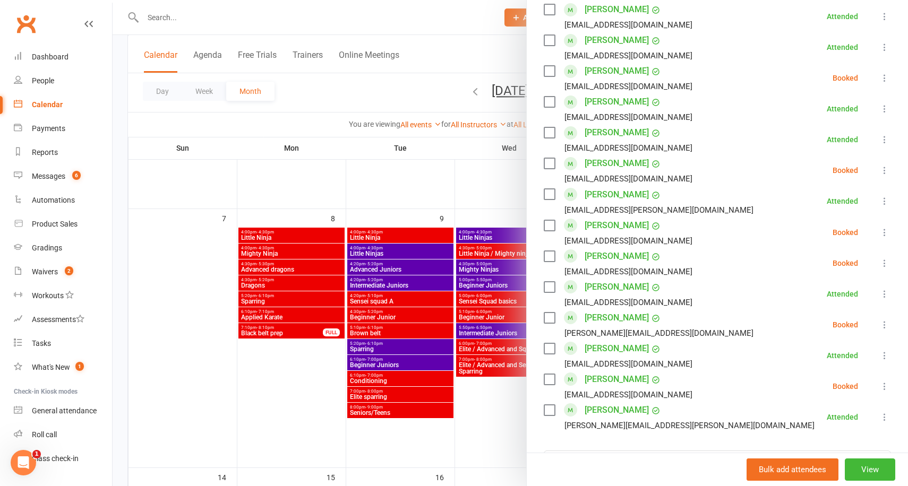
click at [480, 208] on div at bounding box center [511, 243] width 796 height 486
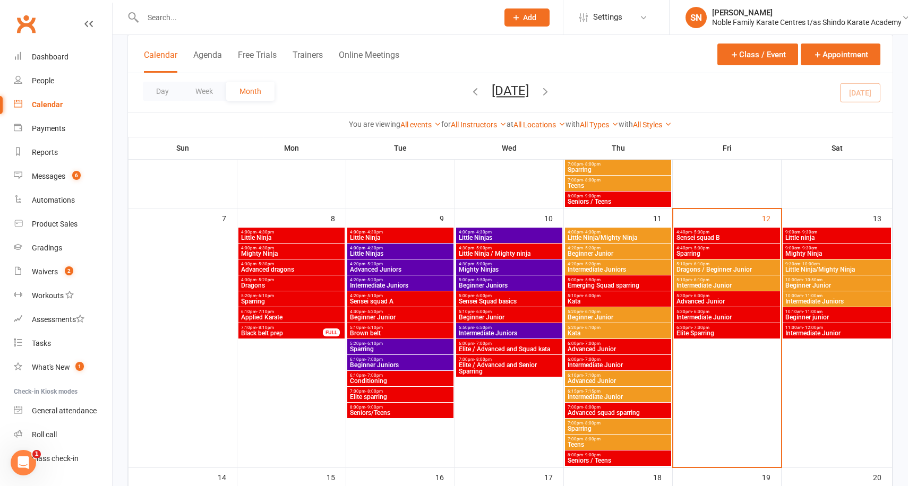
click at [696, 313] on span "- 6:30pm" at bounding box center [701, 312] width 18 height 5
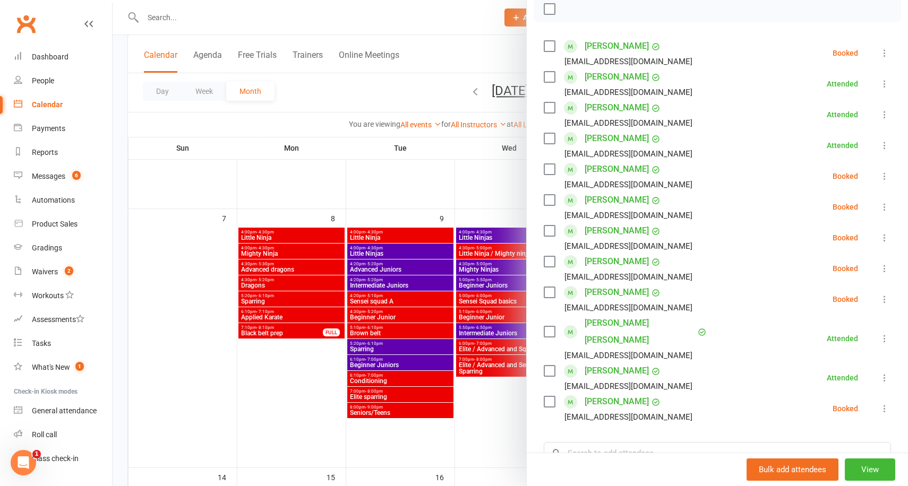
scroll to position [165, 0]
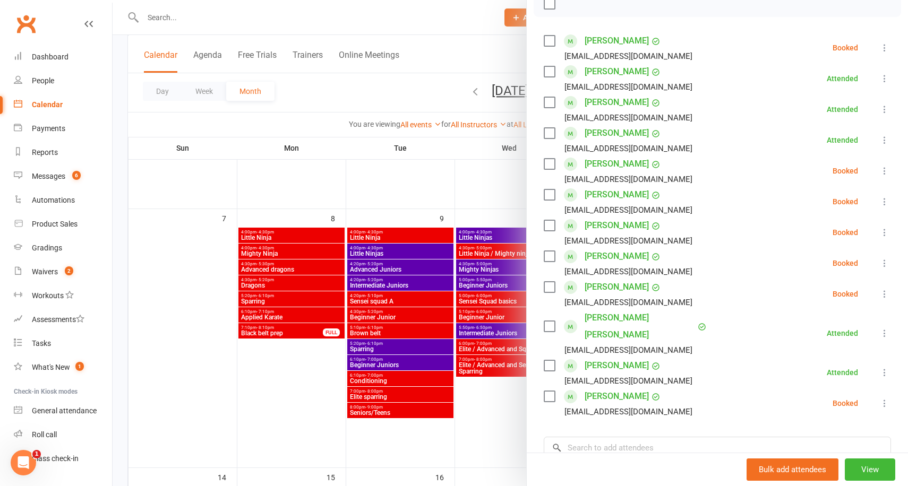
click at [886, 266] on icon at bounding box center [884, 263] width 11 height 11
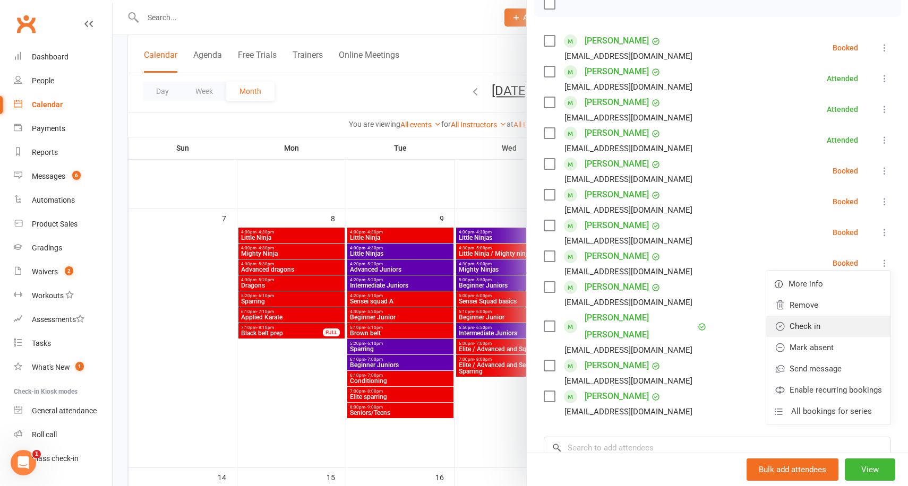
click at [822, 328] on link "Check in" at bounding box center [828, 326] width 124 height 21
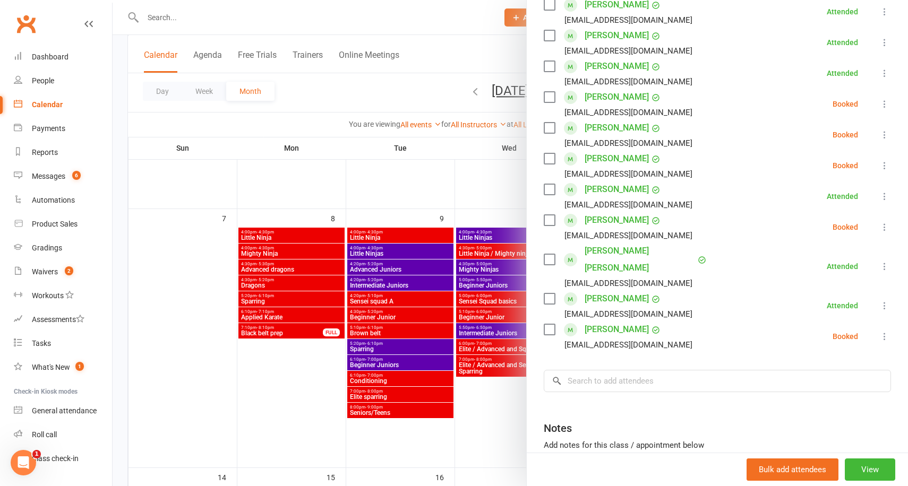
scroll to position [241, 0]
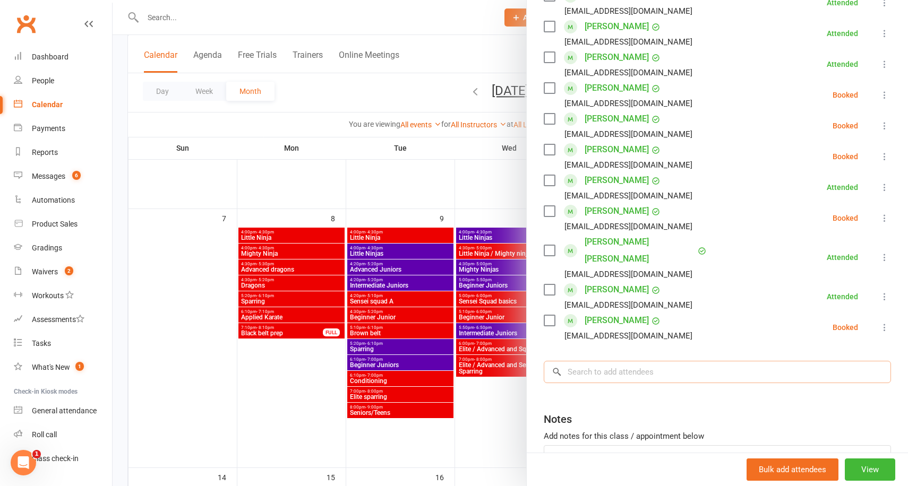
click at [628, 361] on input "search" at bounding box center [717, 372] width 347 height 22
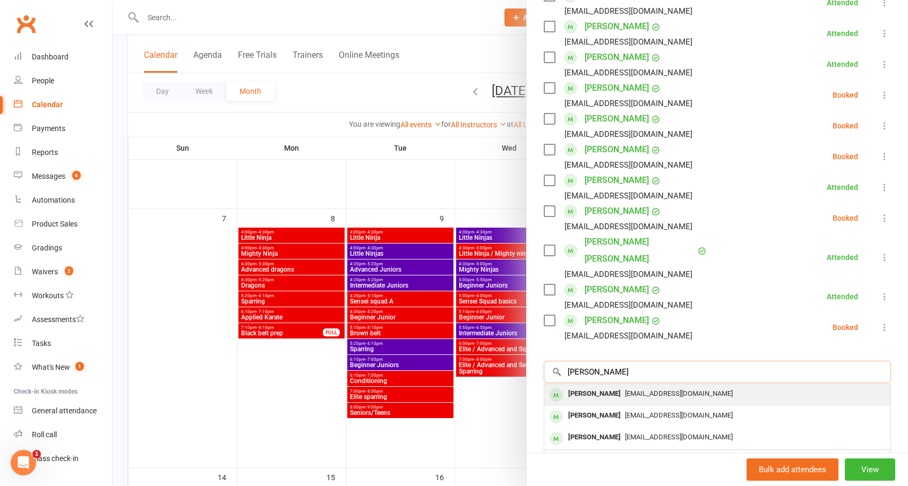
type input "[PERSON_NAME]"
click at [640, 390] on span "[EMAIL_ADDRESS][DOMAIN_NAME]" at bounding box center [679, 394] width 108 height 8
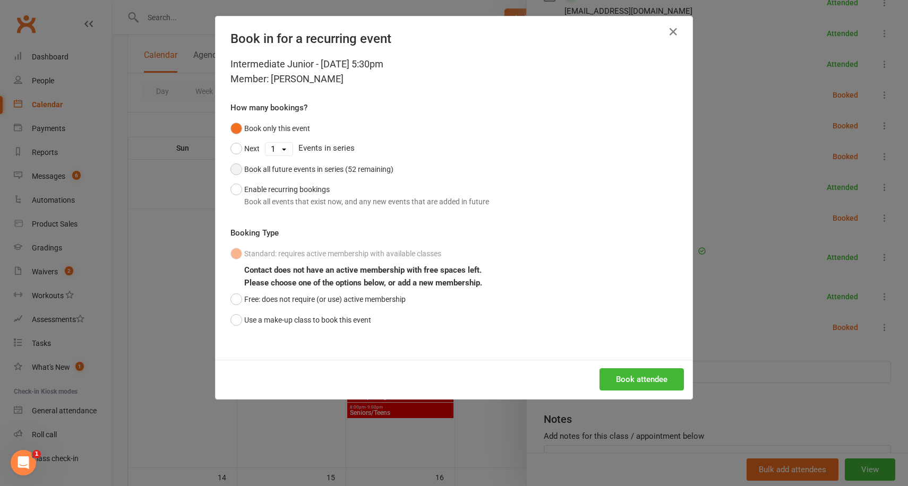
click at [283, 171] on div "Book all future events in series (52 remaining)" at bounding box center [318, 170] width 149 height 12
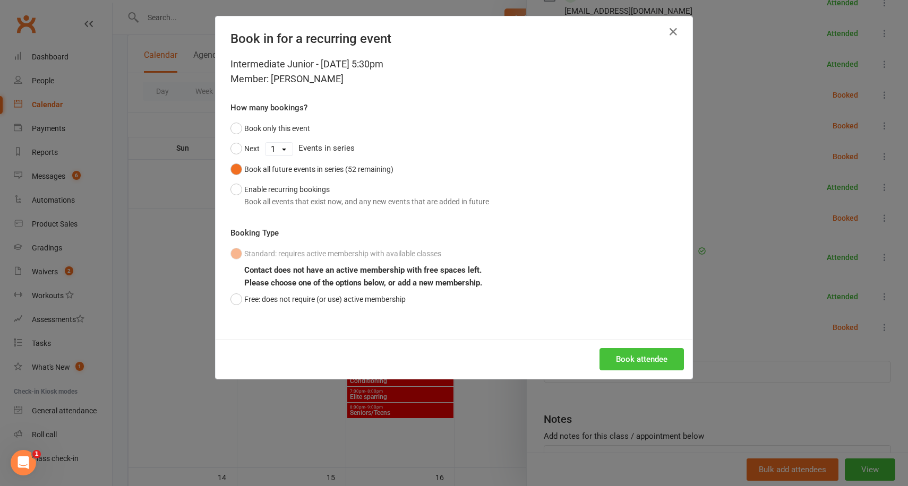
click at [634, 357] on button "Book attendee" at bounding box center [642, 359] width 84 height 22
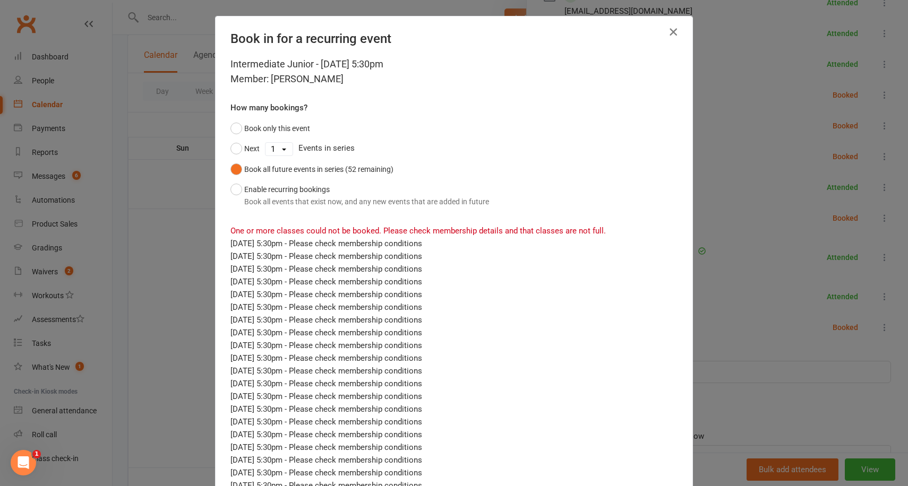
click at [672, 33] on icon "button" at bounding box center [673, 31] width 13 height 13
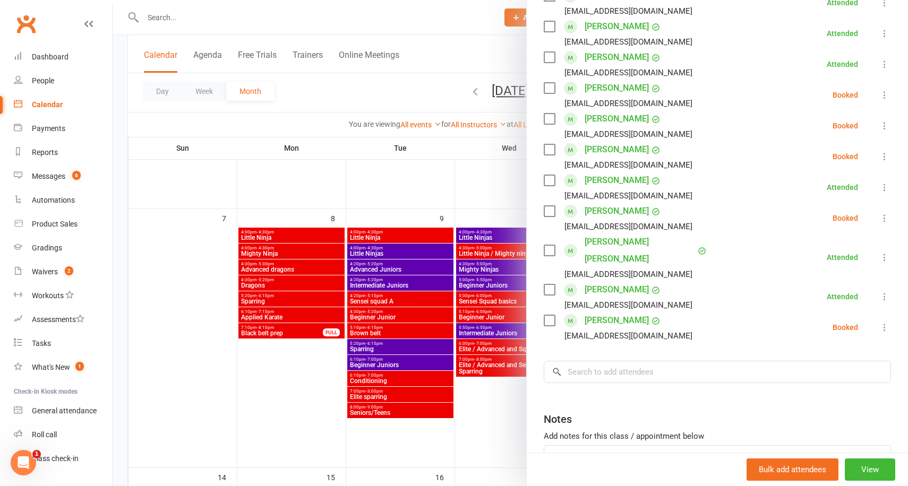
click at [326, 90] on div at bounding box center [511, 243] width 796 height 486
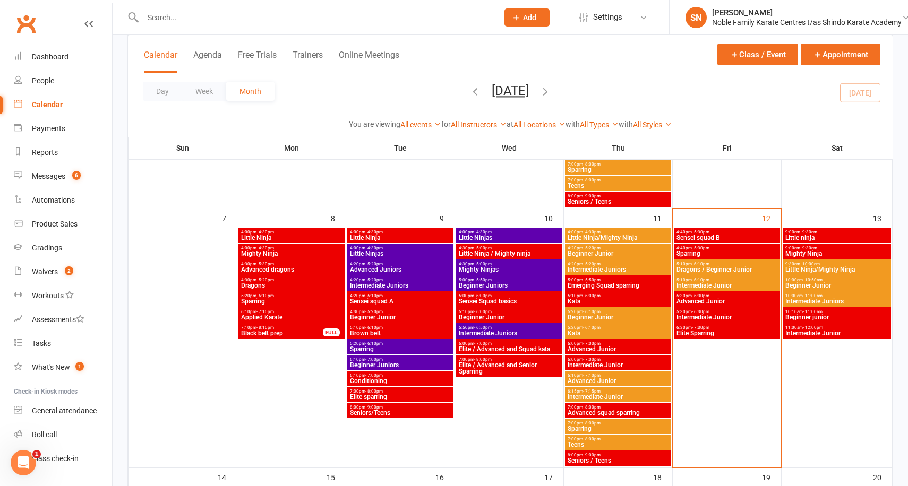
click at [698, 237] on span "Sensei squad B" at bounding box center [727, 238] width 102 height 6
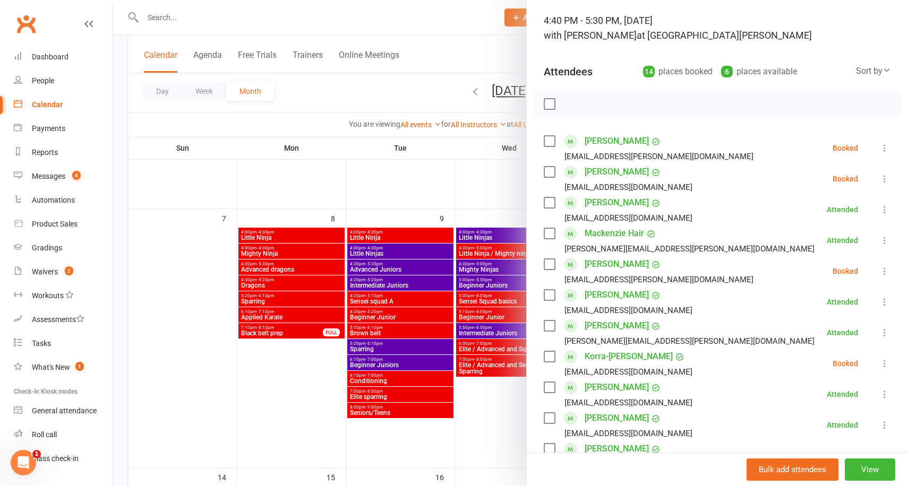
scroll to position [65, 0]
click at [884, 268] on icon at bounding box center [884, 271] width 11 height 11
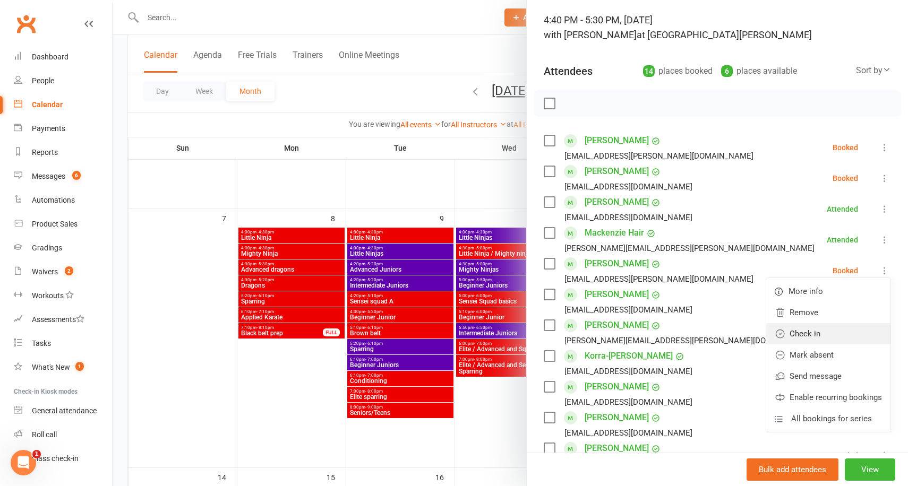
click at [808, 332] on link "Check in" at bounding box center [828, 333] width 124 height 21
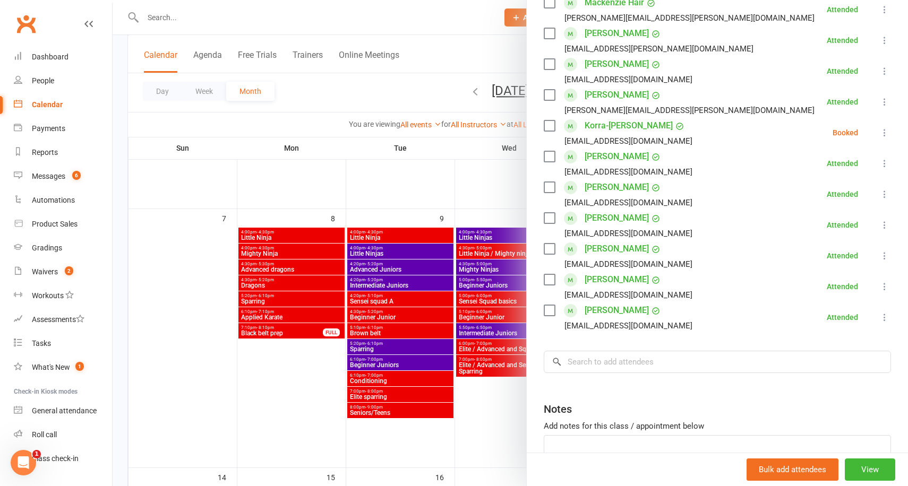
scroll to position [0, 0]
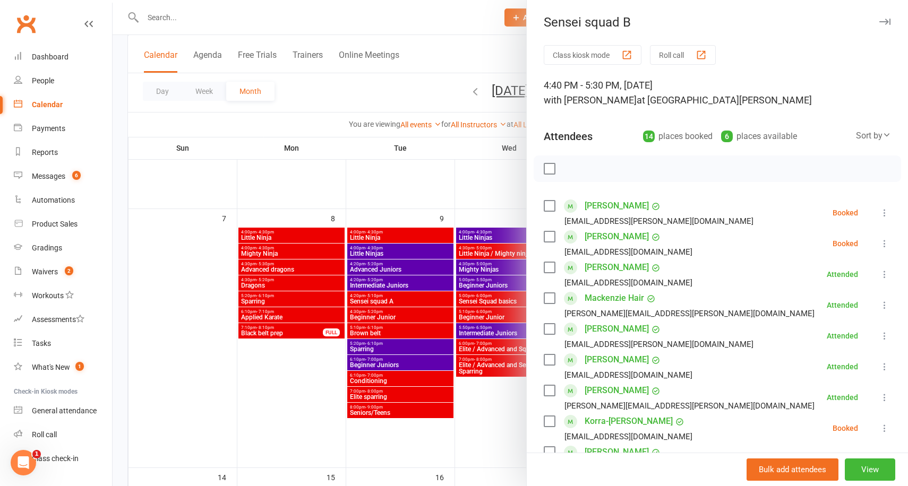
click at [401, 150] on div at bounding box center [511, 243] width 796 height 486
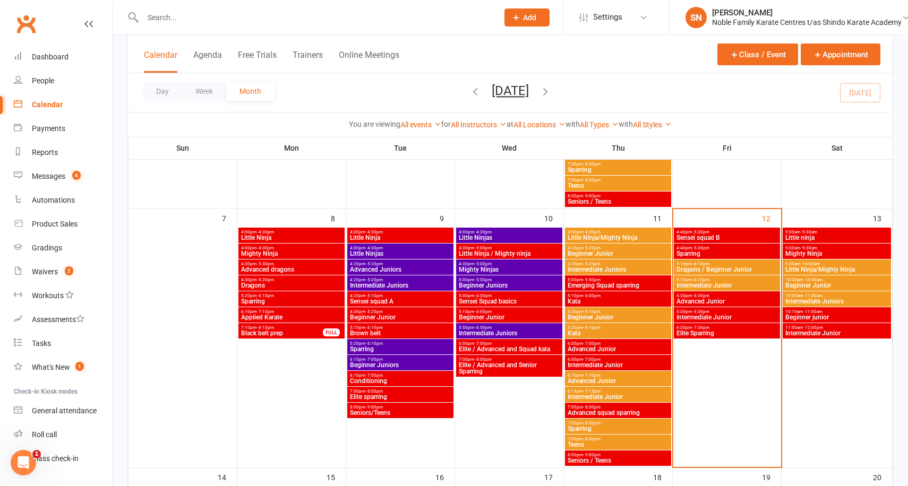
click at [700, 302] on span "Advanced Junior" at bounding box center [727, 301] width 102 height 6
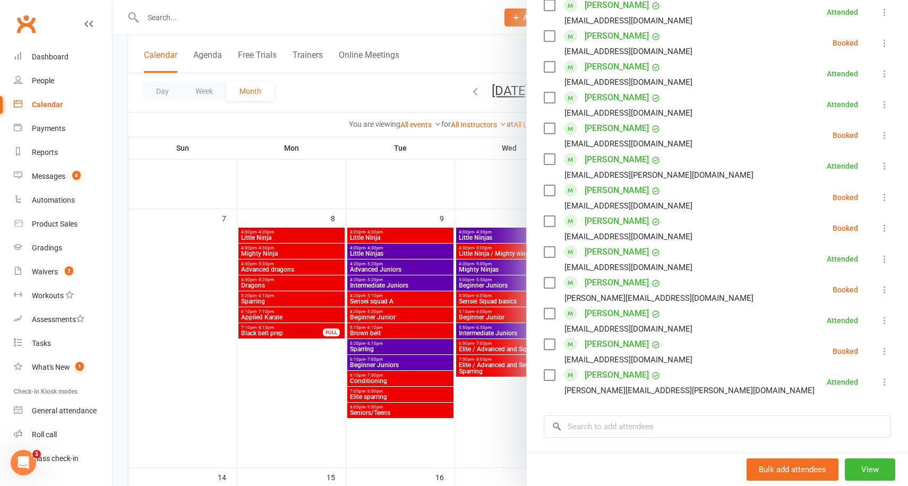
scroll to position [510, 0]
click at [885, 195] on icon at bounding box center [884, 196] width 11 height 11
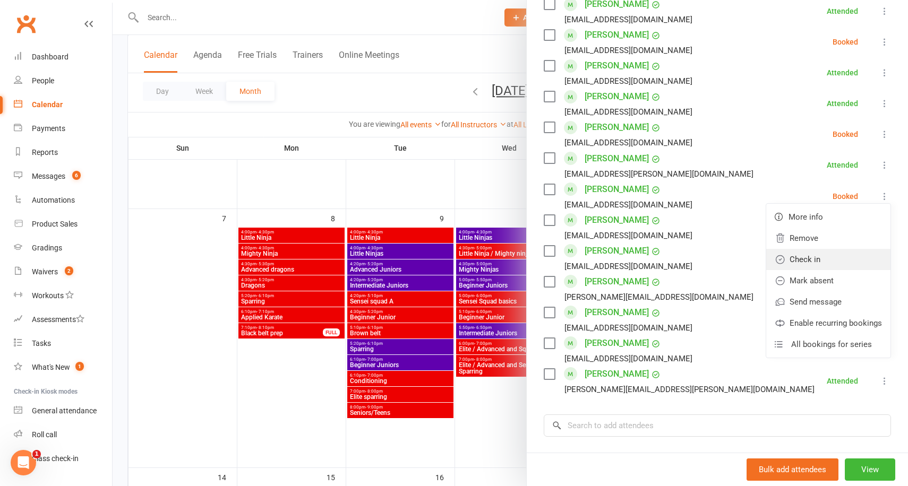
click at [812, 260] on link "Check in" at bounding box center [828, 259] width 124 height 21
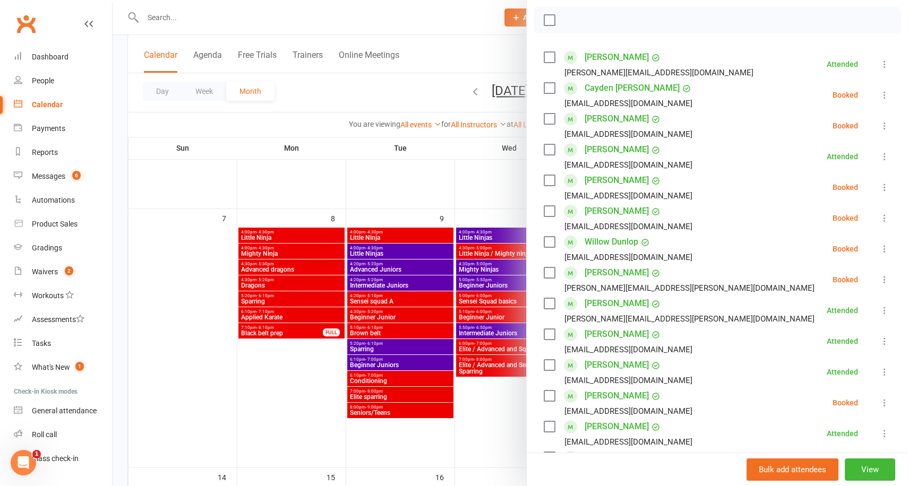
scroll to position [141, 0]
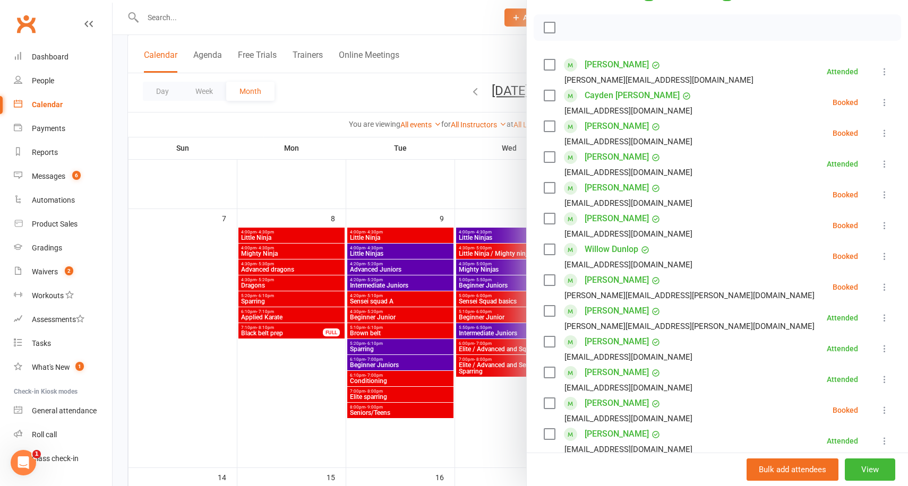
click at [417, 192] on div at bounding box center [511, 243] width 796 height 486
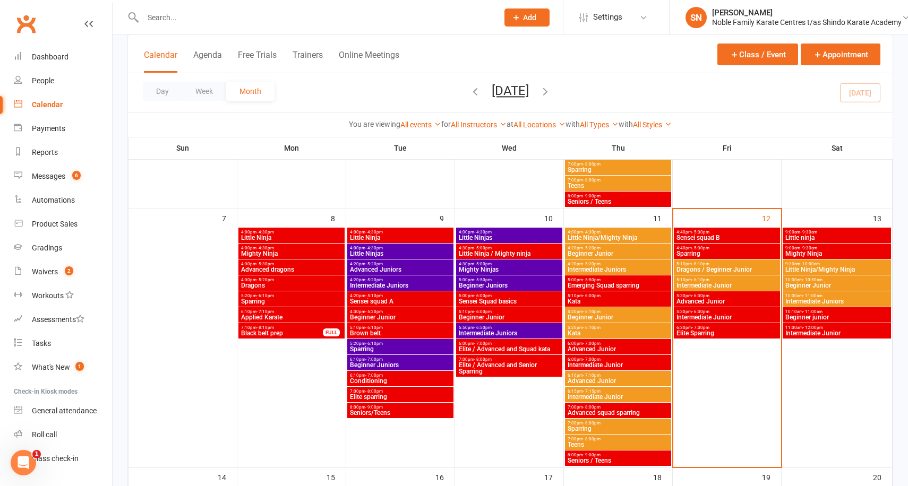
click at [703, 236] on span "Sensei squad B" at bounding box center [727, 238] width 102 height 6
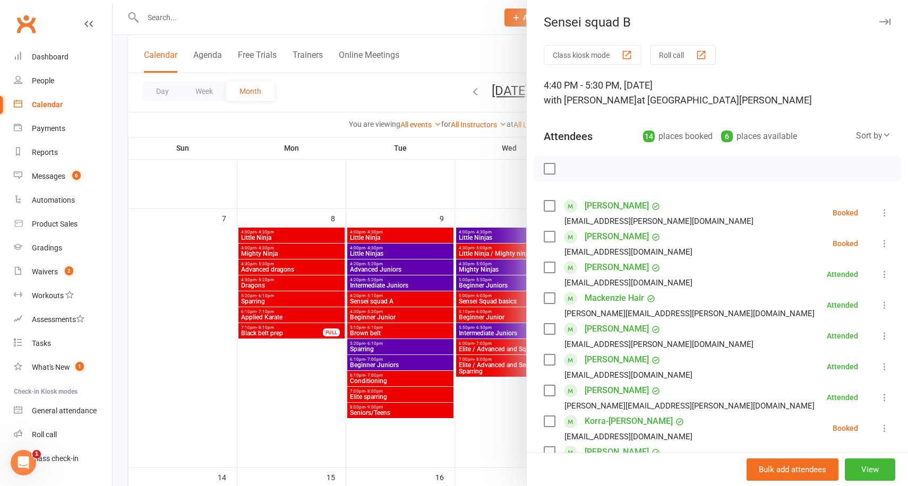
click at [885, 212] on icon at bounding box center [884, 213] width 11 height 11
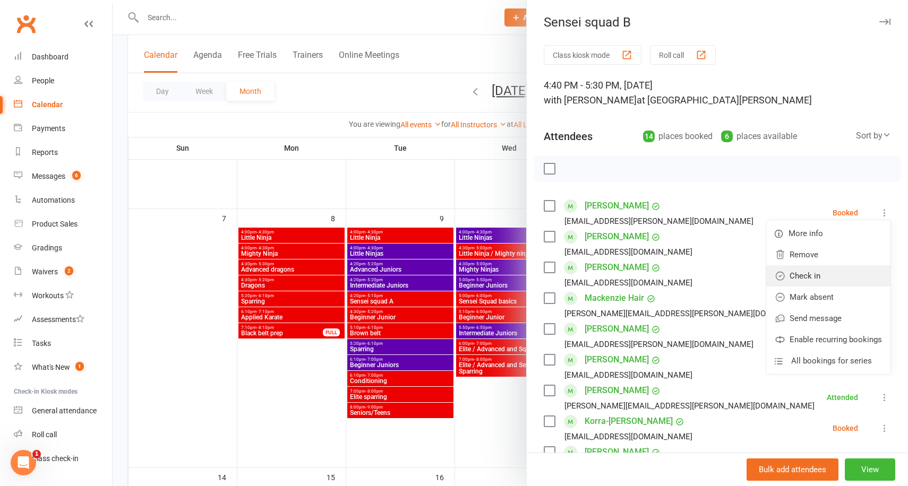
click at [816, 278] on link "Check in" at bounding box center [828, 276] width 124 height 21
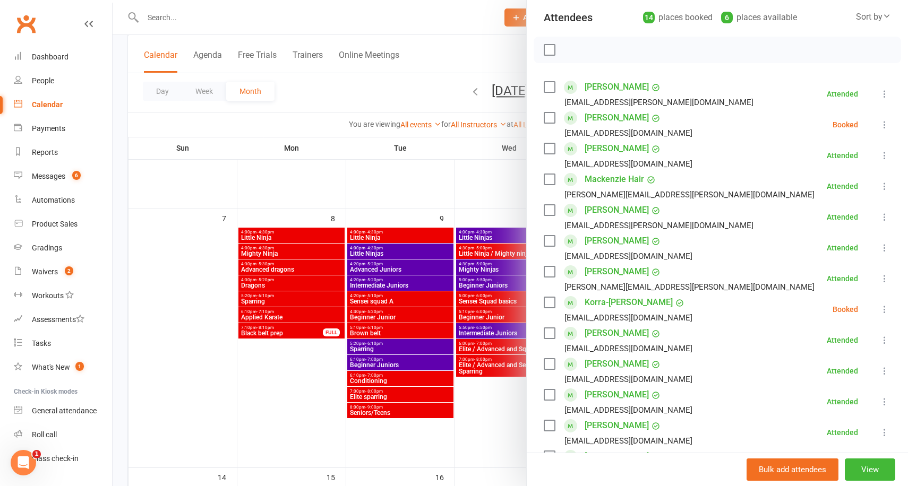
scroll to position [96, 0]
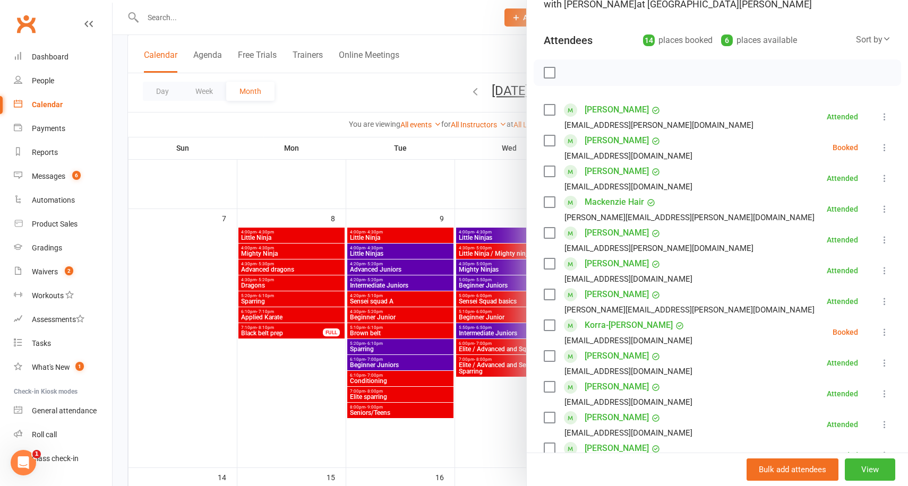
click at [412, 183] on div at bounding box center [511, 243] width 796 height 486
